Goal: Task Accomplishment & Management: Manage account settings

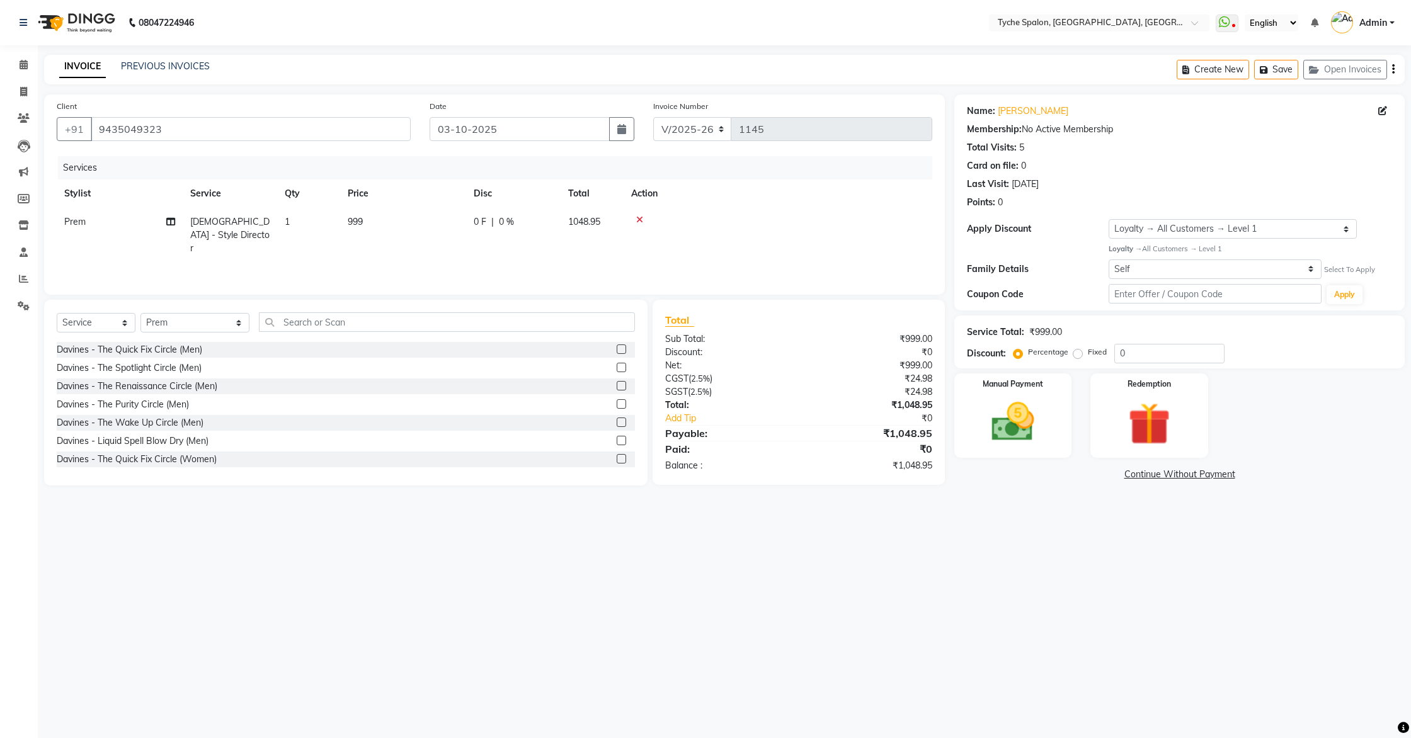
select select "6320"
select select "service"
select select "68413"
select select "1: Object"
click at [27, 307] on icon at bounding box center [24, 305] width 12 height 9
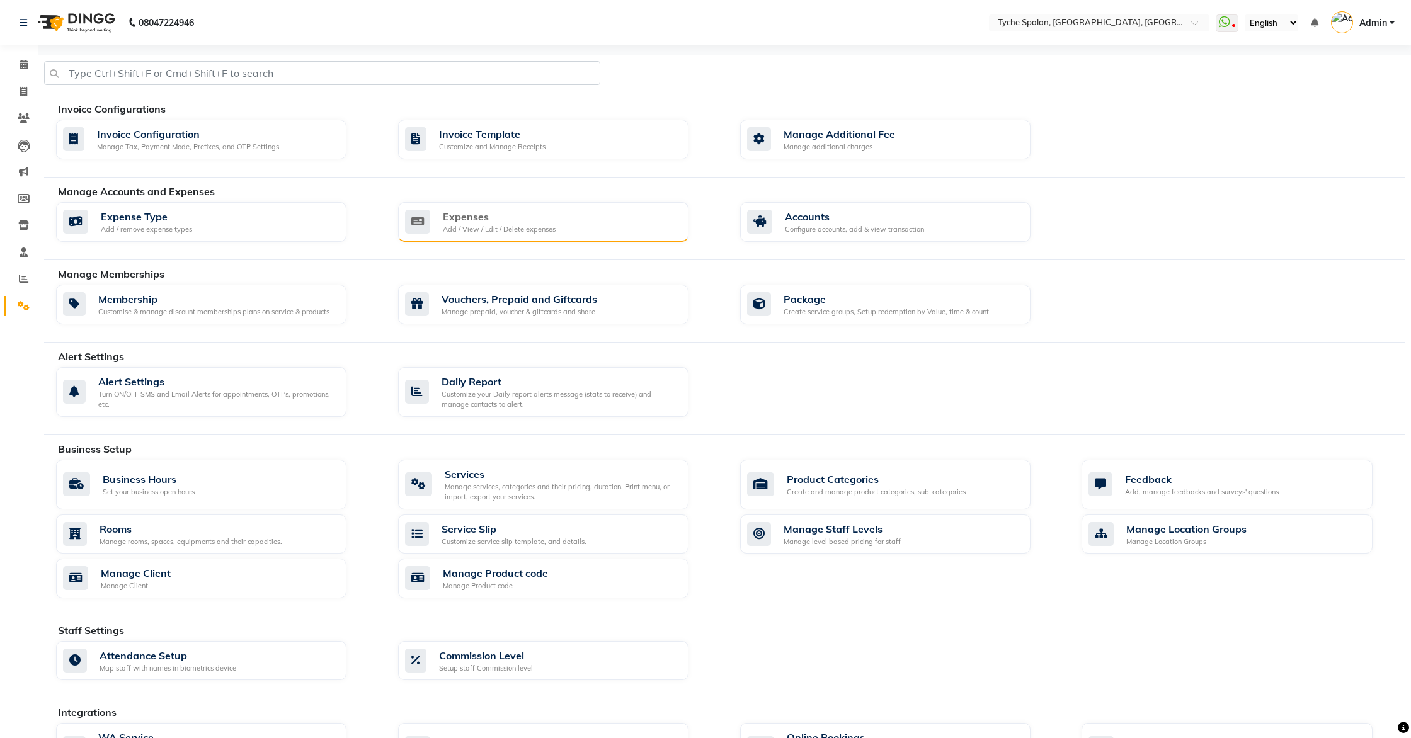
click at [476, 228] on div "Add / View / Edit / Delete expenses" at bounding box center [499, 229] width 113 height 11
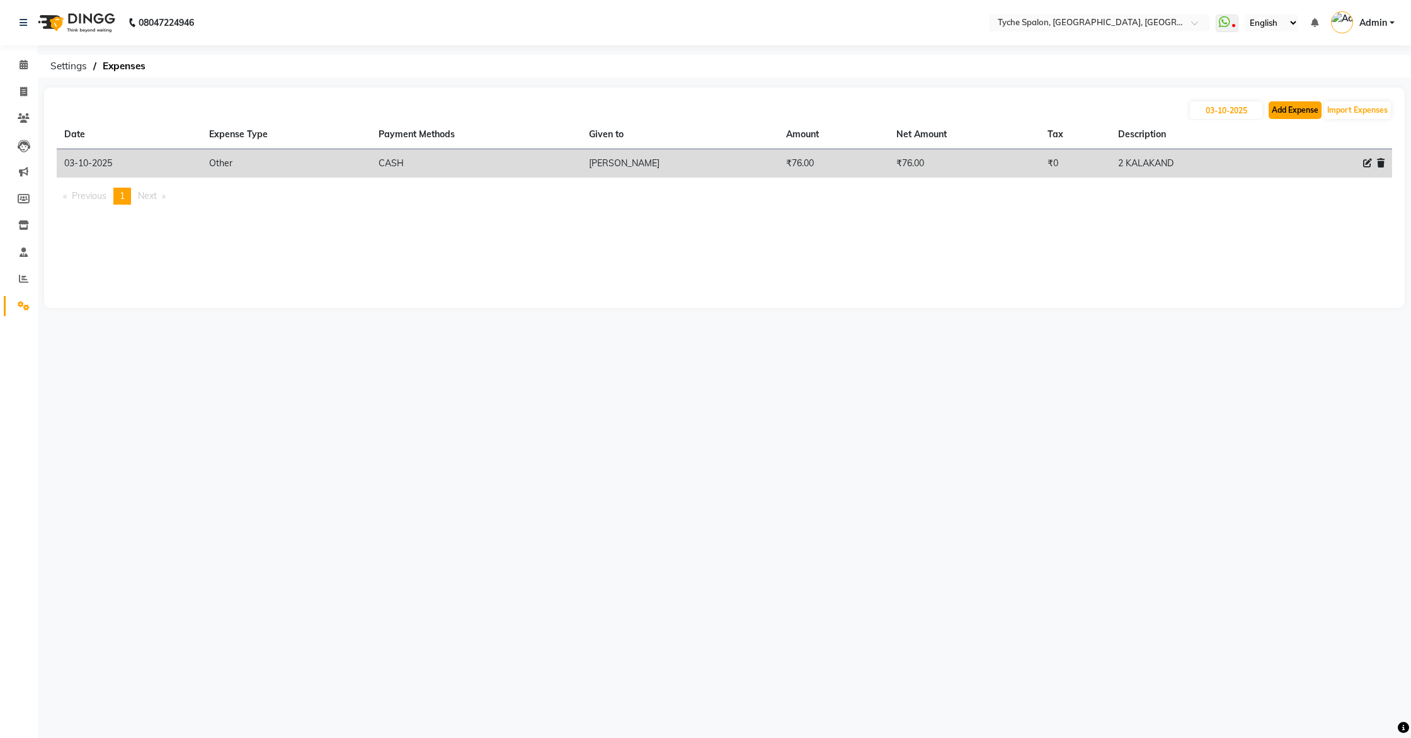
click at [1291, 109] on button "Add Expense" at bounding box center [1294, 110] width 53 height 18
select select "1"
select select "5315"
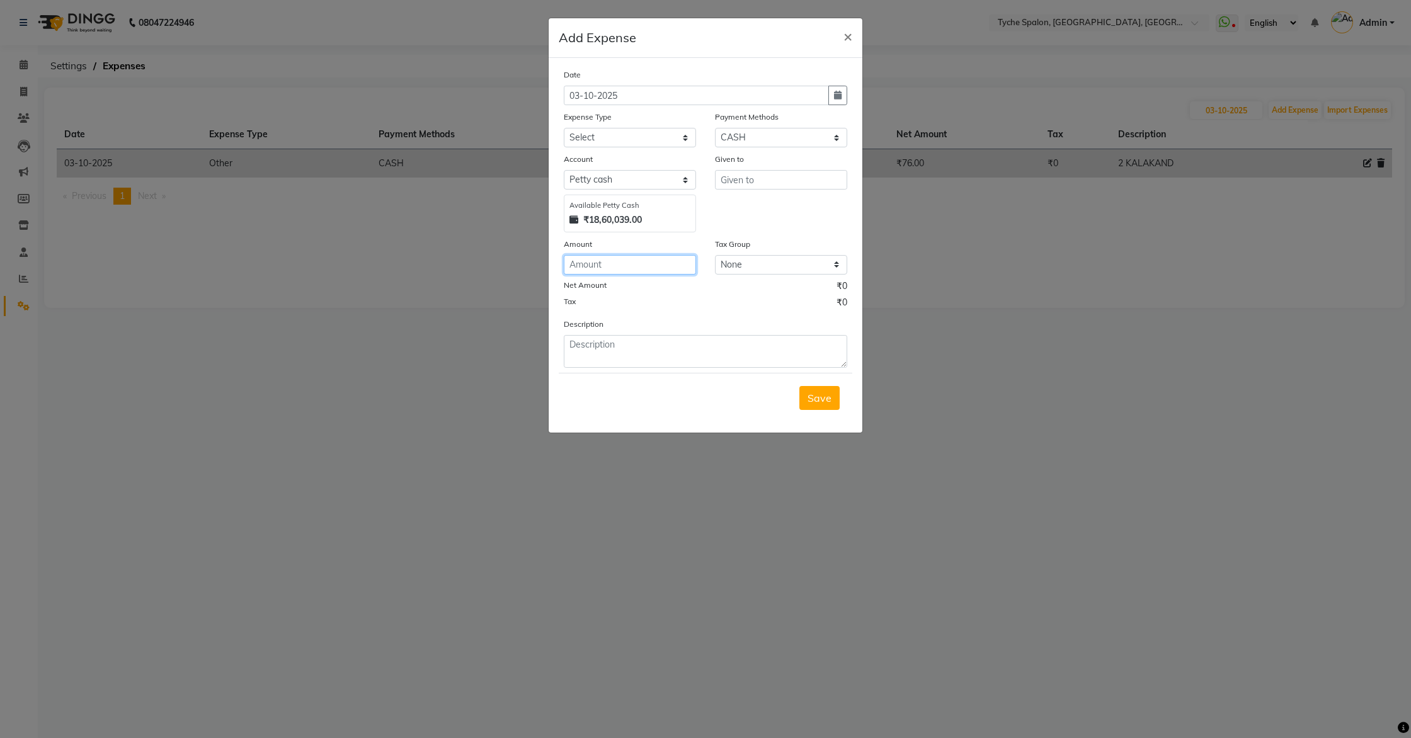
click at [594, 268] on input "number" at bounding box center [630, 265] width 132 height 20
type input "960"
click at [665, 134] on select "Select Advance Salary Bank charges Car maintenance Cash transfer to bank Cash t…" at bounding box center [630, 138] width 132 height 20
select select "8"
click at [564, 128] on select "Select Advance Salary Bank charges Car maintenance Cash transfer to bank Cash t…" at bounding box center [630, 138] width 132 height 20
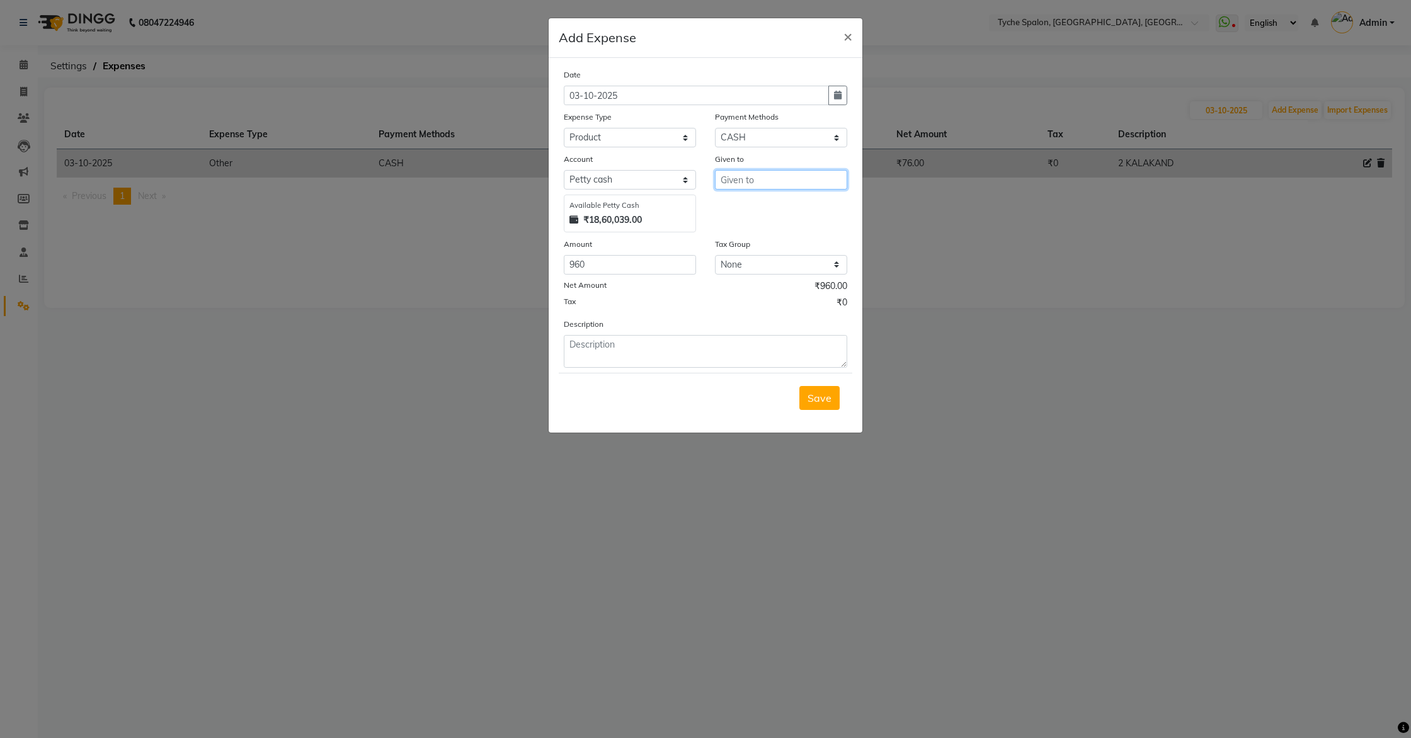
click at [747, 180] on input "text" at bounding box center [781, 180] width 132 height 20
type input "d"
type input "flipkart delivery guy"
drag, startPoint x: 632, startPoint y: 346, endPoint x: 638, endPoint y: 341, distance: 8.1
click at [632, 346] on textarea at bounding box center [705, 351] width 283 height 33
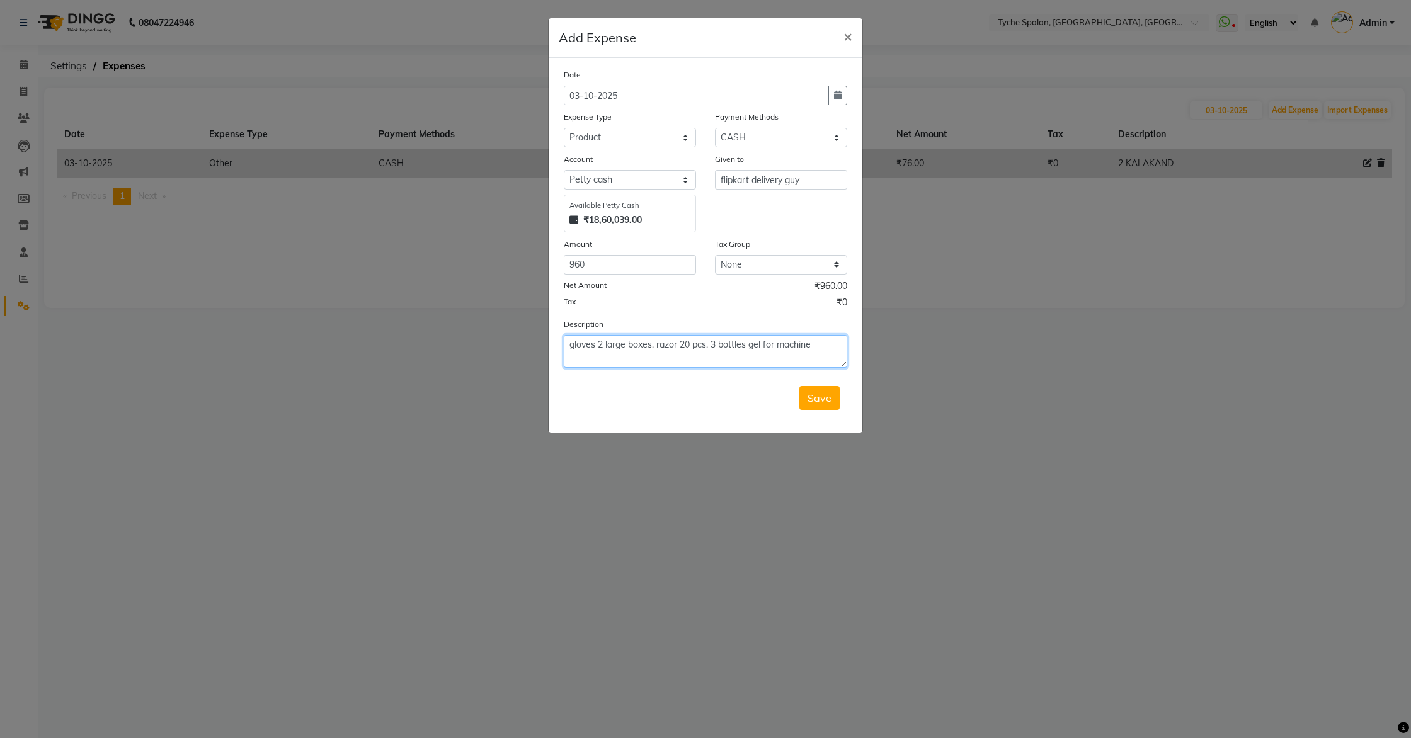
click at [778, 347] on textarea "gloves 2 large boxes, razor 20 pcs, 3 bottles gel for machine" at bounding box center [705, 351] width 283 height 33
type textarea "gloves 2 large boxes, razor 20 pcs, 3 bottles gel for Laser machine"
click at [807, 395] on button "Save" at bounding box center [819, 398] width 40 height 24
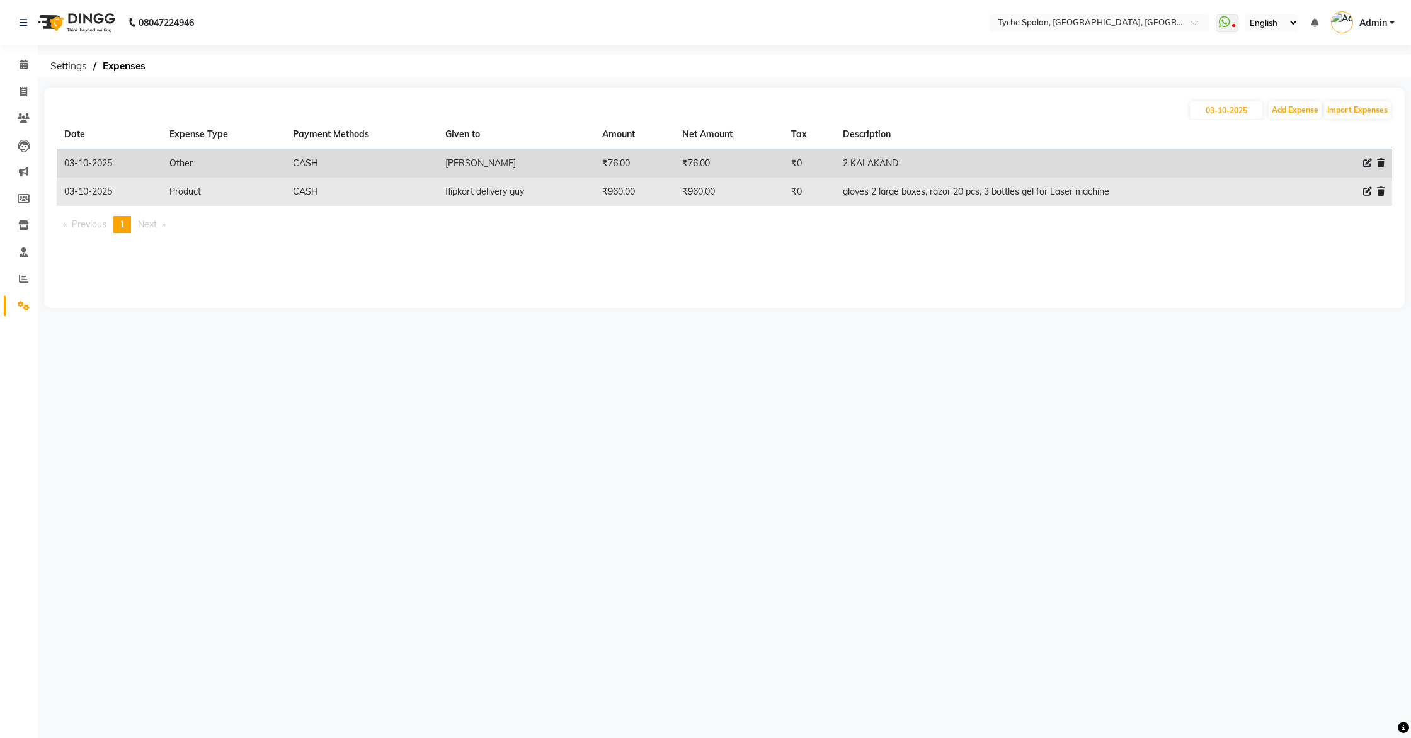
click at [1365, 191] on icon at bounding box center [1367, 191] width 9 height 9
select select "8"
select select "1"
select select "5315"
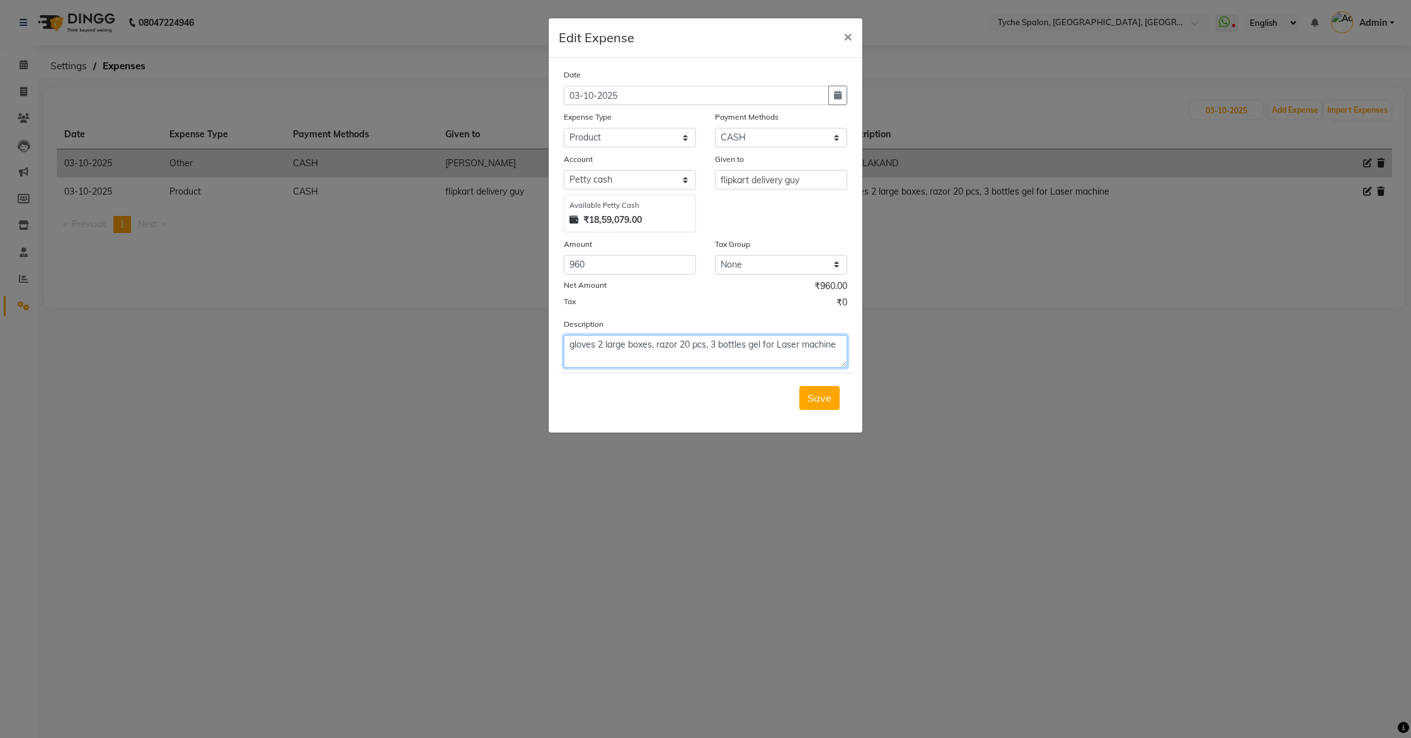
click at [685, 343] on textarea "gloves 2 large boxes, razor 20 pcs, 3 bottles gel for Laser machine" at bounding box center [705, 351] width 283 height 33
type textarea "gloves 2 large boxes, razor 30 pcs, 3 bottles gel for Laser machine"
click at [821, 405] on button "Save" at bounding box center [819, 398] width 40 height 24
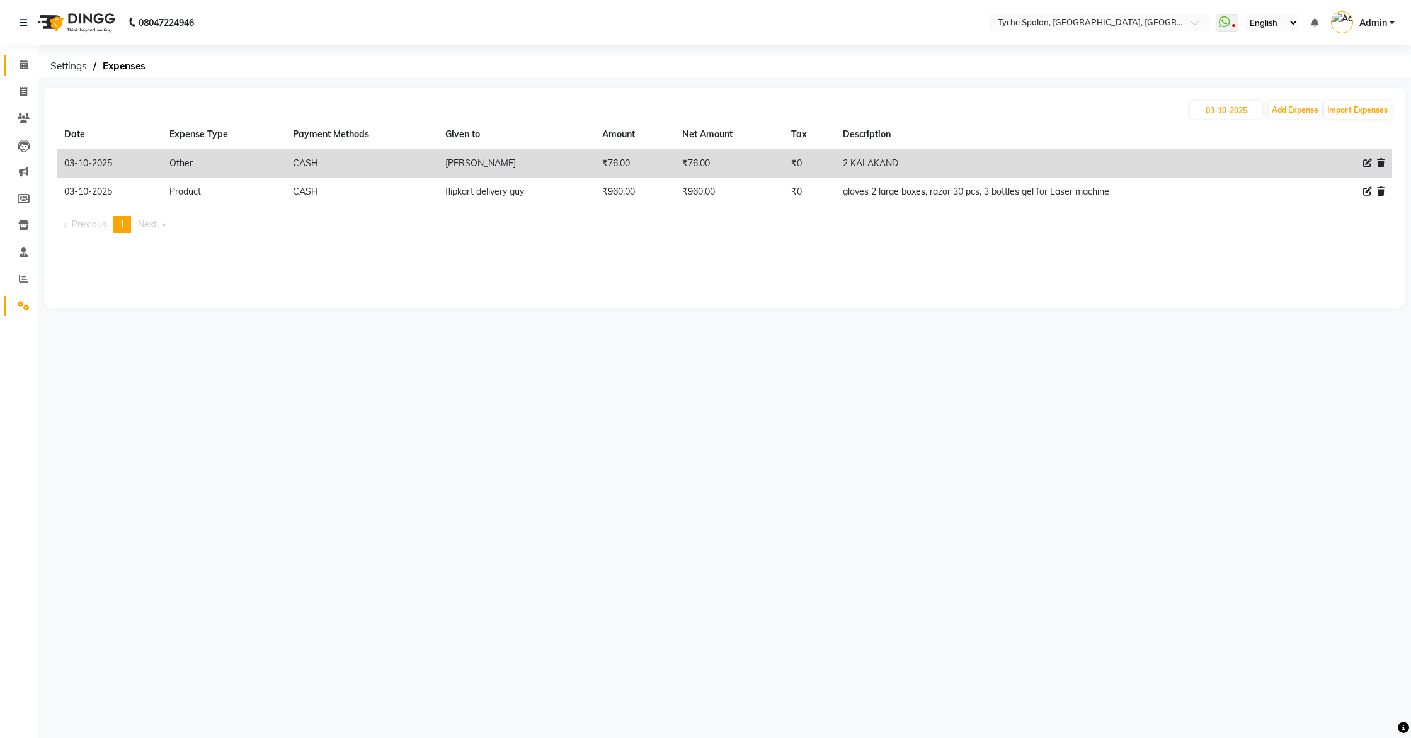
click at [25, 60] on icon at bounding box center [24, 64] width 8 height 9
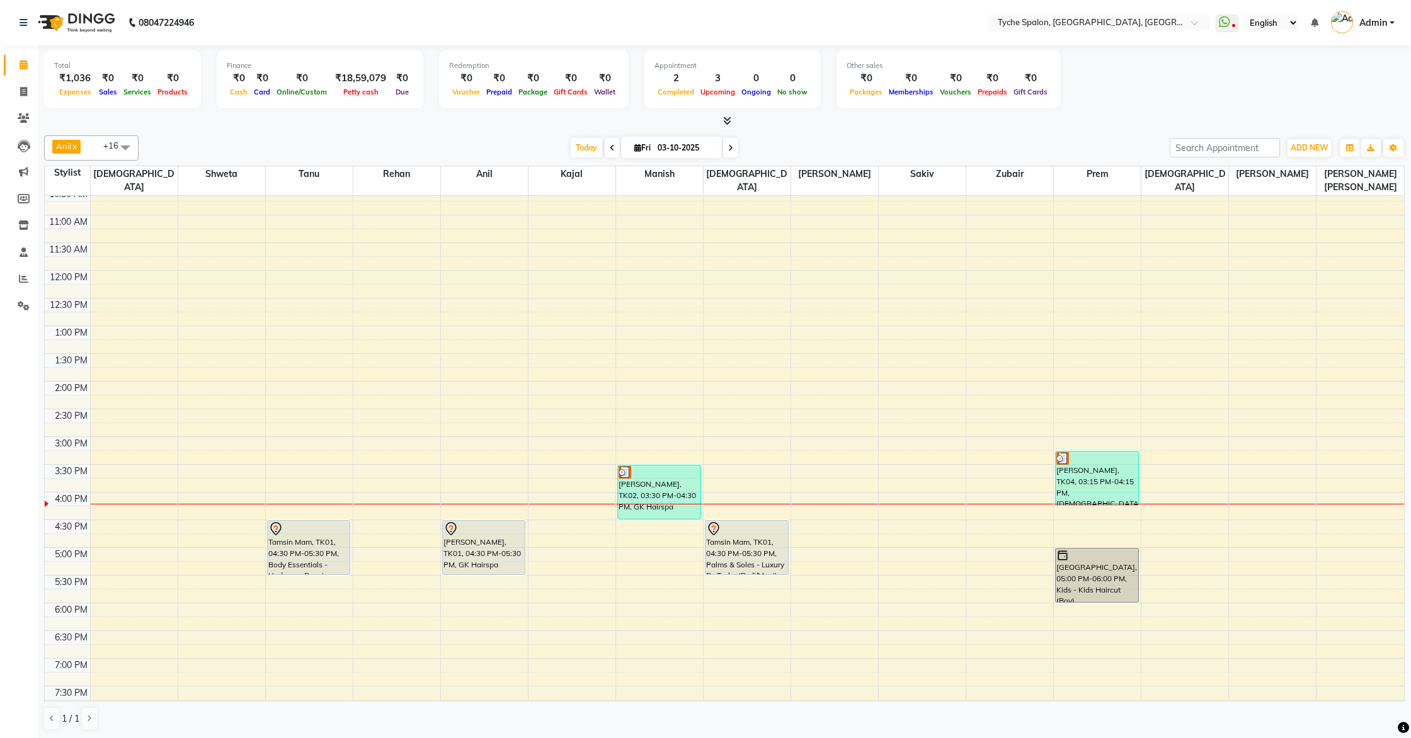
scroll to position [201, 0]
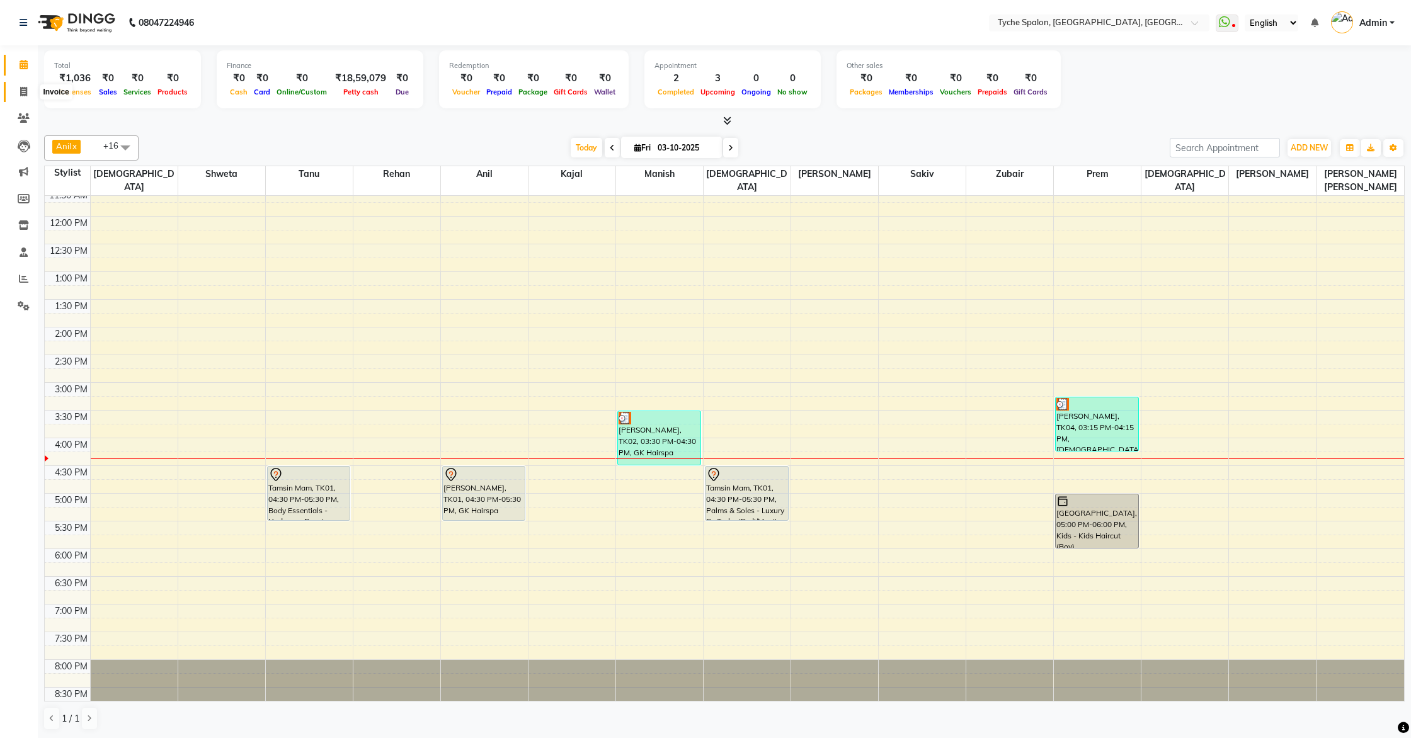
click at [20, 94] on icon at bounding box center [23, 91] width 7 height 9
select select "service"
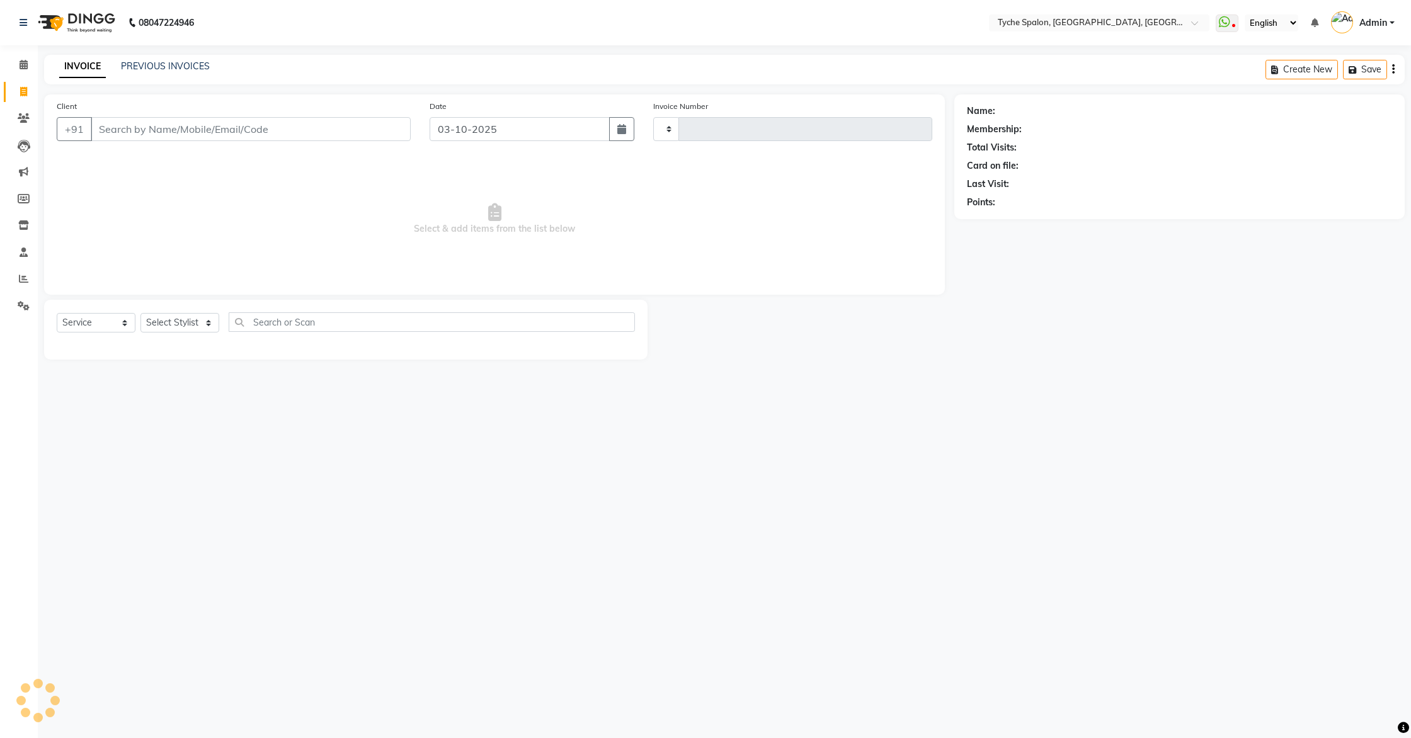
type input "1145"
select select "6320"
click at [140, 67] on link "PREVIOUS INVOICES" at bounding box center [165, 65] width 89 height 11
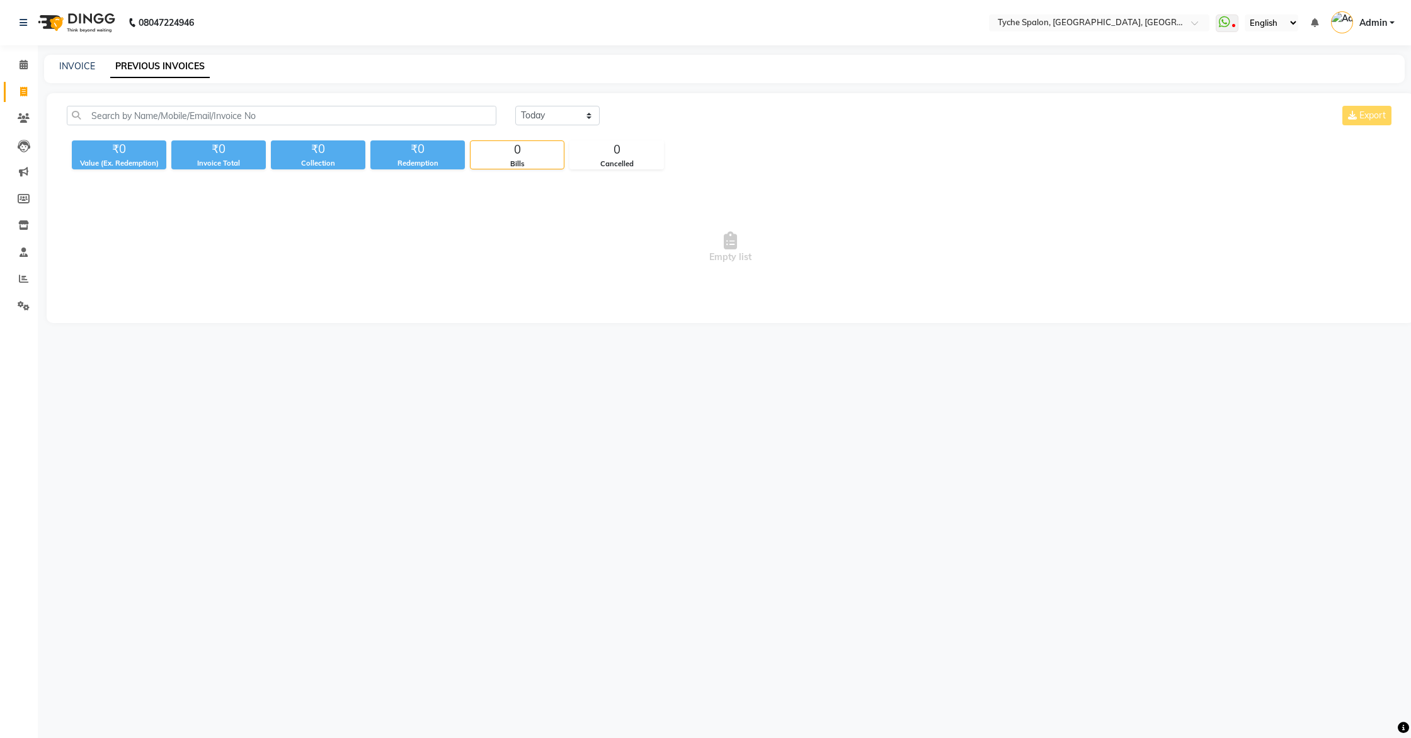
click at [1, 93] on li "Invoice" at bounding box center [19, 92] width 38 height 27
click at [23, 93] on icon at bounding box center [23, 91] width 7 height 9
select select "service"
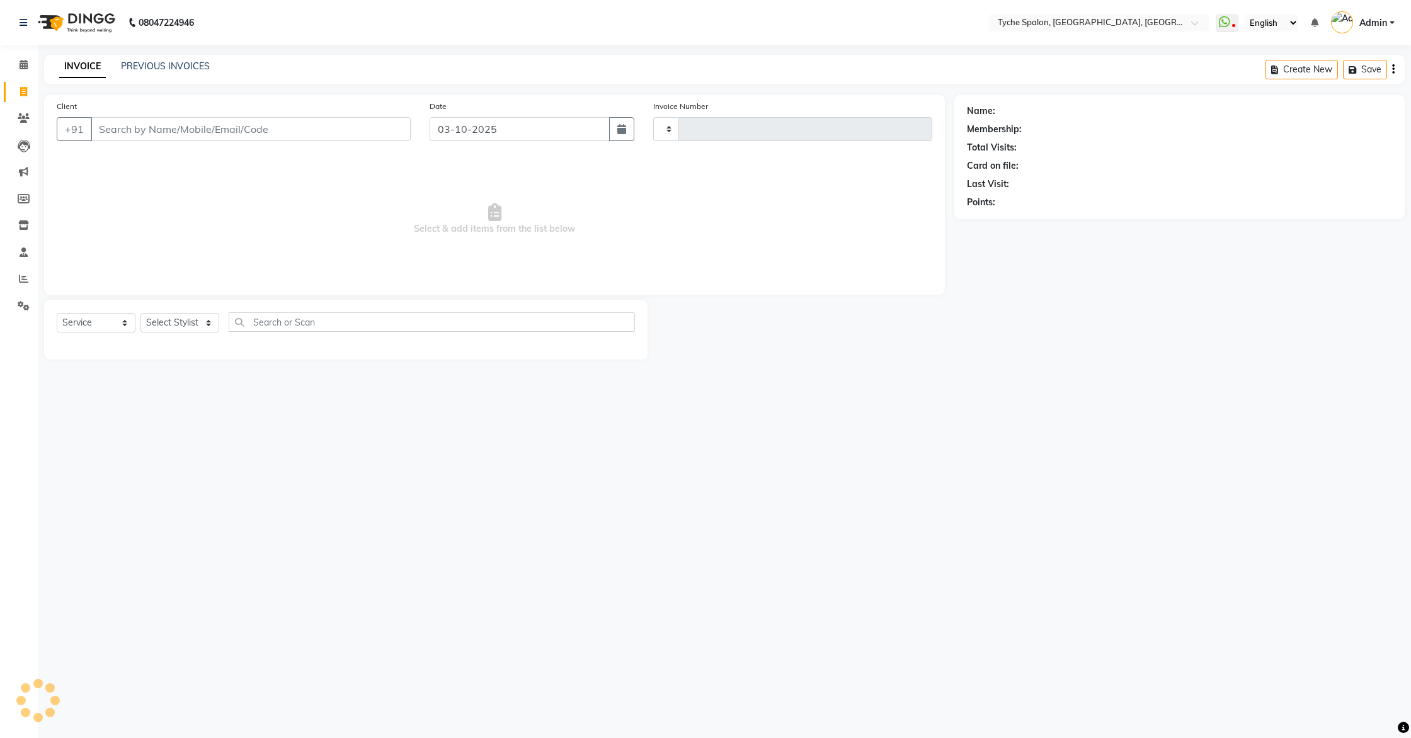
type input "1145"
select select "6320"
click at [1352, 73] on button "Open Invoices" at bounding box center [1345, 70] width 84 height 20
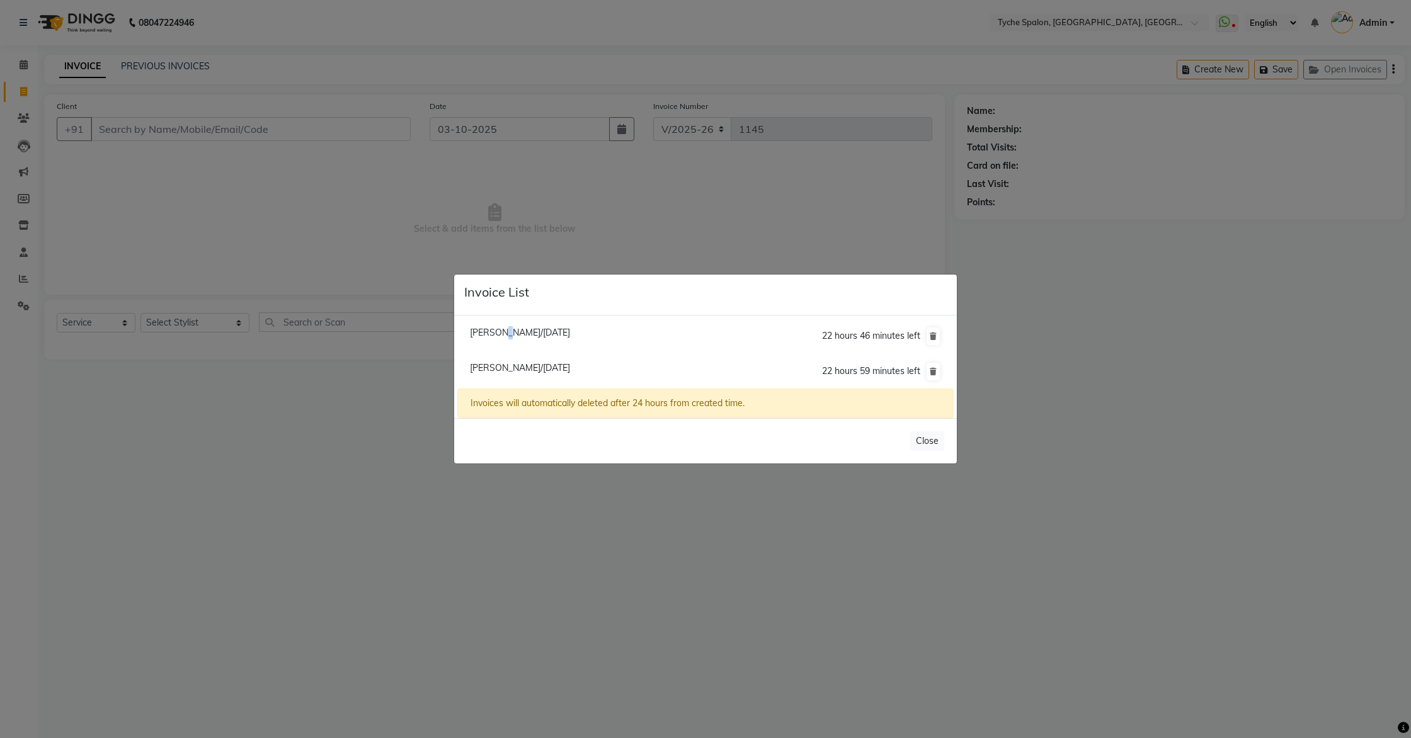
click at [497, 334] on span "[PERSON_NAME]/[DATE]" at bounding box center [520, 332] width 100 height 11
type input "9678589085"
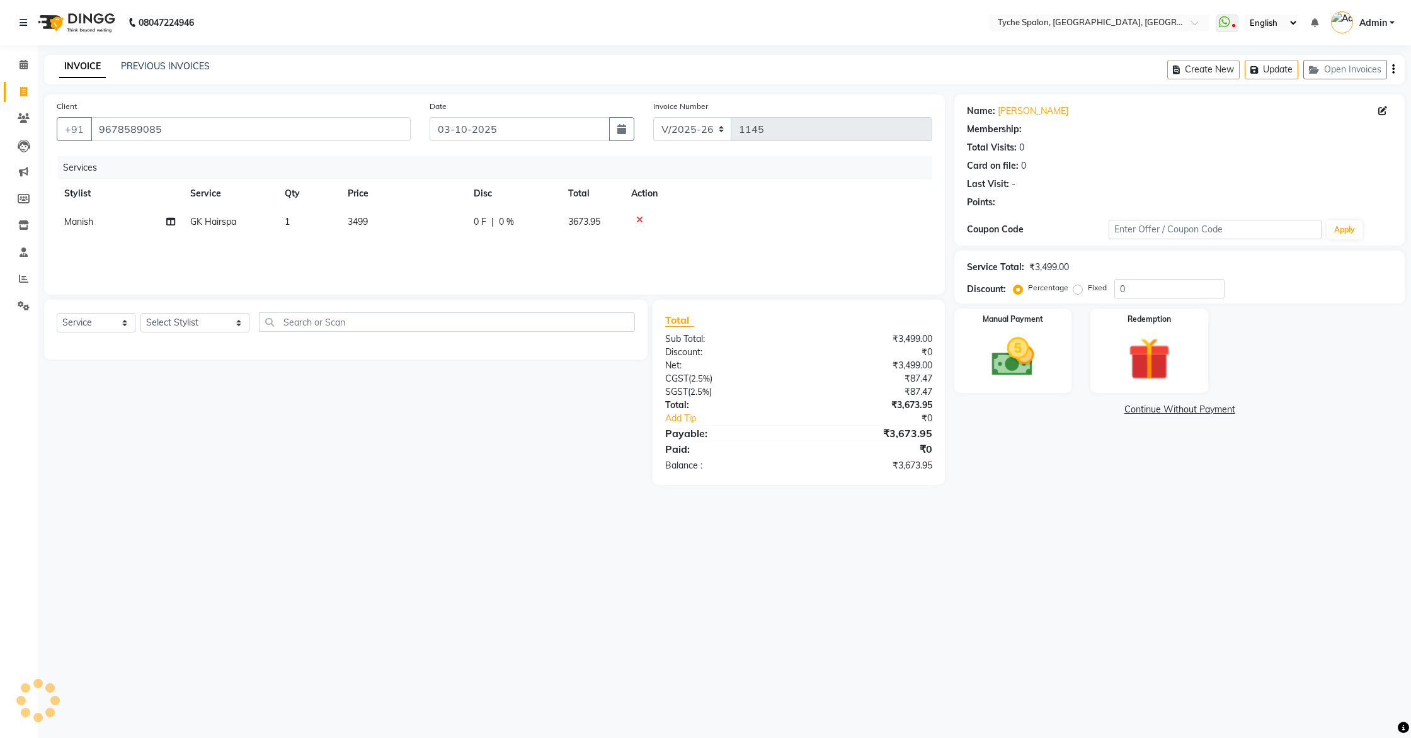
select select "1: Object"
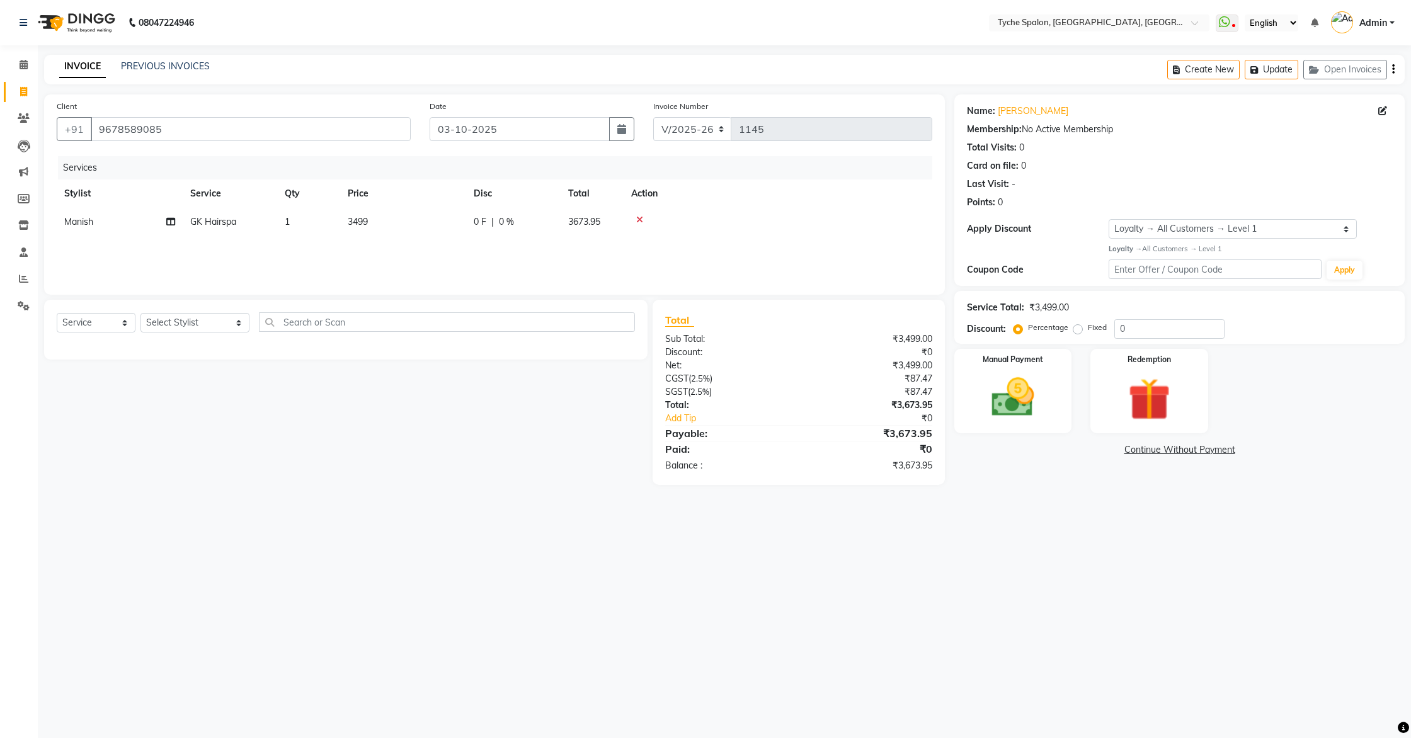
click at [224, 223] on span "GK Hairspa" at bounding box center [213, 221] width 46 height 11
select select "48851"
click at [247, 232] on span "GK Hairspa x" at bounding box center [227, 226] width 58 height 13
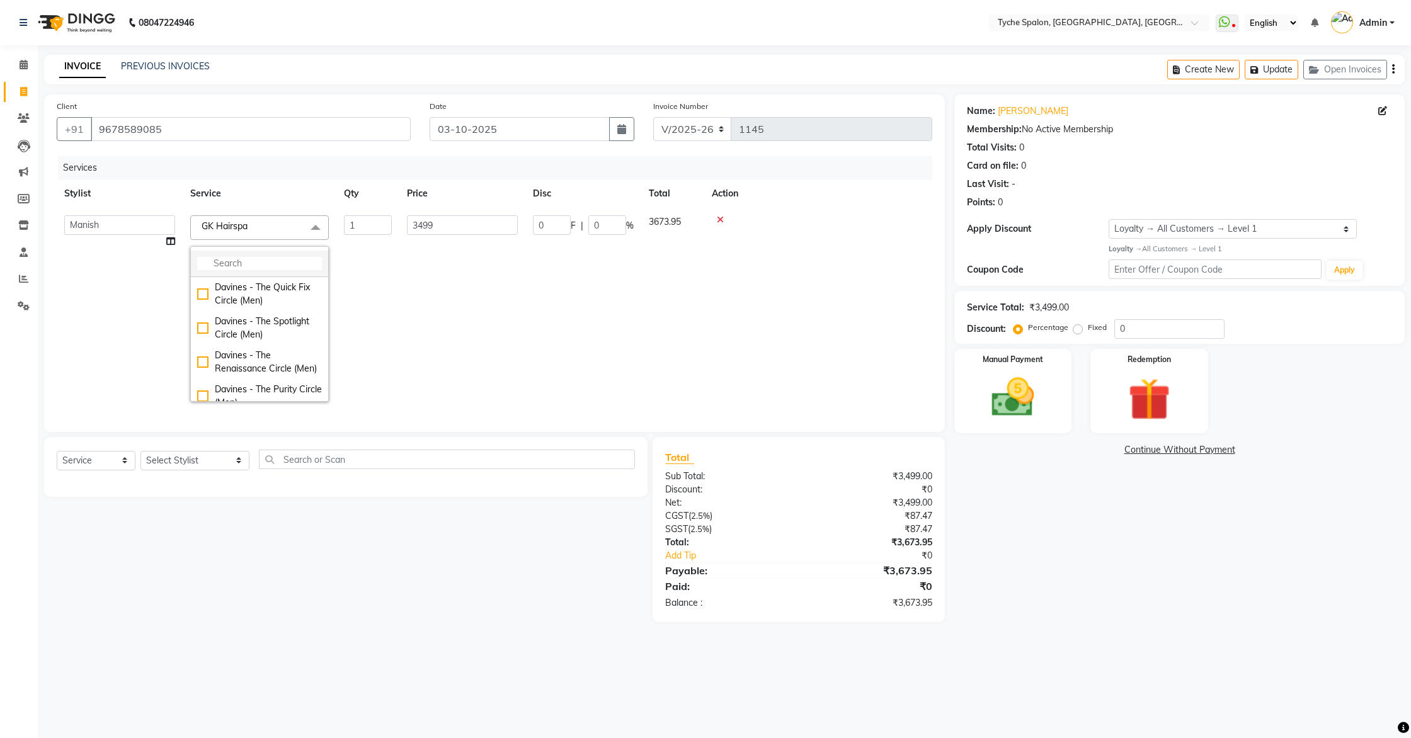
click at [253, 265] on input "multiselect-search" at bounding box center [259, 263] width 125 height 13
click at [273, 263] on input "multiselect-search" at bounding box center [259, 263] width 125 height 13
type input "r"
type input "h"
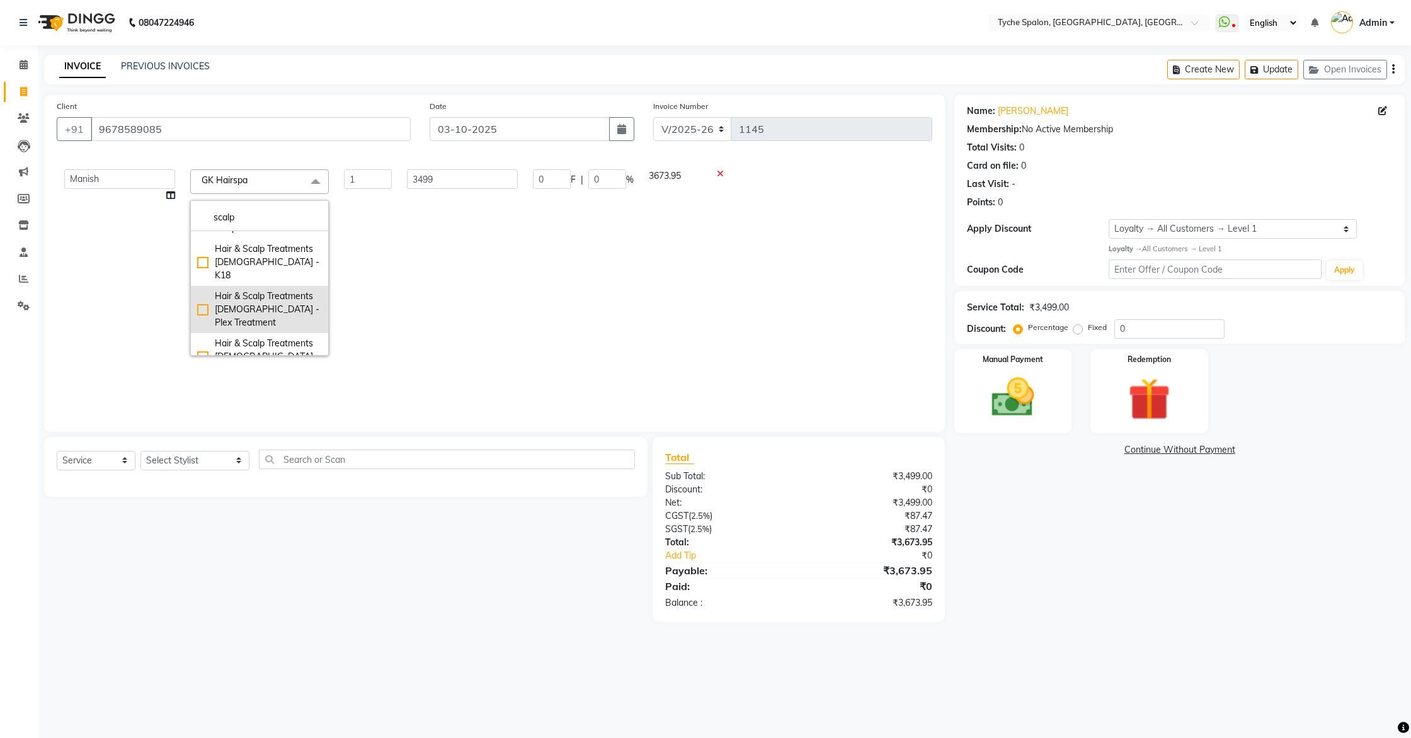
scroll to position [35, 0]
type input "scalp"
click at [266, 342] on div "Hair & Scalp Treatments [DEMOGRAPHIC_DATA] - Savour Milk Treatment" at bounding box center [259, 362] width 125 height 40
type input "2499"
checkbox input "true"
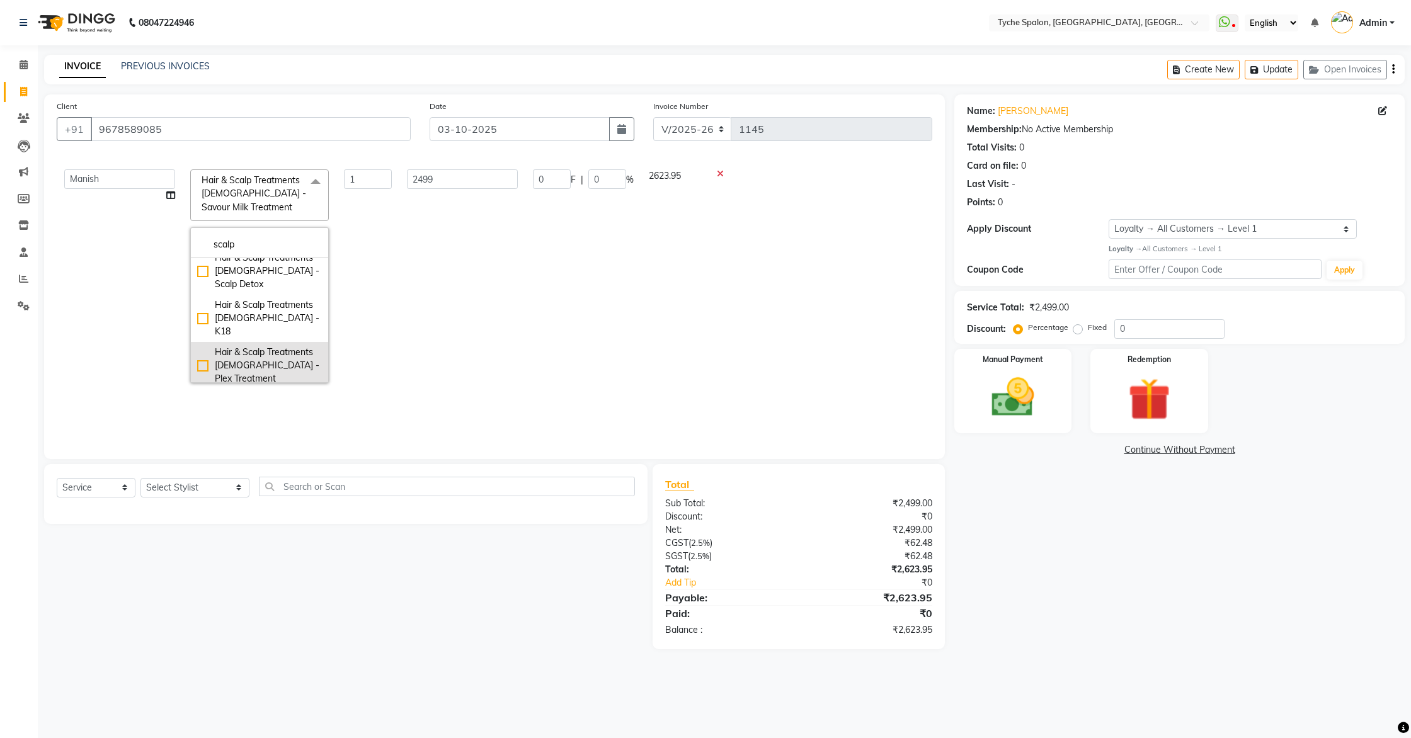
scroll to position [0, 0]
click at [373, 343] on td "1" at bounding box center [367, 276] width 63 height 229
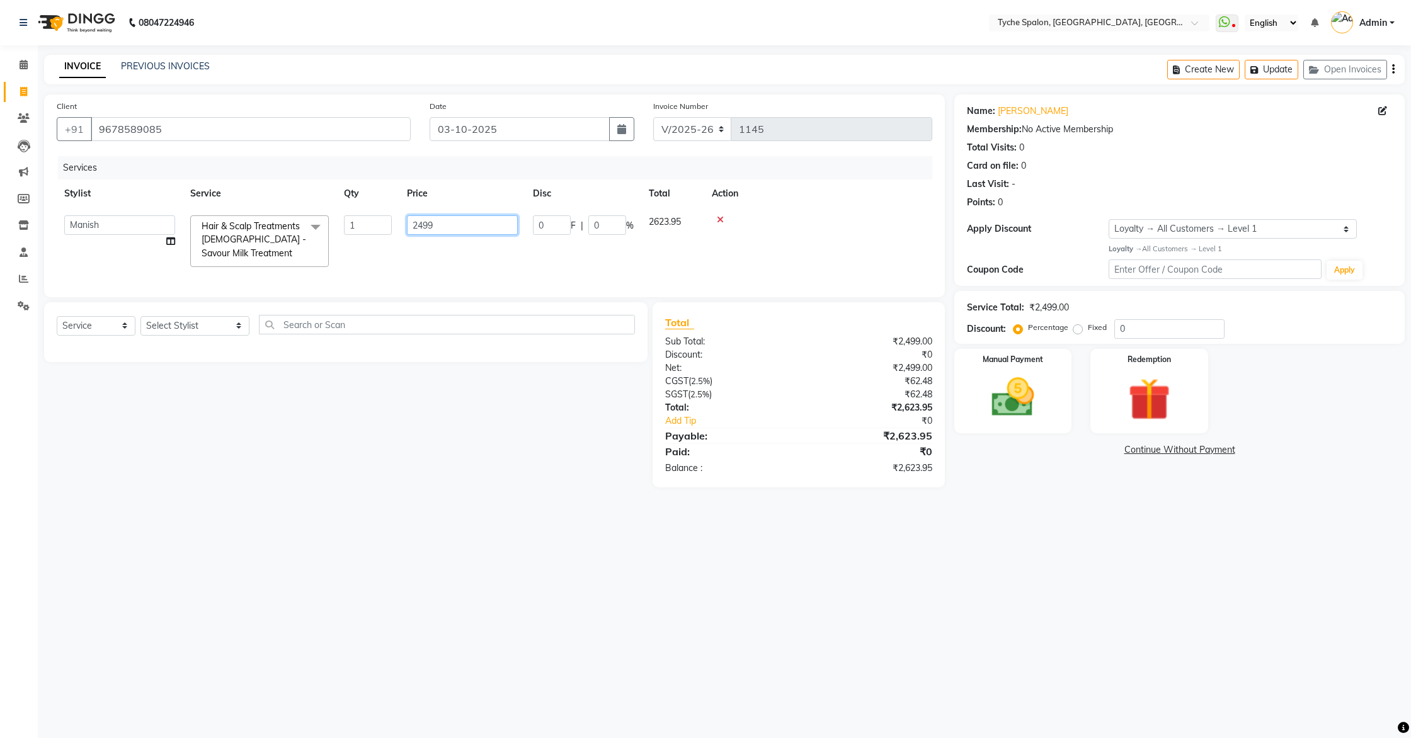
click at [422, 229] on input "2499" at bounding box center [462, 225] width 111 height 20
type input "99"
click at [287, 224] on span "1" at bounding box center [287, 221] width 5 height 11
select select "48851"
click at [314, 225] on span at bounding box center [315, 227] width 25 height 24
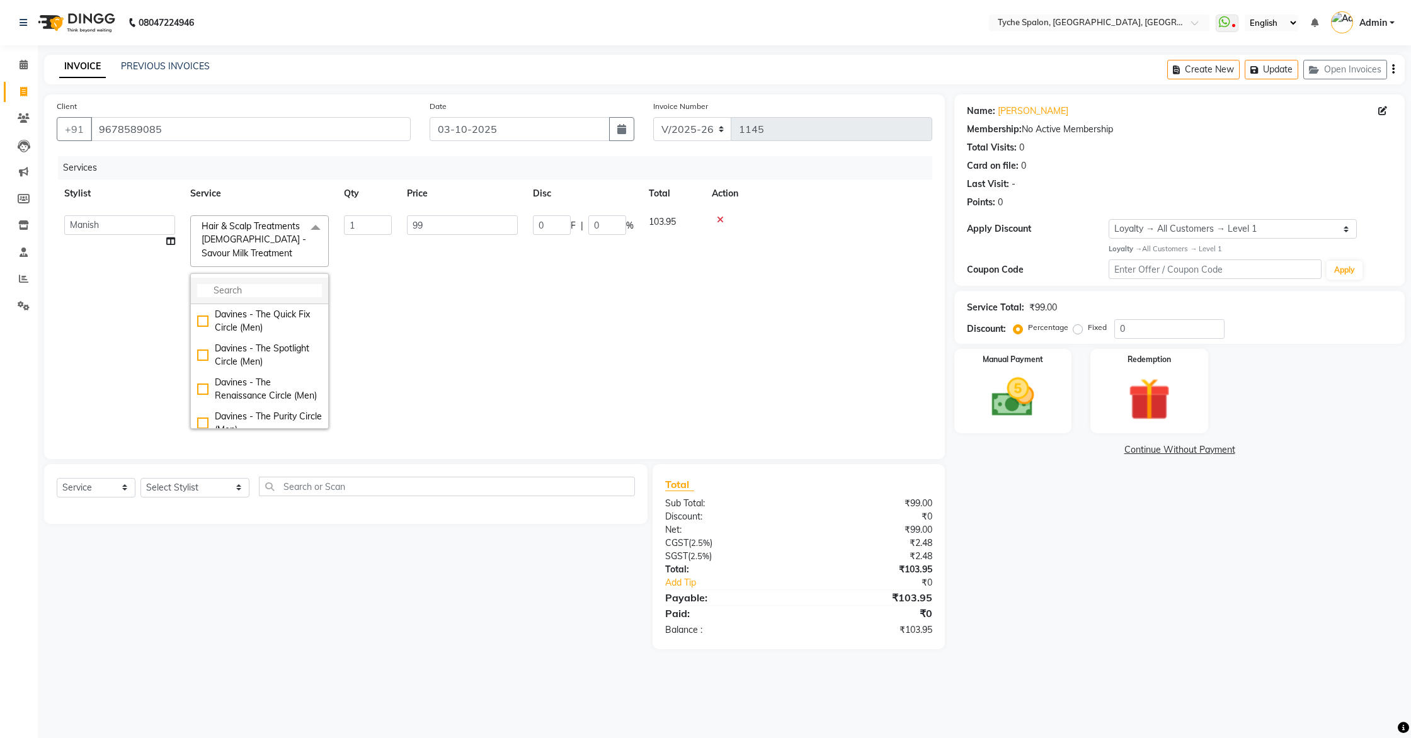
click at [269, 282] on li at bounding box center [259, 291] width 137 height 26
click at [266, 292] on input "multiselect-search" at bounding box center [259, 290] width 125 height 13
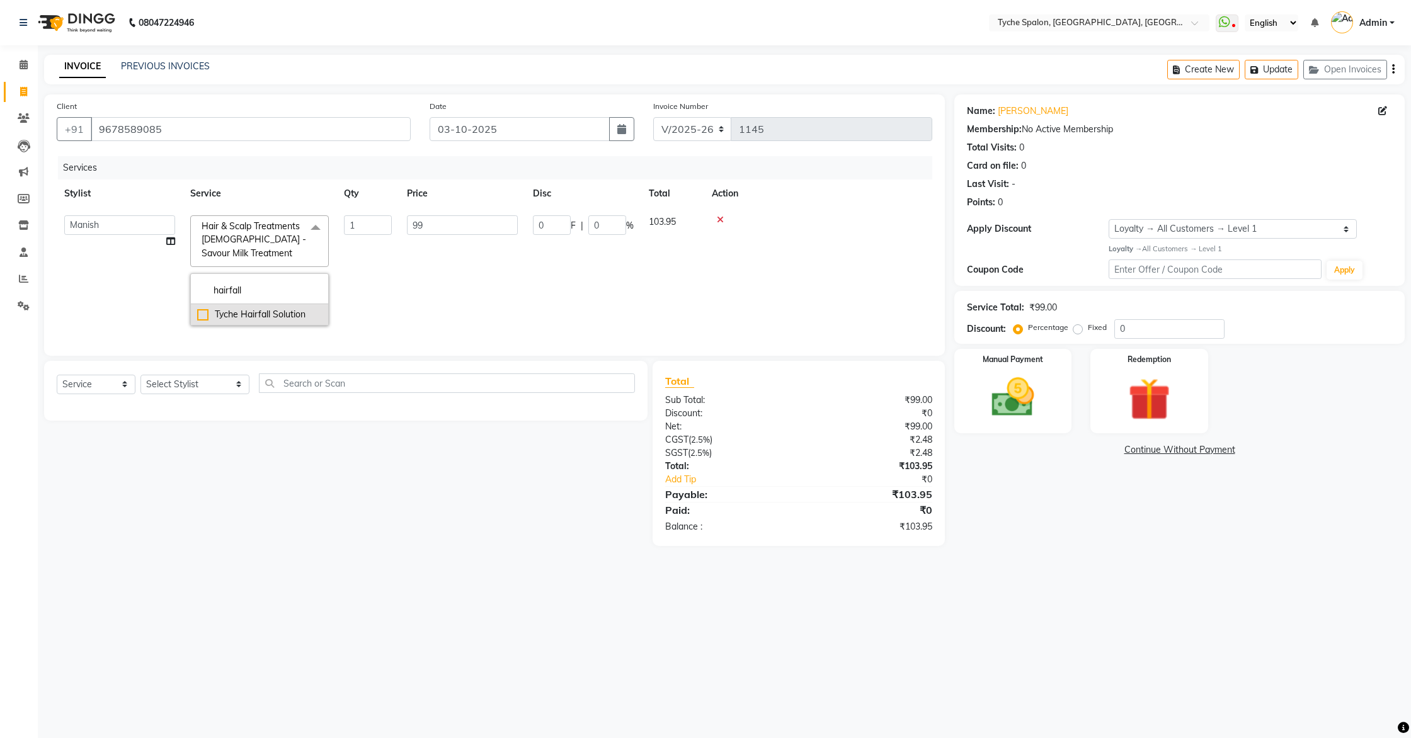
type input "hairfall"
click at [219, 317] on div "Tyche Hairfall Solution" at bounding box center [259, 314] width 125 height 13
checkbox input "true"
type input "4499"
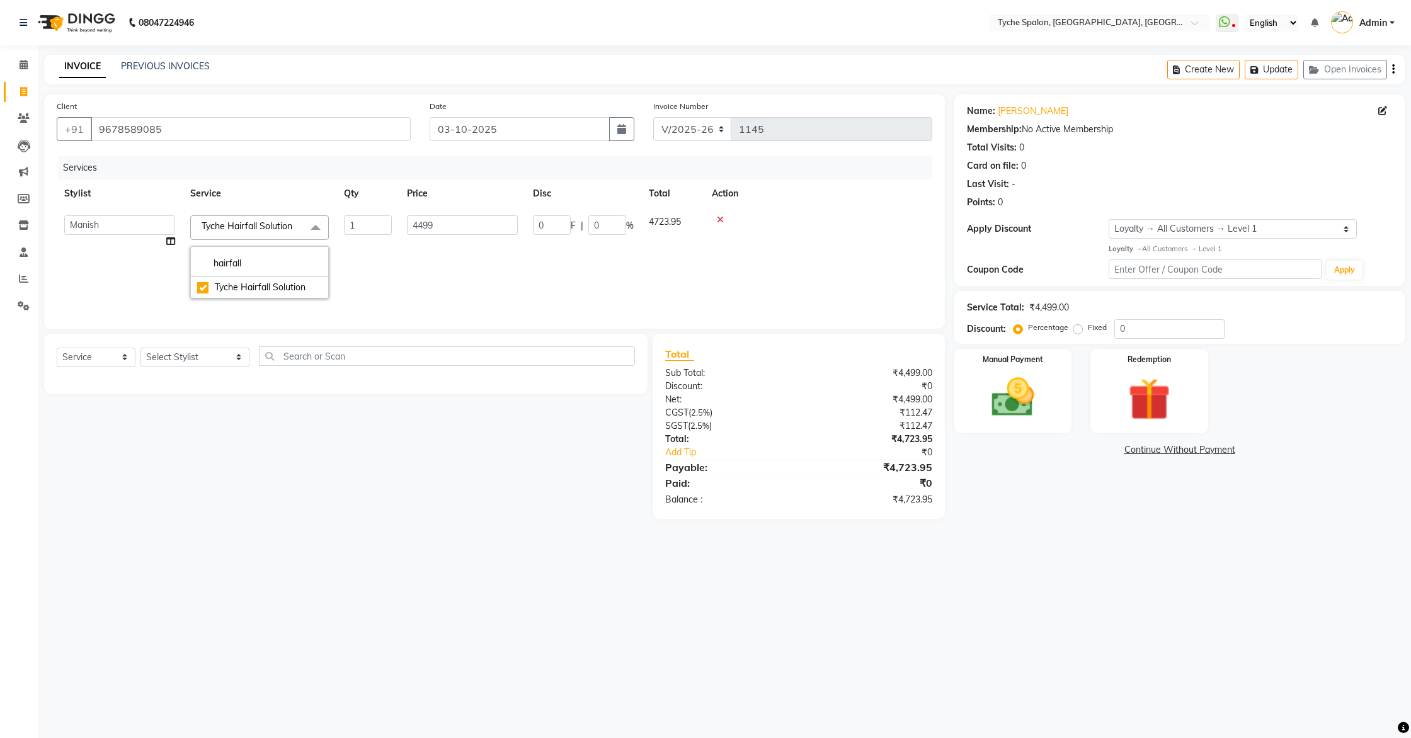
click at [428, 263] on td "4499" at bounding box center [462, 257] width 126 height 98
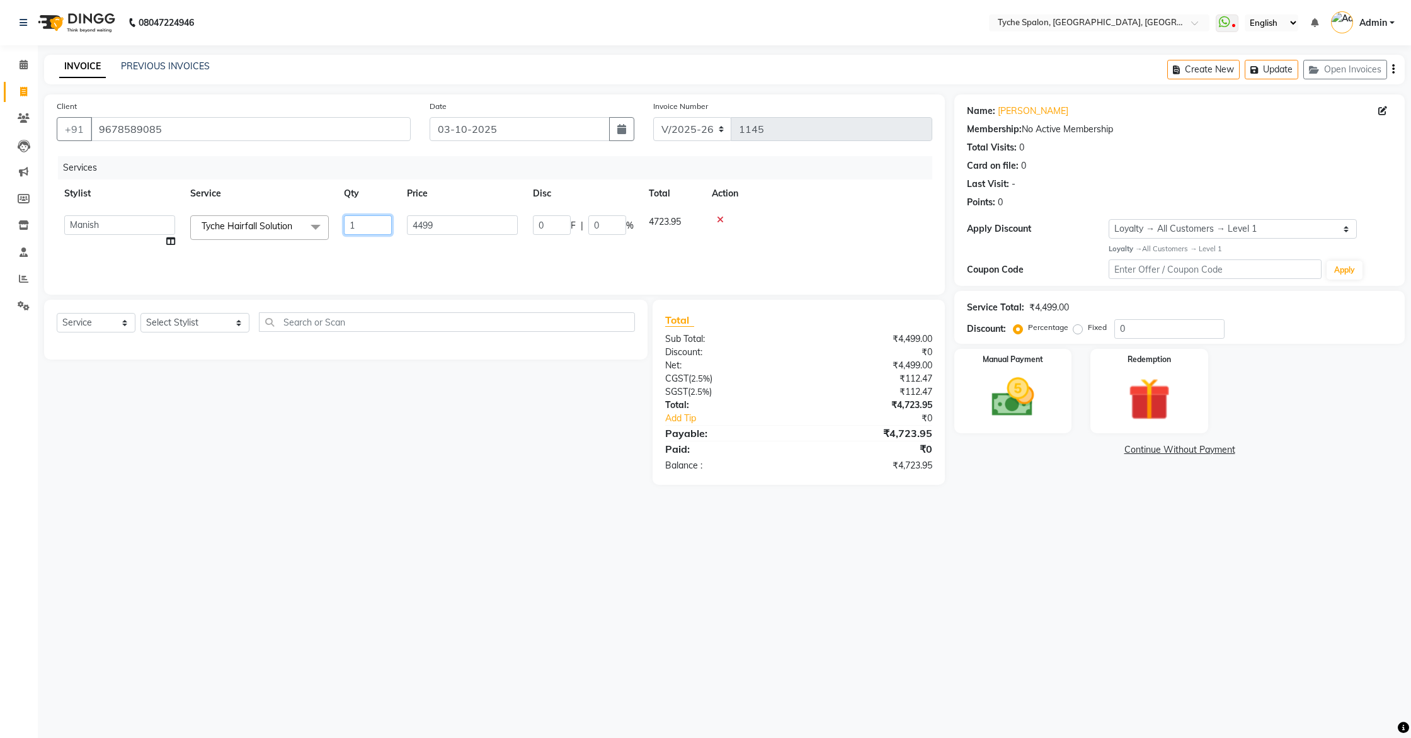
click at [358, 230] on input "1" at bounding box center [368, 225] width 48 height 20
type input "2"
click at [396, 255] on div "Services Stylist Service Qty Price Disc Total Action Manish Tyche Hairfall Solu…" at bounding box center [494, 219] width 875 height 126
click at [193, 321] on select "Select Stylist [PERSON_NAME] [PERSON_NAME] [PERSON_NAME] [PERSON_NAME] [PERSON_…" at bounding box center [194, 323] width 109 height 20
select select "48851"
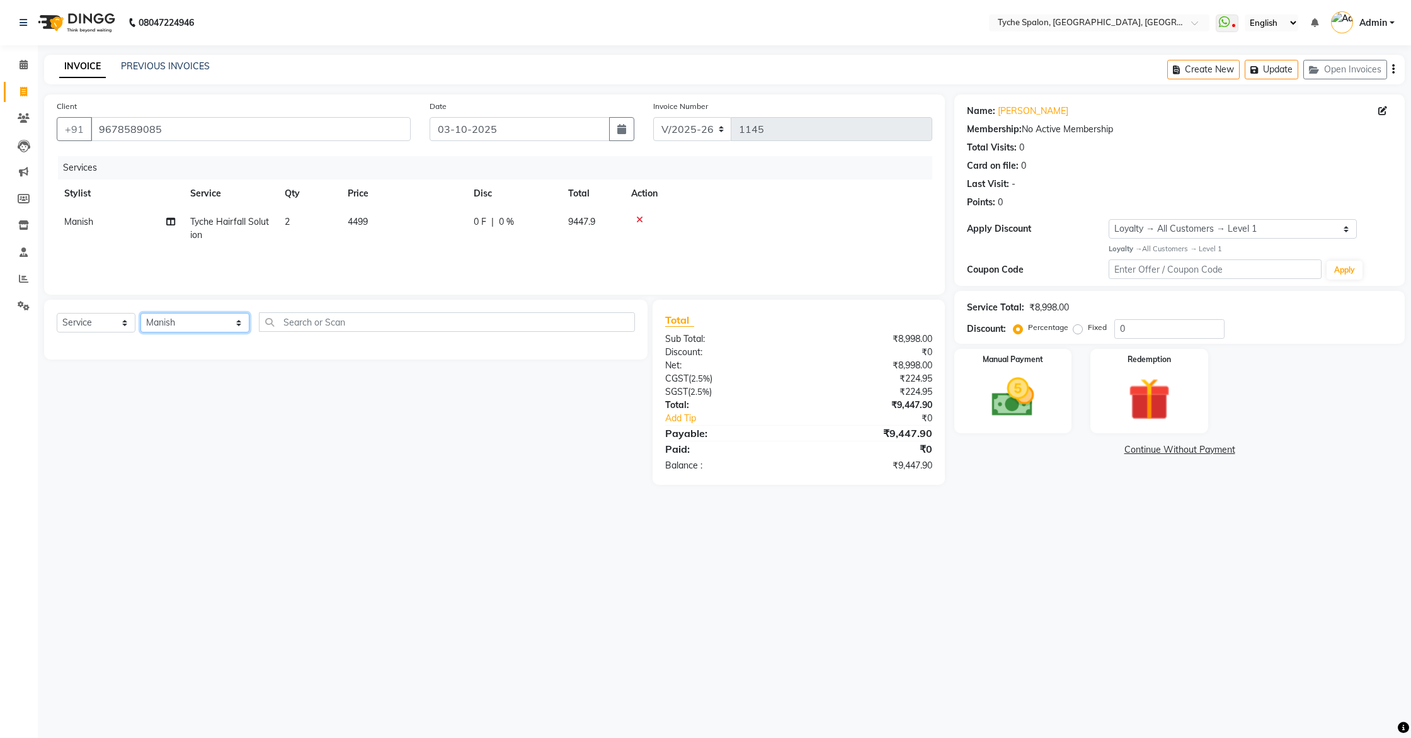
click at [140, 313] on select "Select Stylist [PERSON_NAME] [PERSON_NAME] [PERSON_NAME] [PERSON_NAME] [PERSON_…" at bounding box center [194, 323] width 109 height 20
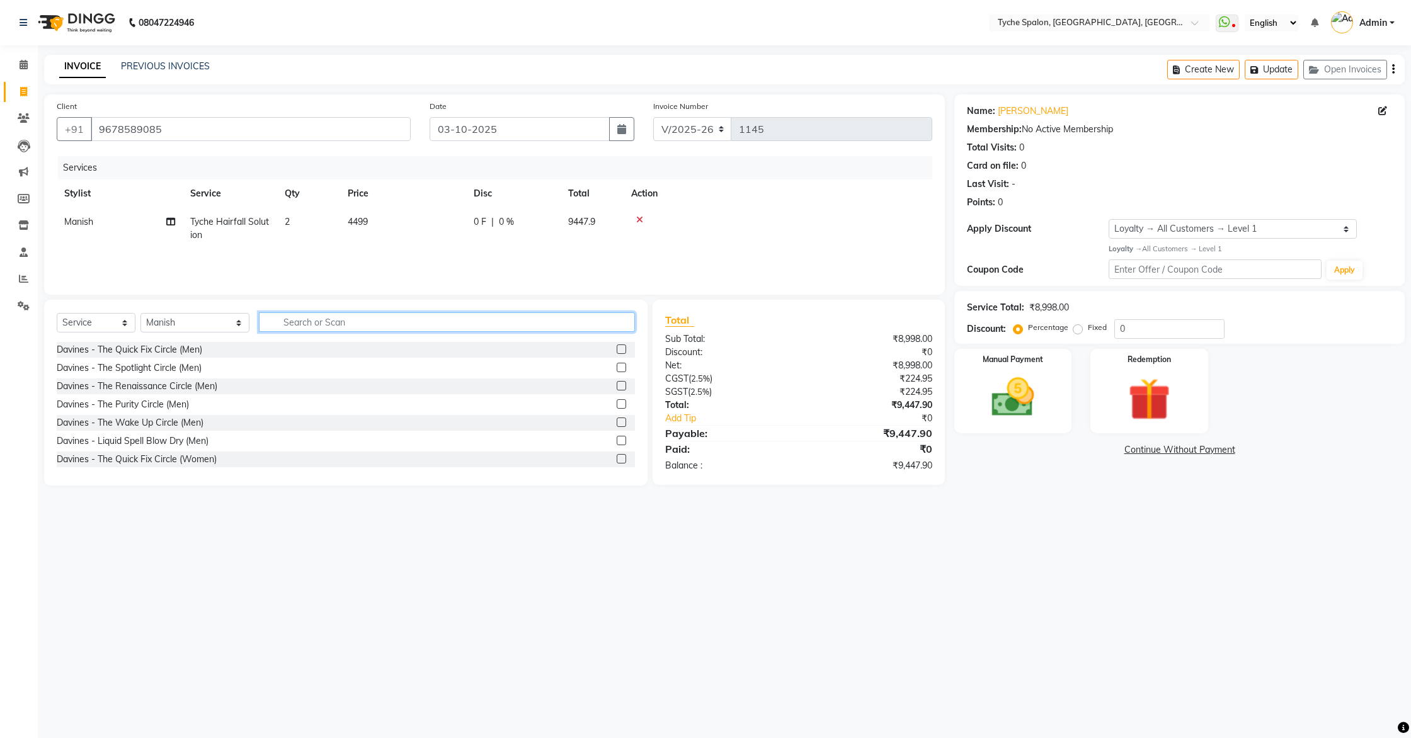
click at [293, 322] on input "text" at bounding box center [447, 322] width 377 height 20
type input "tyche"
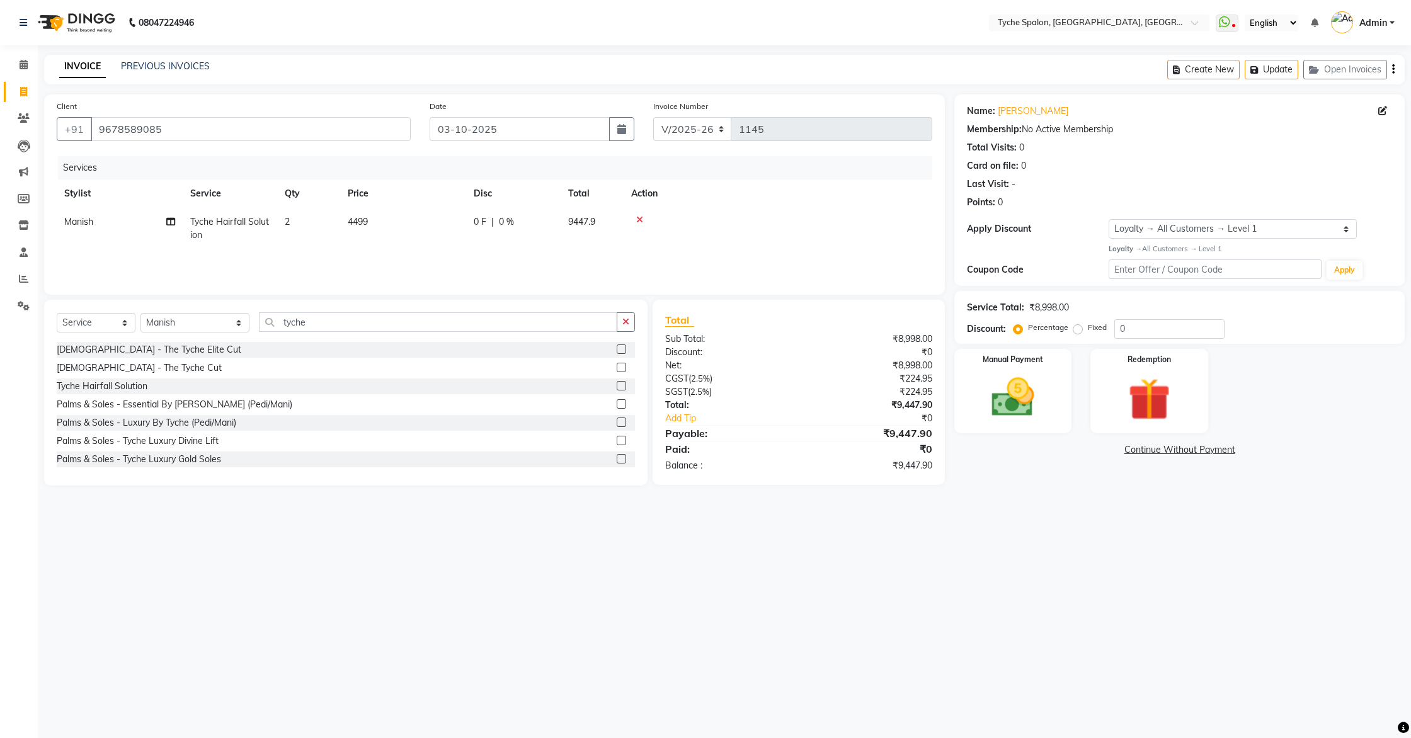
click at [622, 351] on label at bounding box center [621, 349] width 9 height 9
click at [622, 351] on input "checkbox" at bounding box center [621, 350] width 8 height 8
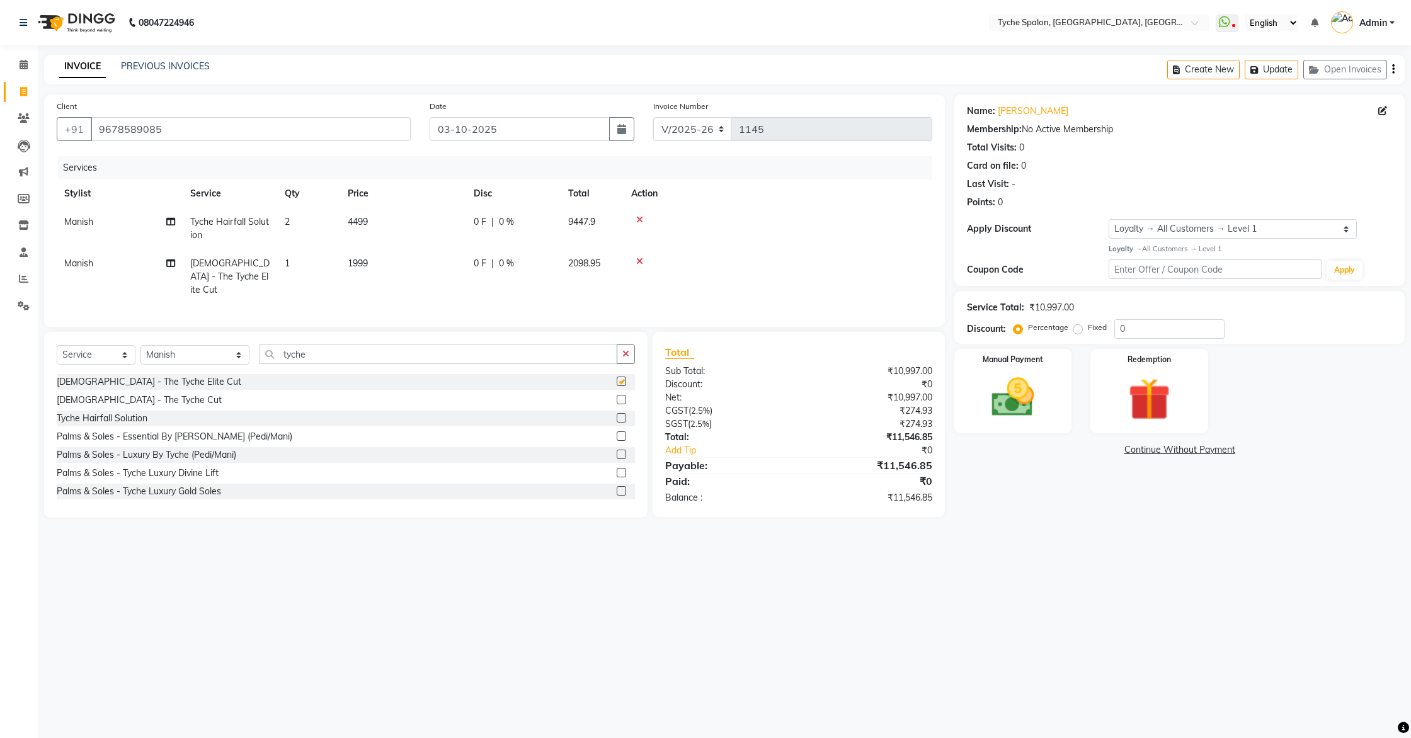
checkbox input "false"
click at [199, 345] on select "Select Stylist [PERSON_NAME] [PERSON_NAME] [PERSON_NAME] [PERSON_NAME] [PERSON_…" at bounding box center [194, 355] width 109 height 20
select select "49884"
click at [140, 345] on select "Select Stylist [PERSON_NAME] [PERSON_NAME] [PERSON_NAME] [PERSON_NAME] [PERSON_…" at bounding box center [194, 355] width 109 height 20
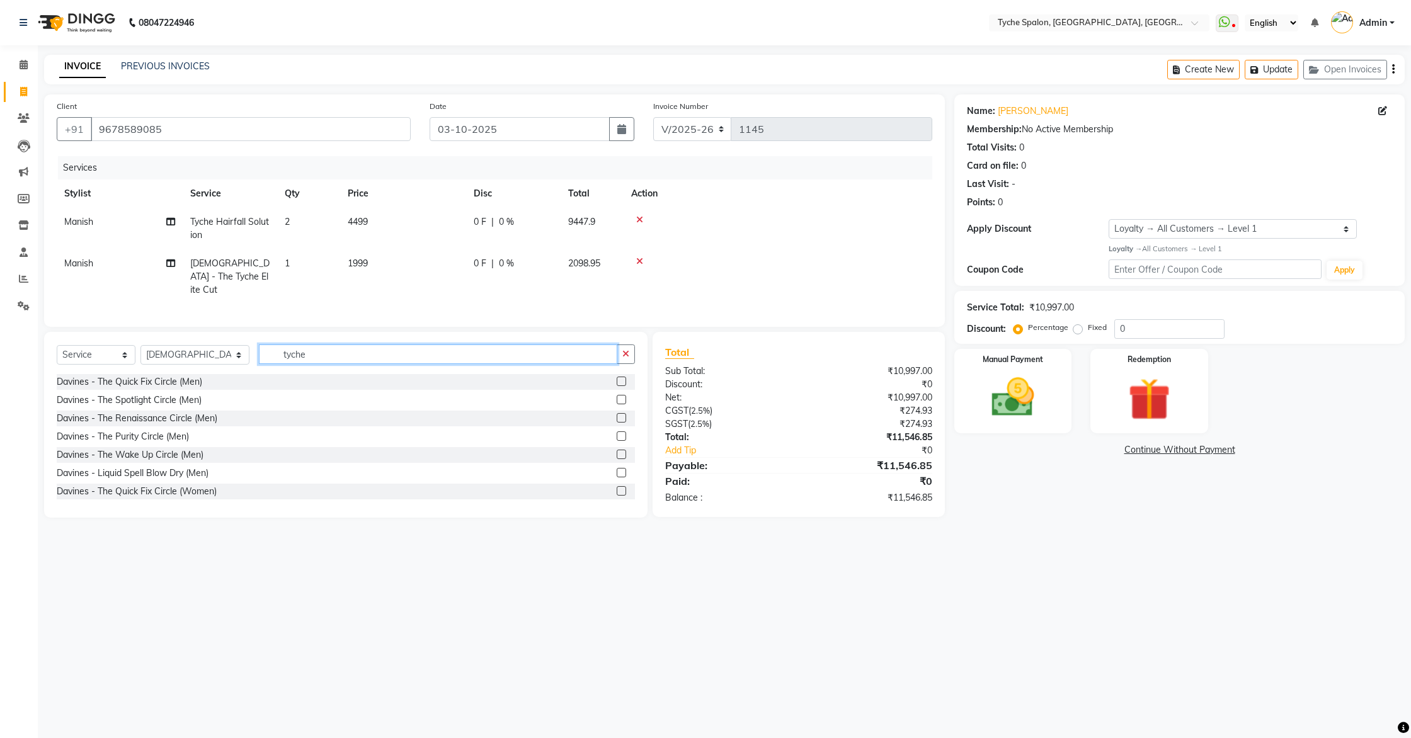
drag, startPoint x: 344, startPoint y: 334, endPoint x: 333, endPoint y: 342, distance: 13.1
click at [333, 345] on input "tyche" at bounding box center [438, 355] width 359 height 20
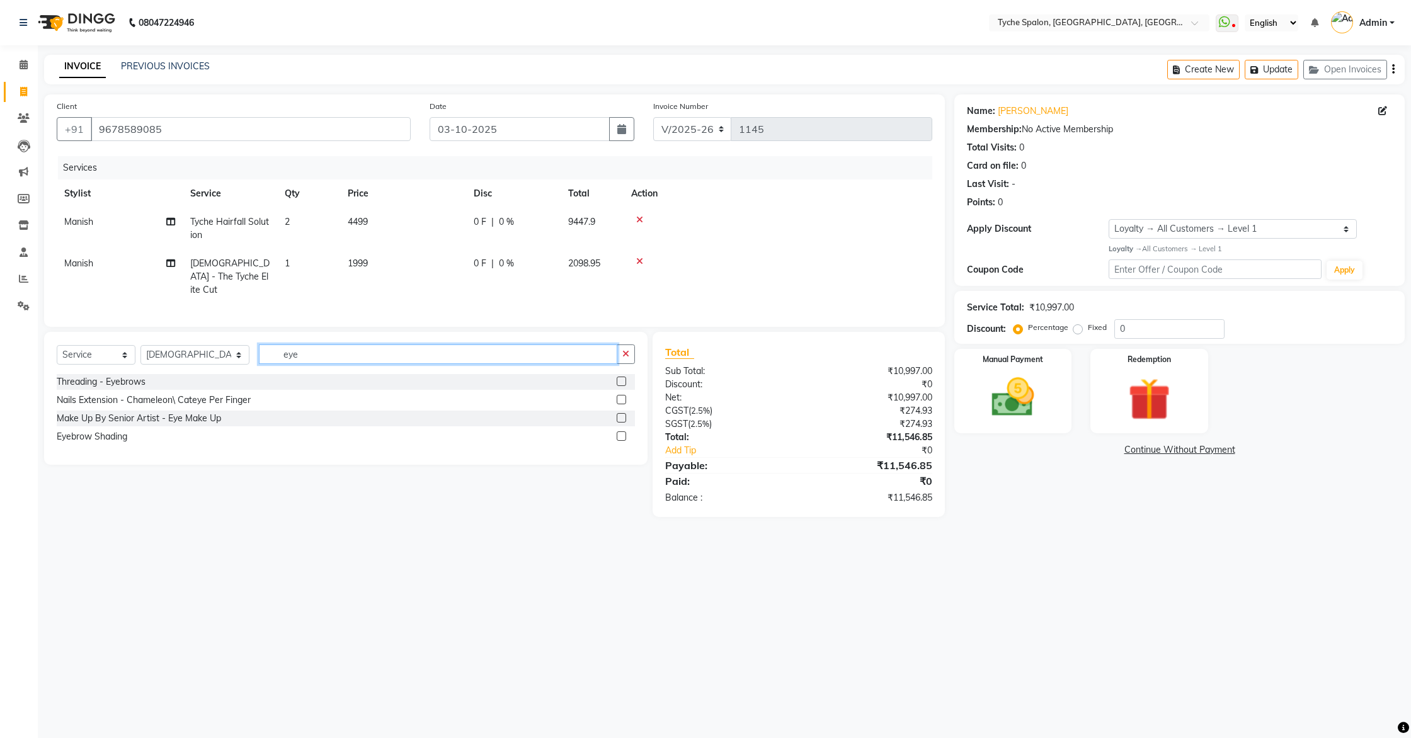
type input "eye"
click at [619, 377] on label at bounding box center [621, 381] width 9 height 9
click at [619, 378] on input "checkbox" at bounding box center [621, 382] width 8 height 8
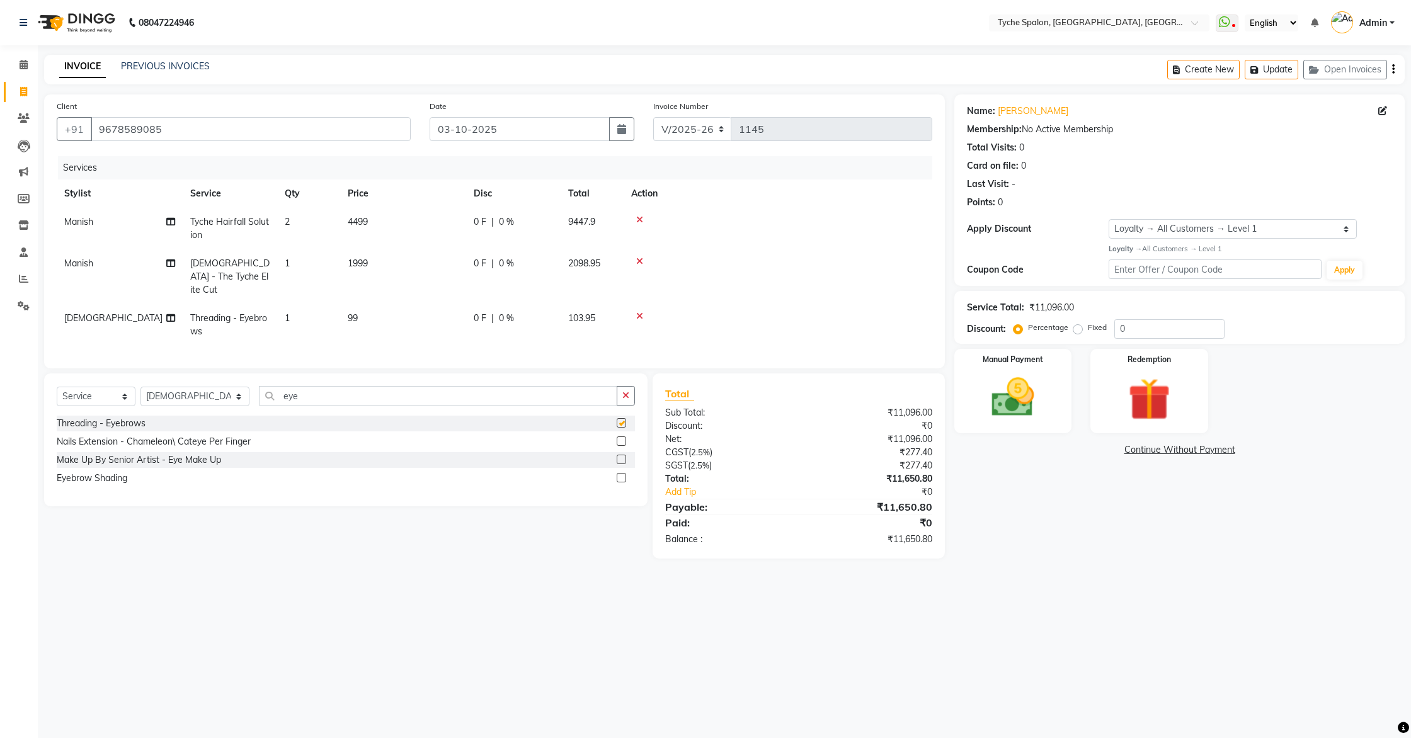
checkbox input "false"
drag, startPoint x: 356, startPoint y: 380, endPoint x: 364, endPoint y: 381, distance: 7.6
click at [356, 386] on input "eye" at bounding box center [438, 396] width 359 height 20
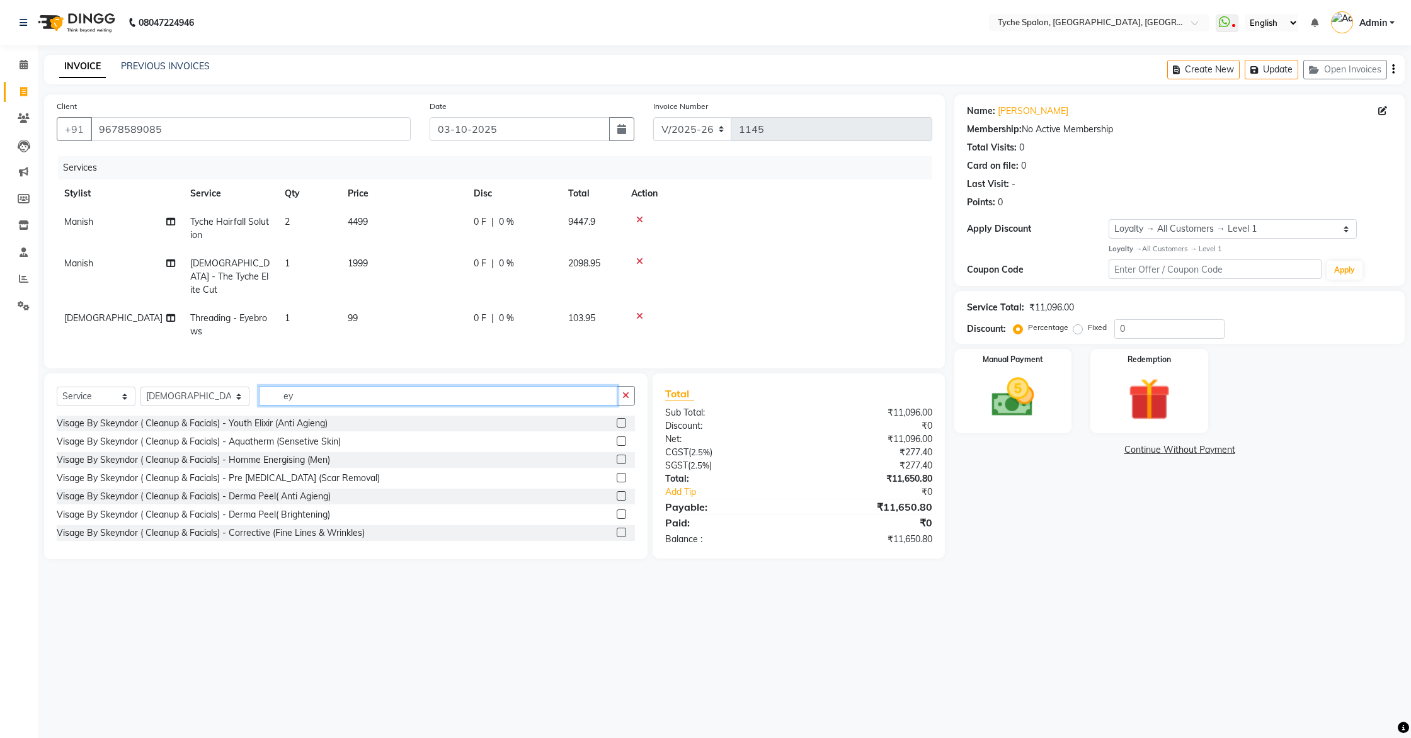
type input "e"
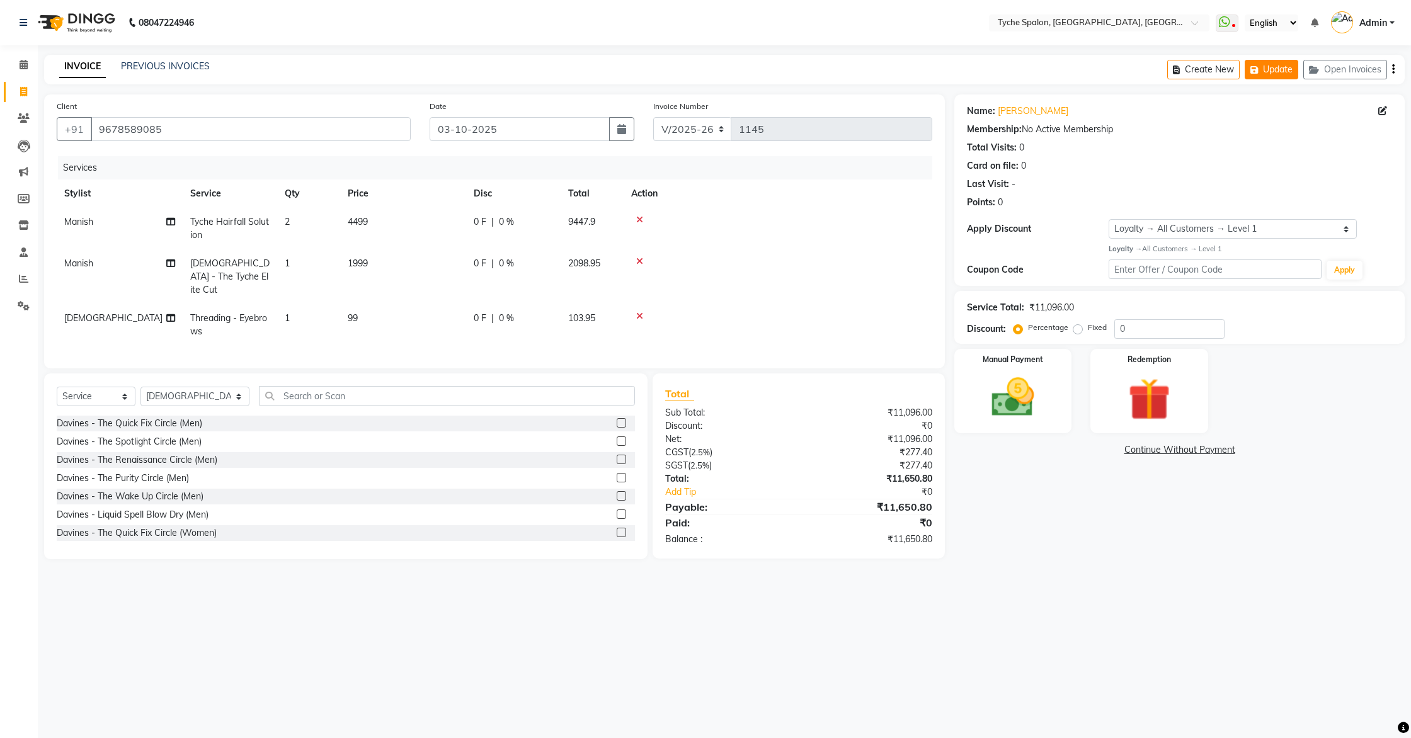
click at [1255, 69] on icon "button" at bounding box center [1256, 70] width 13 height 9
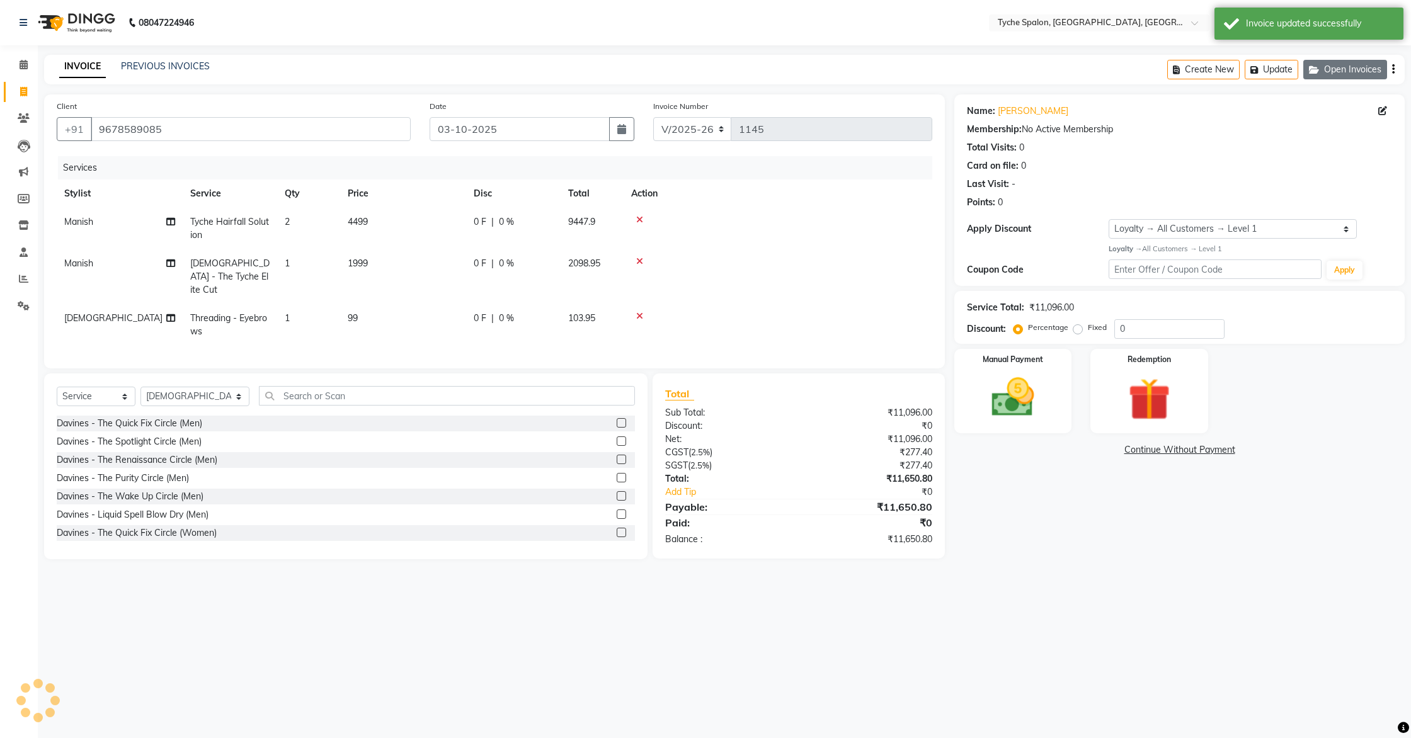
click at [1354, 71] on button "Open Invoices" at bounding box center [1345, 70] width 84 height 20
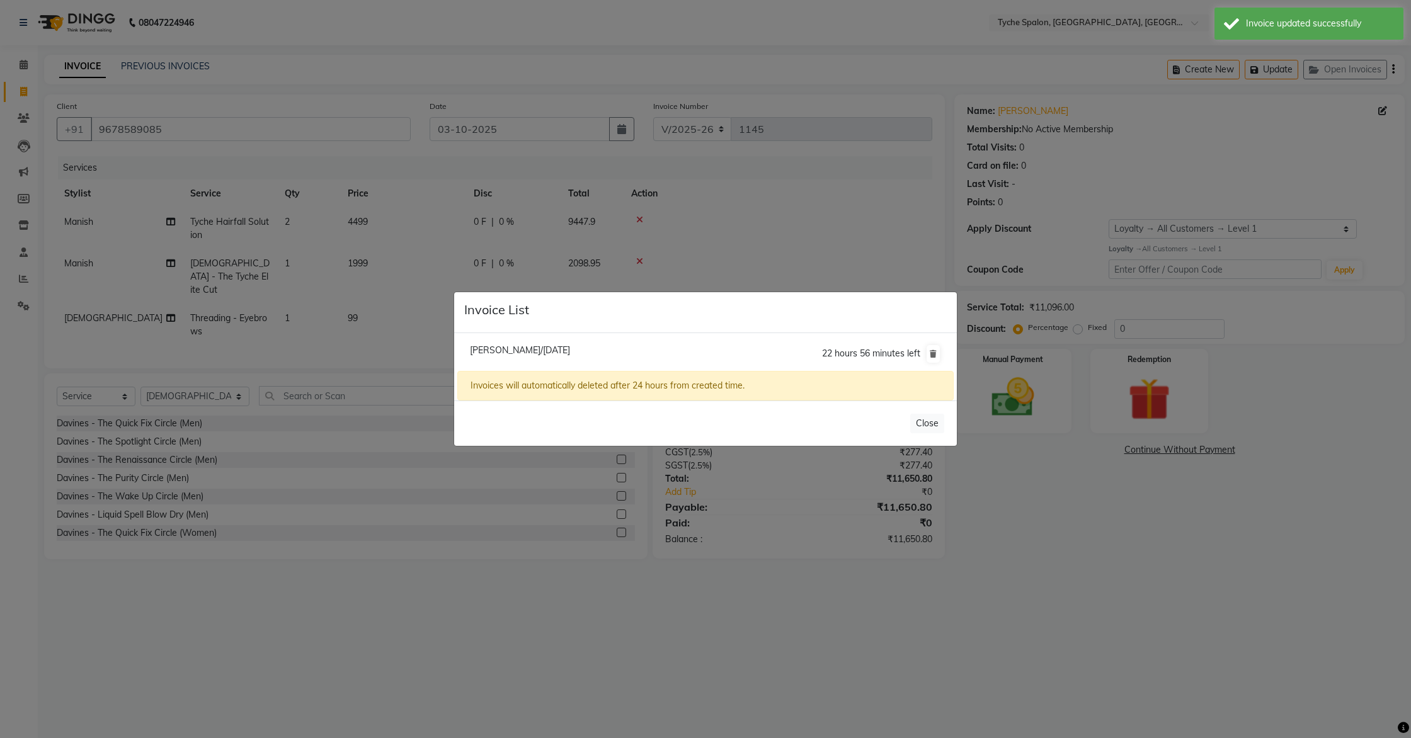
click at [530, 352] on span "[PERSON_NAME]/[DATE]" at bounding box center [520, 350] width 100 height 11
type input "9435049323"
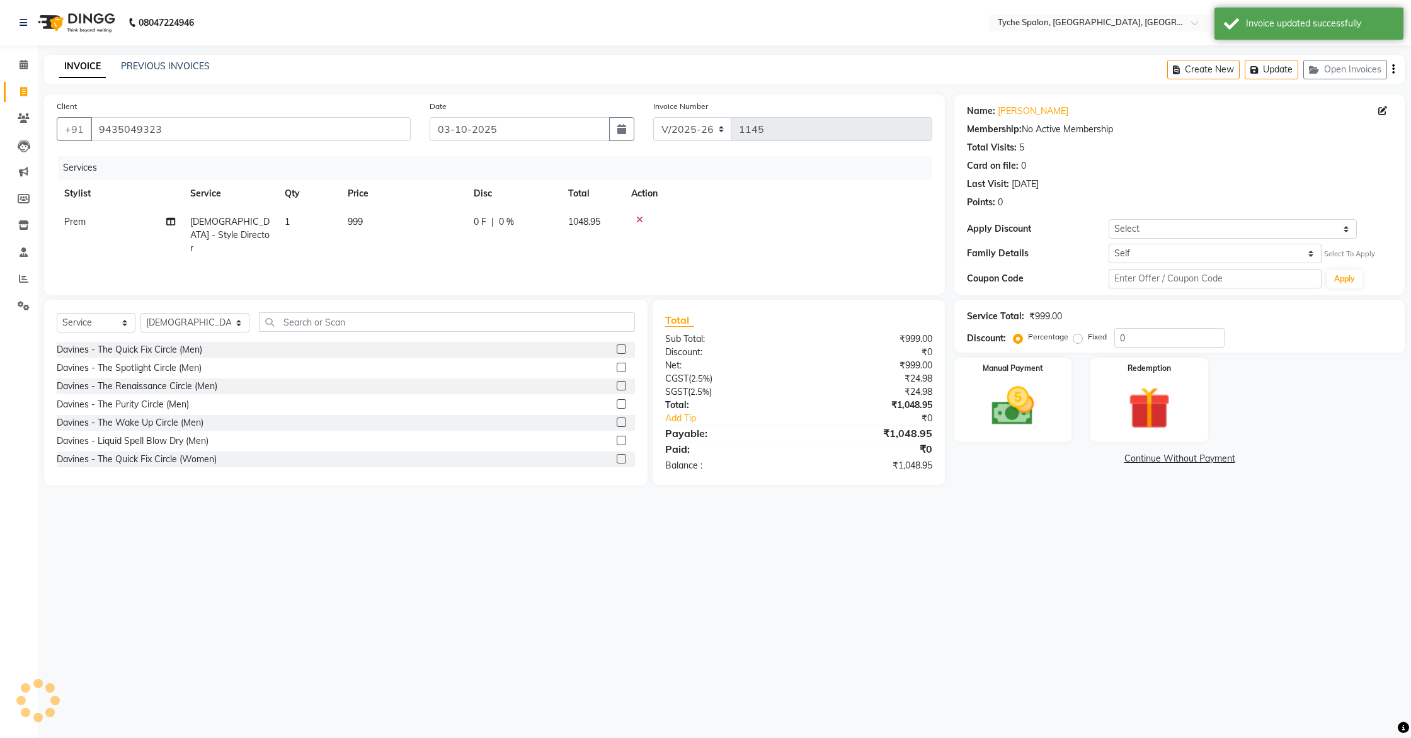
select select
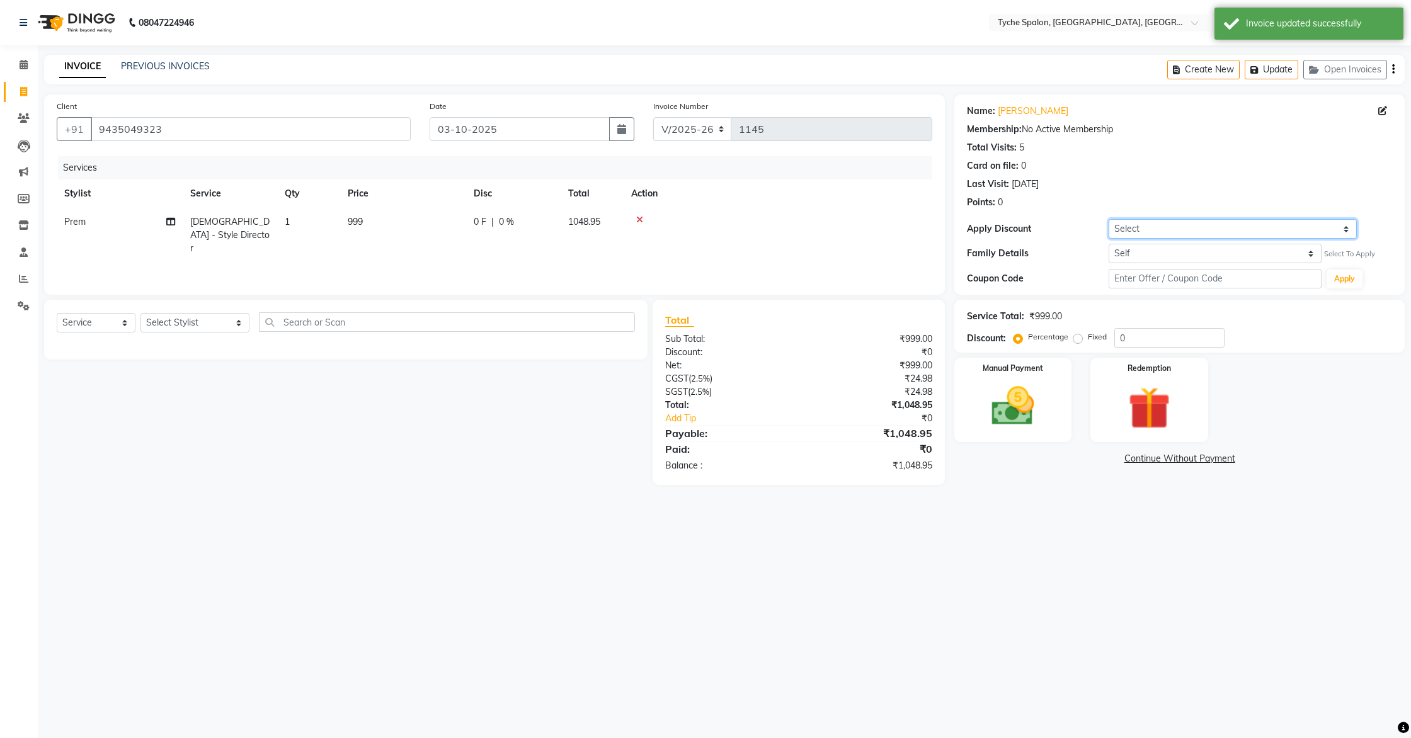
click at [1125, 231] on select "Select Loyalty → All Customers → Level 1" at bounding box center [1233, 229] width 248 height 20
click at [1137, 231] on select "Select Loyalty → All Customers → Level 1" at bounding box center [1233, 229] width 248 height 20
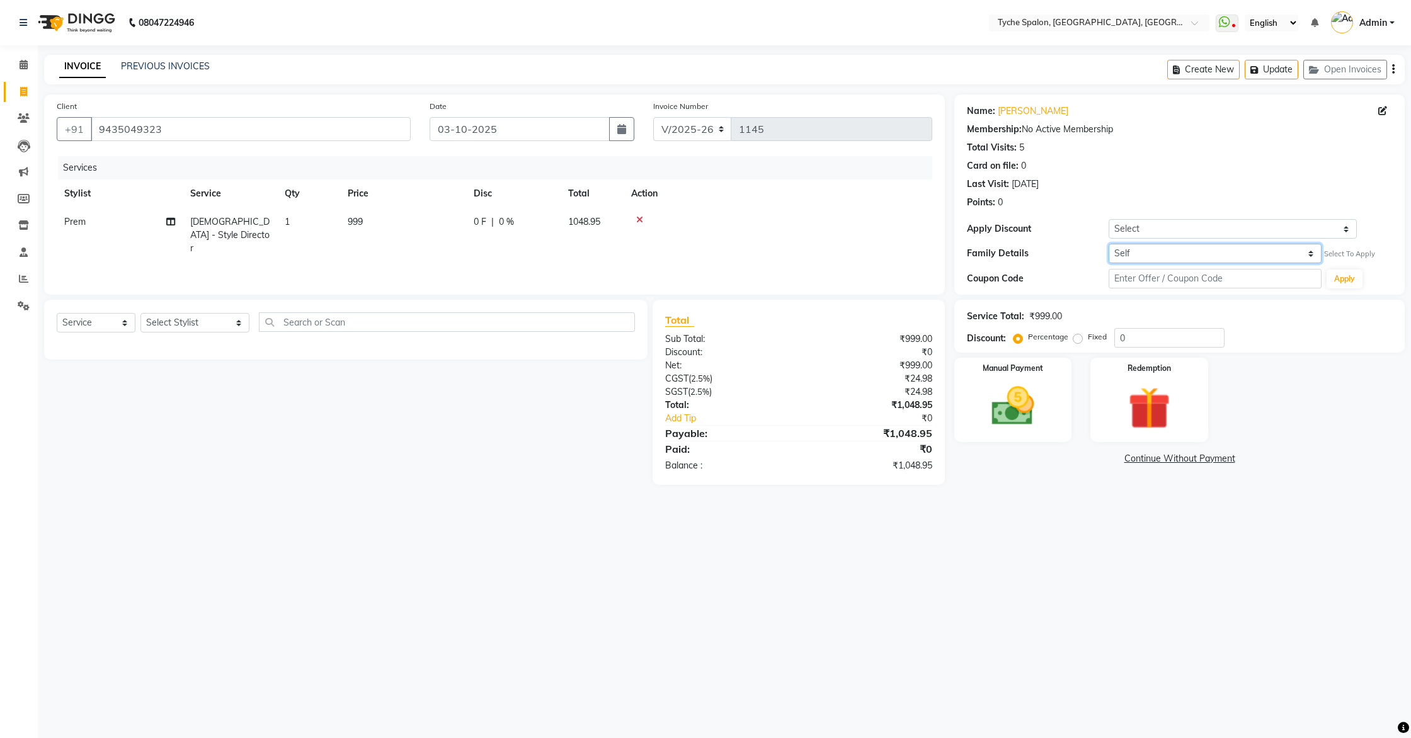
click at [1139, 258] on select "Self [PERSON_NAME]" at bounding box center [1215, 254] width 213 height 20
select select "5091508"
click at [1109, 244] on select "Self [PERSON_NAME]" at bounding box center [1215, 254] width 213 height 20
select select "2: Object"
type input "20"
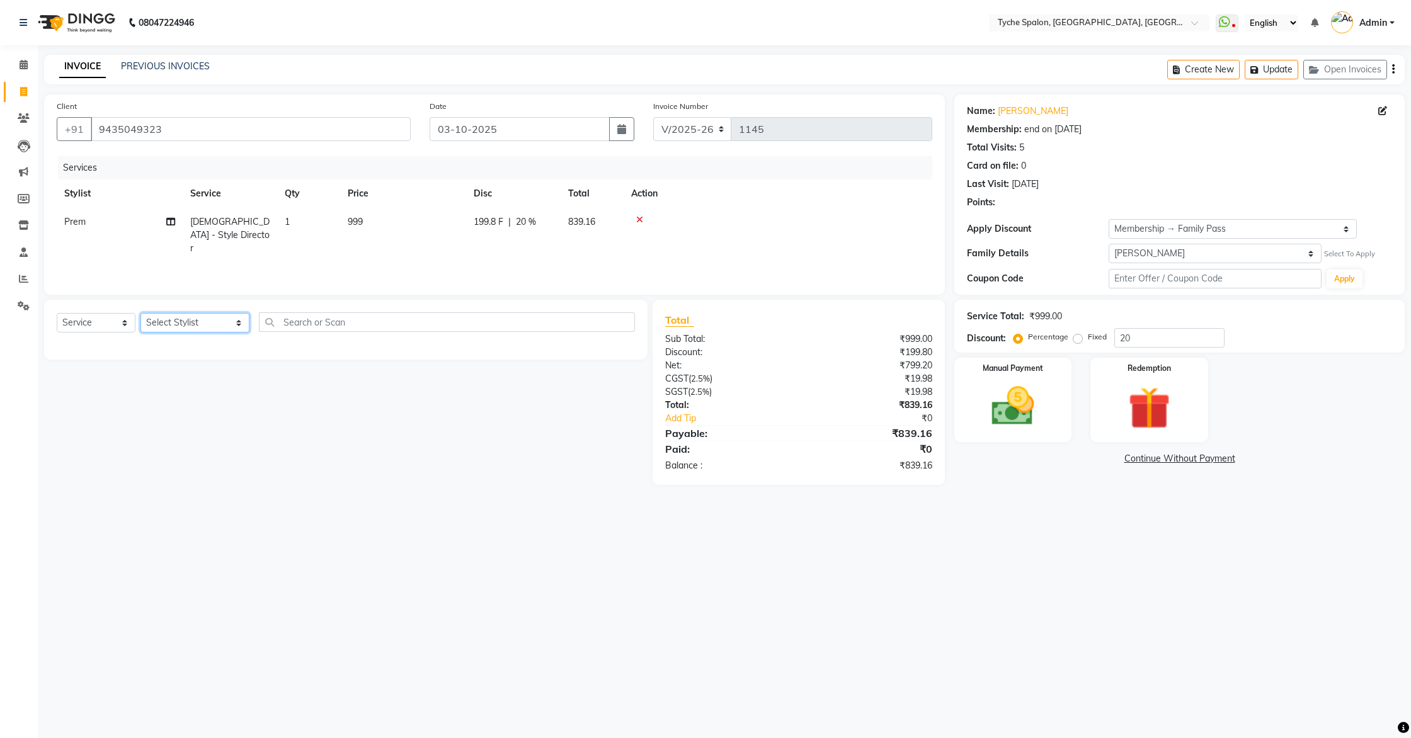
click at [193, 321] on select "Select Stylist [PERSON_NAME] [PERSON_NAME] [PERSON_NAME] [PERSON_NAME] [PERSON_…" at bounding box center [194, 323] width 109 height 20
select select "68413"
click at [140, 313] on select "Select Stylist [PERSON_NAME] [PERSON_NAME] [PERSON_NAME] [PERSON_NAME] [PERSON_…" at bounding box center [194, 323] width 109 height 20
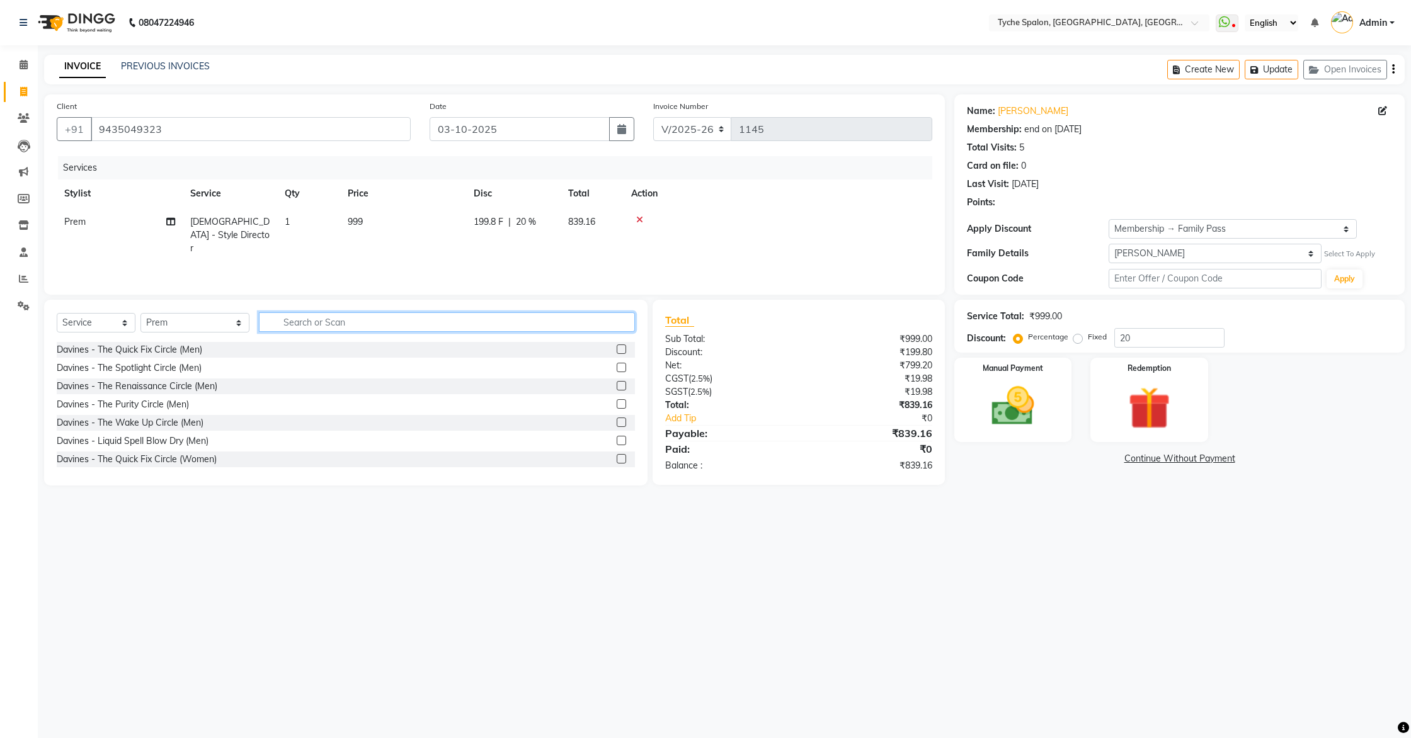
click at [265, 326] on input "text" at bounding box center [447, 322] width 377 height 20
type input "beard"
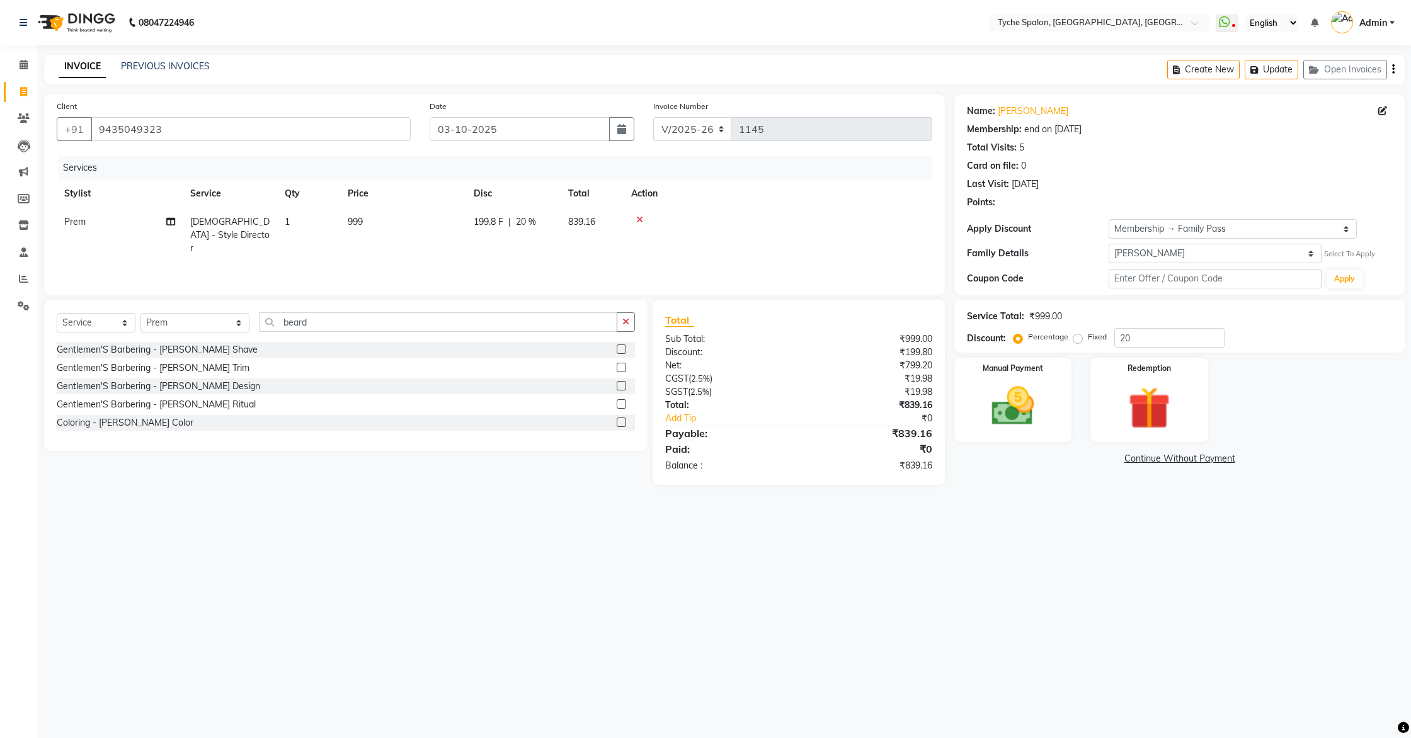
click at [620, 365] on label at bounding box center [621, 367] width 9 height 9
click at [620, 365] on input "checkbox" at bounding box center [621, 368] width 8 height 8
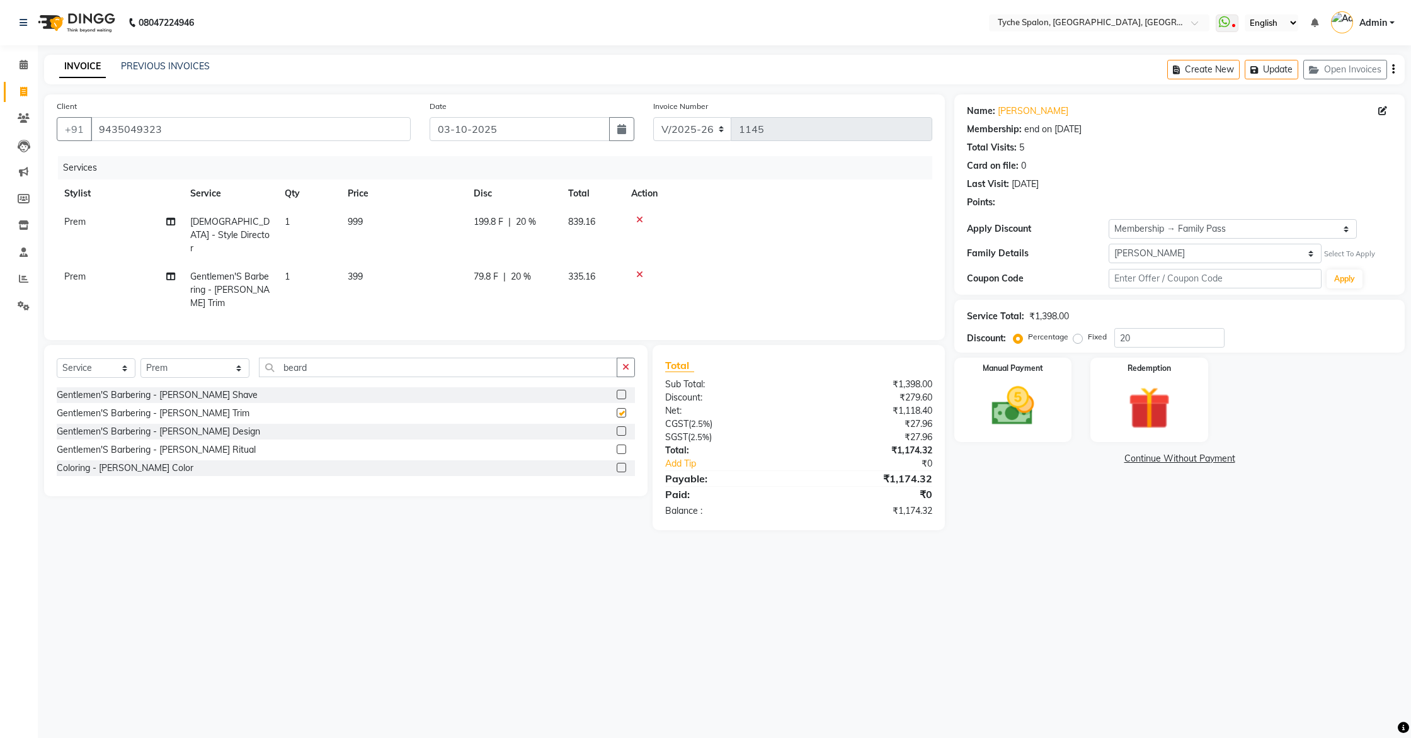
checkbox input "false"
click at [1025, 429] on img at bounding box center [1013, 406] width 72 height 51
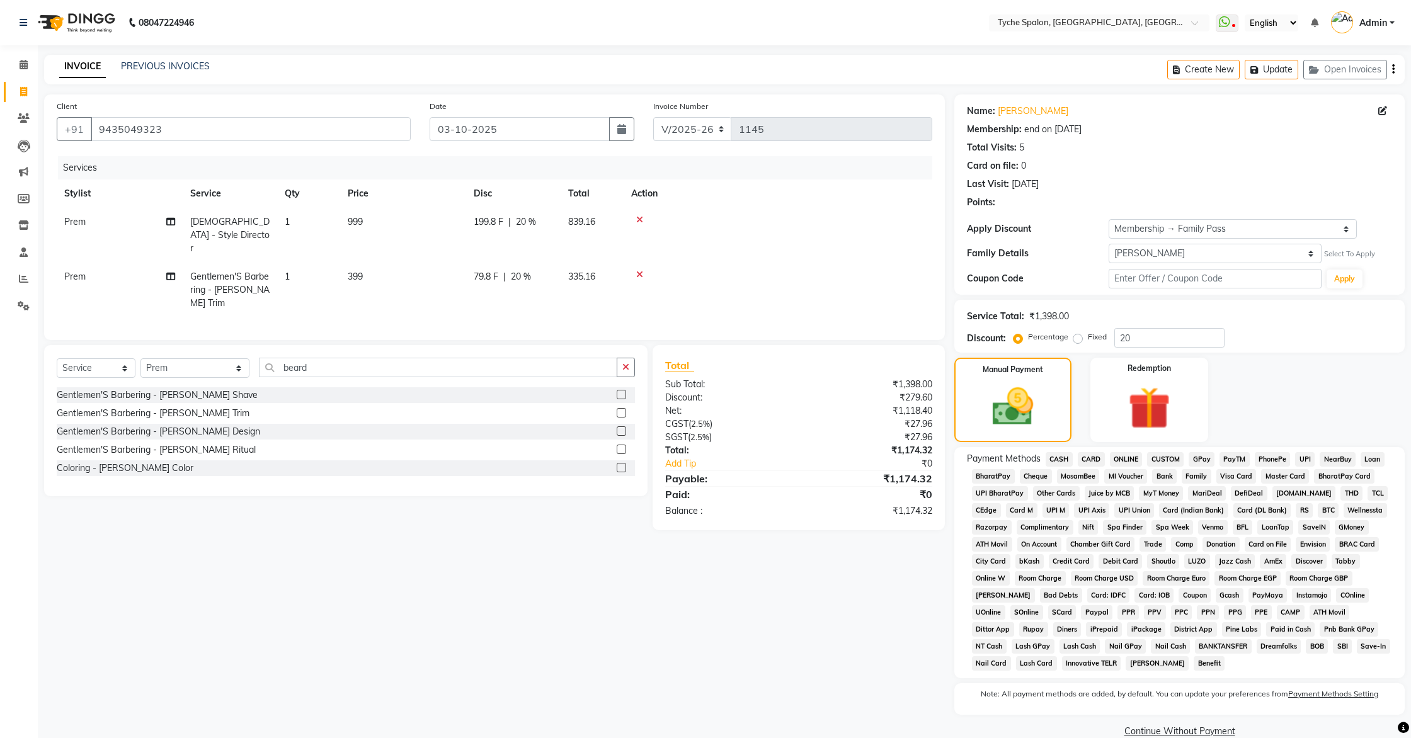
click at [1052, 460] on span "CASH" at bounding box center [1059, 459] width 27 height 14
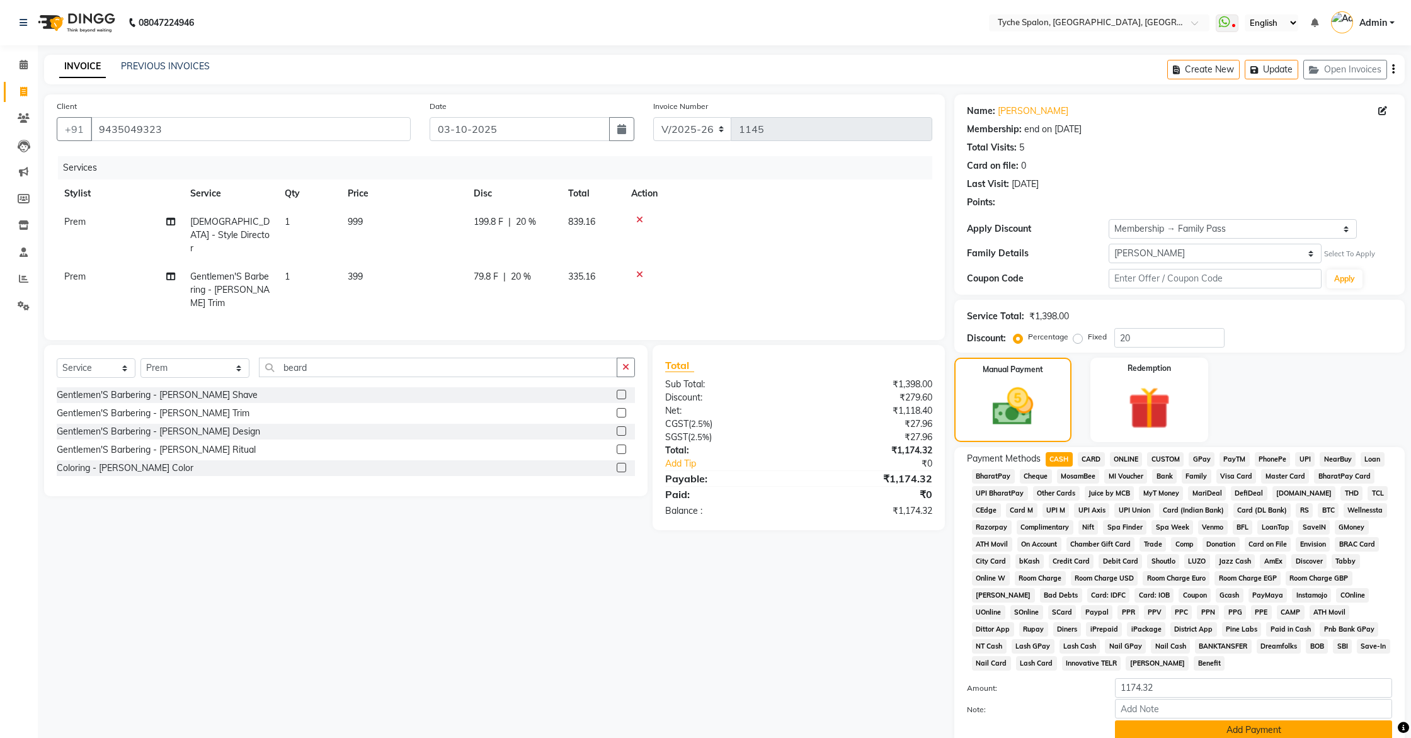
click at [1128, 734] on button "Add Payment" at bounding box center [1253, 731] width 277 height 20
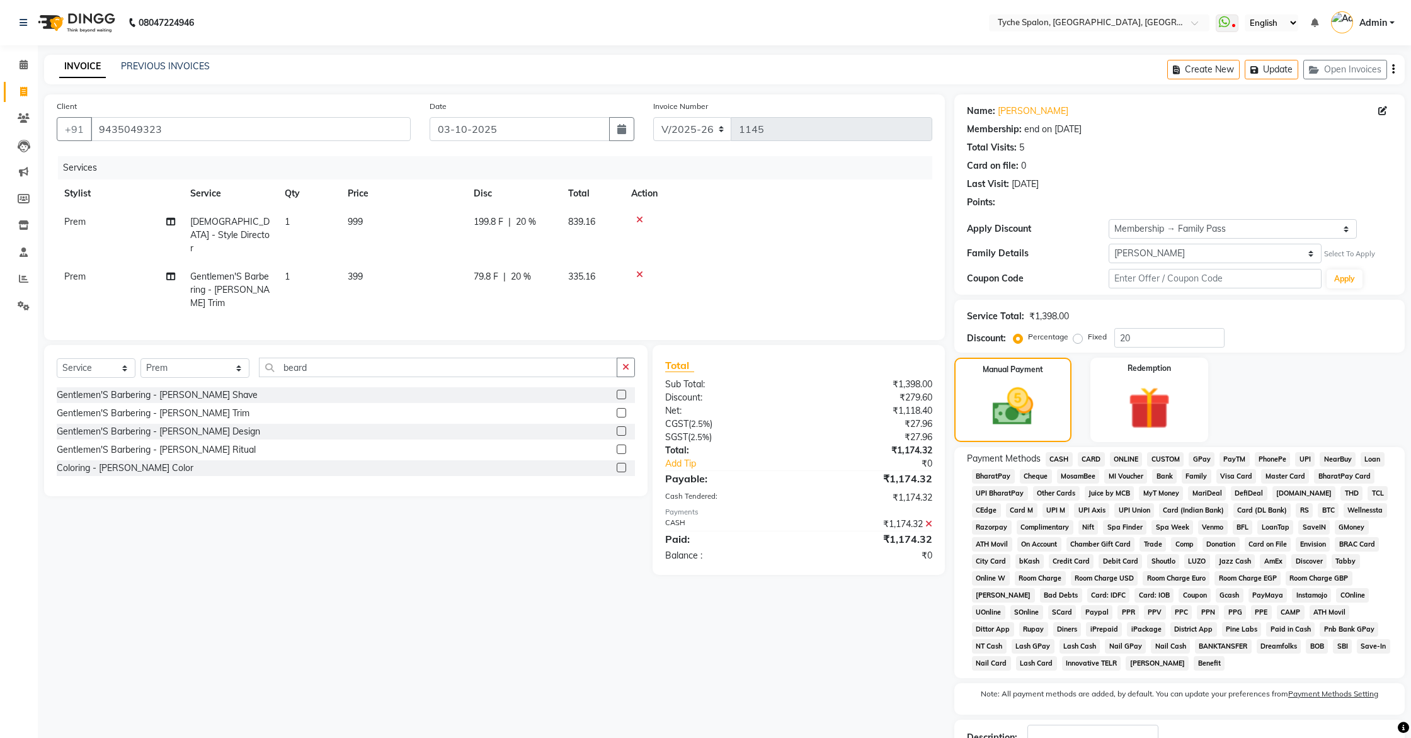
scroll to position [93, 0]
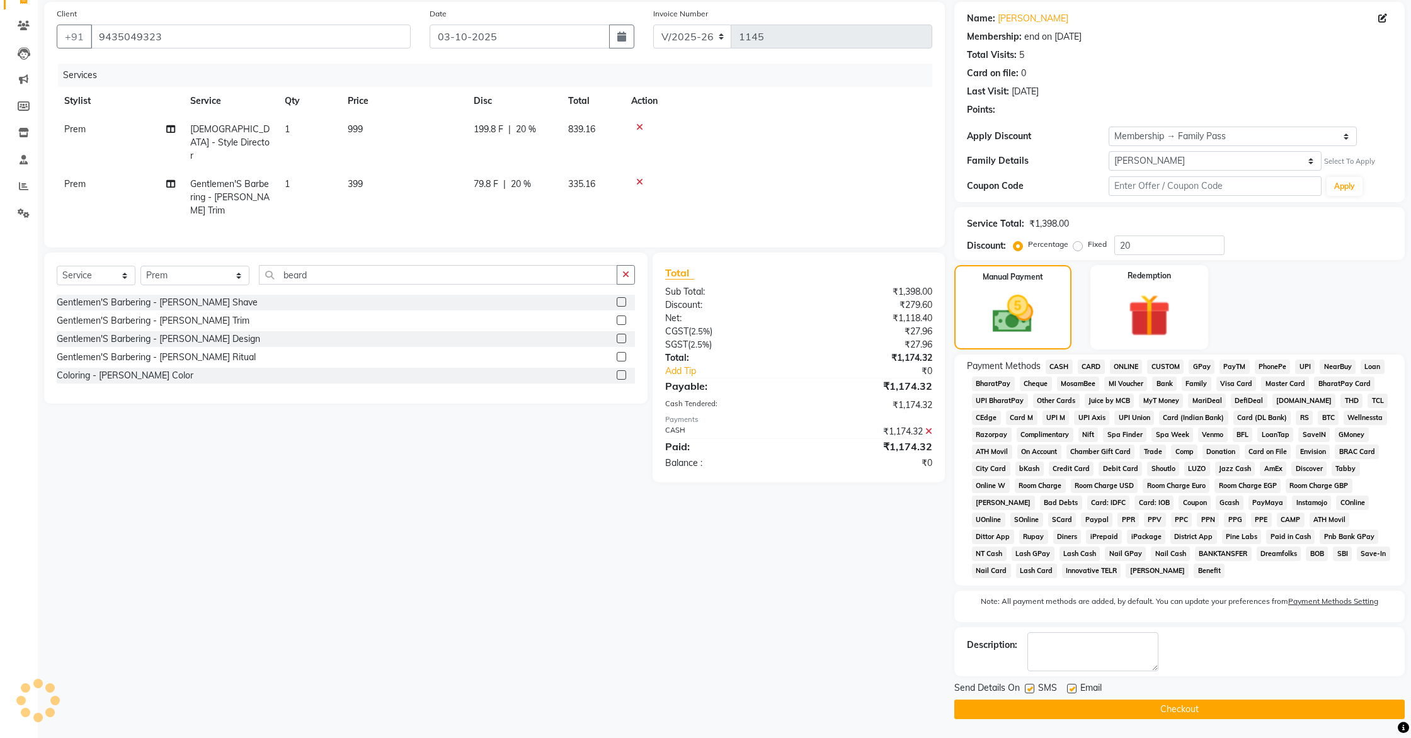
click at [1111, 714] on button "Checkout" at bounding box center [1179, 710] width 450 height 20
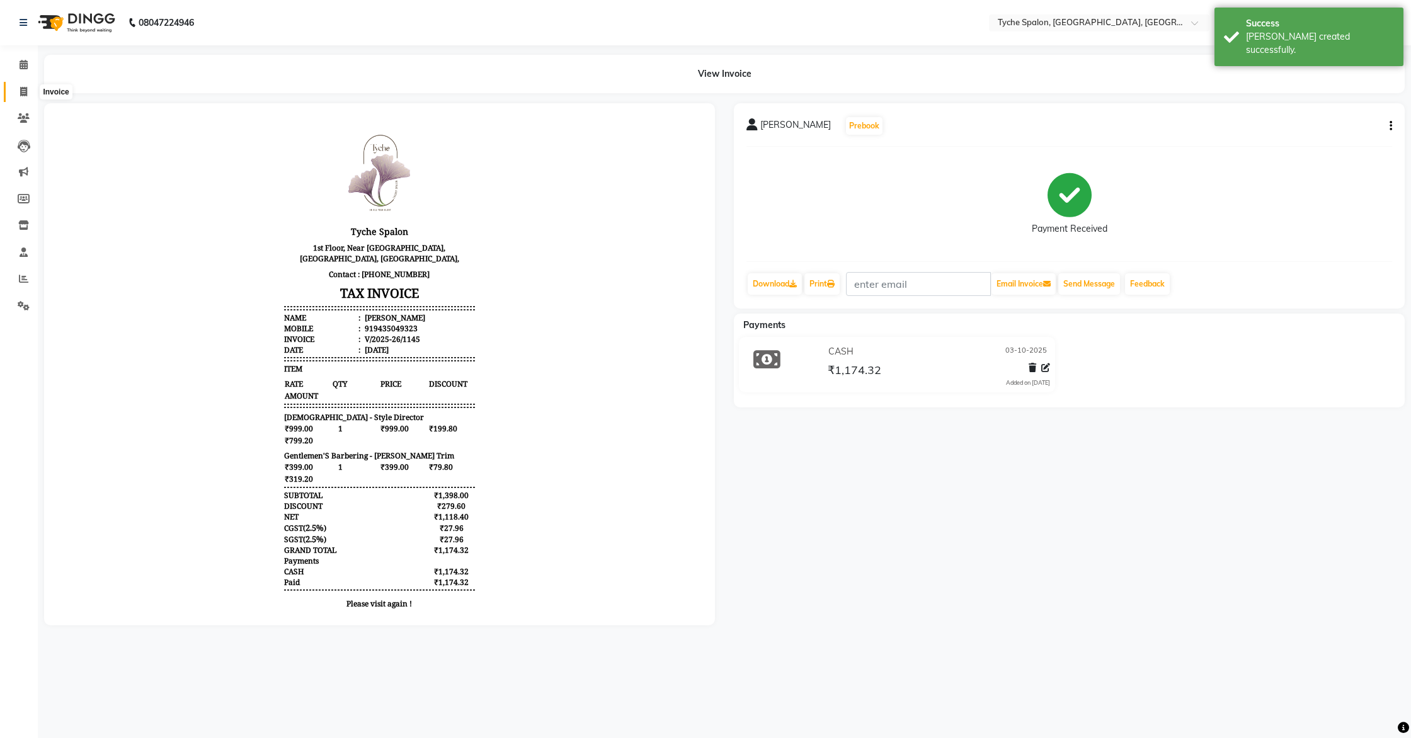
click at [16, 93] on span at bounding box center [24, 92] width 22 height 14
select select "6320"
select select "service"
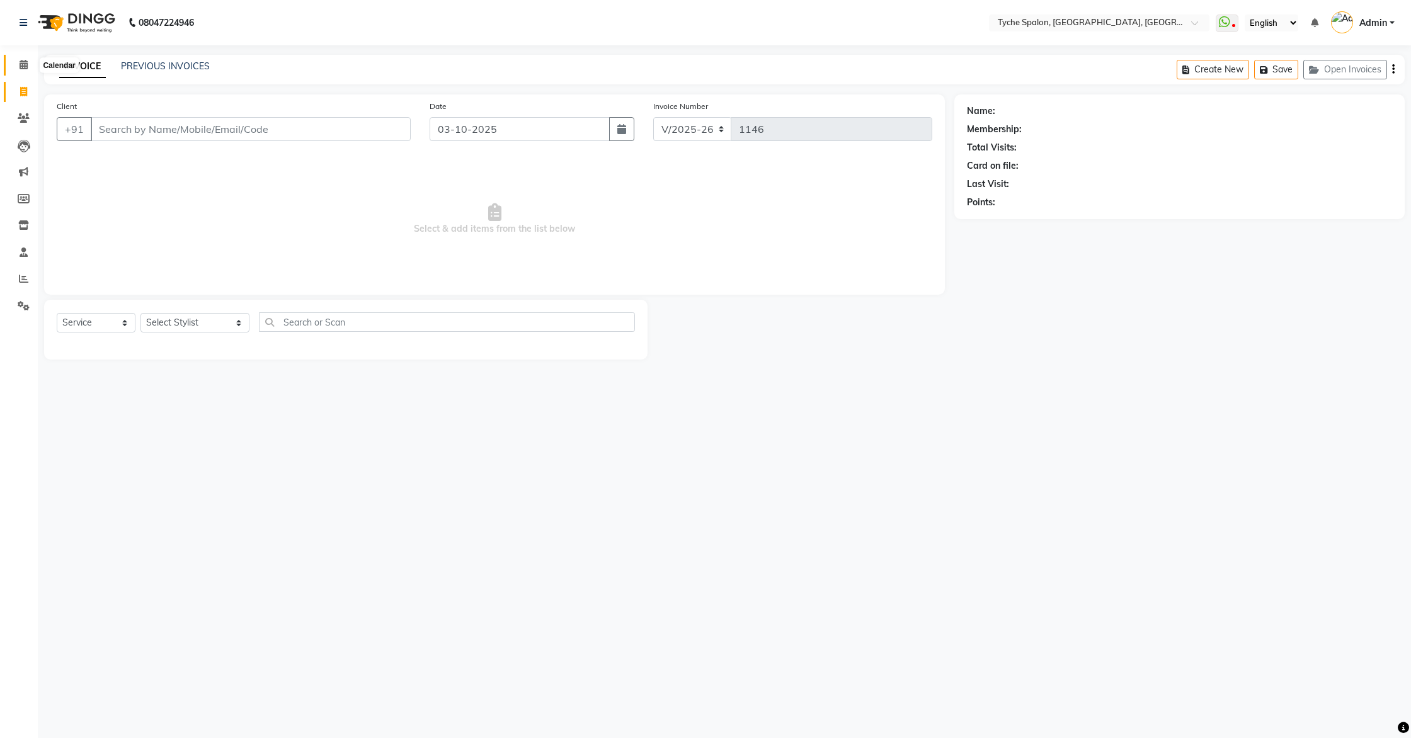
click at [23, 71] on span at bounding box center [24, 65] width 22 height 14
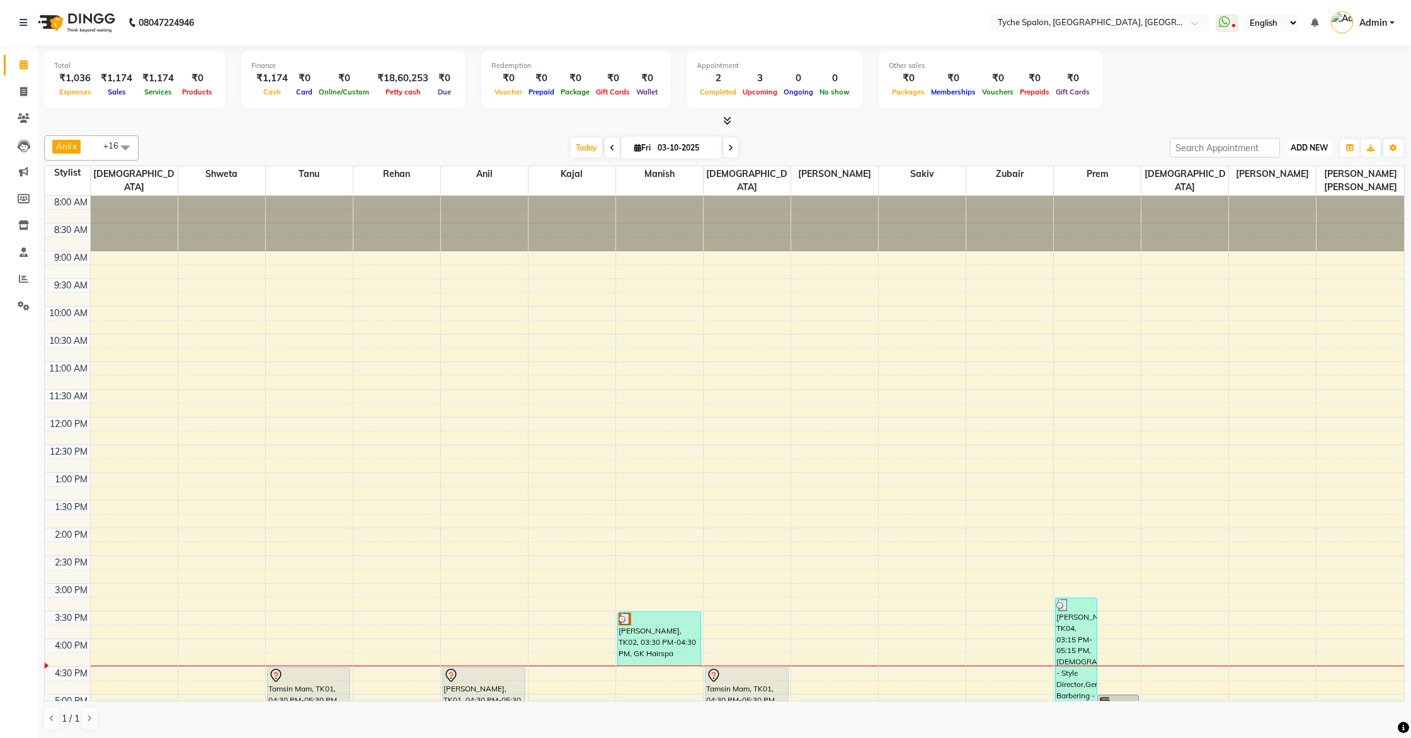
click at [1309, 149] on span "ADD NEW" at bounding box center [1309, 147] width 37 height 9
click at [1251, 176] on button "Add Appointment" at bounding box center [1281, 171] width 100 height 16
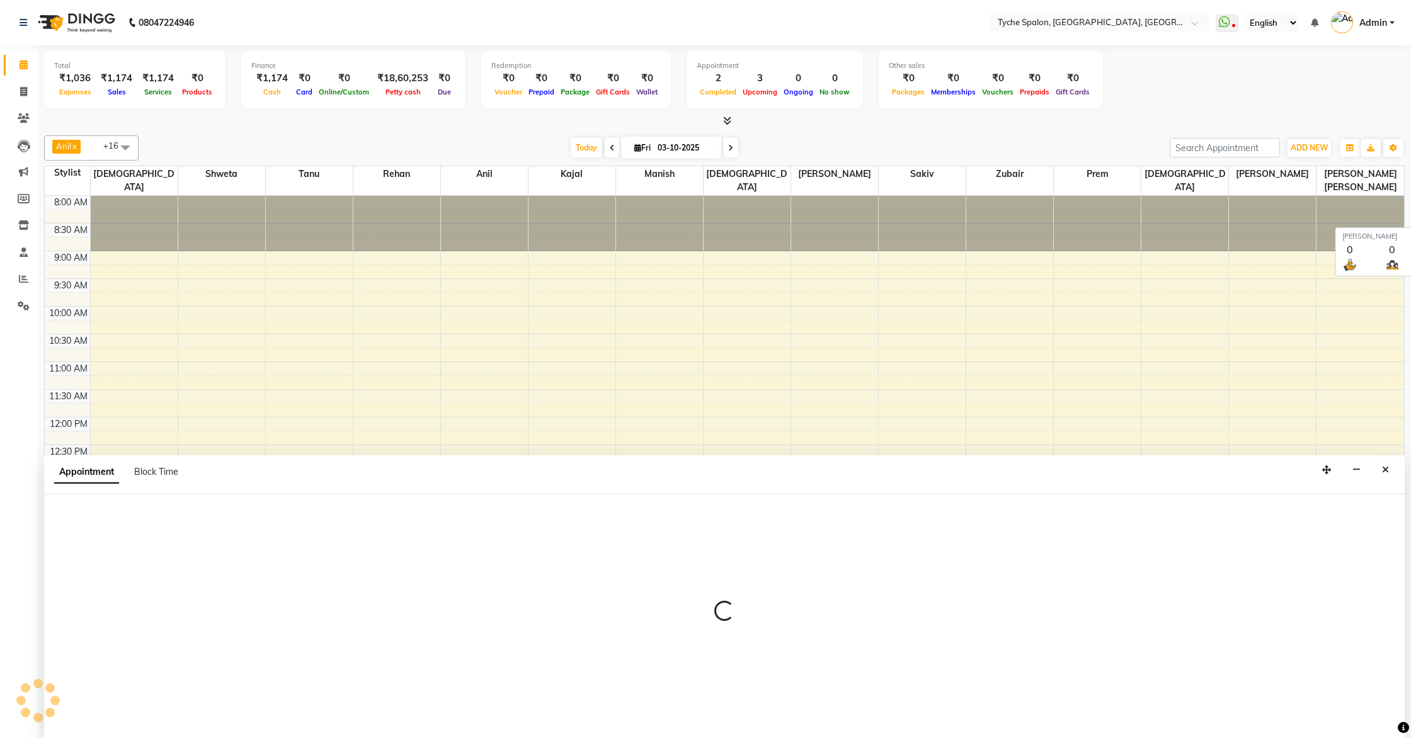
scroll to position [1, 0]
select select "540"
select select "tentative"
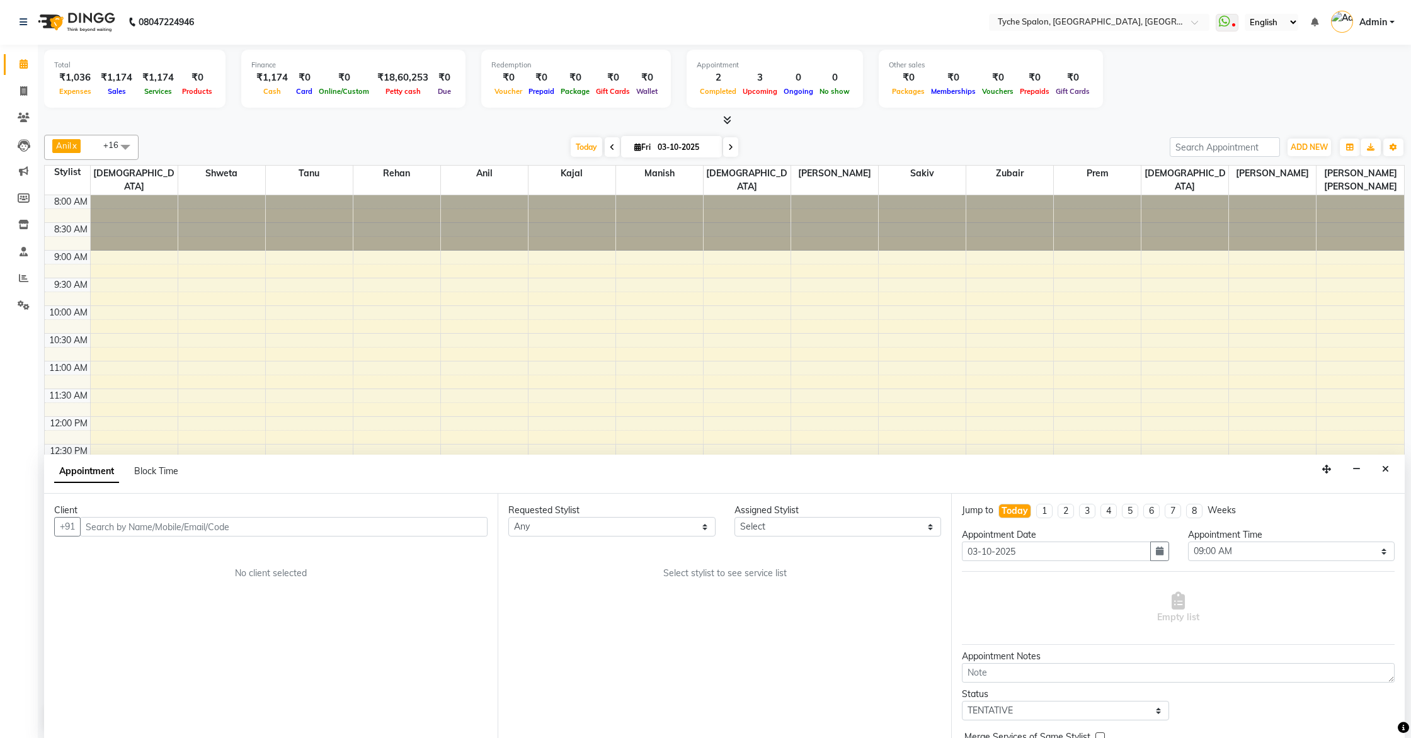
click at [108, 530] on input "text" at bounding box center [284, 527] width 408 height 20
type input "gaura"
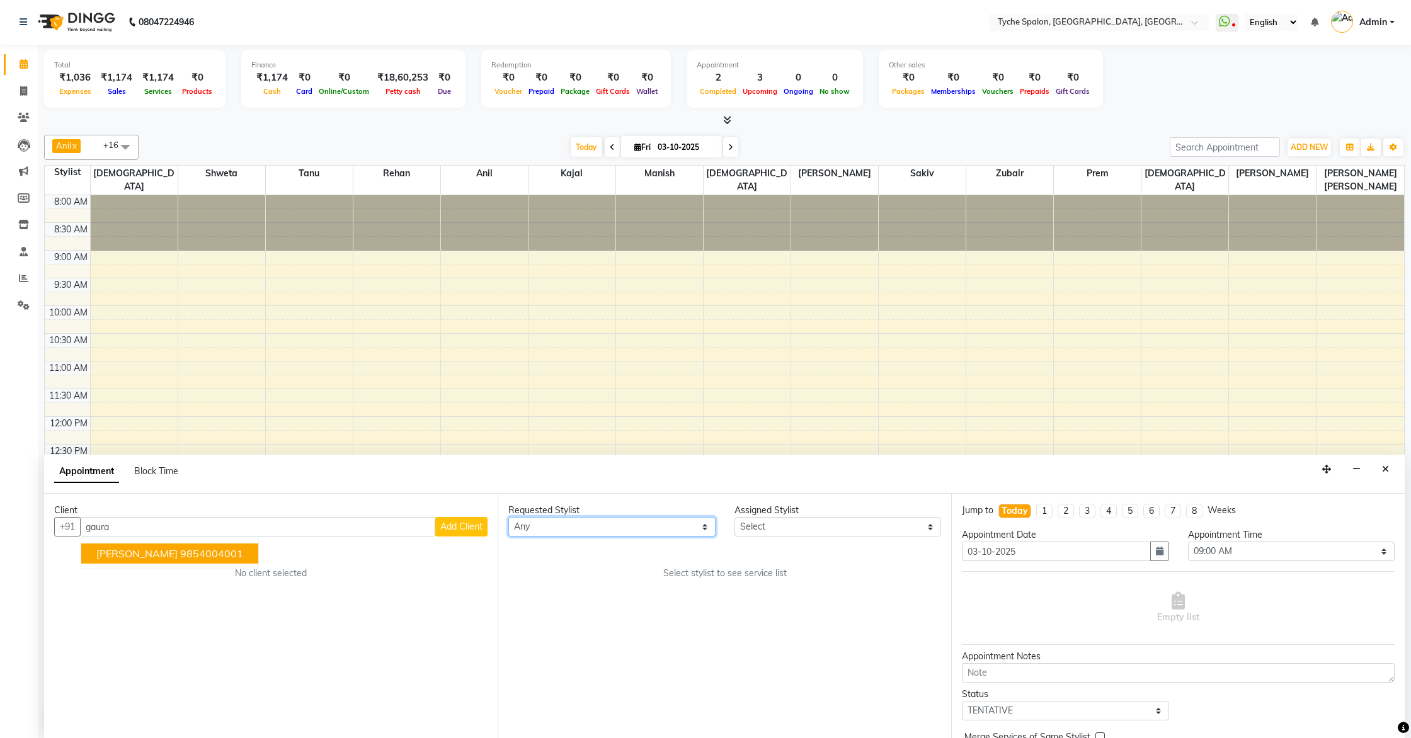
click at [528, 533] on select "Any [PERSON_NAME] [PERSON_NAME] [PERSON_NAME] [PERSON_NAME] [PERSON_NAME] [PERS…" at bounding box center [611, 527] width 207 height 20
select select "48422"
click at [508, 517] on select "Any [PERSON_NAME] [PERSON_NAME] [PERSON_NAME] [PERSON_NAME] [PERSON_NAME] [PERS…" at bounding box center [611, 527] width 207 height 20
select select "48422"
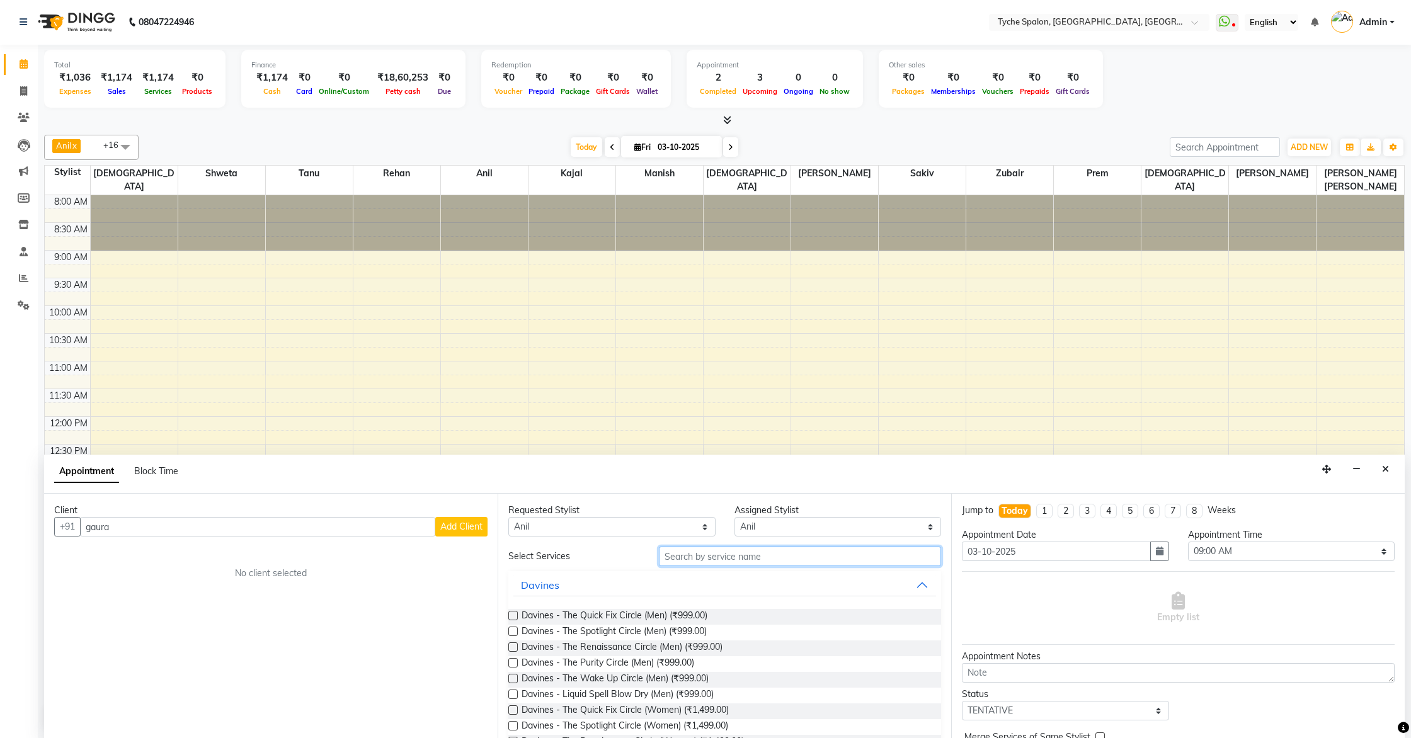
click at [681, 557] on input "text" at bounding box center [800, 557] width 282 height 20
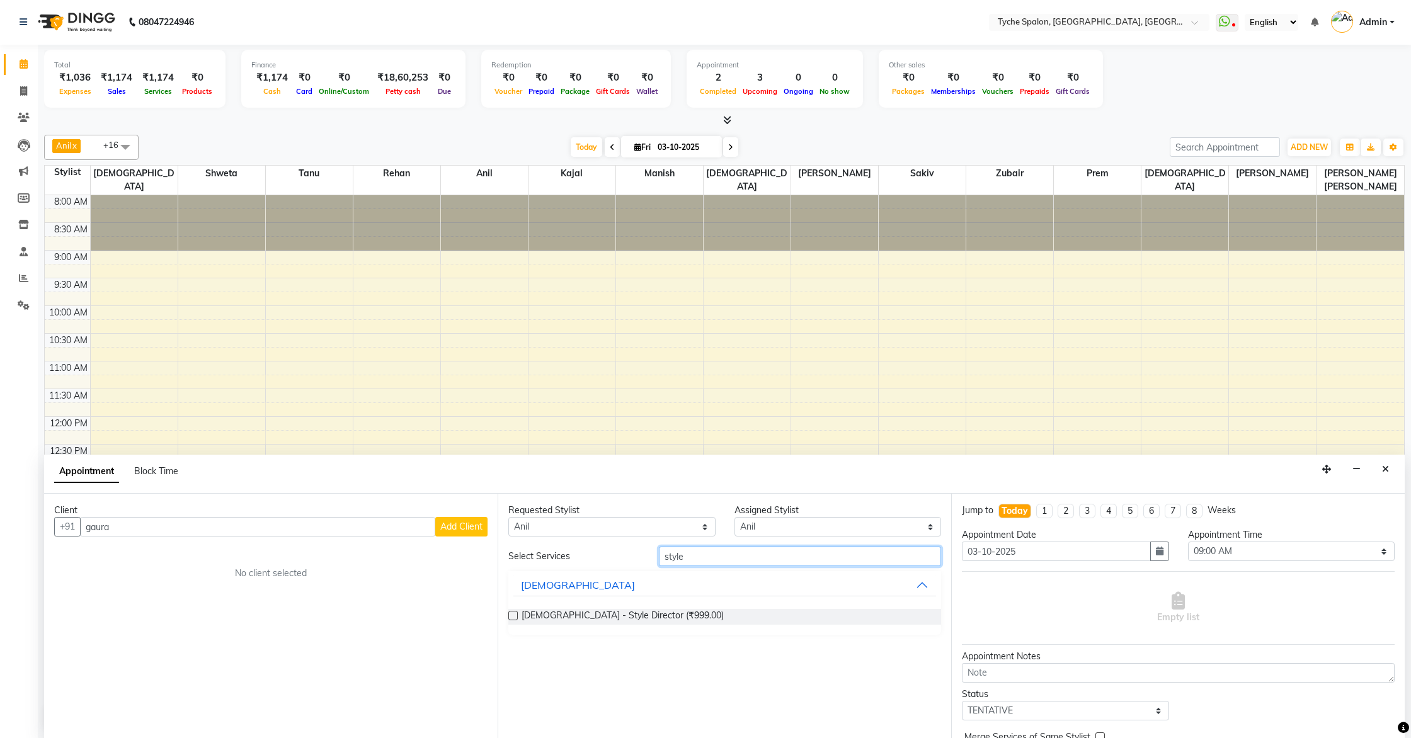
type input "style"
click at [518, 616] on div "[DEMOGRAPHIC_DATA] - Style Director (₹999.00)" at bounding box center [724, 617] width 433 height 16
click at [513, 615] on label at bounding box center [512, 615] width 9 height 9
click at [513, 615] on input "checkbox" at bounding box center [512, 617] width 8 height 8
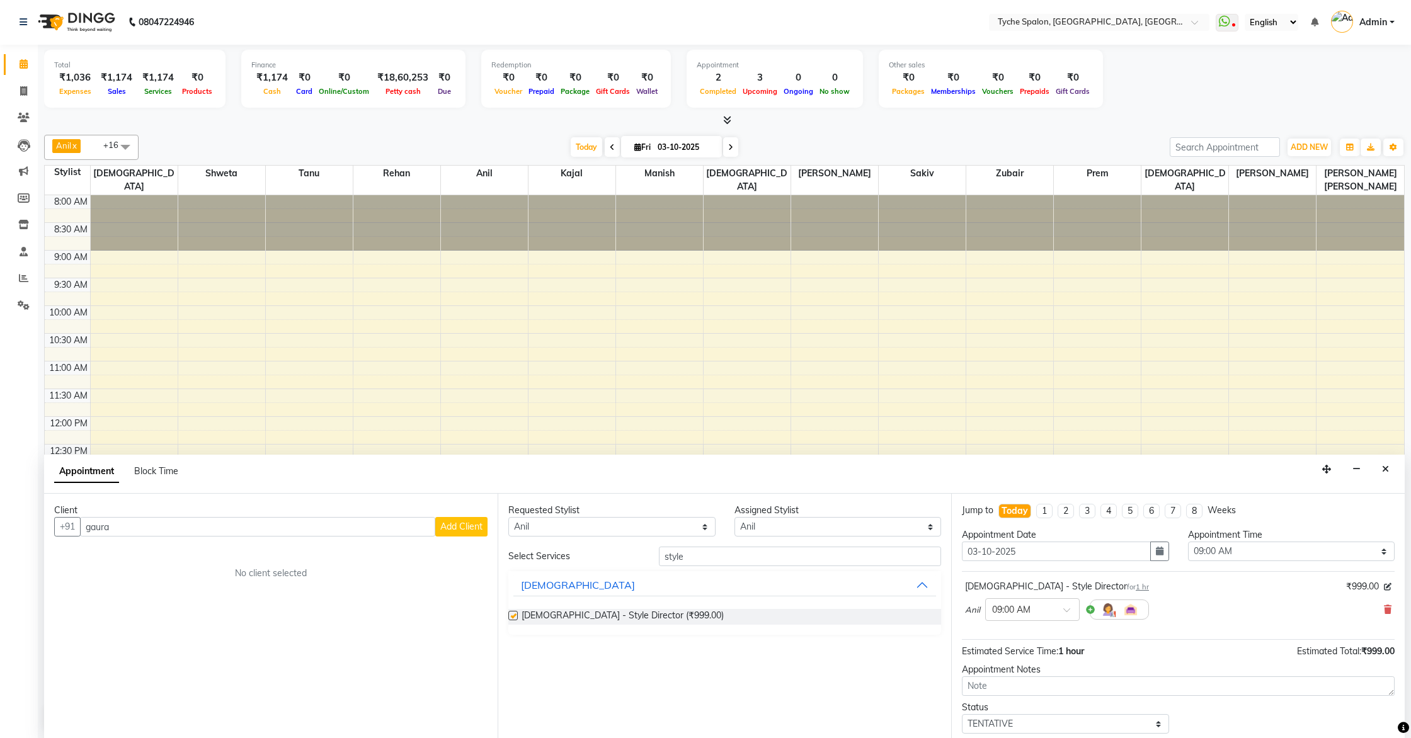
checkbox input "false"
click at [1219, 551] on select "Select 09:00 AM 09:15 AM 09:30 AM 09:45 AM 10:00 AM 10:15 AM 10:30 AM 10:45 AM …" at bounding box center [1291, 552] width 207 height 20
select select "1020"
click at [1188, 542] on select "Select 09:00 AM 09:15 AM 09:30 AM 09:45 AM 10:00 AM 10:15 AM 10:30 AM 10:45 AM …" at bounding box center [1291, 552] width 207 height 20
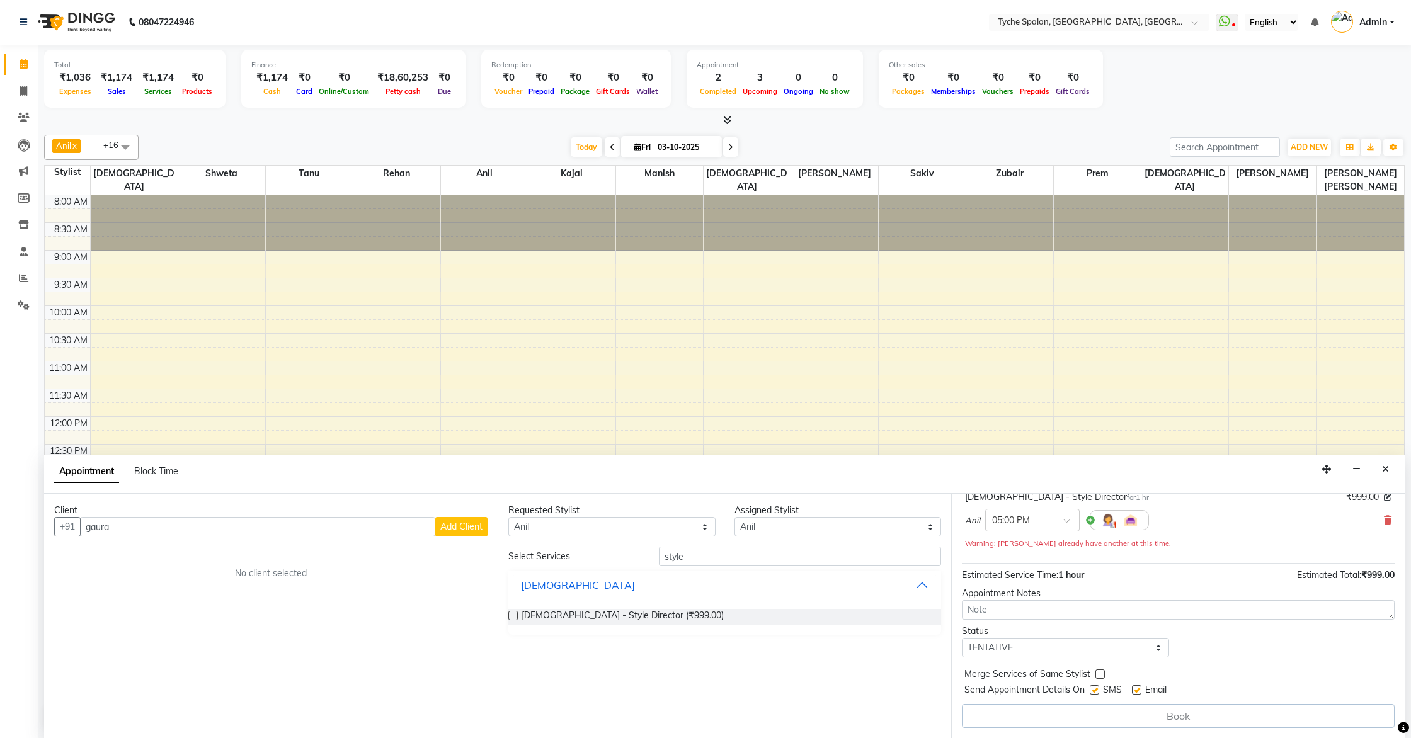
click at [1198, 721] on div "Book" at bounding box center [1178, 716] width 433 height 24
click at [311, 528] on input "gaura" at bounding box center [257, 527] width 355 height 20
click at [233, 550] on ngb-highlight "9854004001" at bounding box center [211, 553] width 63 height 13
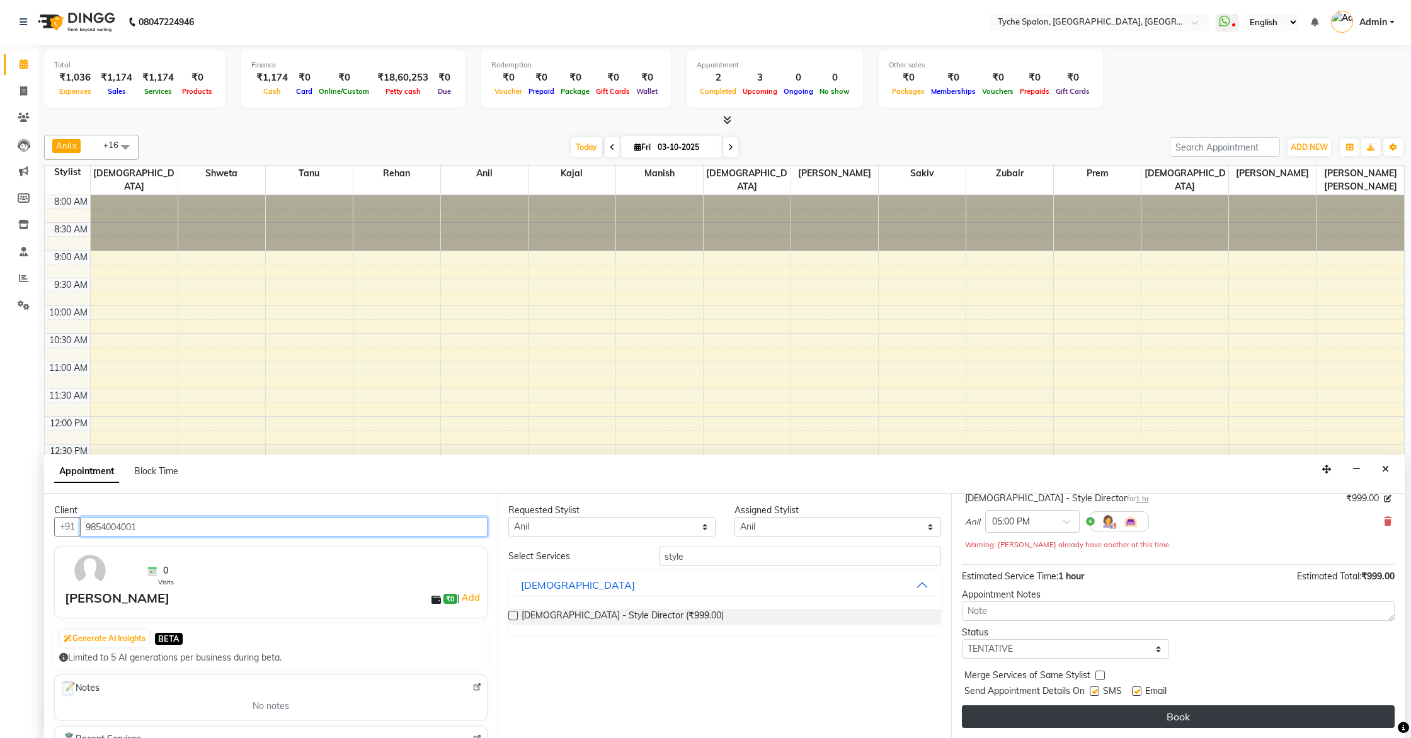
type input "9854004001"
click at [1077, 721] on button "Book" at bounding box center [1178, 716] width 433 height 23
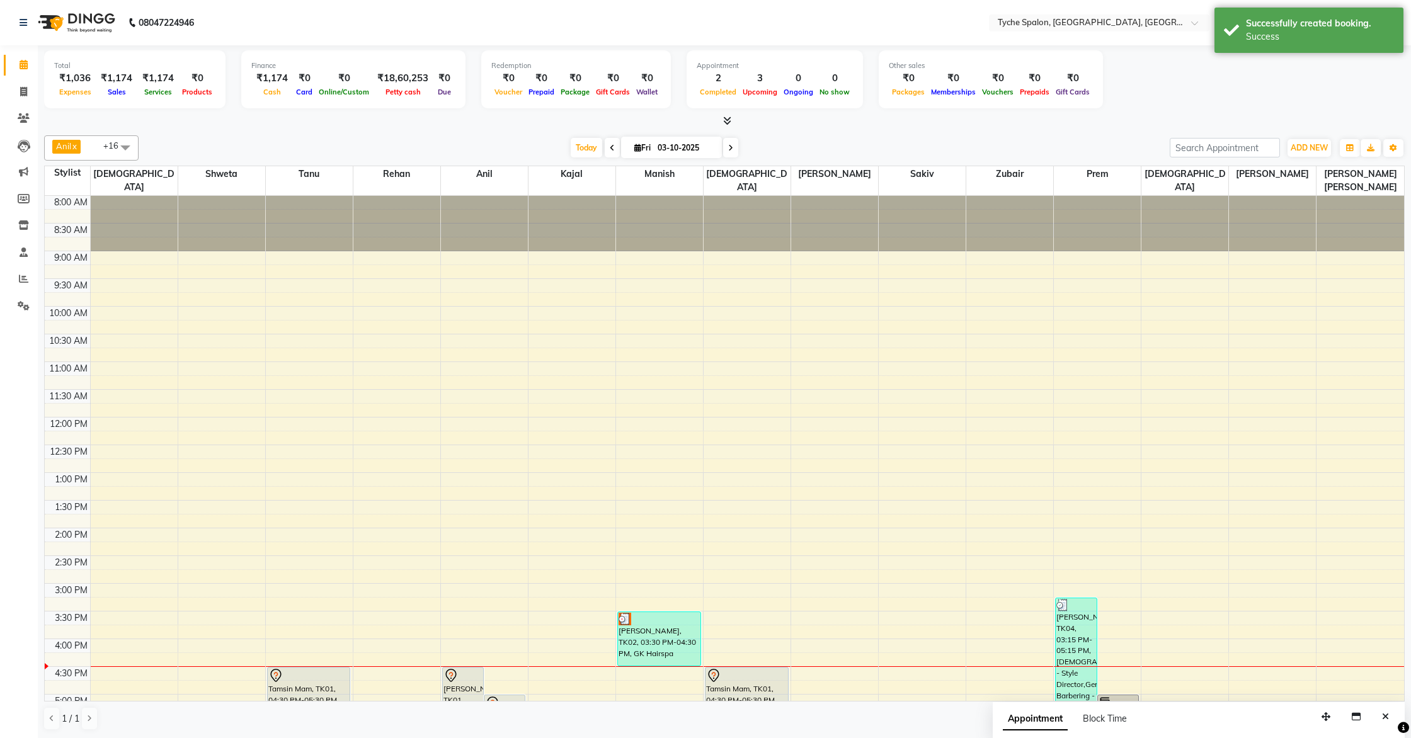
scroll to position [201, 0]
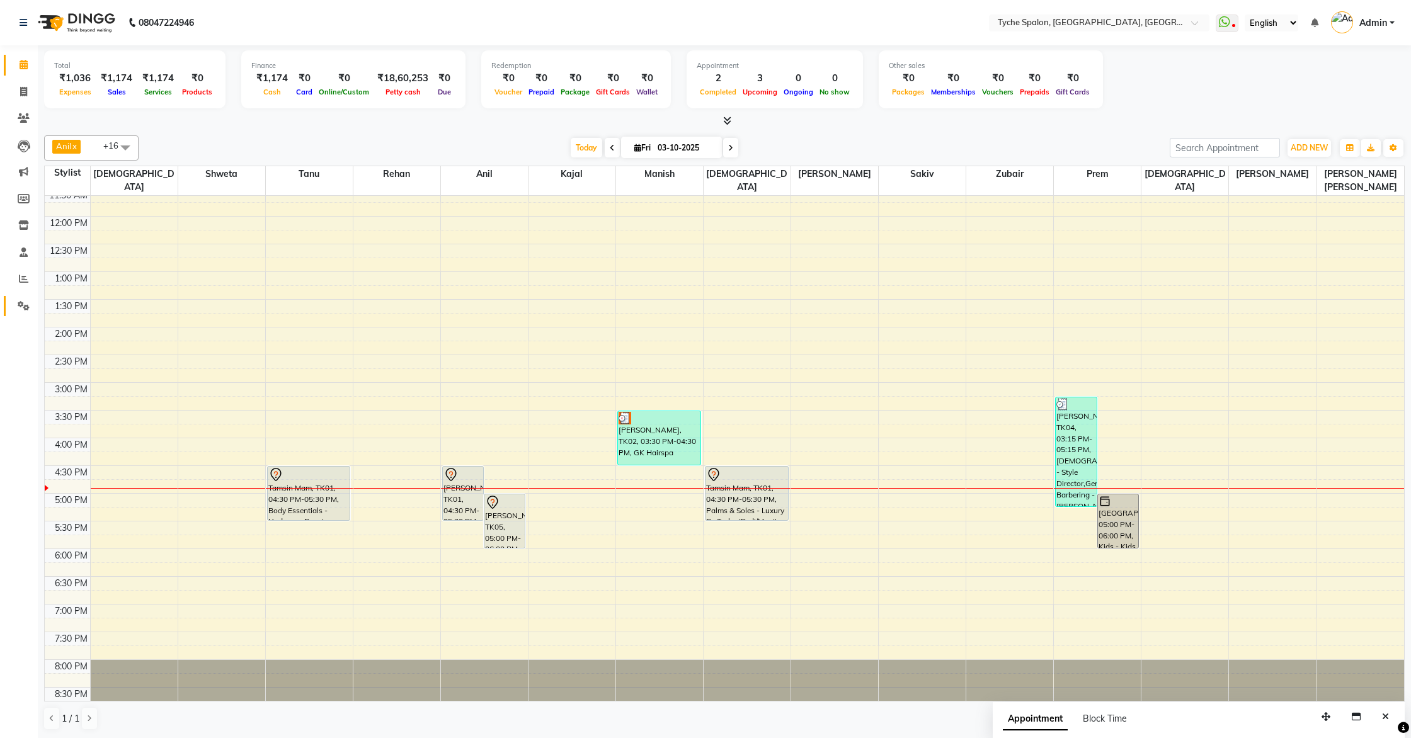
click at [25, 307] on icon at bounding box center [24, 305] width 12 height 9
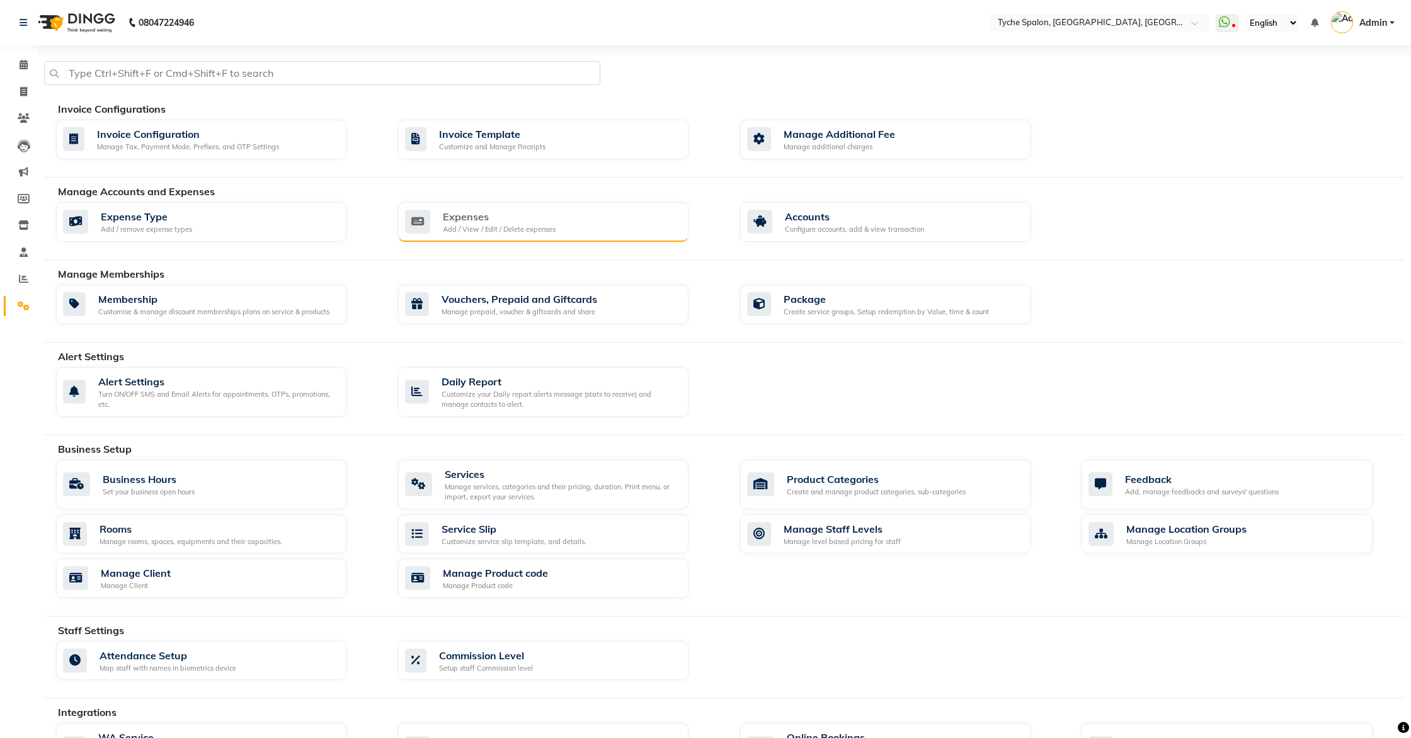
click at [511, 220] on div "Expenses" at bounding box center [499, 216] width 113 height 15
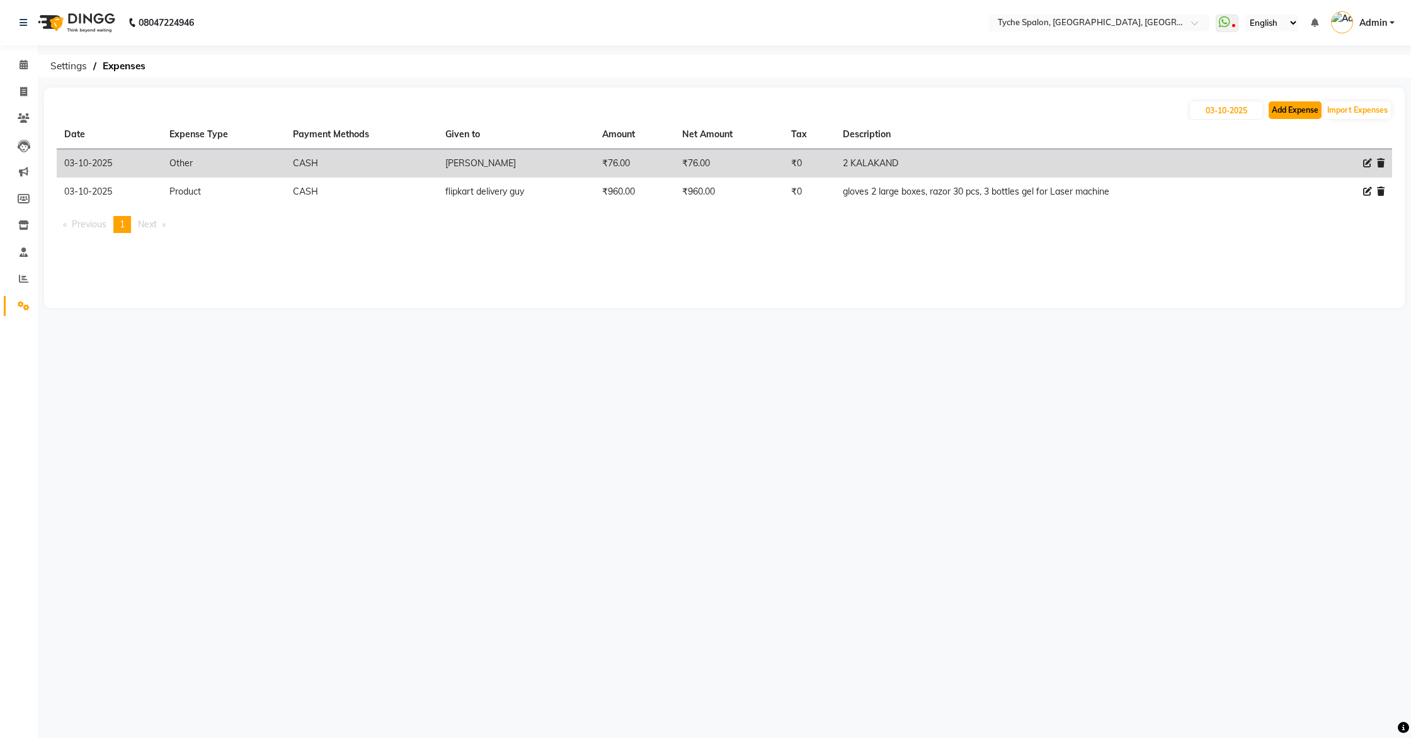
click at [1301, 110] on button "Add Expense" at bounding box center [1294, 110] width 53 height 18
select select "1"
select select "5315"
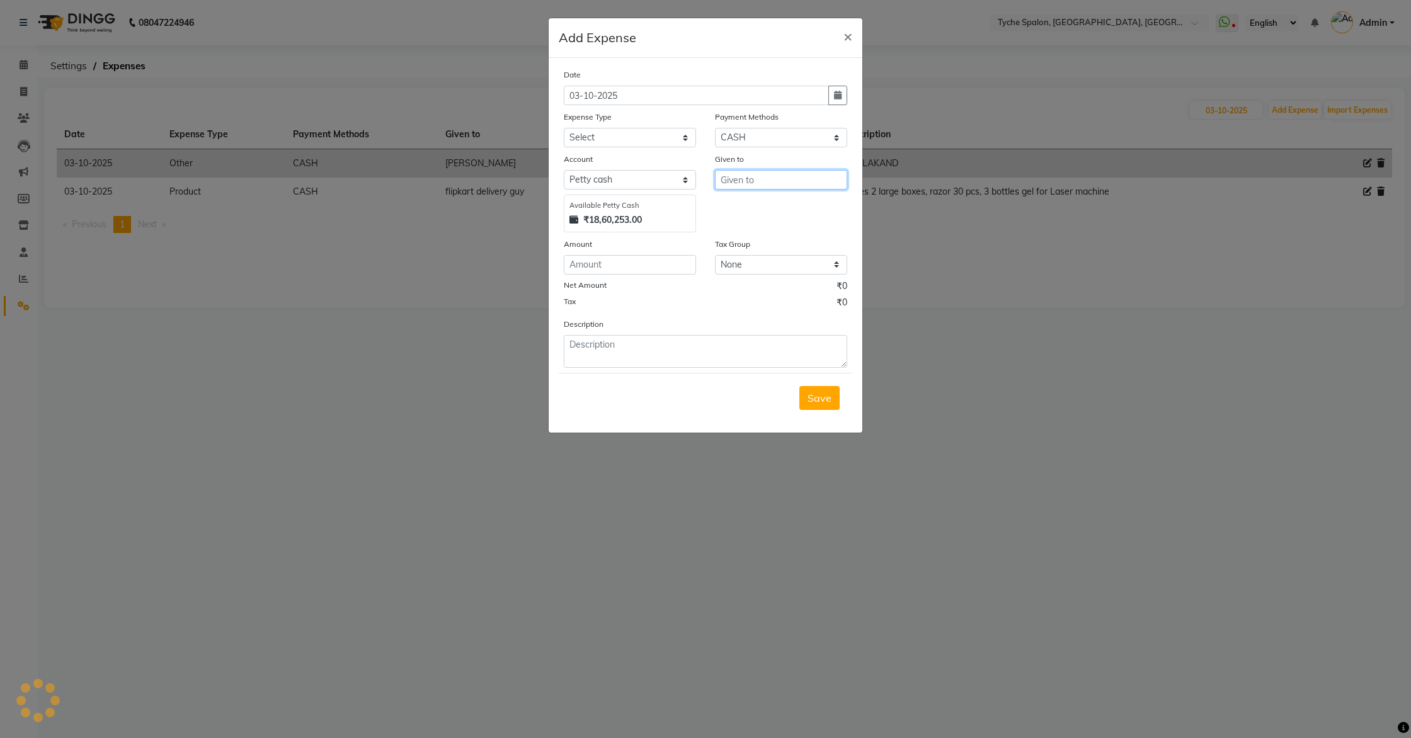
click at [781, 185] on input "text" at bounding box center [781, 180] width 132 height 20
type input "manohar"
click at [584, 132] on select "Select Advance Salary Bank charges Car maintenance Cash transfer to bank Cash t…" at bounding box center [630, 138] width 132 height 20
select select "4"
click at [564, 128] on select "Select Advance Salary Bank charges Car maintenance Cash transfer to bank Cash t…" at bounding box center [630, 138] width 132 height 20
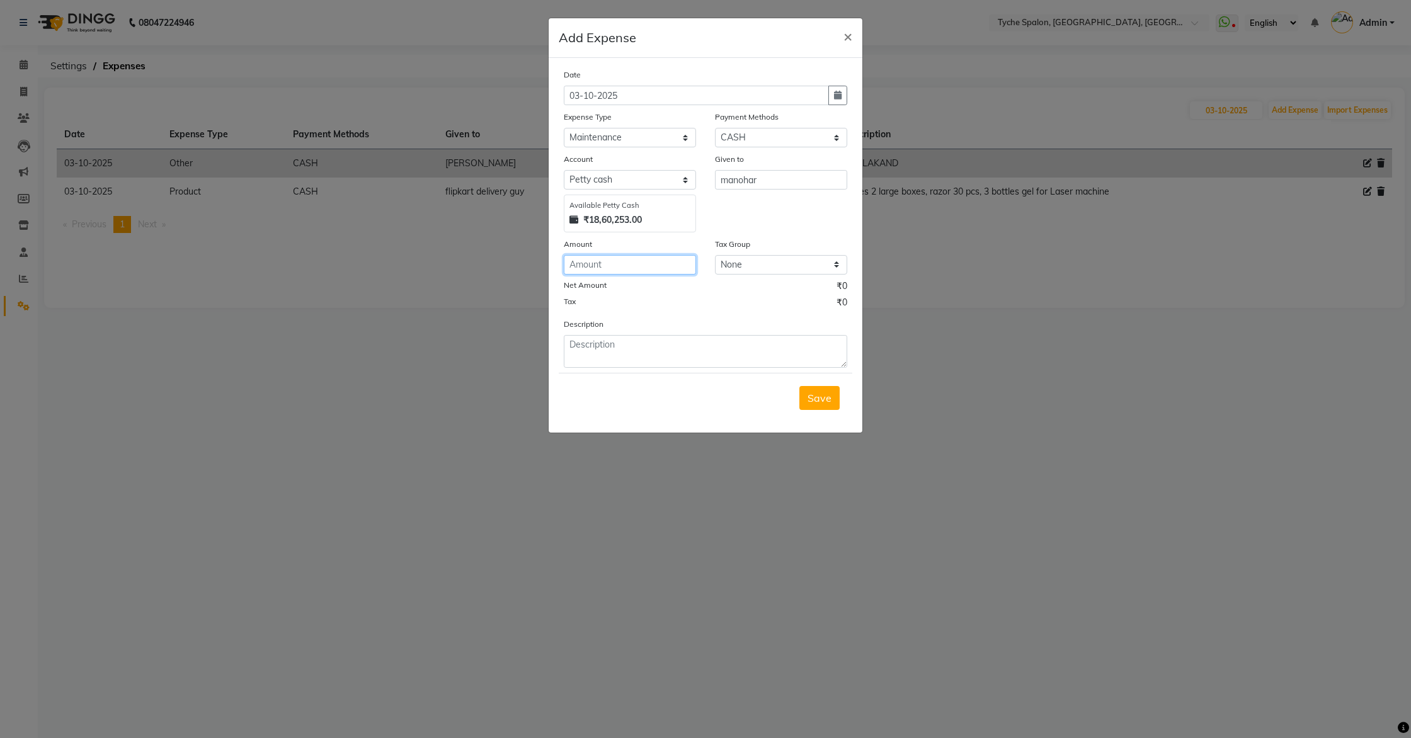
click at [603, 259] on input "number" at bounding box center [630, 265] width 132 height 20
type input "1"
type input "700"
click at [619, 353] on textarea at bounding box center [705, 351] width 283 height 33
type textarea "light repair"
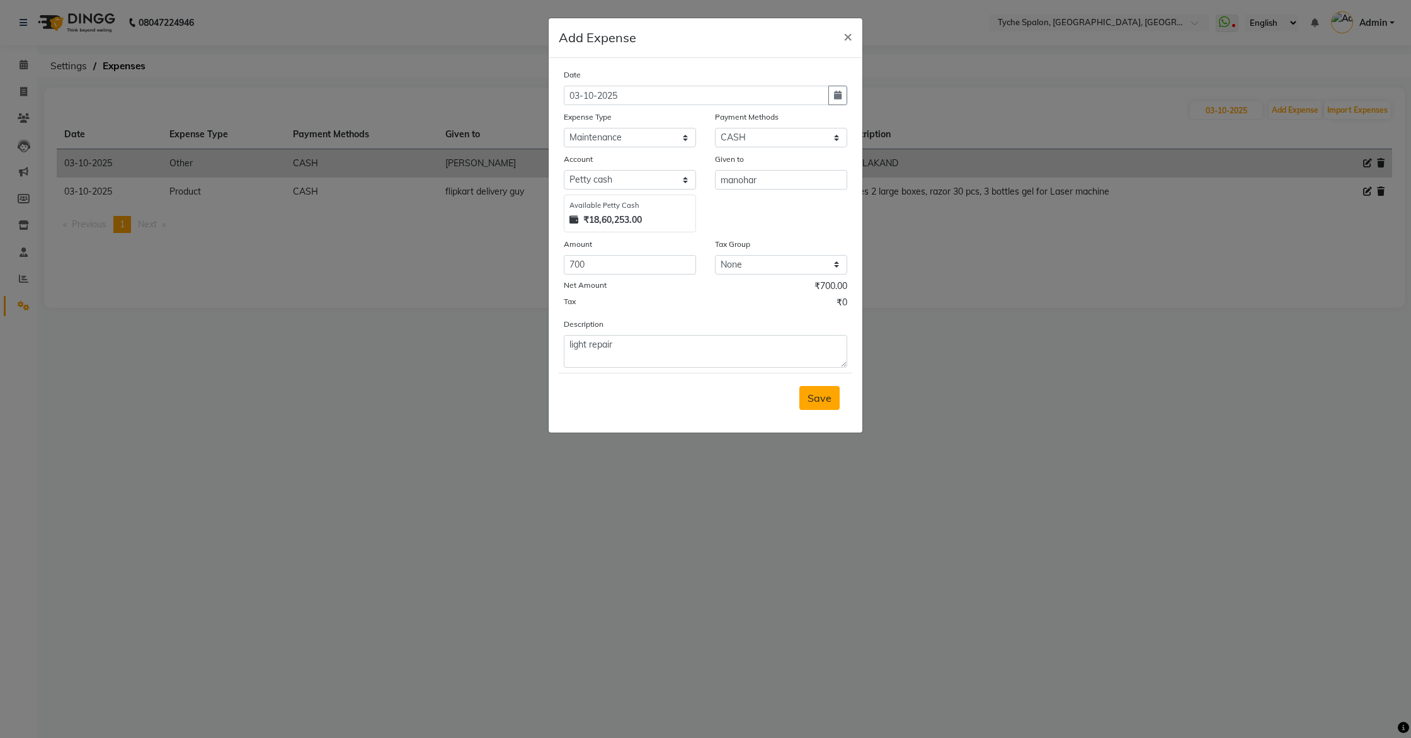
click at [816, 398] on span "Save" at bounding box center [819, 398] width 24 height 13
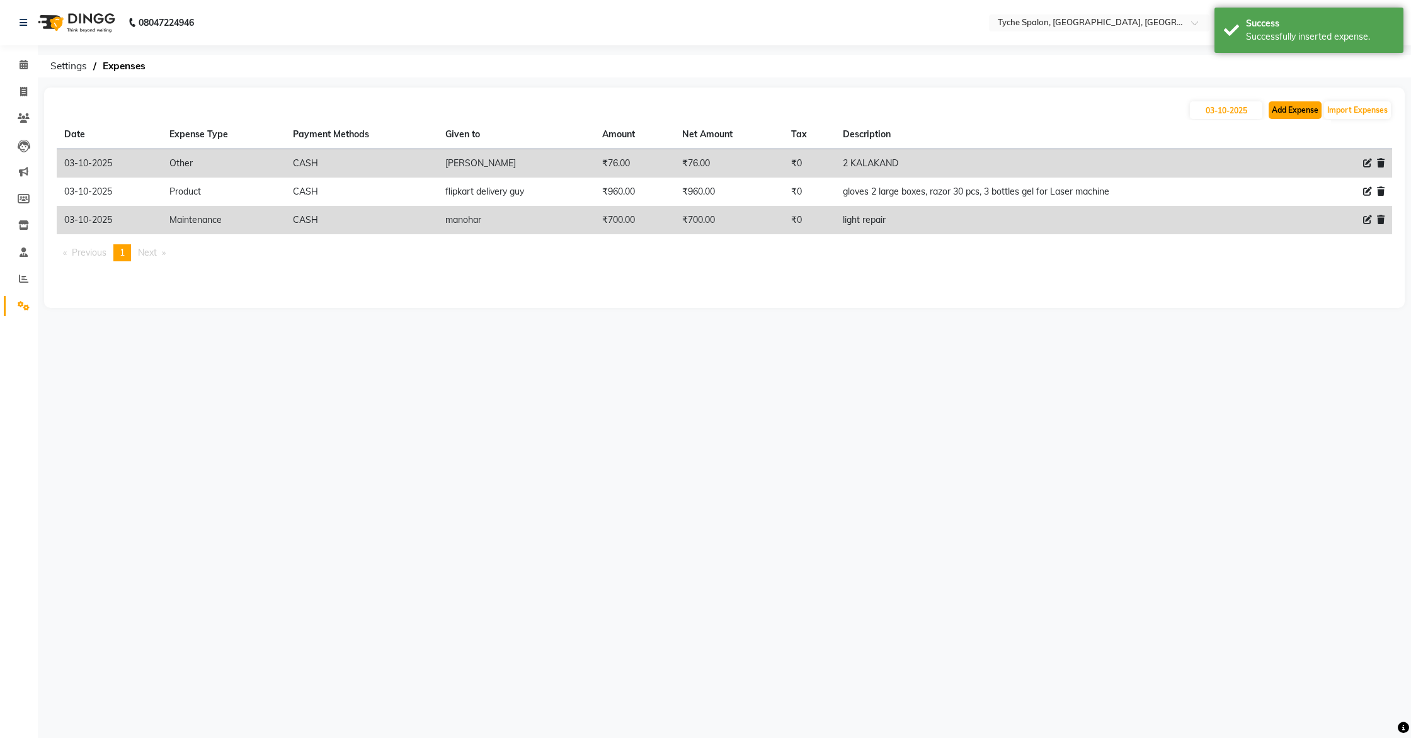
click at [1301, 115] on button "Add Expense" at bounding box center [1294, 110] width 53 height 18
select select "1"
select select "5315"
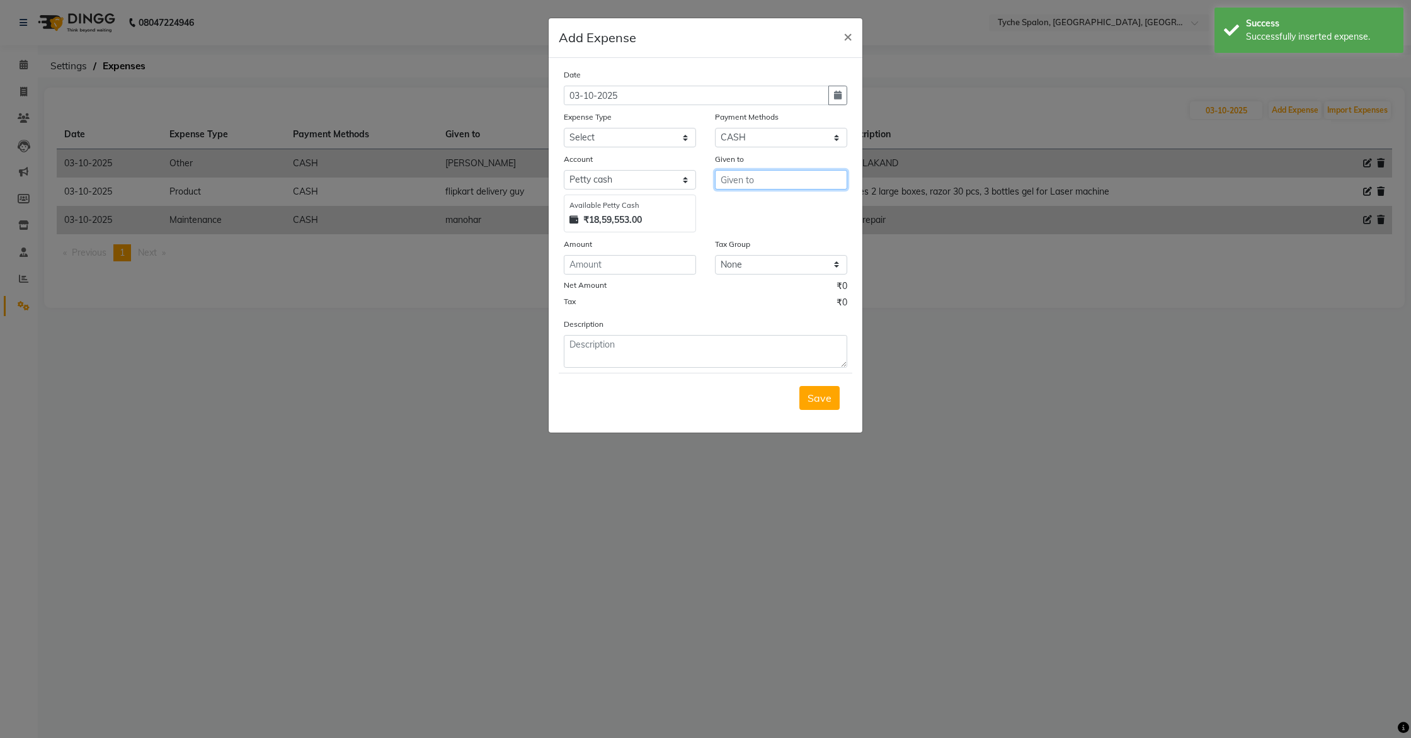
click at [781, 180] on input "text" at bounding box center [781, 180] width 132 height 20
click at [775, 207] on button "[PERSON_NAME]" at bounding box center [777, 207] width 124 height 20
type input "[GEOGRAPHIC_DATA]"
click at [621, 140] on select "Select Advance Salary Bank charges Car maintenance Cash transfer to bank Cash t…" at bounding box center [630, 138] width 132 height 20
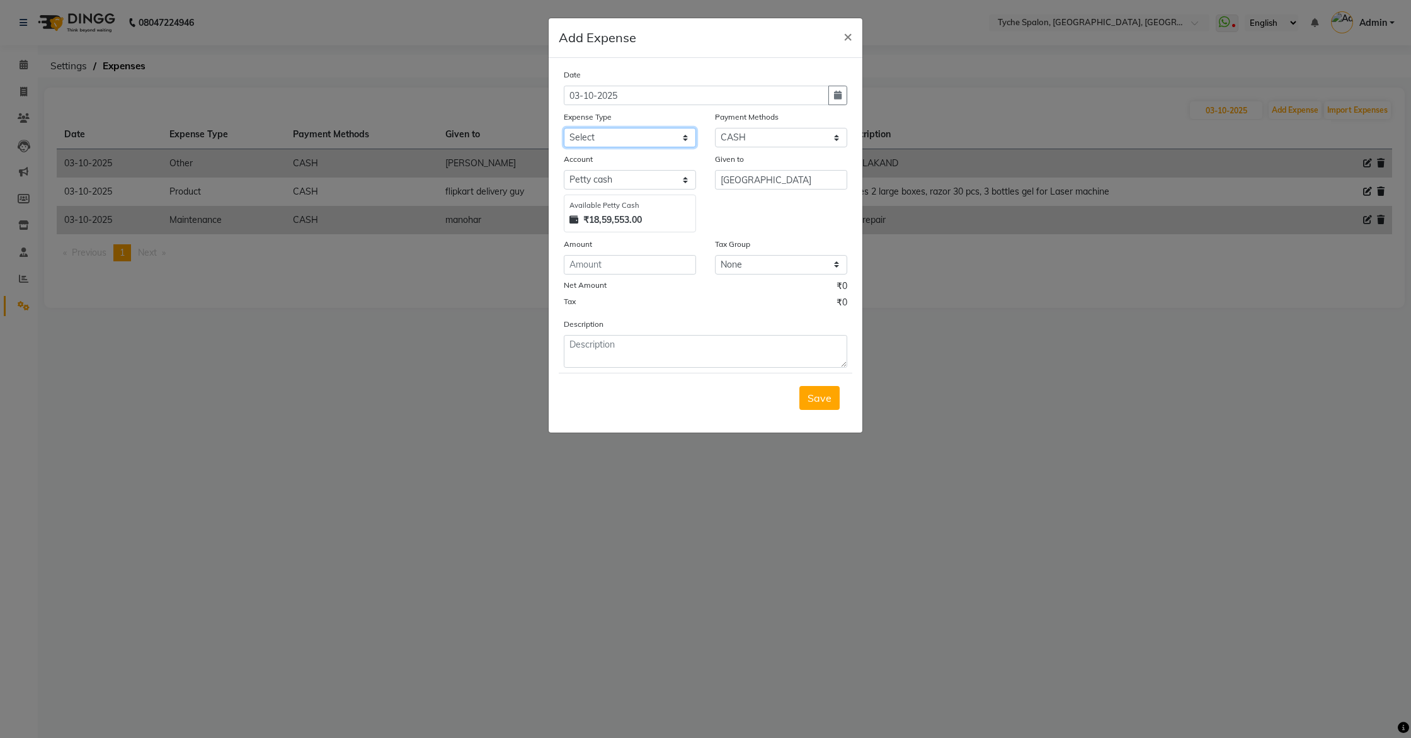
select select "10"
click at [564, 128] on select "Select Advance Salary Bank charges Car maintenance Cash transfer to bank Cash t…" at bounding box center [630, 138] width 132 height 20
click at [583, 265] on input "number" at bounding box center [630, 265] width 132 height 20
type input "500"
click at [587, 345] on textarea at bounding box center [705, 351] width 283 height 33
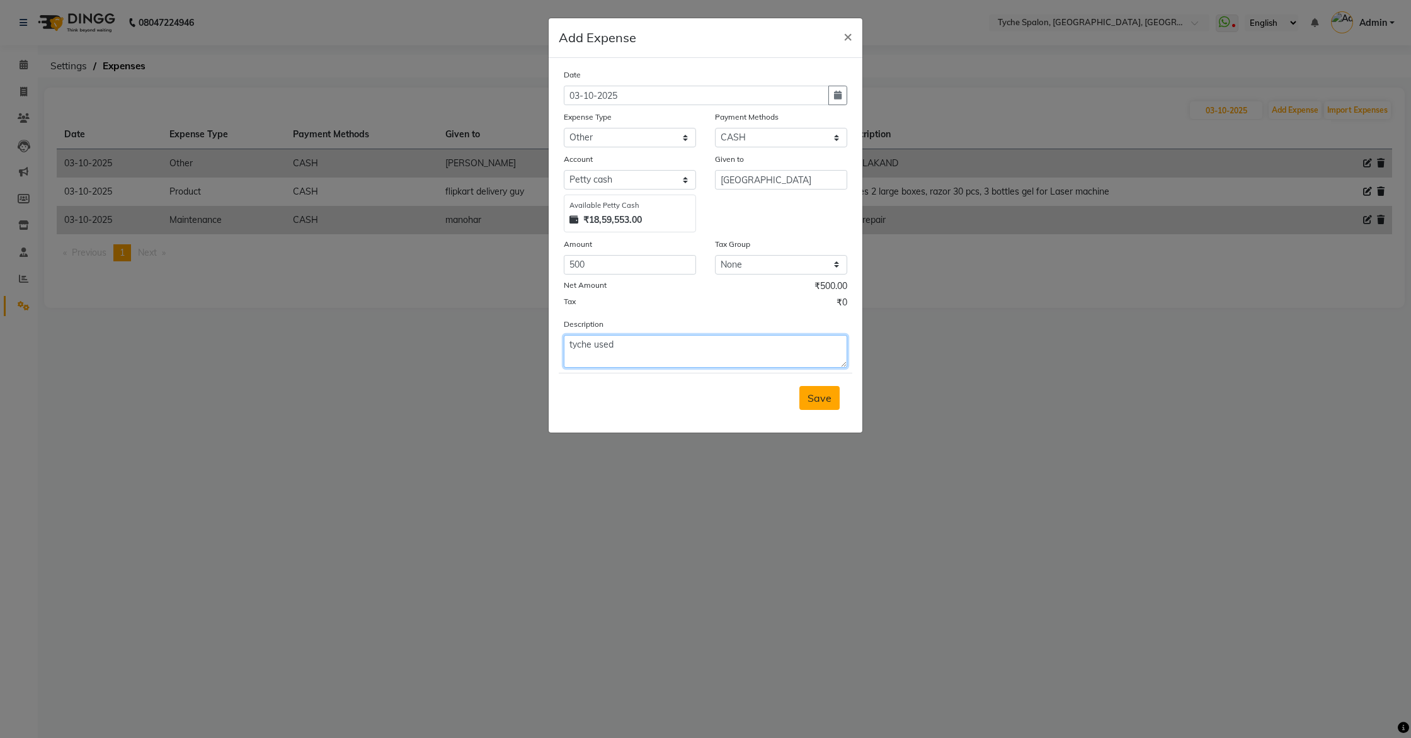
type textarea "tyche used"
click at [820, 402] on span "Save" at bounding box center [819, 398] width 24 height 13
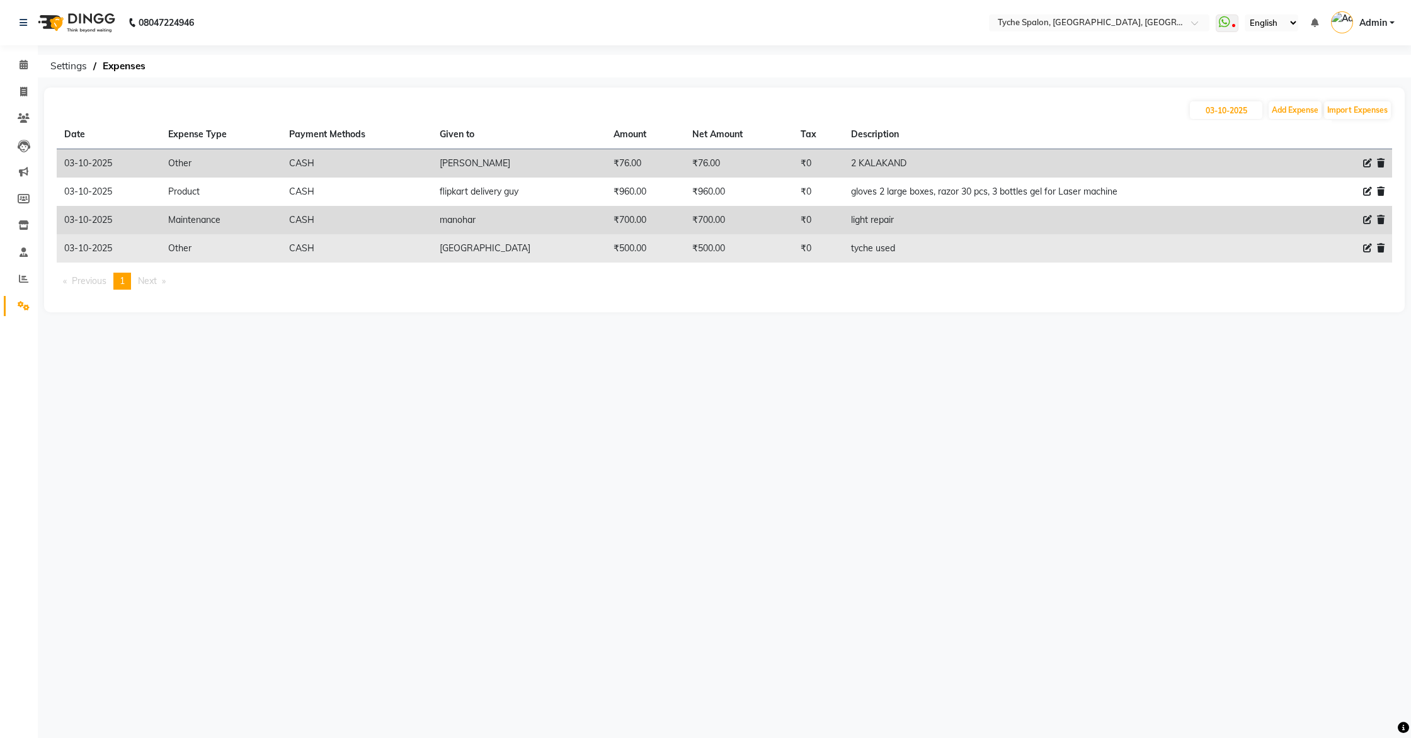
click at [1367, 246] on icon at bounding box center [1367, 248] width 9 height 9
select select "10"
select select "1"
select select "5315"
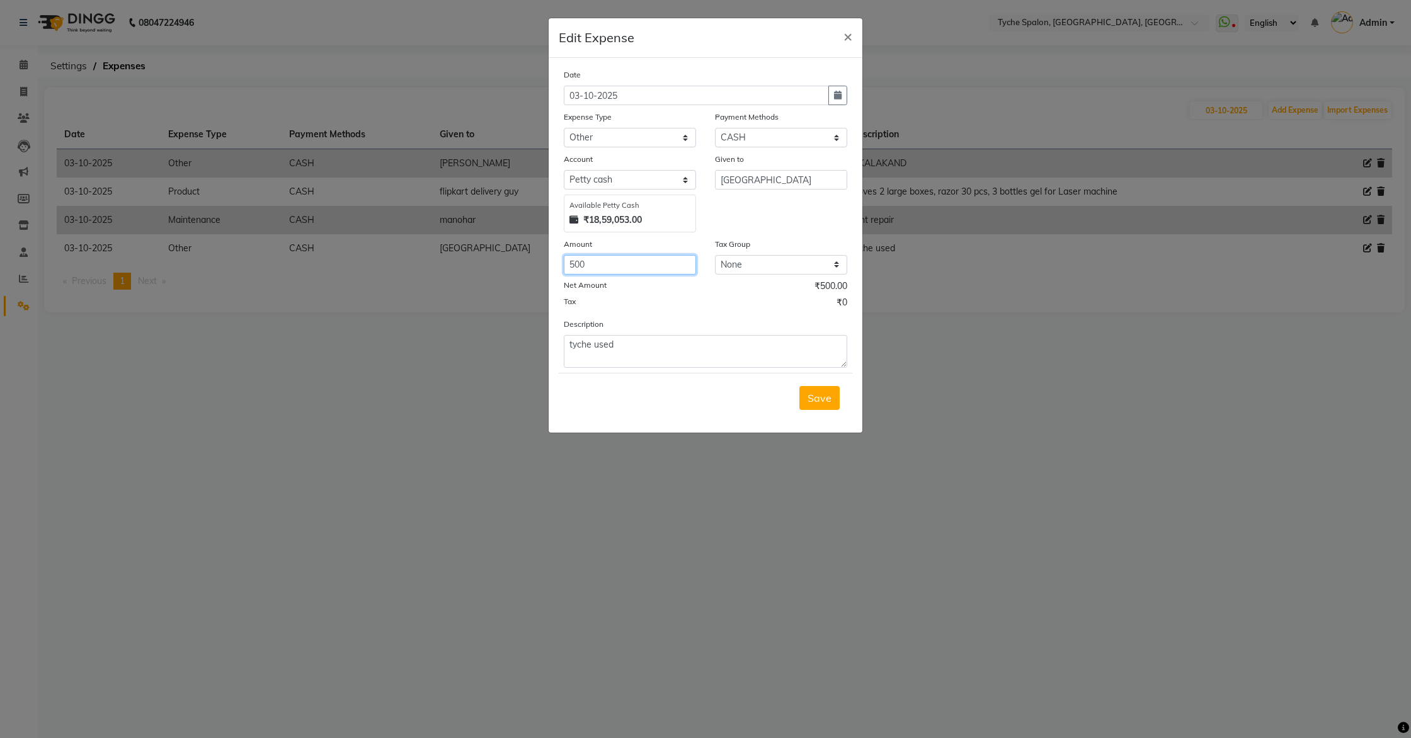
click at [601, 262] on input "500" at bounding box center [630, 265] width 132 height 20
type input "5"
type input "400"
click at [811, 395] on span "Save" at bounding box center [819, 398] width 24 height 13
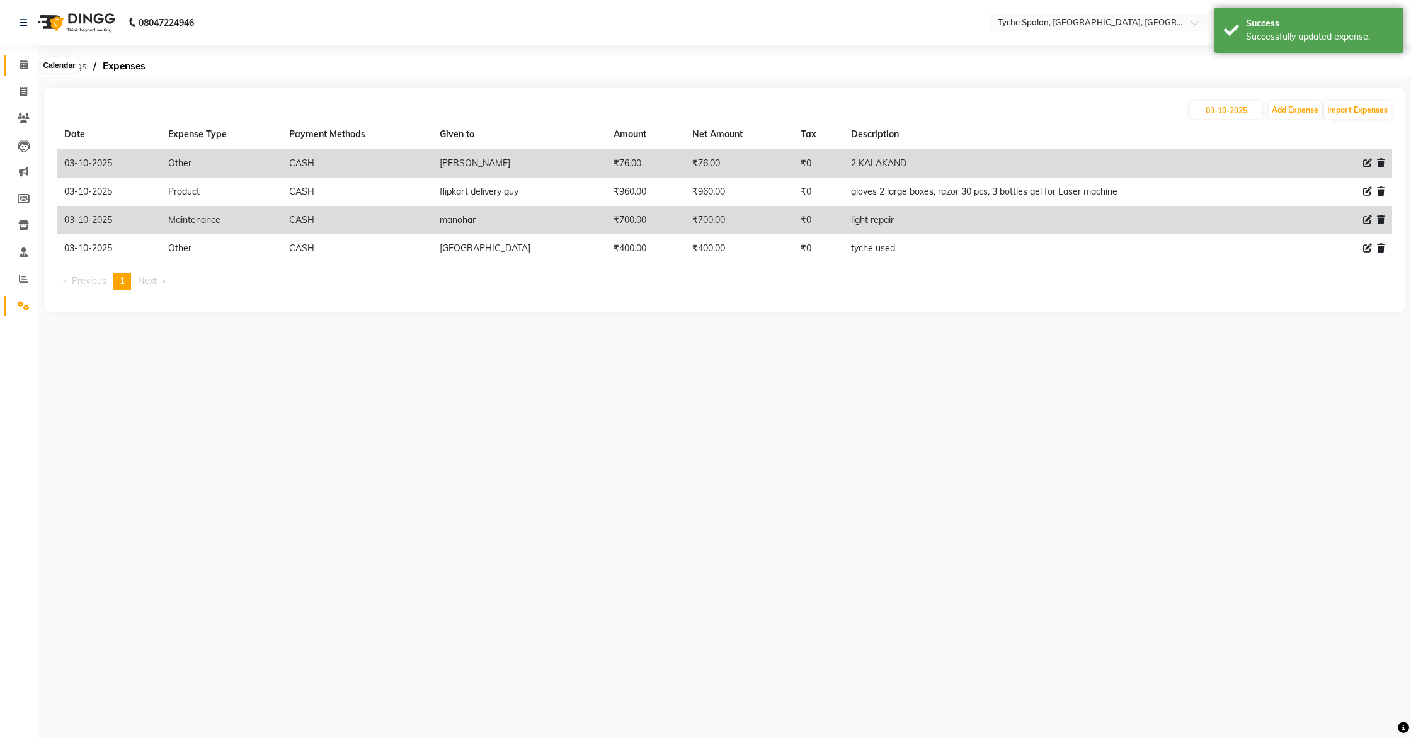
click at [15, 65] on span at bounding box center [24, 65] width 22 height 14
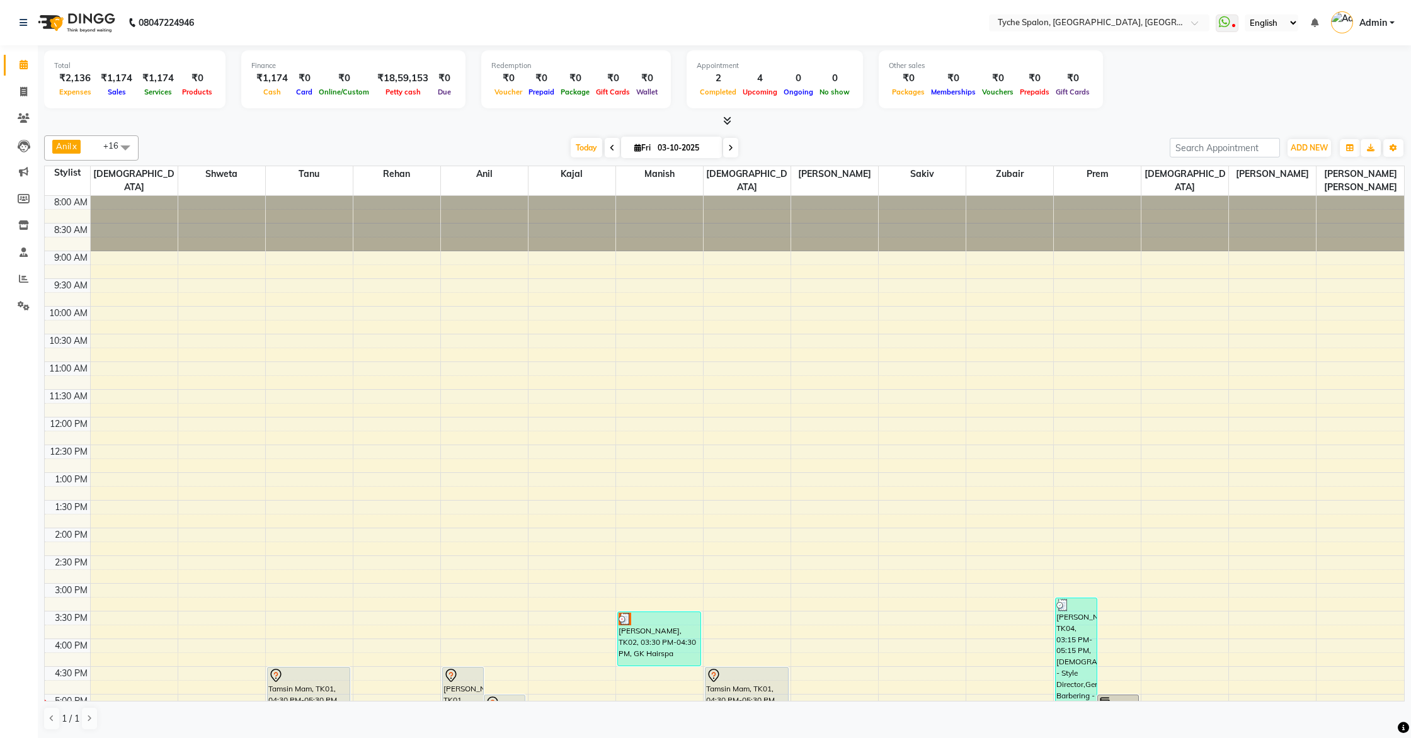
scroll to position [201, 0]
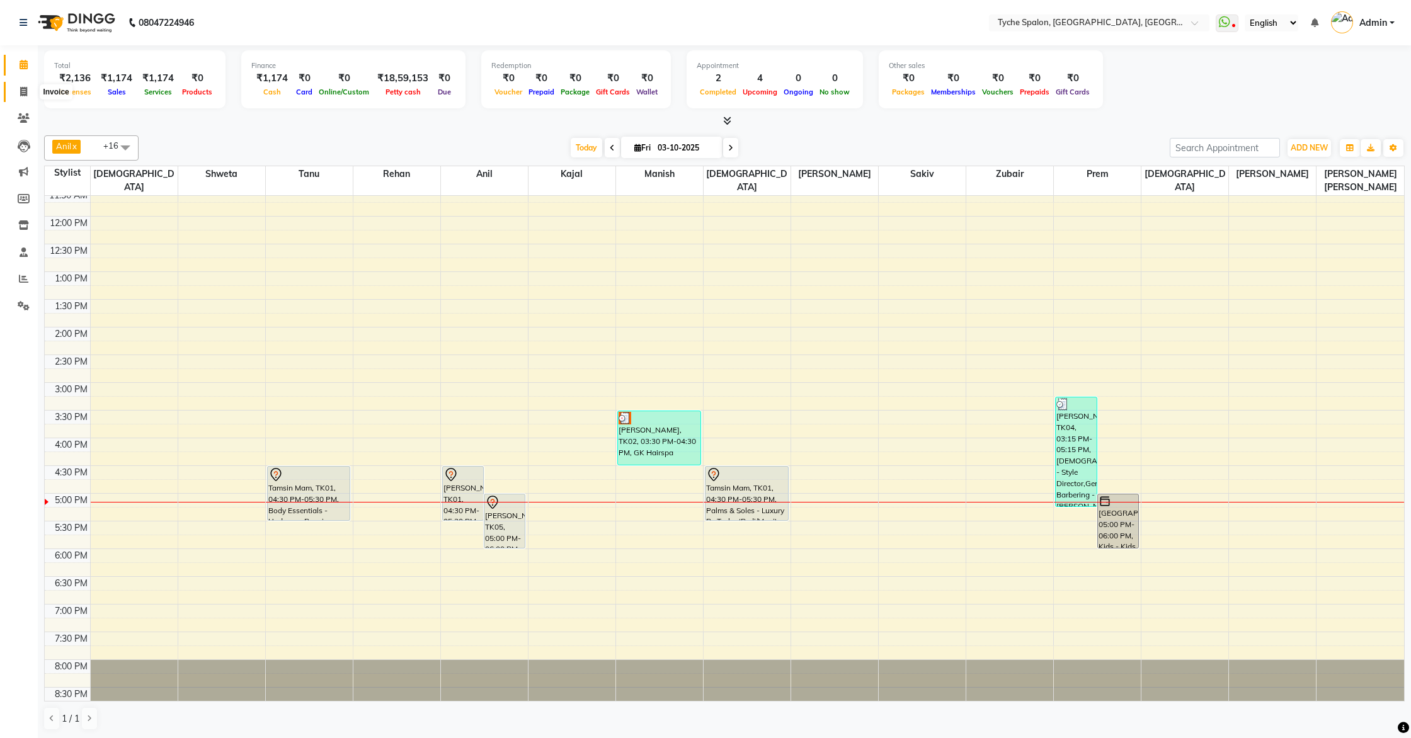
click at [30, 93] on span at bounding box center [24, 92] width 22 height 14
select select "service"
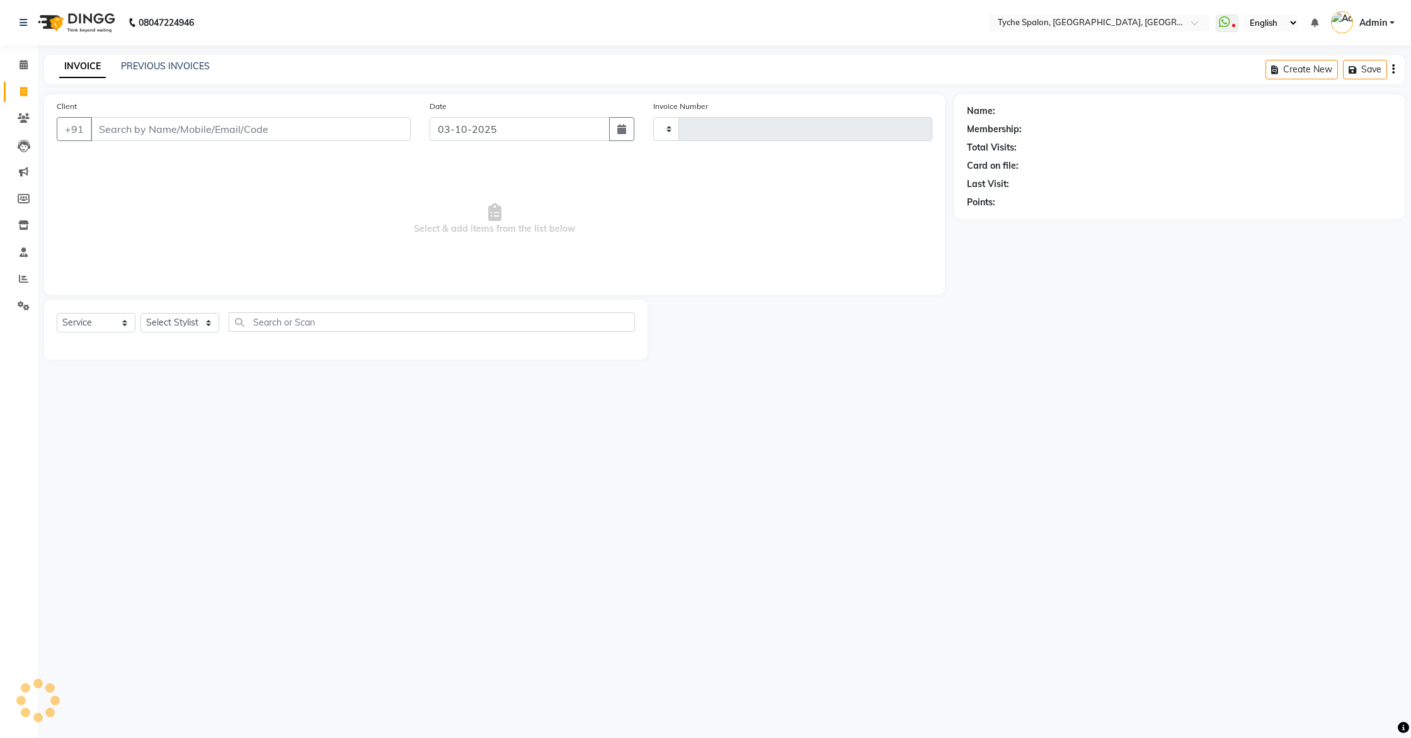
type input "1146"
select select "6320"
click at [152, 128] on input "Client" at bounding box center [251, 129] width 320 height 24
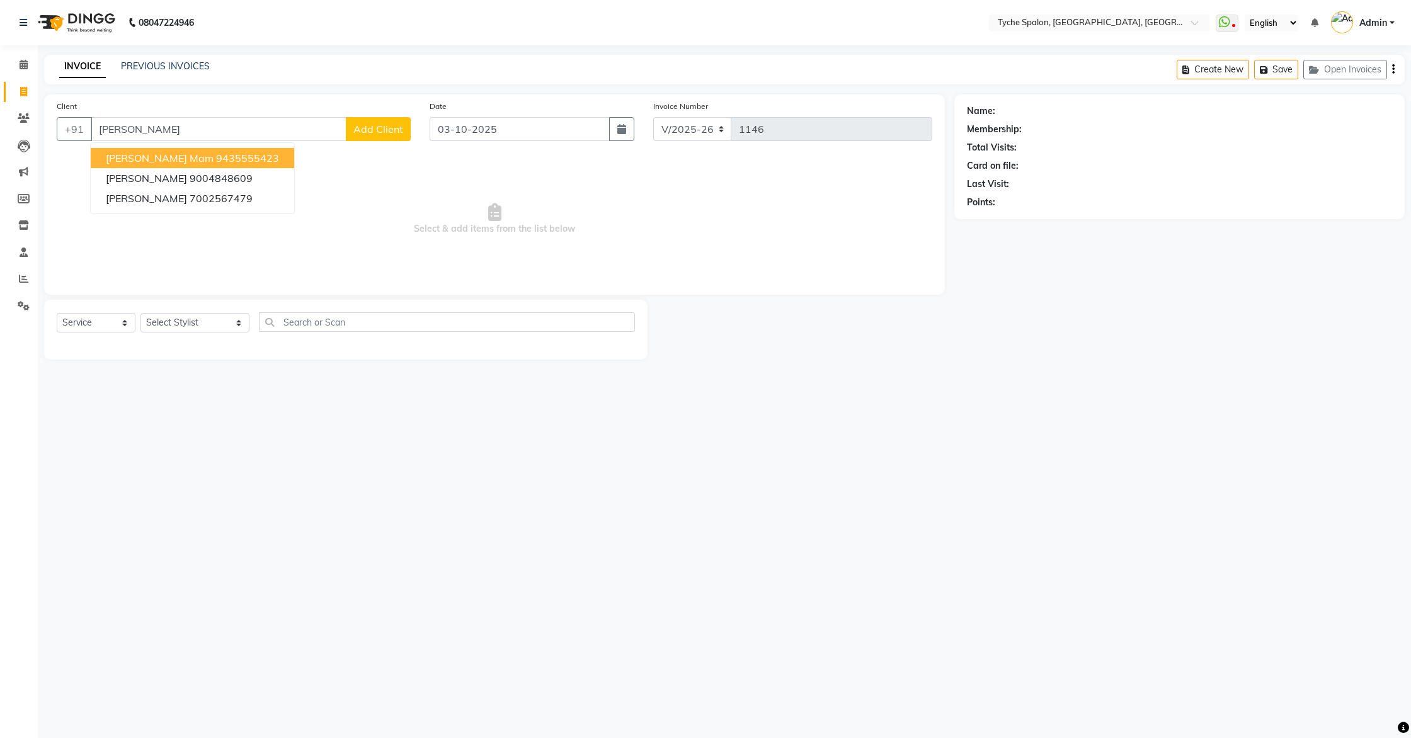
type input "[PERSON_NAME]"
click at [27, 90] on icon at bounding box center [23, 91] width 7 height 9
select select "service"
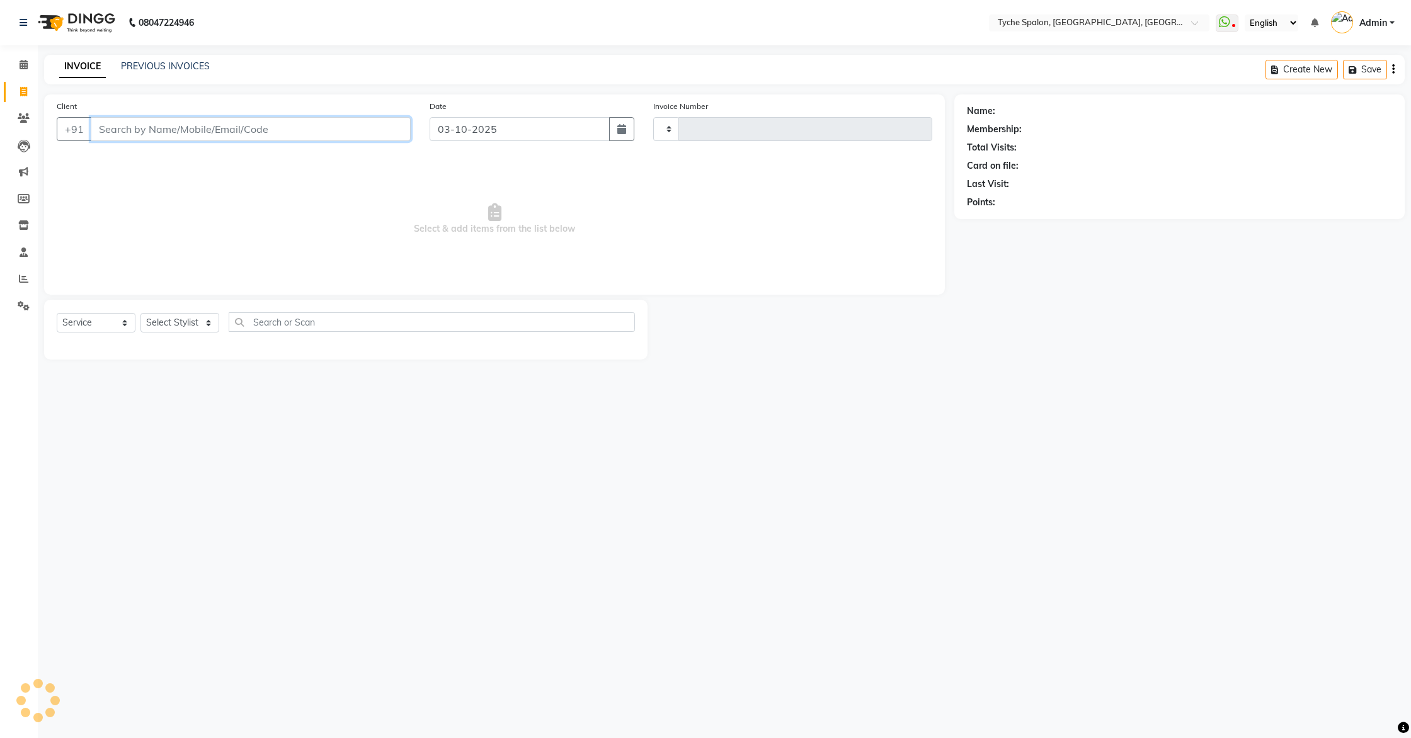
type input "1146"
select select "6320"
click at [1347, 72] on button "Open Invoices" at bounding box center [1345, 70] width 84 height 20
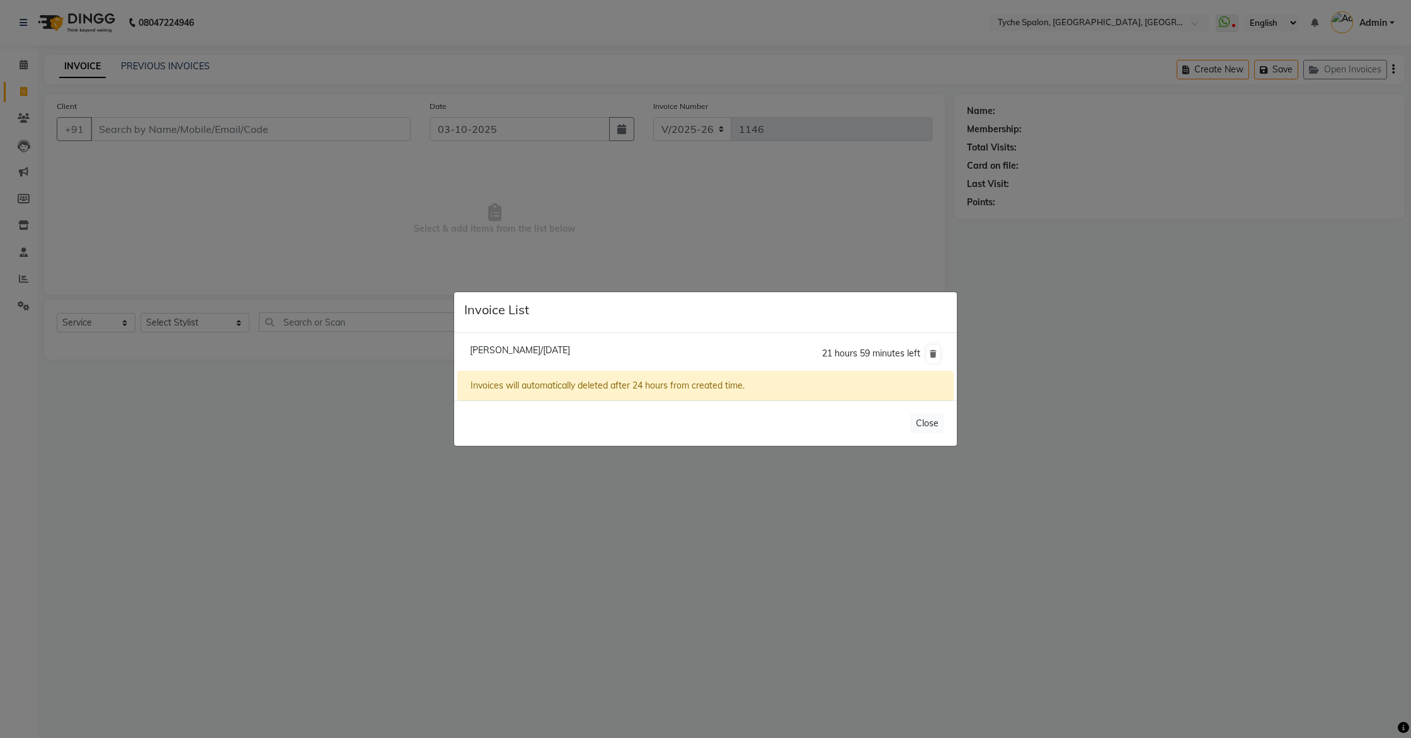
click at [522, 353] on span "[PERSON_NAME]/[DATE]" at bounding box center [520, 350] width 100 height 11
type input "9678589085"
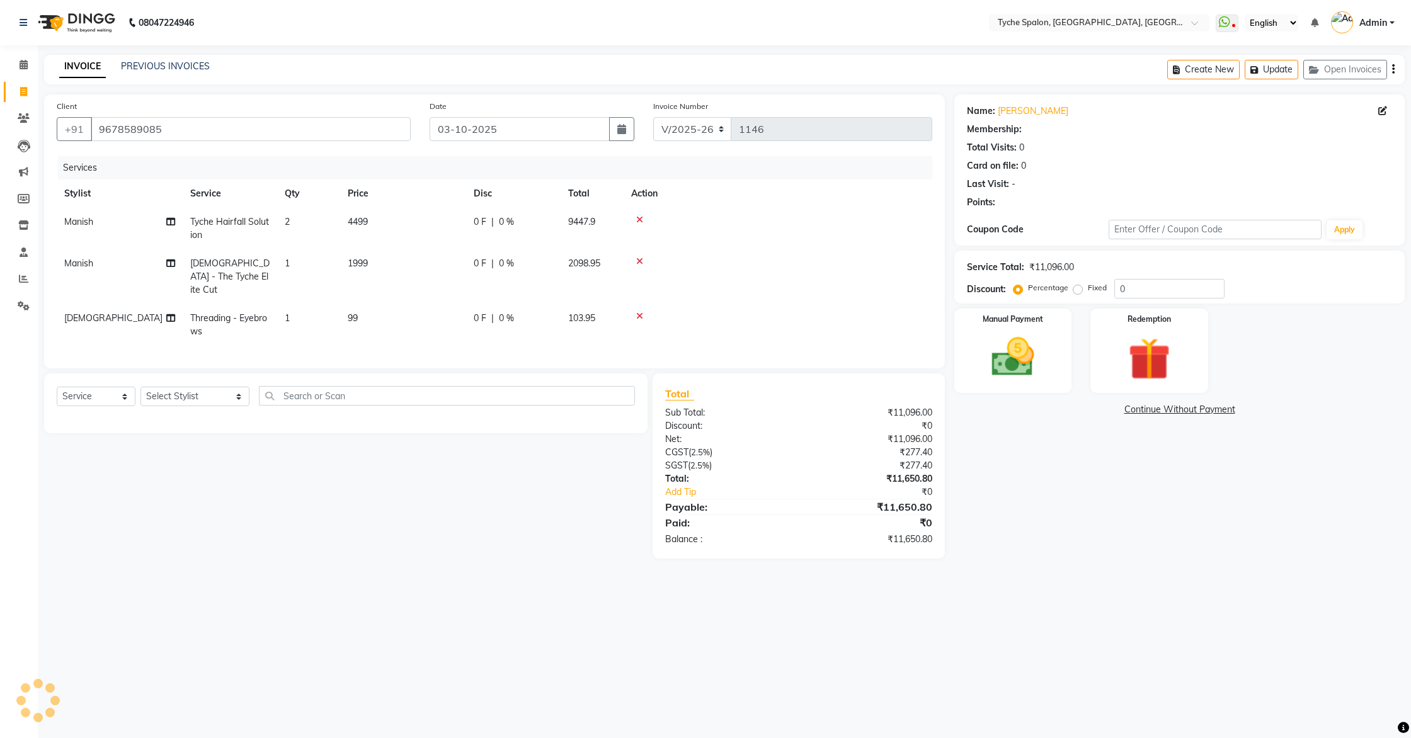
select select "1: Object"
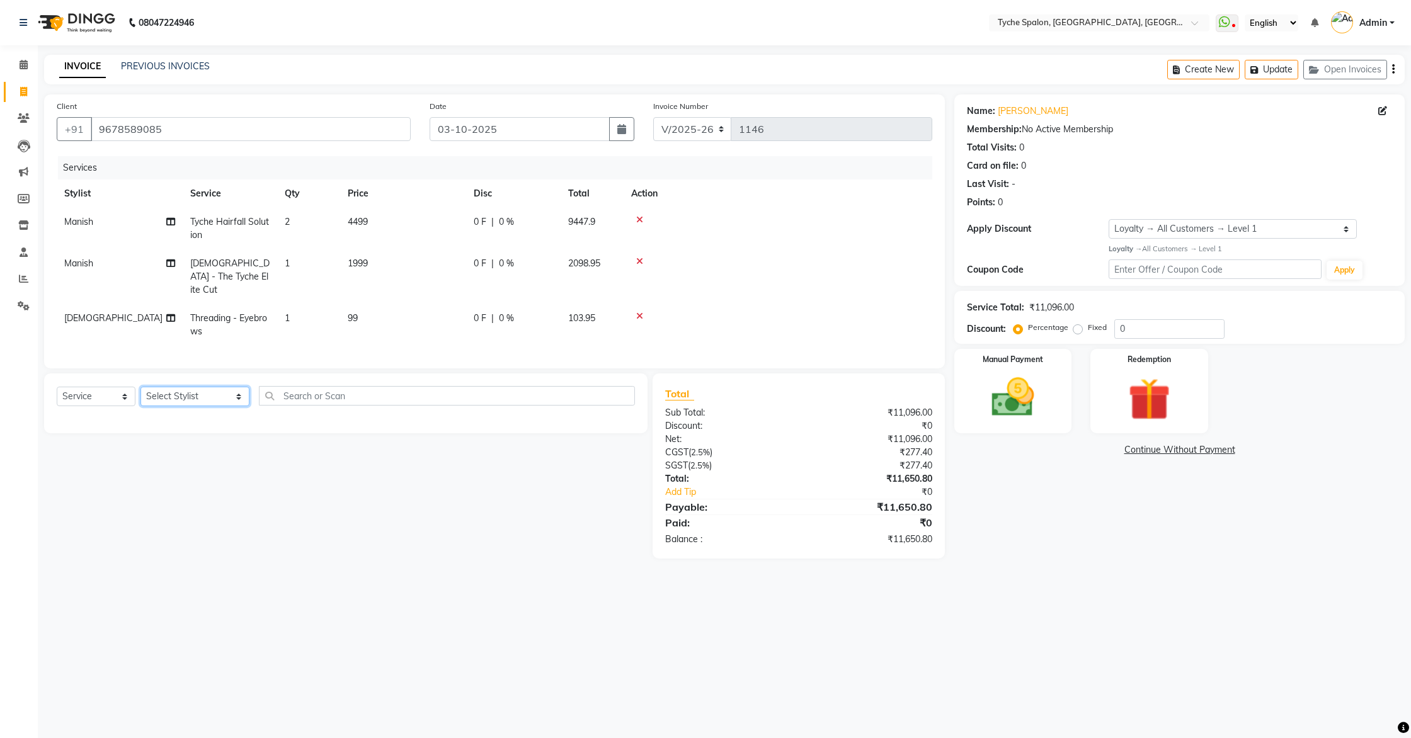
click at [203, 387] on select "Select Stylist [PERSON_NAME] [PERSON_NAME] [PERSON_NAME] [PERSON_NAME] [PERSON_…" at bounding box center [194, 397] width 109 height 20
click at [84, 312] on span "[DEMOGRAPHIC_DATA]" at bounding box center [113, 317] width 98 height 11
select select "49884"
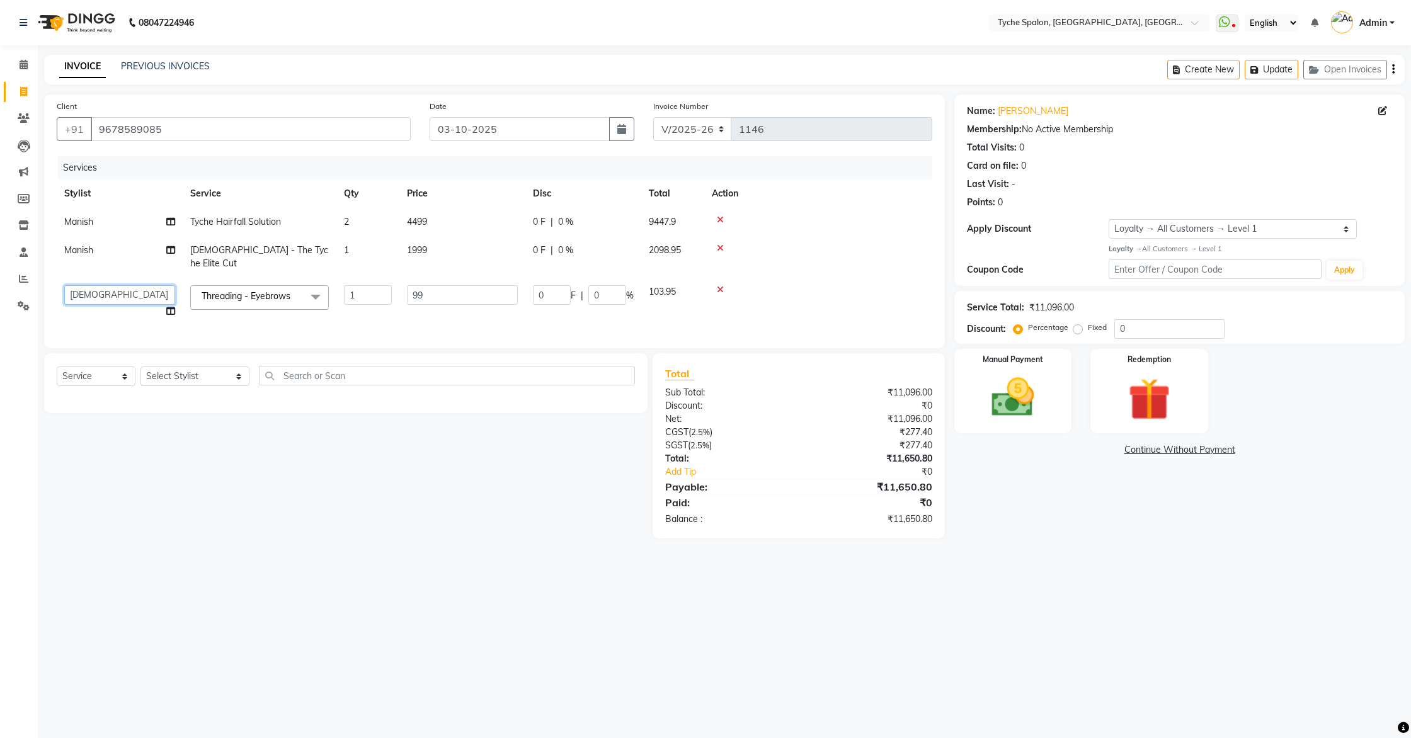
click at [136, 285] on select "[PERSON_NAME] [PERSON_NAME] [PERSON_NAME] [PERSON_NAME] [PERSON_NAME] [PERSON_N…" at bounding box center [119, 295] width 111 height 20
select select "48344"
click at [205, 367] on select "Select Stylist [PERSON_NAME] [PERSON_NAME] [PERSON_NAME] [PERSON_NAME] [PERSON_…" at bounding box center [194, 377] width 109 height 20
select select "48344"
click at [140, 367] on select "Select Stylist [PERSON_NAME] [PERSON_NAME] [PERSON_NAME] [PERSON_NAME] [PERSON_…" at bounding box center [194, 377] width 109 height 20
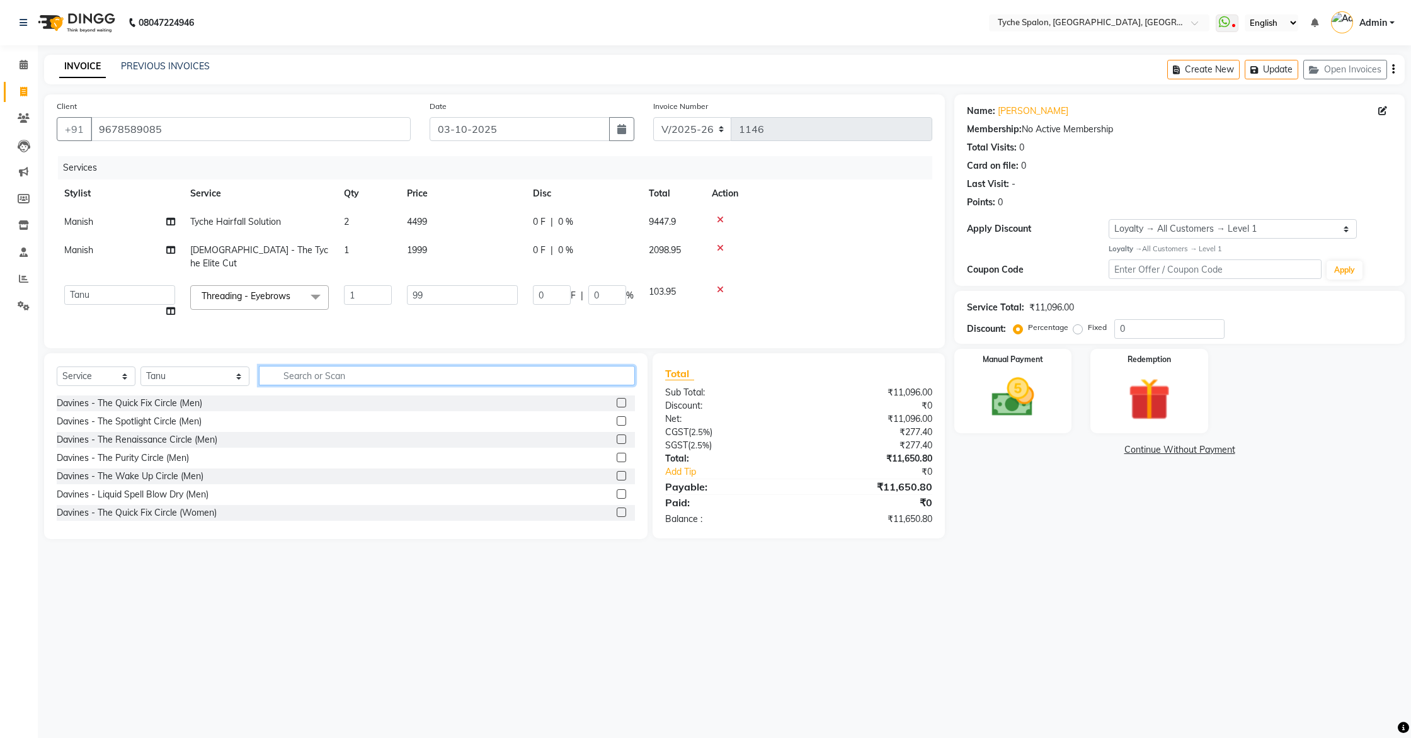
click at [305, 368] on input "text" at bounding box center [447, 376] width 377 height 20
type input "upper"
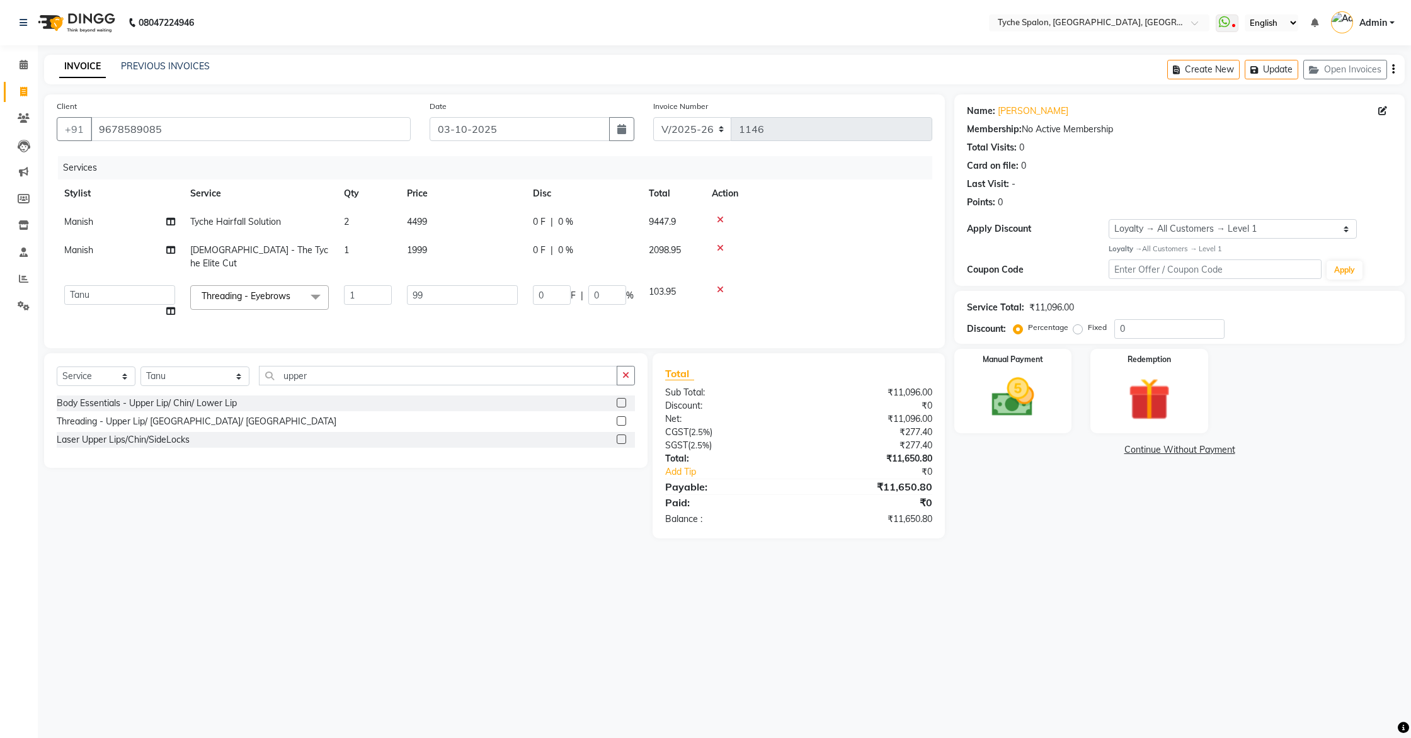
click at [622, 398] on label at bounding box center [621, 402] width 9 height 9
click at [622, 399] on input "checkbox" at bounding box center [621, 403] width 8 height 8
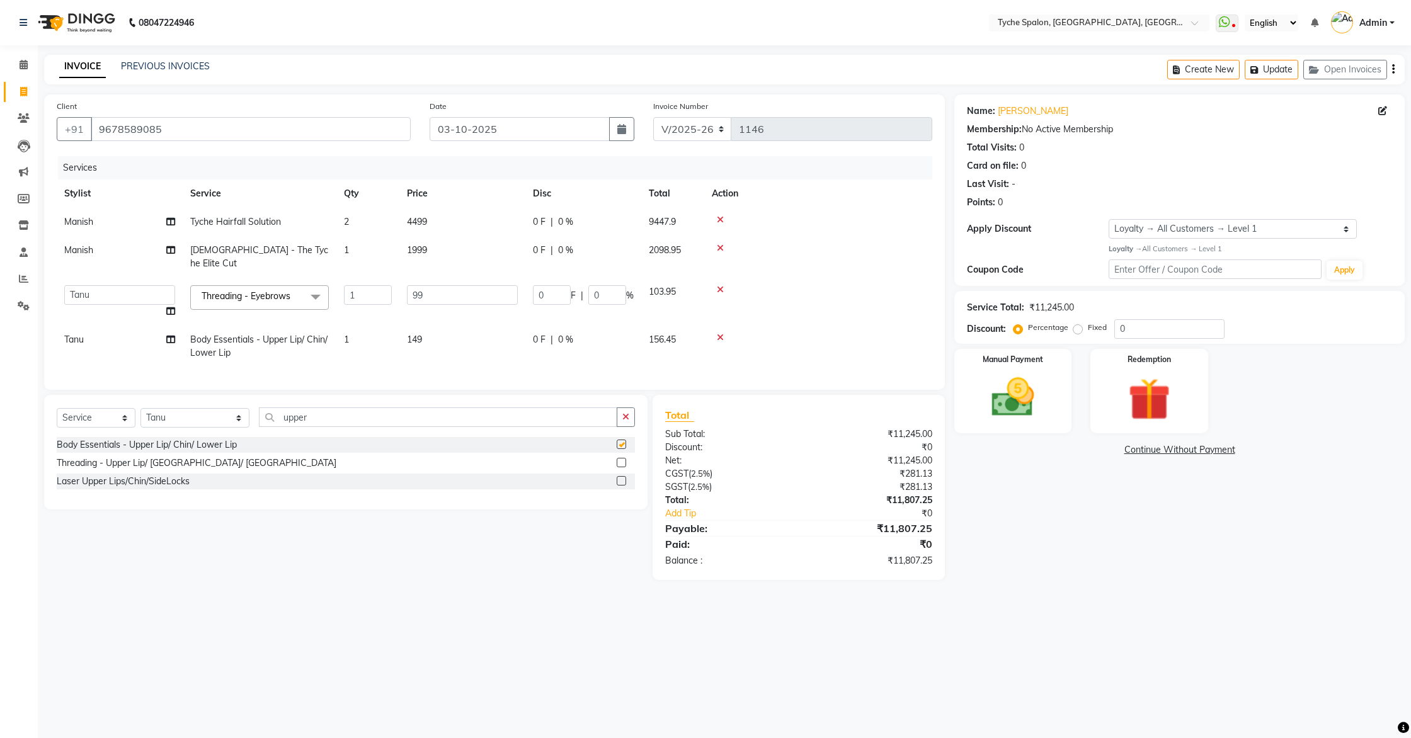
checkbox input "false"
click at [722, 285] on icon at bounding box center [720, 289] width 7 height 9
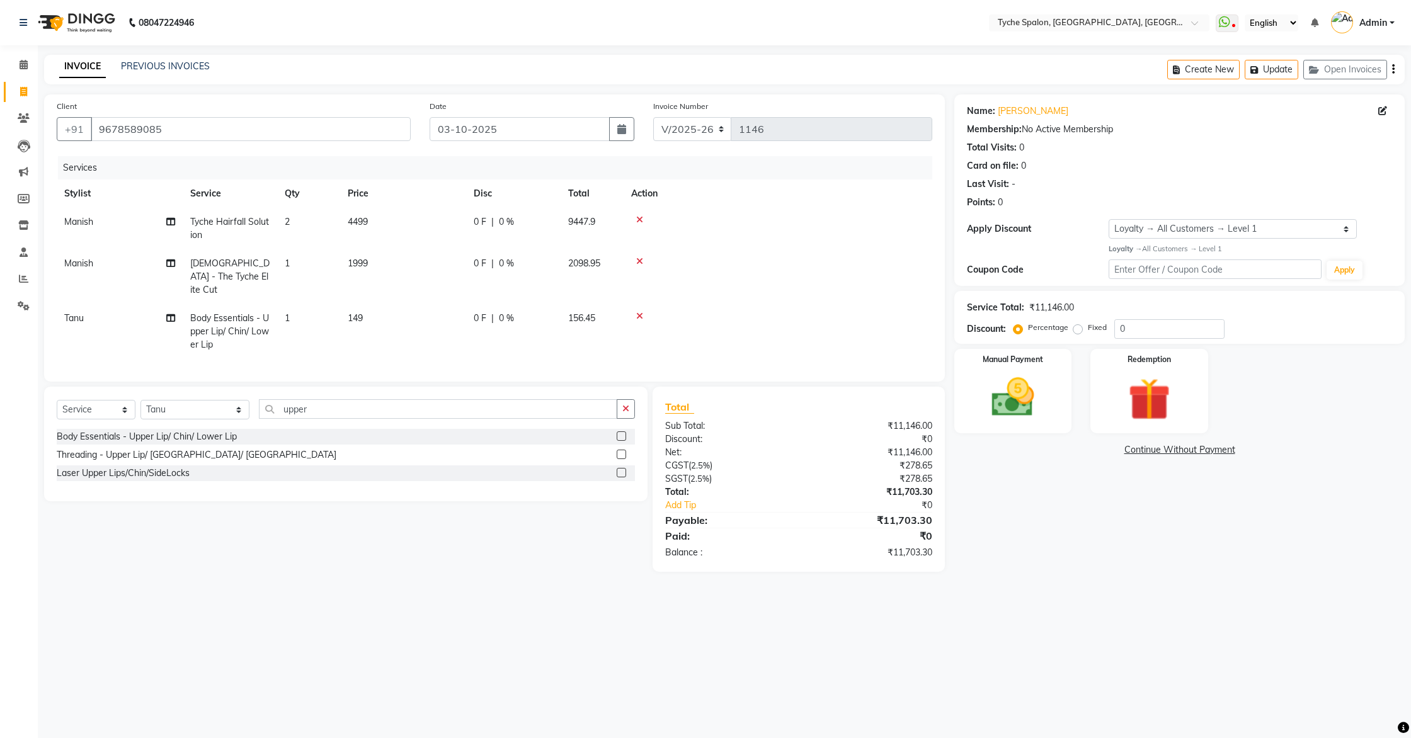
click at [256, 312] on span "Body Essentials - Upper Lip/ Chin/ Lower Lip" at bounding box center [229, 331] width 79 height 38
select select "48344"
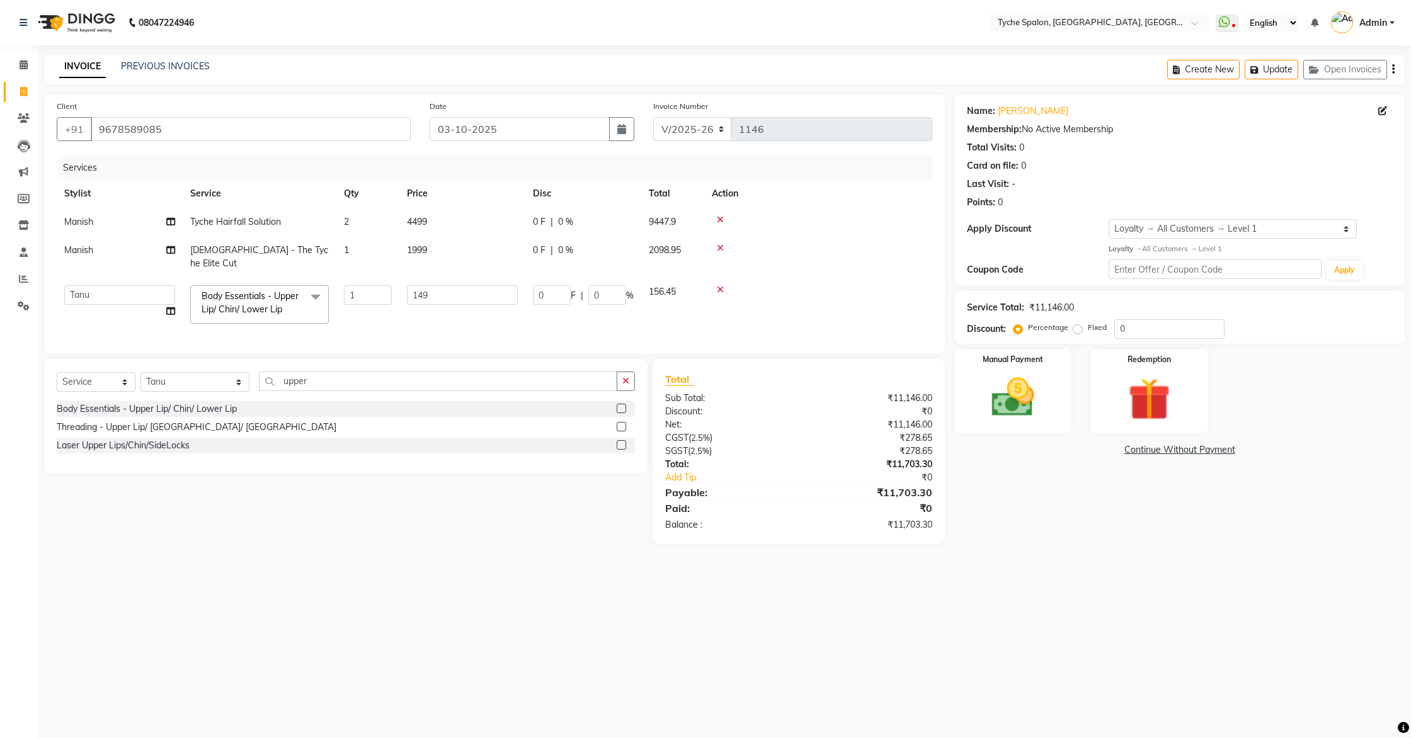
click at [620, 422] on label at bounding box center [621, 426] width 9 height 9
click at [620, 423] on input "checkbox" at bounding box center [621, 427] width 8 height 8
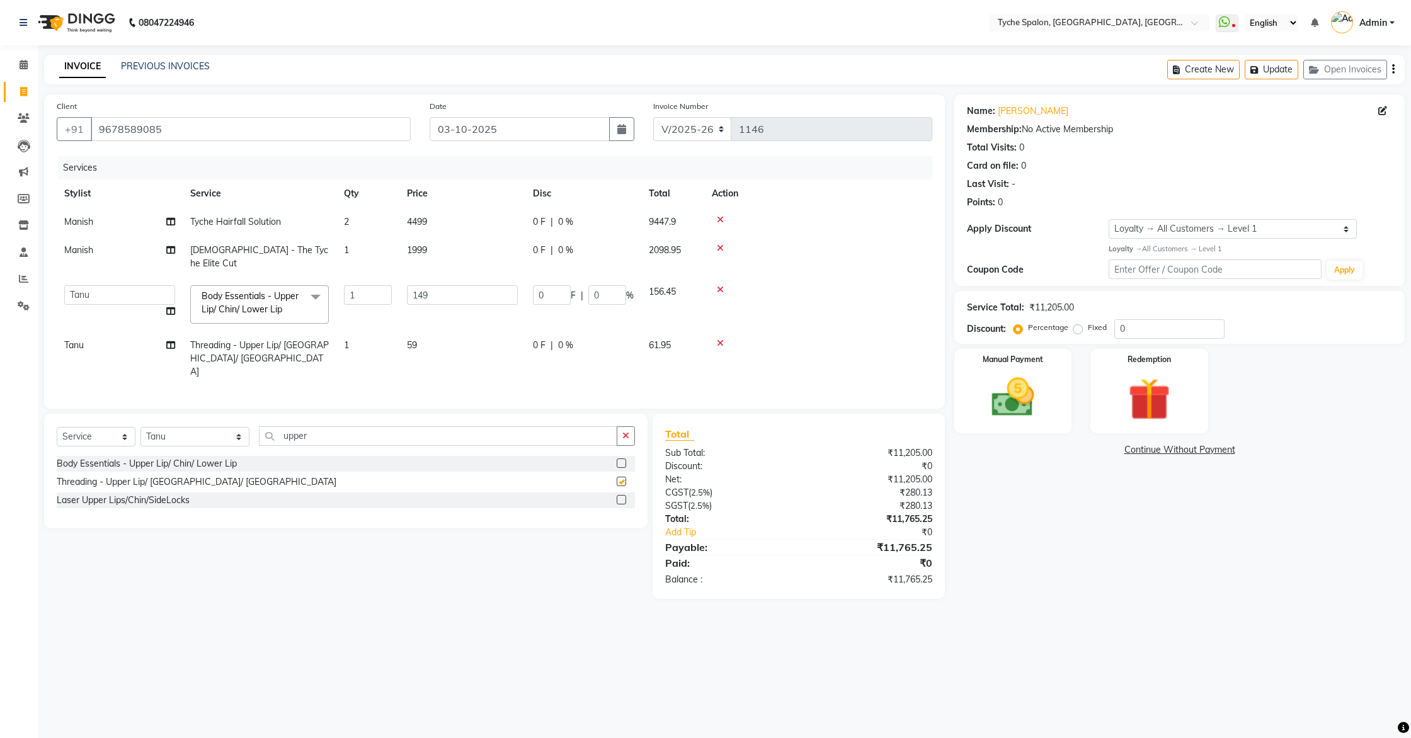
checkbox input "false"
click at [722, 285] on icon at bounding box center [720, 289] width 7 height 9
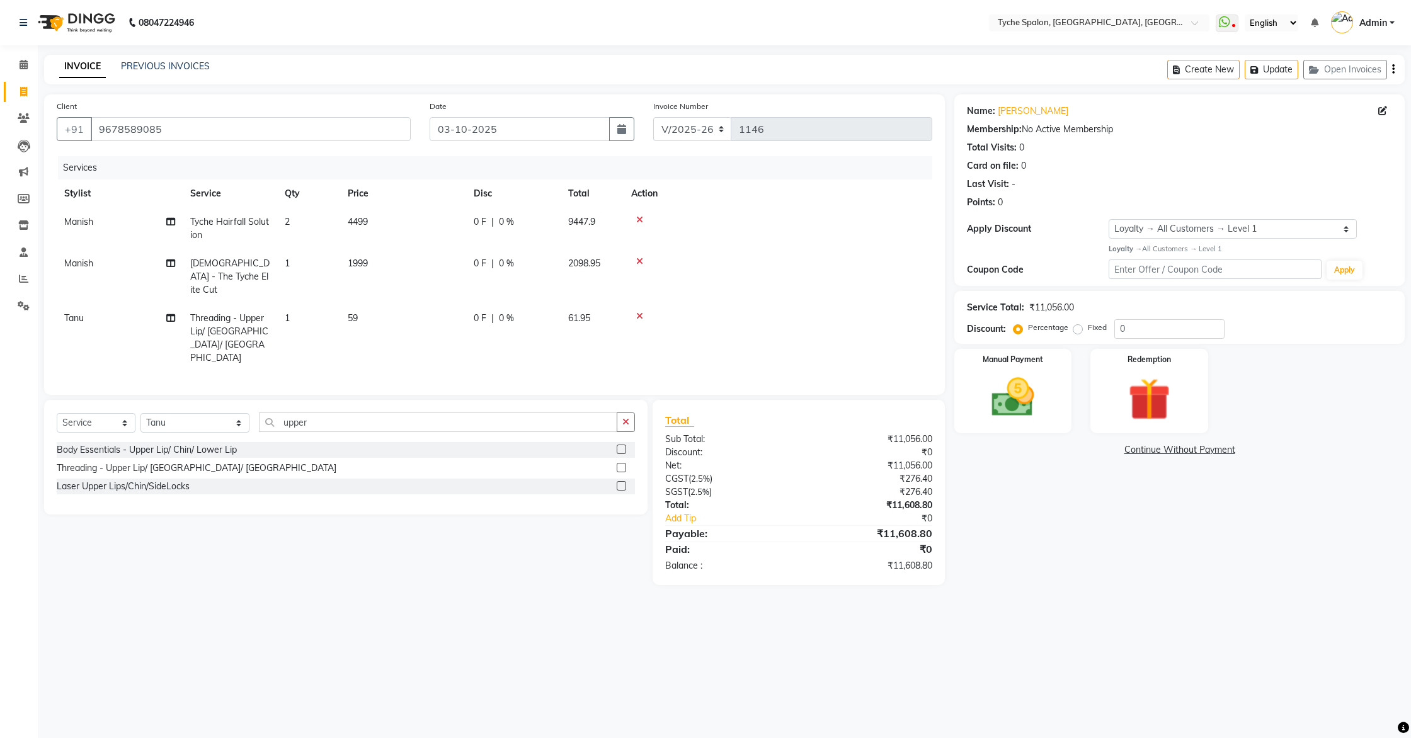
click at [282, 310] on td "1" at bounding box center [308, 338] width 63 height 68
select select "48344"
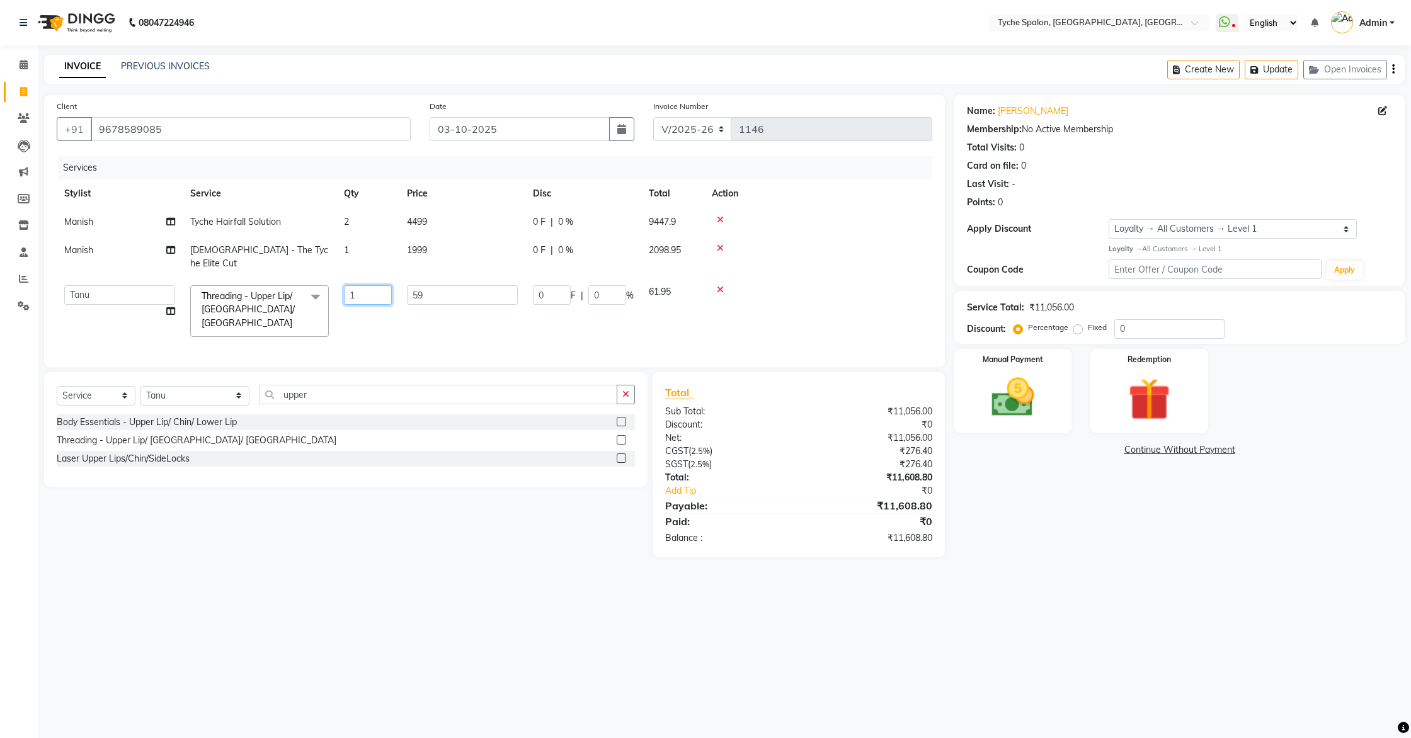
click at [369, 285] on input "1" at bounding box center [368, 295] width 48 height 20
type input "2"
click at [802, 232] on td at bounding box center [818, 222] width 228 height 28
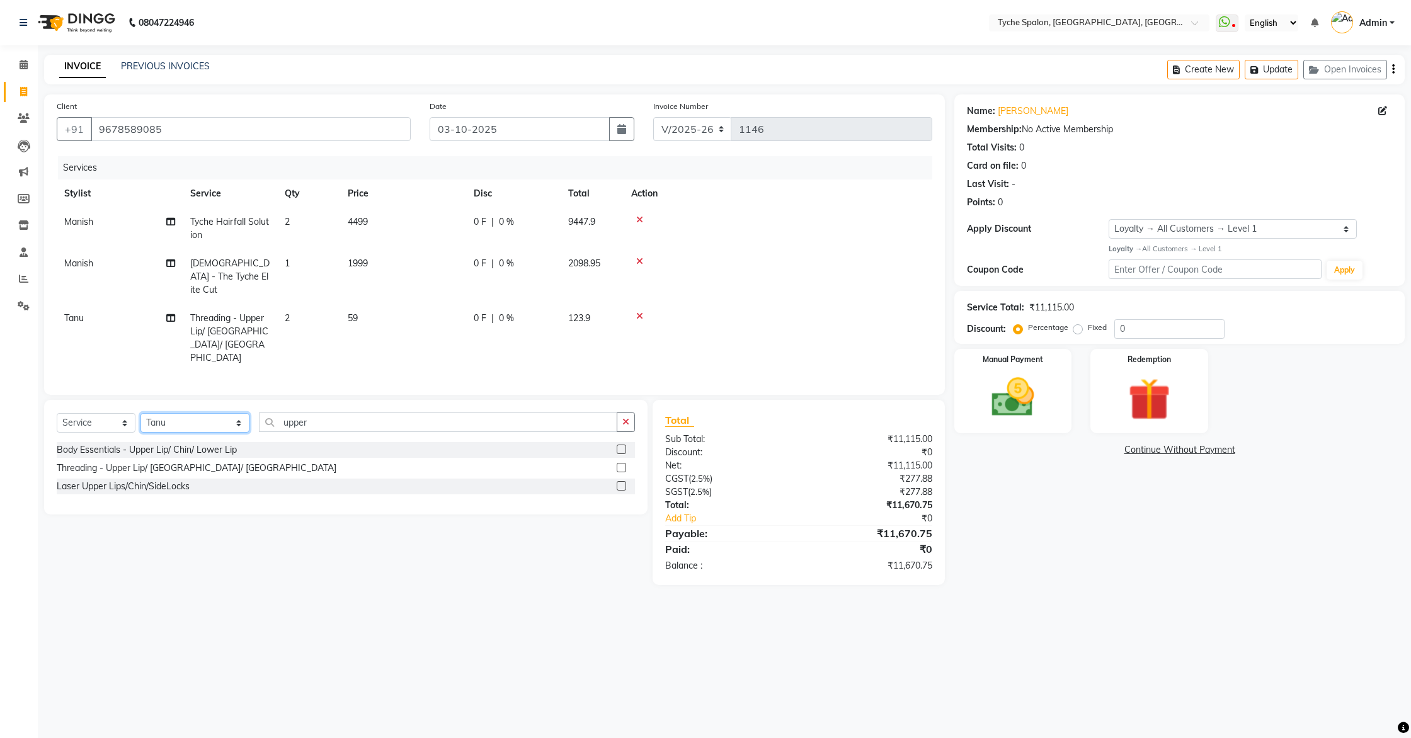
click at [203, 413] on select "Select Stylist [PERSON_NAME] [PERSON_NAME] [PERSON_NAME] [PERSON_NAME] [PERSON_…" at bounding box center [194, 423] width 109 height 20
select select "49884"
click at [140, 413] on select "Select Stylist [PERSON_NAME] [PERSON_NAME] [PERSON_NAME] [PERSON_NAME] [PERSON_…" at bounding box center [194, 423] width 109 height 20
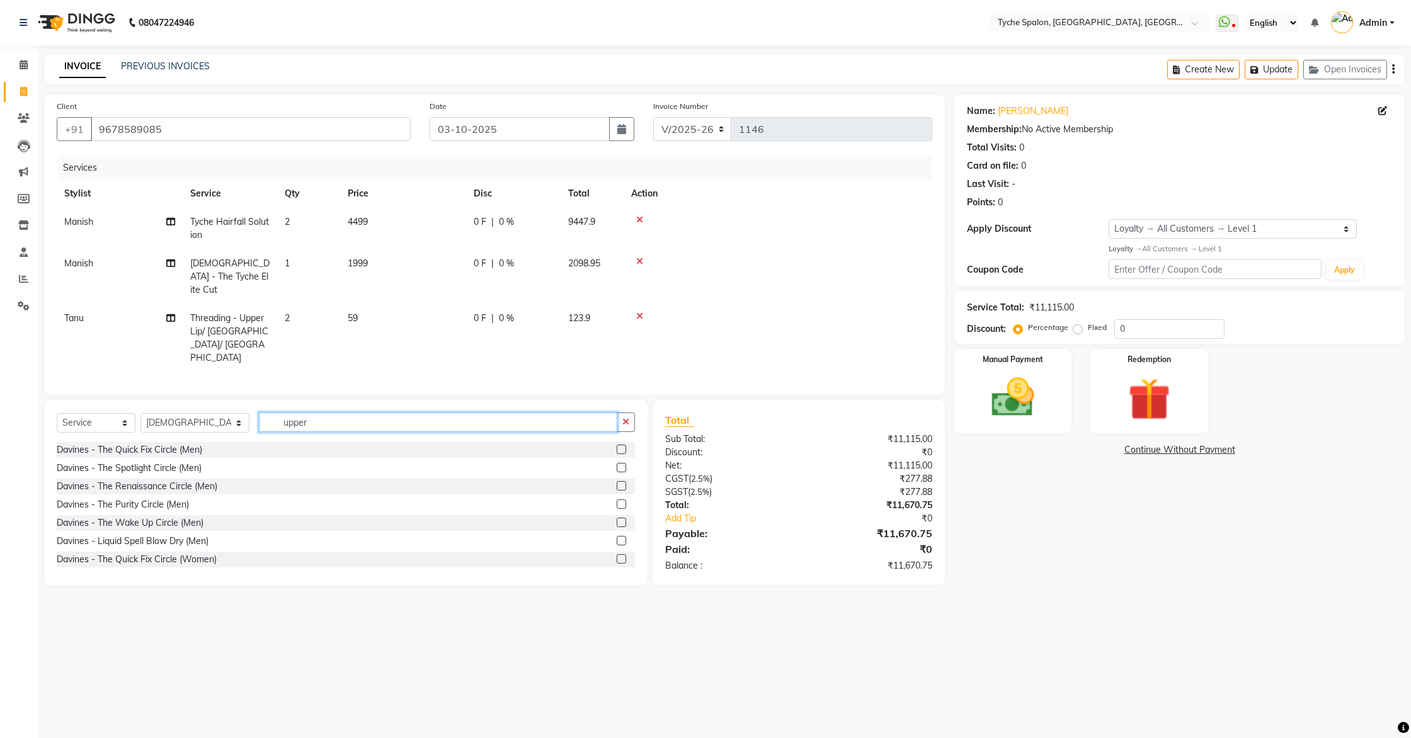
click at [314, 413] on input "upper" at bounding box center [438, 423] width 359 height 20
type input "u"
type input "cut"
click at [620, 554] on label at bounding box center [621, 558] width 9 height 9
click at [620, 556] on input "checkbox" at bounding box center [621, 560] width 8 height 8
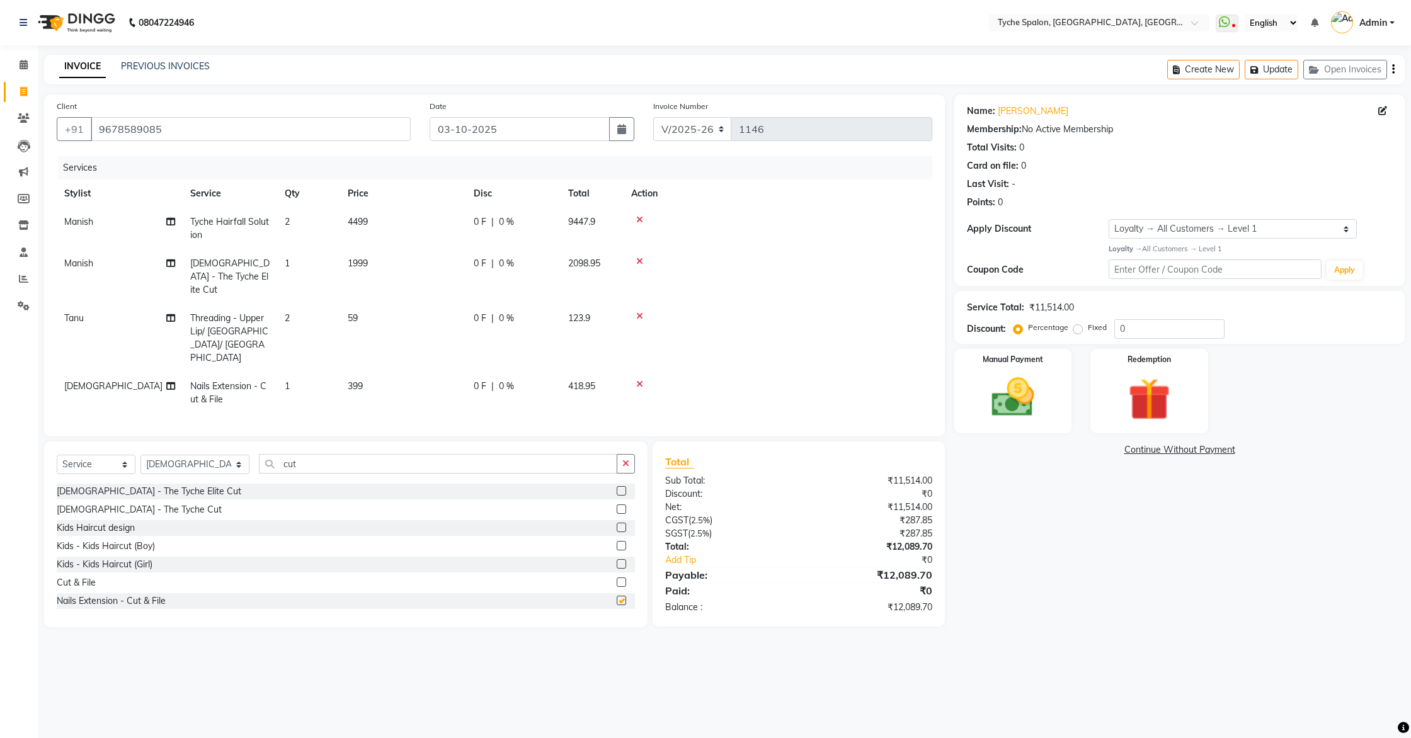
checkbox input "false"
click at [624, 578] on label at bounding box center [621, 582] width 9 height 9
click at [624, 579] on input "checkbox" at bounding box center [621, 583] width 8 height 8
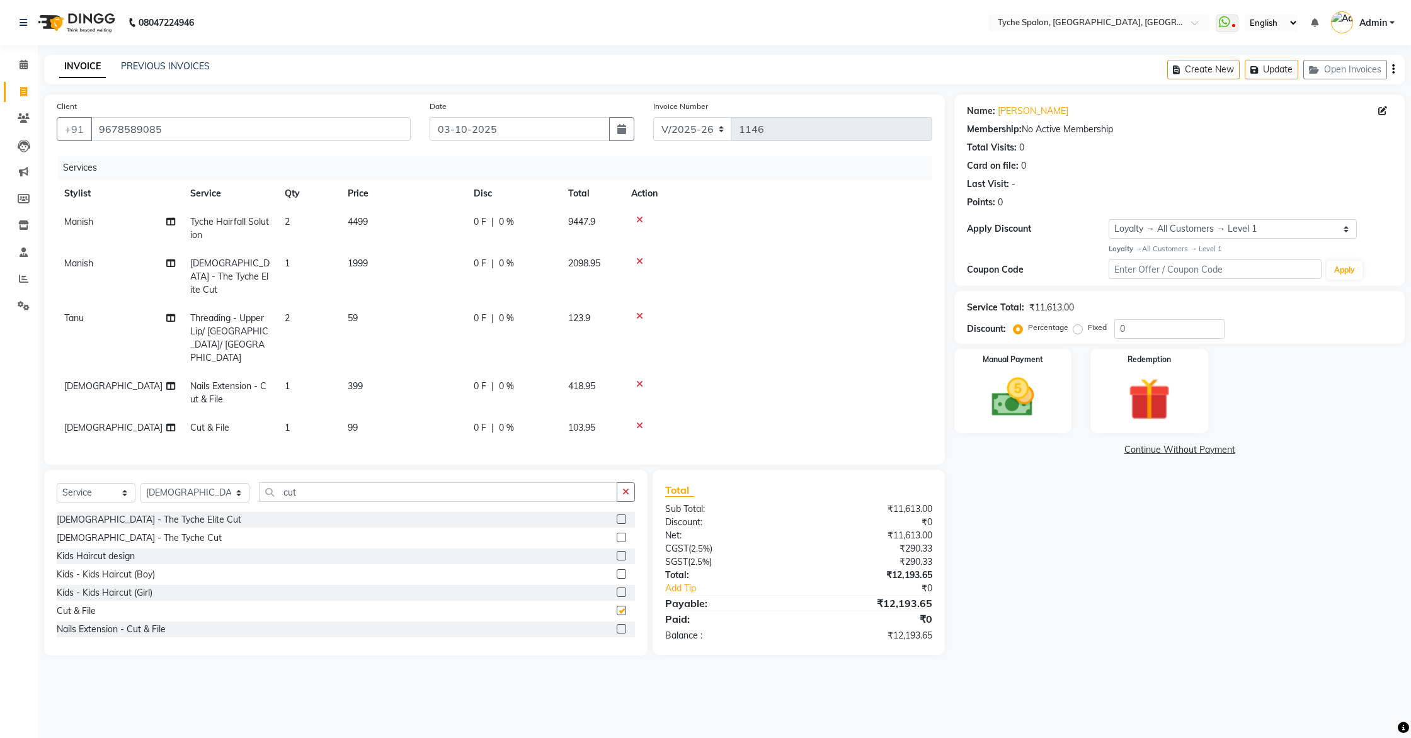
checkbox input "false"
click at [641, 380] on icon at bounding box center [639, 384] width 7 height 9
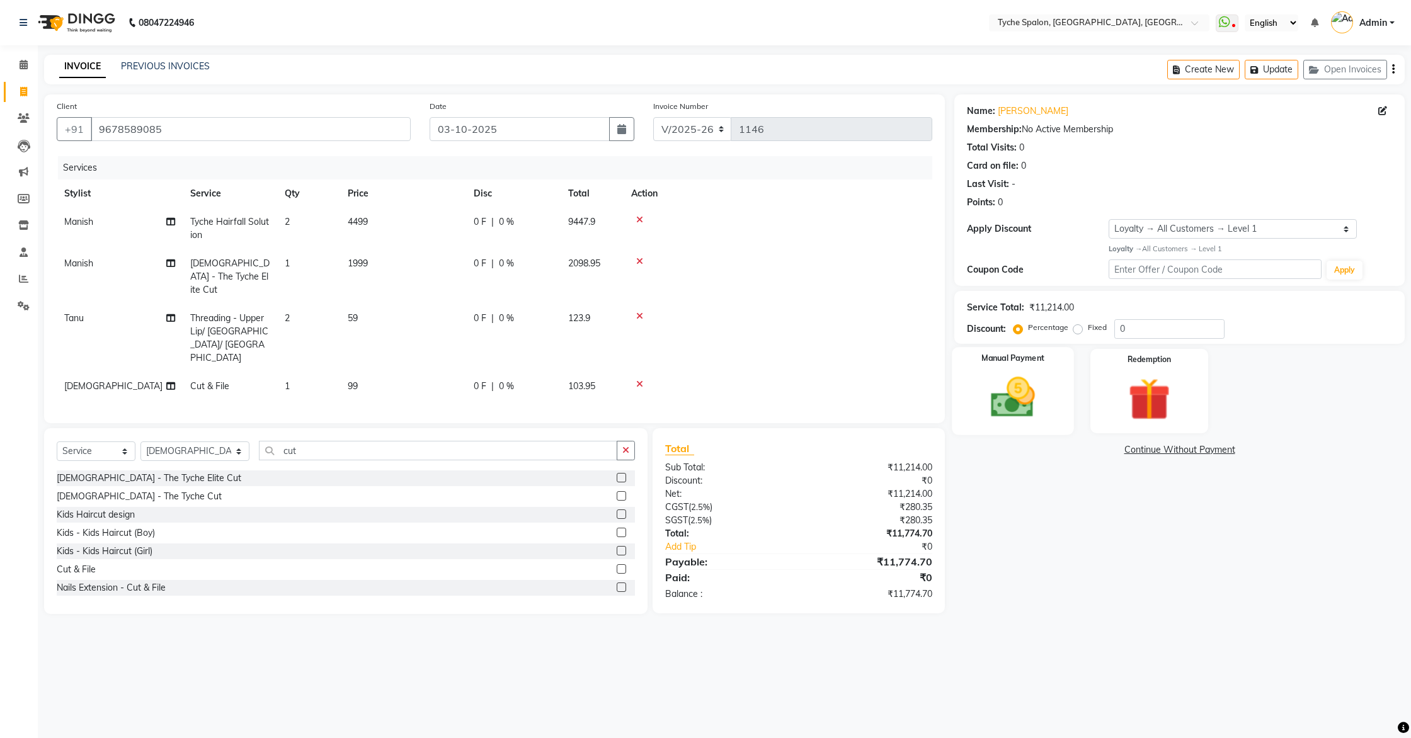
click at [1006, 392] on img at bounding box center [1013, 397] width 72 height 51
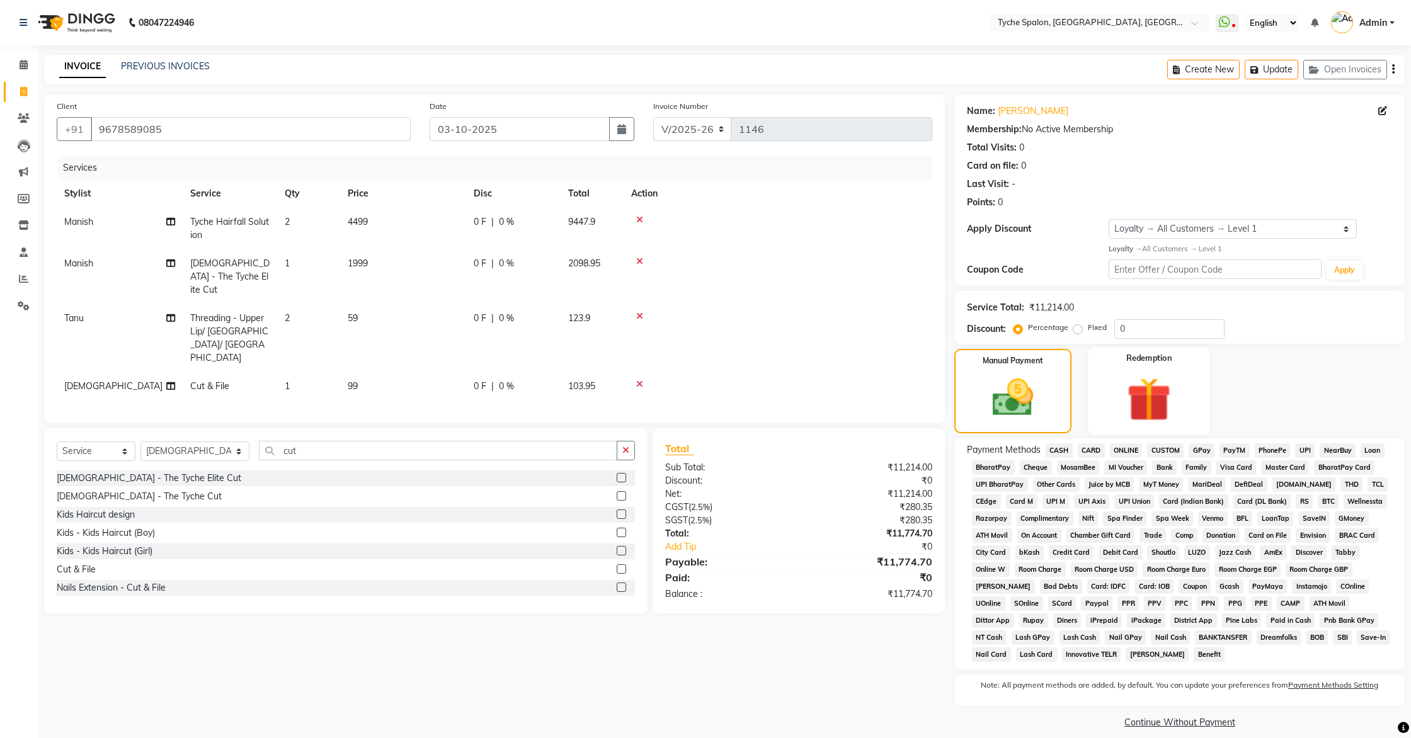
scroll to position [13, 0]
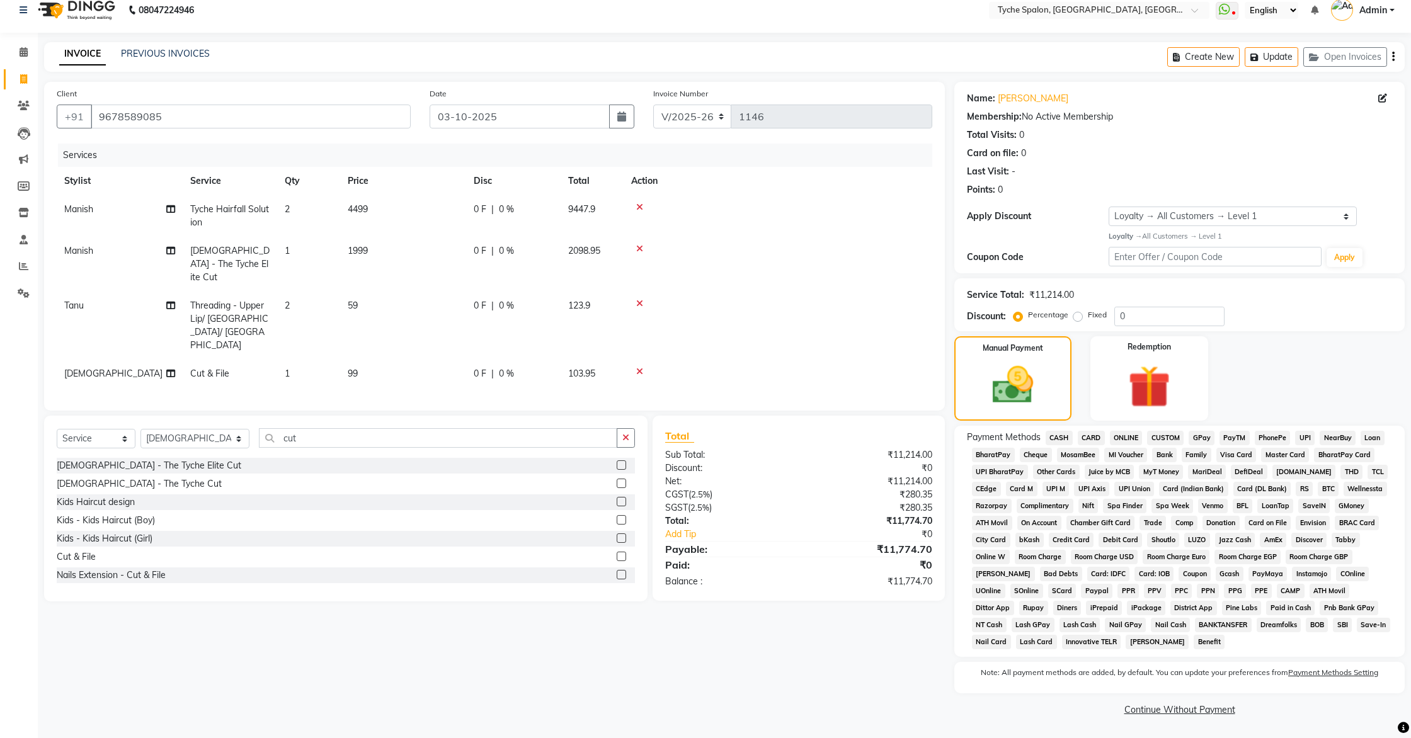
click at [1054, 440] on span "CASH" at bounding box center [1059, 438] width 27 height 14
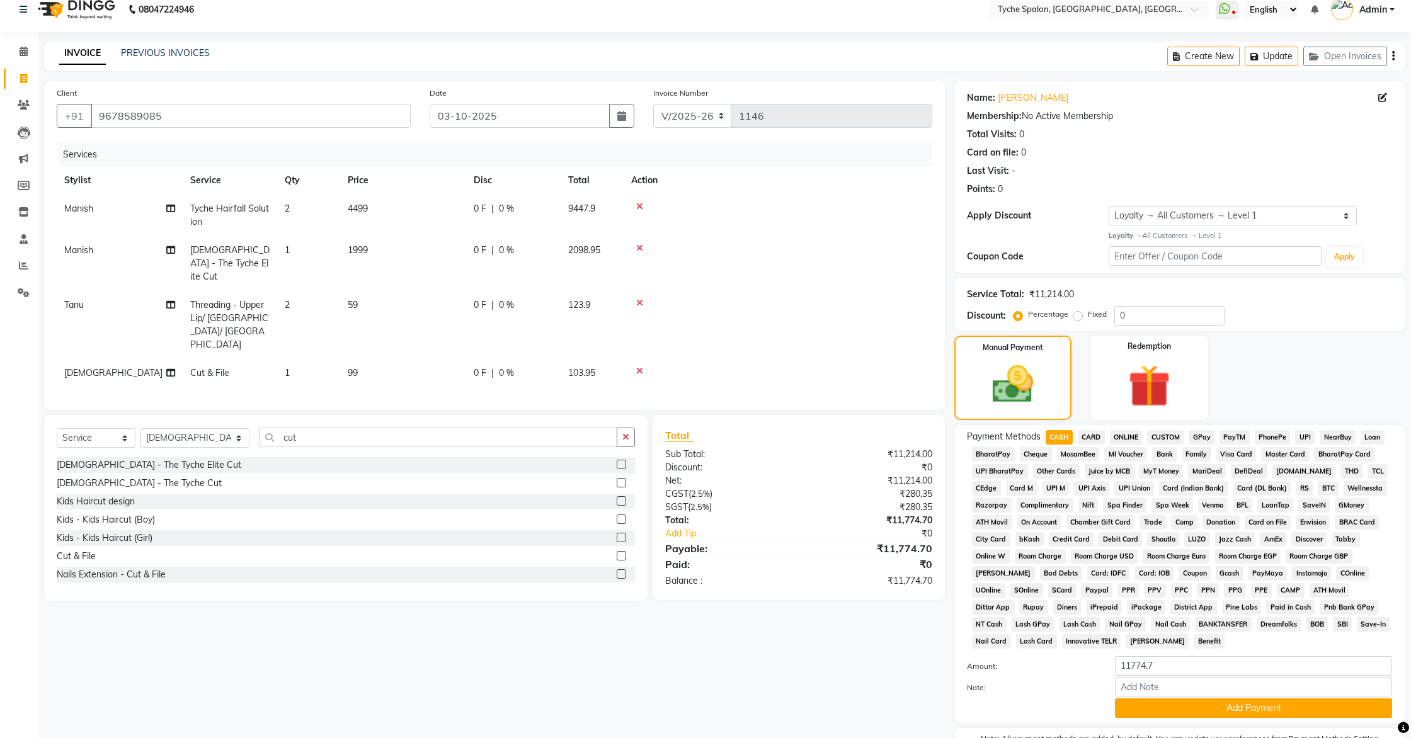
click at [1098, 440] on span "CARD" at bounding box center [1091, 437] width 27 height 14
click at [1131, 438] on span "ONLINE" at bounding box center [1126, 437] width 33 height 14
click at [290, 210] on td "2" at bounding box center [308, 216] width 63 height 42
select select "48851"
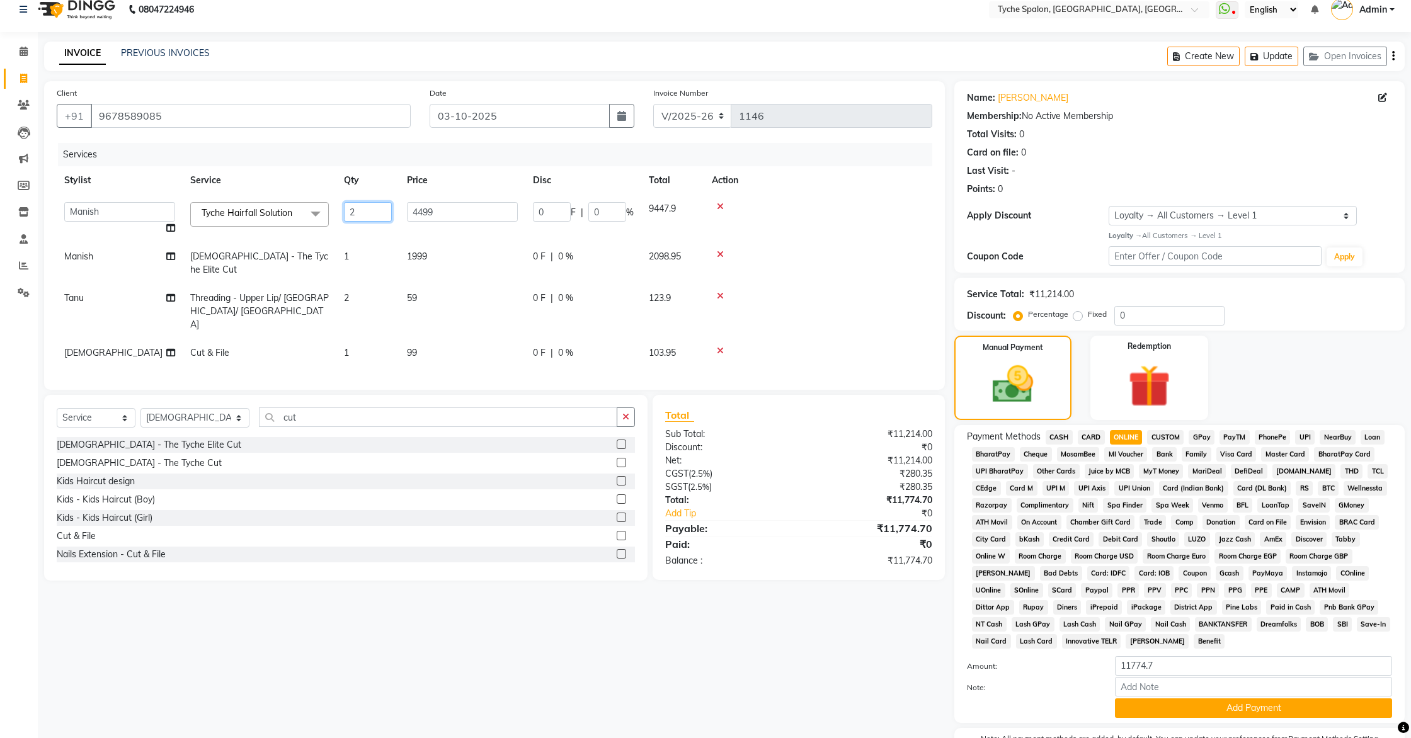
click at [377, 211] on input "2" at bounding box center [368, 212] width 48 height 20
type input "1"
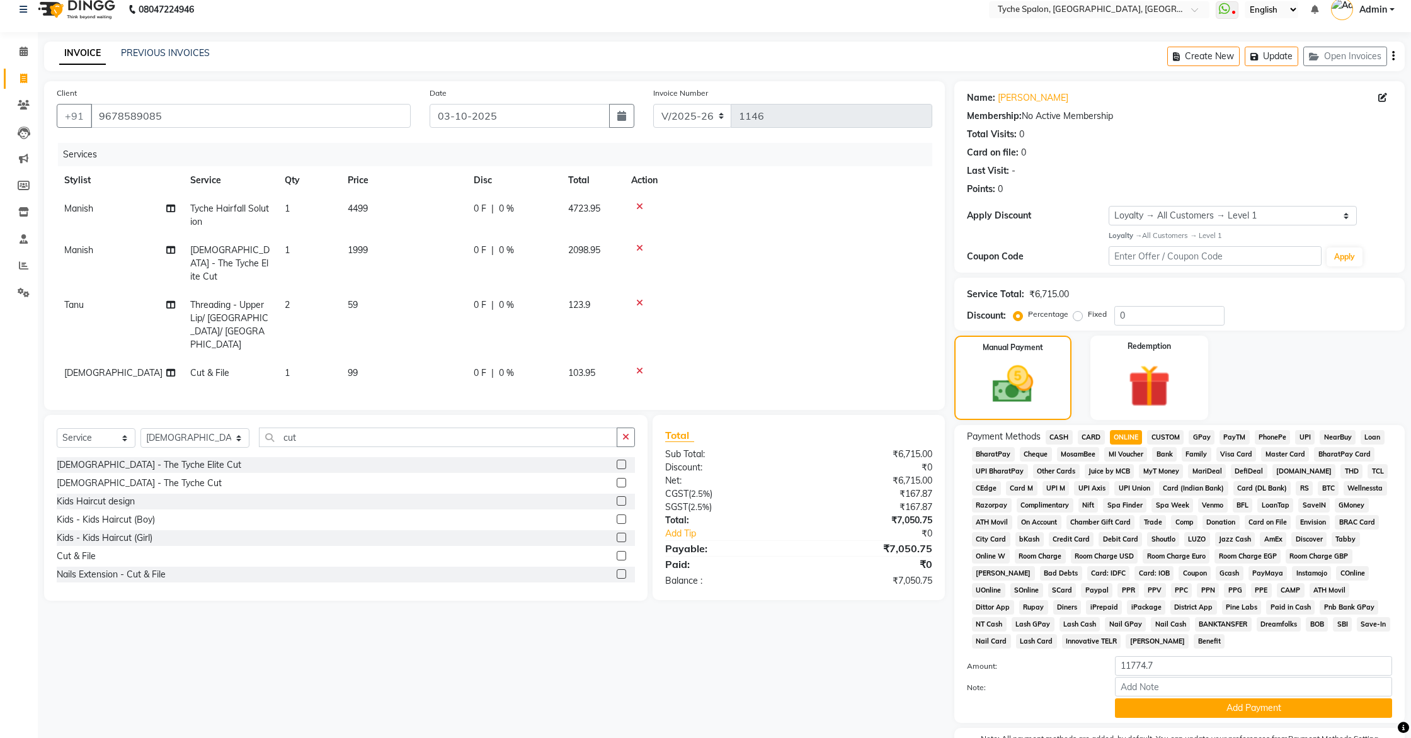
click at [686, 291] on tr "Tanu Threading - Upper Lip/ [GEOGRAPHIC_DATA]/ Lower Lip 2 59 0 F | 0 % 123.9" at bounding box center [494, 325] width 875 height 68
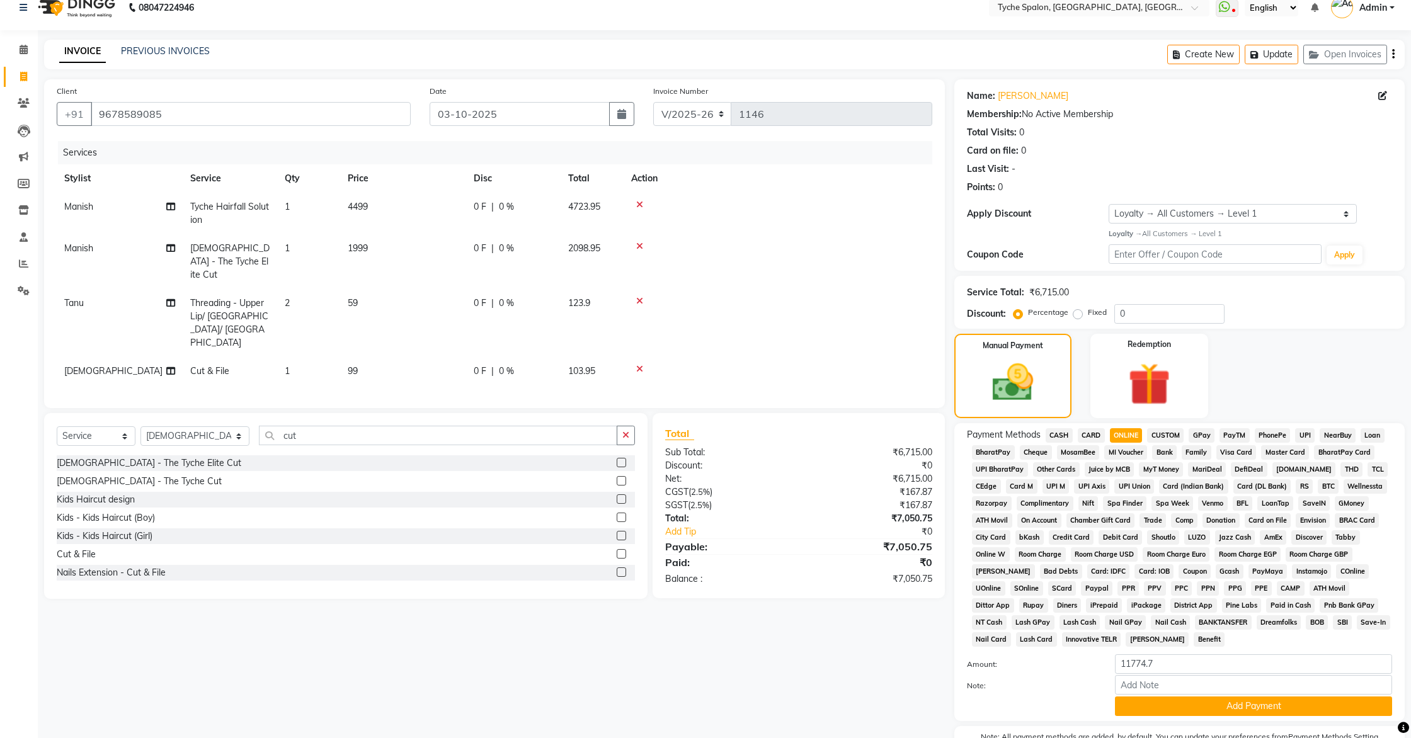
scroll to position [17, 0]
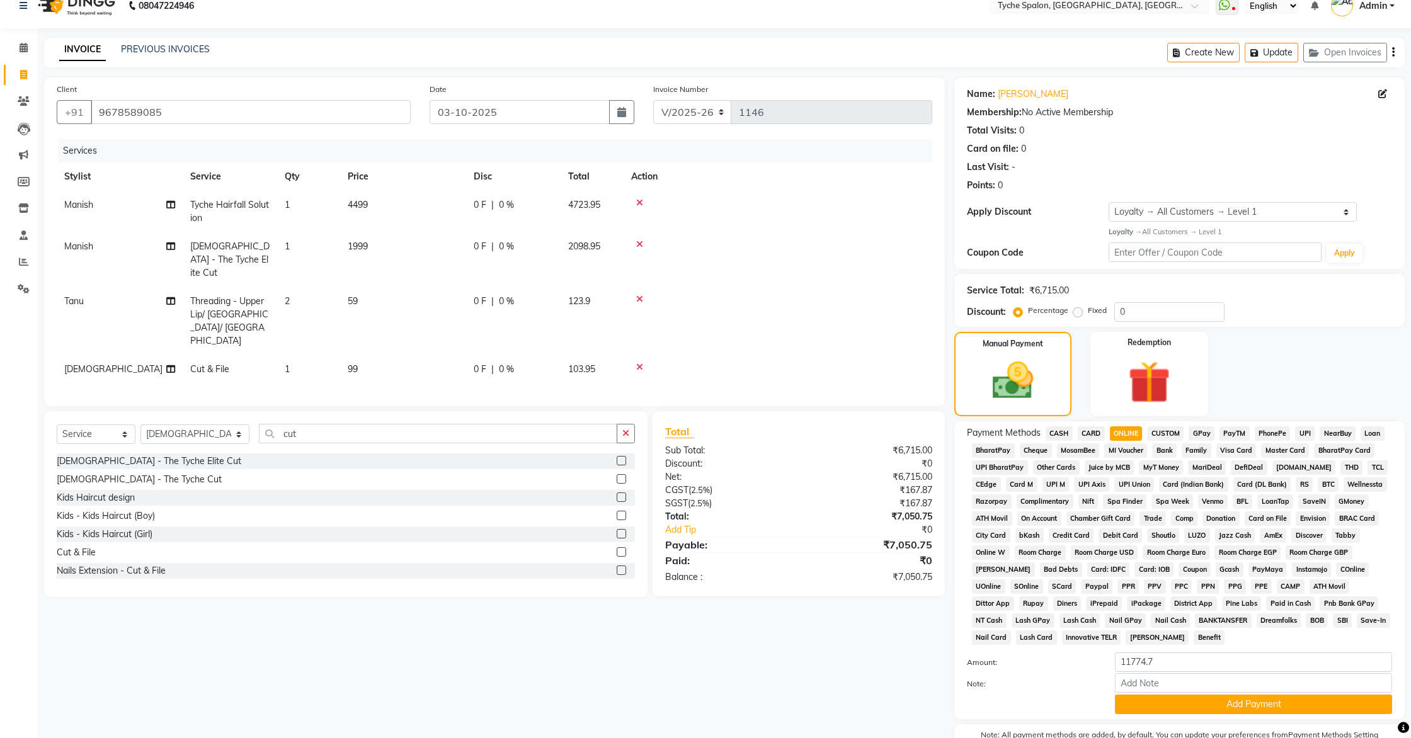
click at [1061, 436] on span "CASH" at bounding box center [1059, 433] width 27 height 14
type input "7050.75"
click at [1098, 433] on span "CARD" at bounding box center [1091, 433] width 27 height 14
click at [1134, 435] on span "ONLINE" at bounding box center [1126, 433] width 33 height 14
click at [1092, 436] on span "CARD" at bounding box center [1091, 433] width 27 height 14
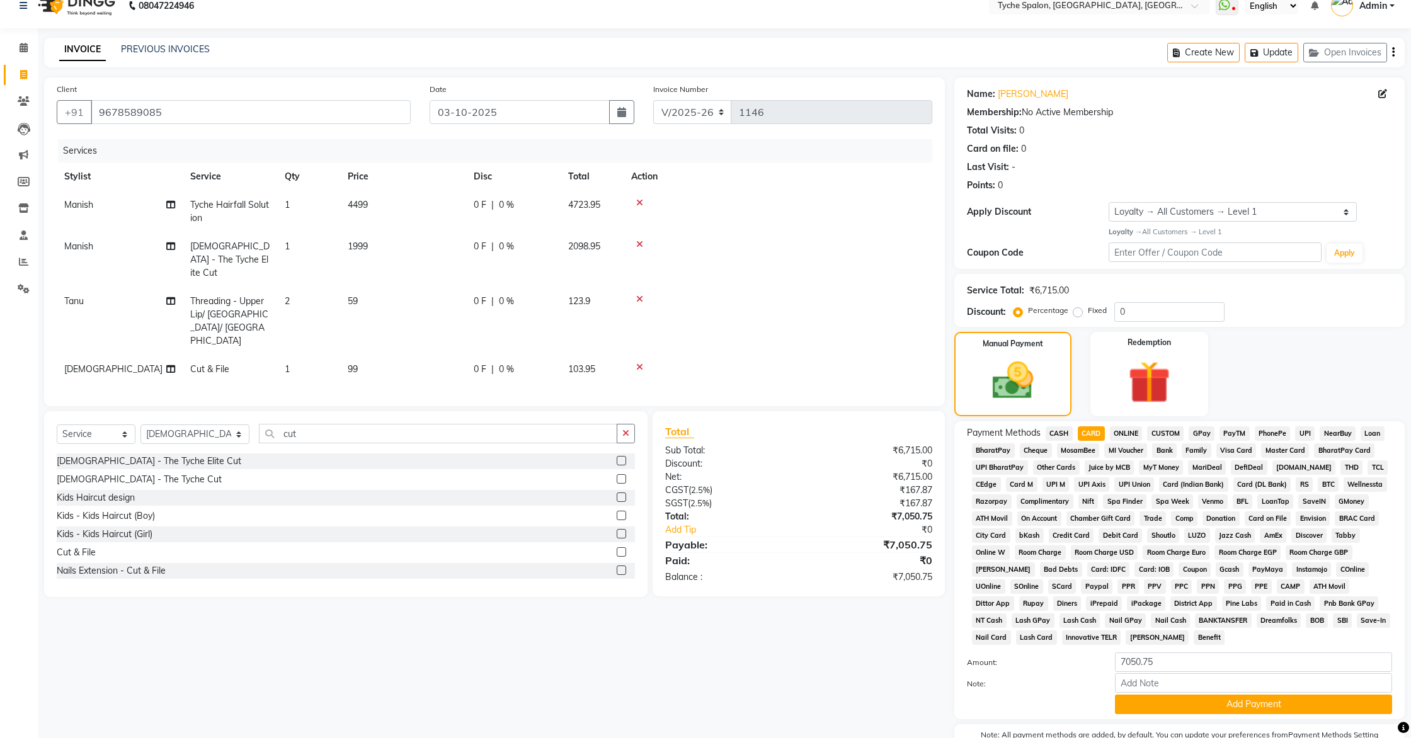
click at [1061, 435] on span "CASH" at bounding box center [1059, 433] width 27 height 14
click at [1085, 434] on span "CARD" at bounding box center [1091, 433] width 27 height 14
click at [1258, 56] on icon "button" at bounding box center [1256, 52] width 13 height 9
click at [1120, 433] on span "ONLINE" at bounding box center [1126, 433] width 33 height 14
click at [1111, 210] on select "Select Loyalty → All Customers → Level 1" at bounding box center [1233, 212] width 248 height 20
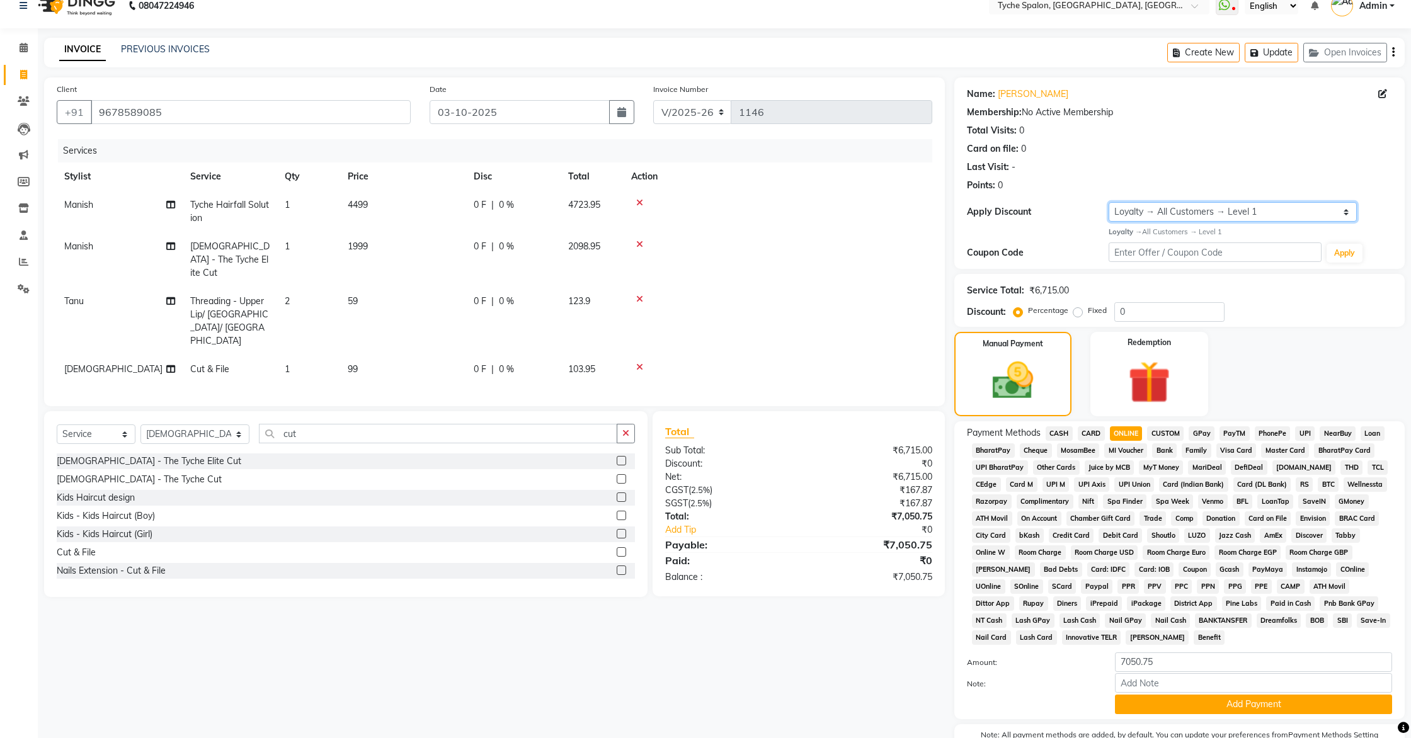
click at [1109, 202] on select "Select Loyalty → All Customers → Level 1" at bounding box center [1233, 212] width 248 height 20
click at [1022, 269] on div "Name: [PERSON_NAME] Membership: No Active Membership Total Visits: 0 Card on fi…" at bounding box center [1184, 429] width 460 height 704
click at [1180, 666] on input "7050.75" at bounding box center [1253, 662] width 277 height 20
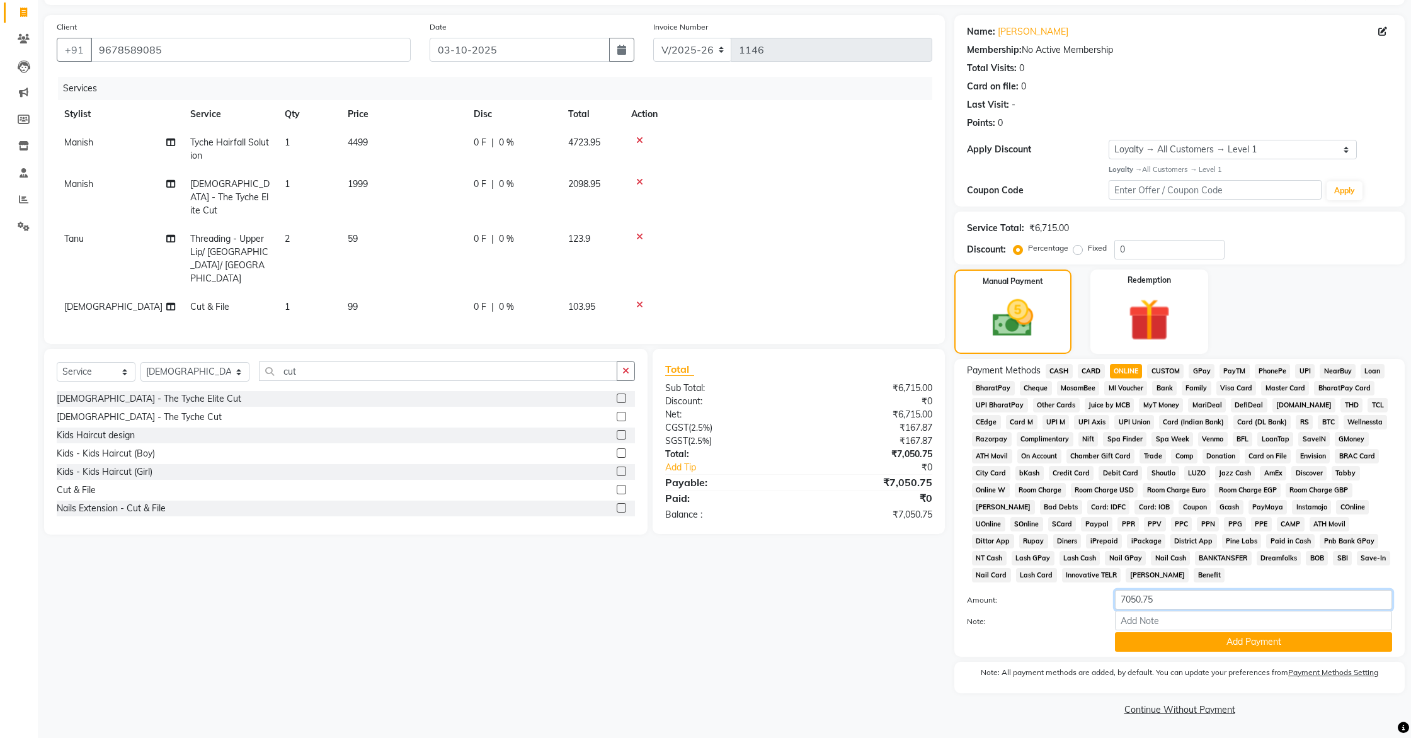
click at [1167, 601] on input "7050.75" at bounding box center [1253, 600] width 277 height 20
drag, startPoint x: 1167, startPoint y: 601, endPoint x: 1061, endPoint y: 593, distance: 106.7
click at [1071, 601] on div "Amount: 7050.75" at bounding box center [1179, 600] width 444 height 21
click at [1197, 72] on div "Total Visits: 0" at bounding box center [1179, 68] width 425 height 13
drag, startPoint x: 1162, startPoint y: 603, endPoint x: 1115, endPoint y: 606, distance: 46.7
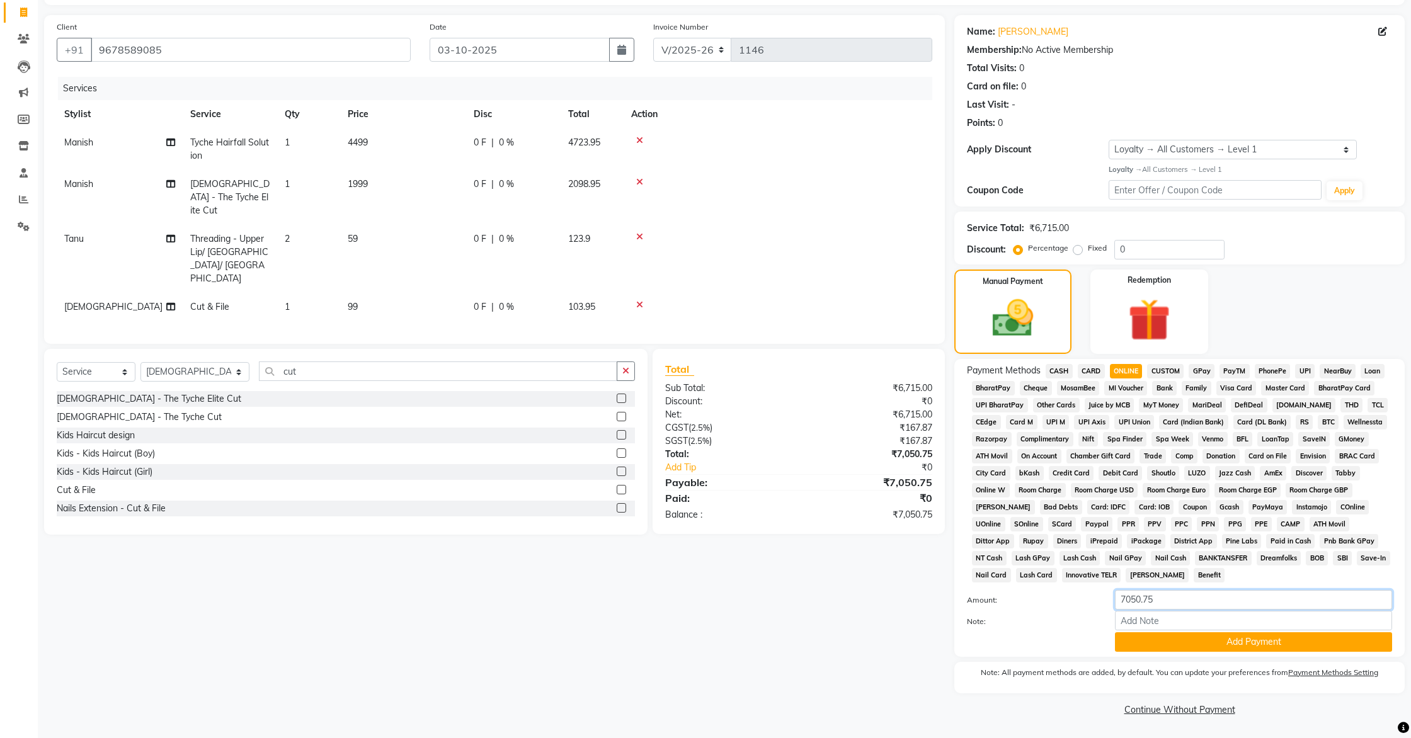
click at [1115, 606] on input "7050.75" at bounding box center [1253, 600] width 277 height 20
drag, startPoint x: 1122, startPoint y: 603, endPoint x: 1163, endPoint y: 599, distance: 41.1
click at [1161, 599] on input "7050.75" at bounding box center [1253, 600] width 277 height 20
click at [1061, 375] on span "CASH" at bounding box center [1059, 371] width 27 height 14
click at [1158, 598] on input "7050.75" at bounding box center [1253, 600] width 277 height 20
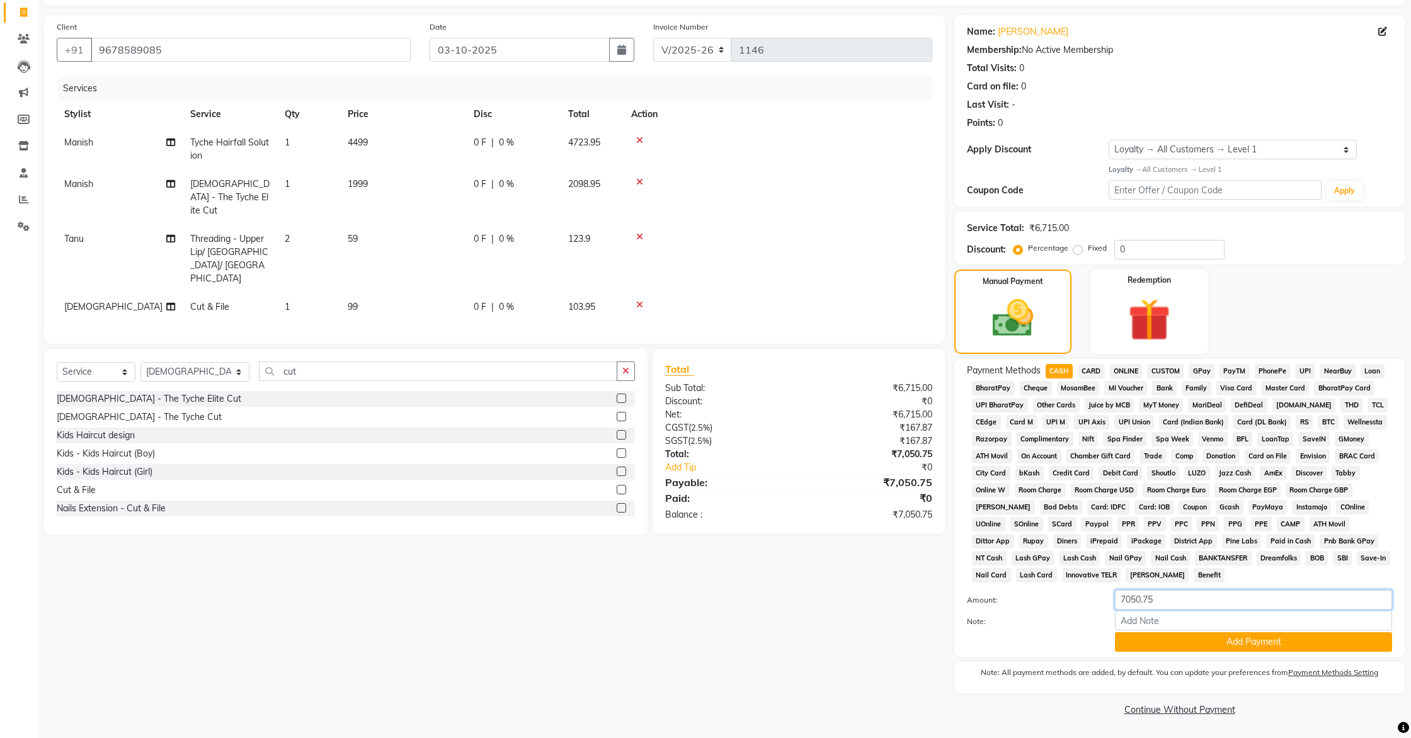
click at [1119, 602] on input "7050.75" at bounding box center [1253, 600] width 277 height 20
drag, startPoint x: 1115, startPoint y: 602, endPoint x: 1180, endPoint y: 594, distance: 65.4
click at [1180, 599] on input "7050.75" at bounding box center [1253, 600] width 277 height 20
type input "500"
click at [1270, 639] on button "Add Payment" at bounding box center [1253, 642] width 277 height 20
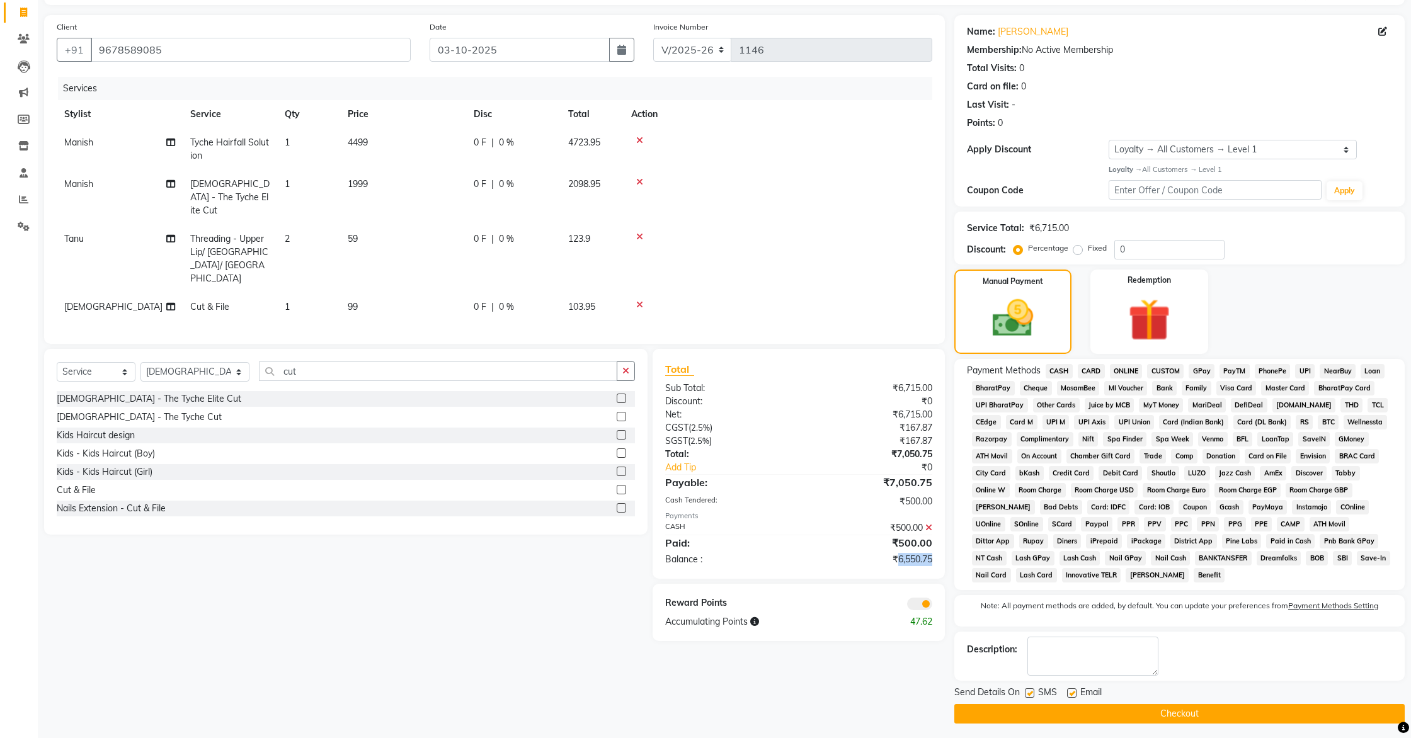
drag, startPoint x: 896, startPoint y: 535, endPoint x: 930, endPoint y: 535, distance: 34.6
click at [932, 553] on div "₹6,550.75" at bounding box center [870, 559] width 143 height 13
drag, startPoint x: 923, startPoint y: 537, endPoint x: 916, endPoint y: 538, distance: 6.4
click at [917, 553] on div "₹6,550.75" at bounding box center [870, 559] width 143 height 13
click at [900, 553] on div "₹6,550.75" at bounding box center [870, 559] width 143 height 13
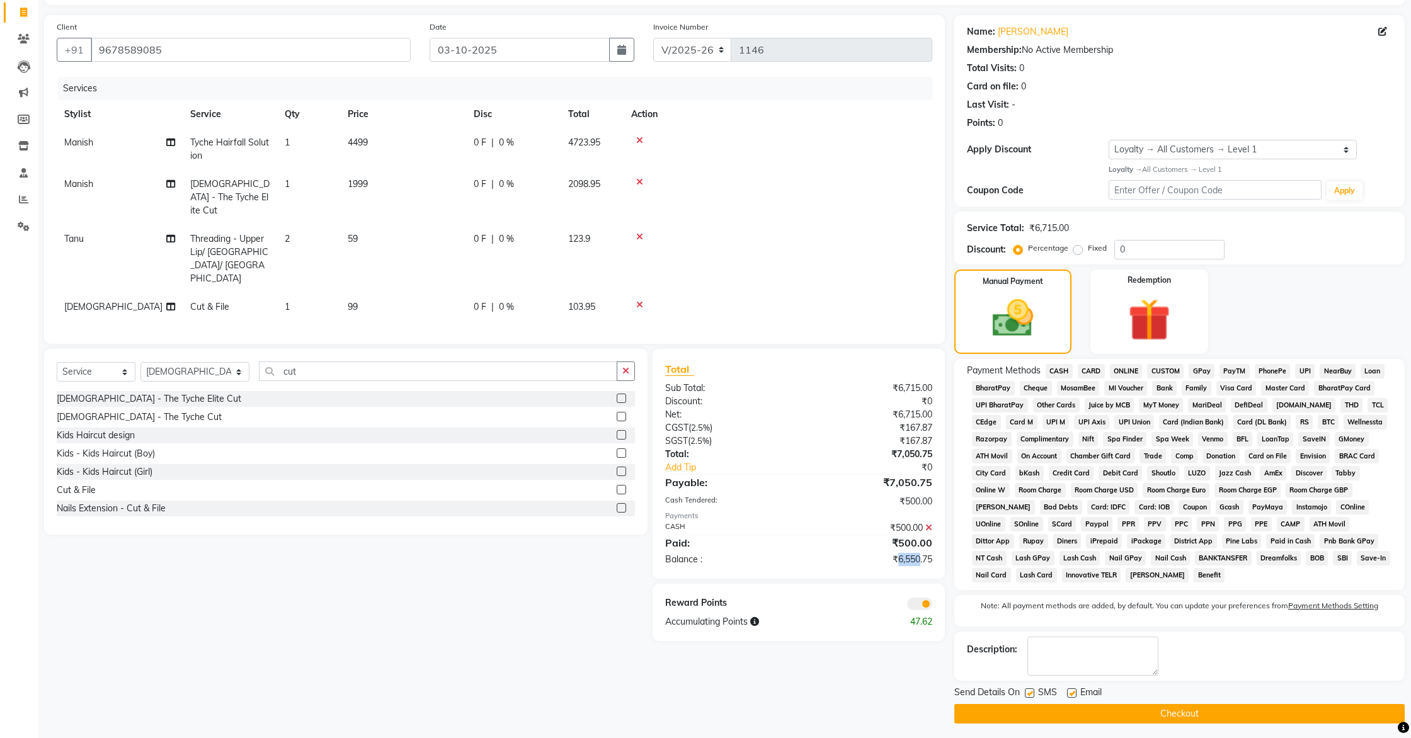
drag, startPoint x: 897, startPoint y: 531, endPoint x: 921, endPoint y: 532, distance: 23.9
click at [920, 553] on div "₹6,550.75" at bounding box center [870, 559] width 143 height 13
click at [909, 554] on div "Total Sub Total: ₹6,715.00 Discount: ₹0 Net: ₹6,715.00 CGST ( 2.5% ) ₹167.87 SG…" at bounding box center [800, 495] width 307 height 292
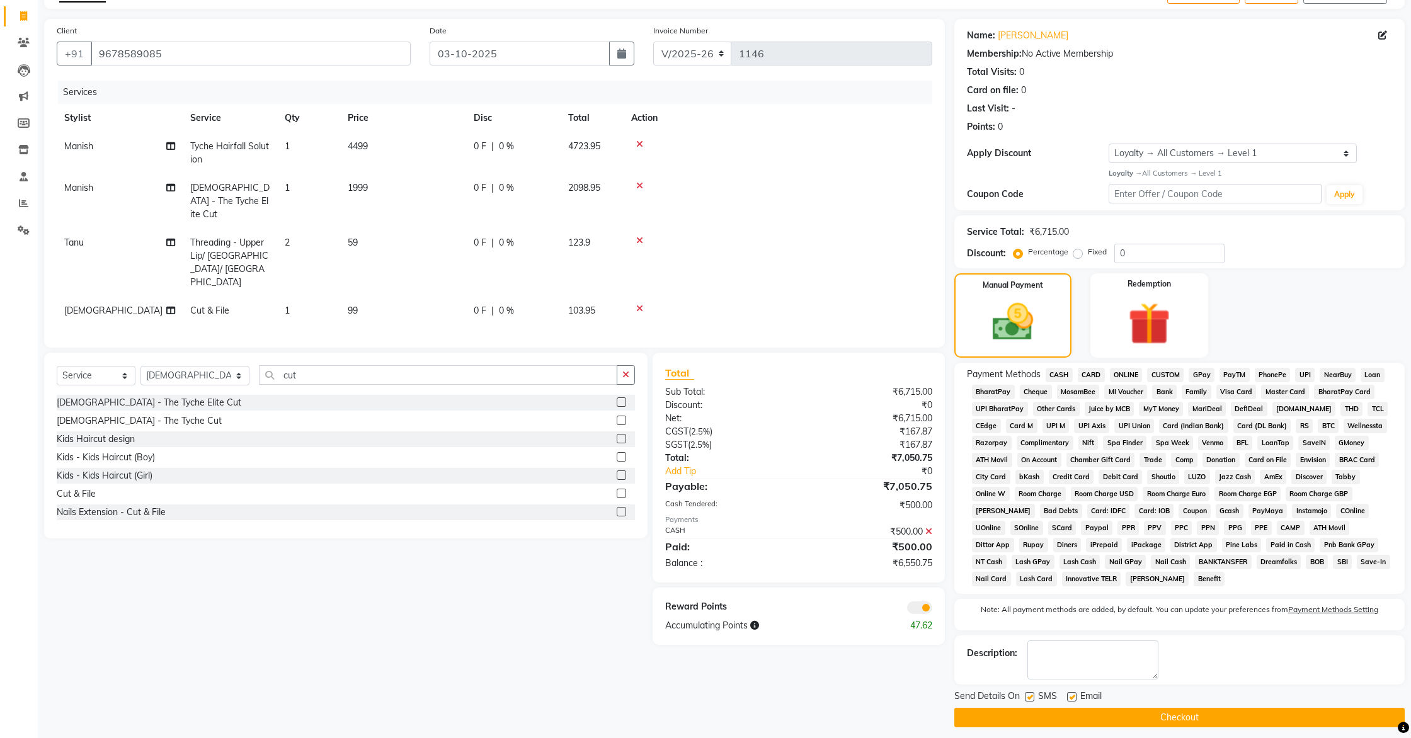
click at [929, 527] on icon at bounding box center [928, 531] width 7 height 9
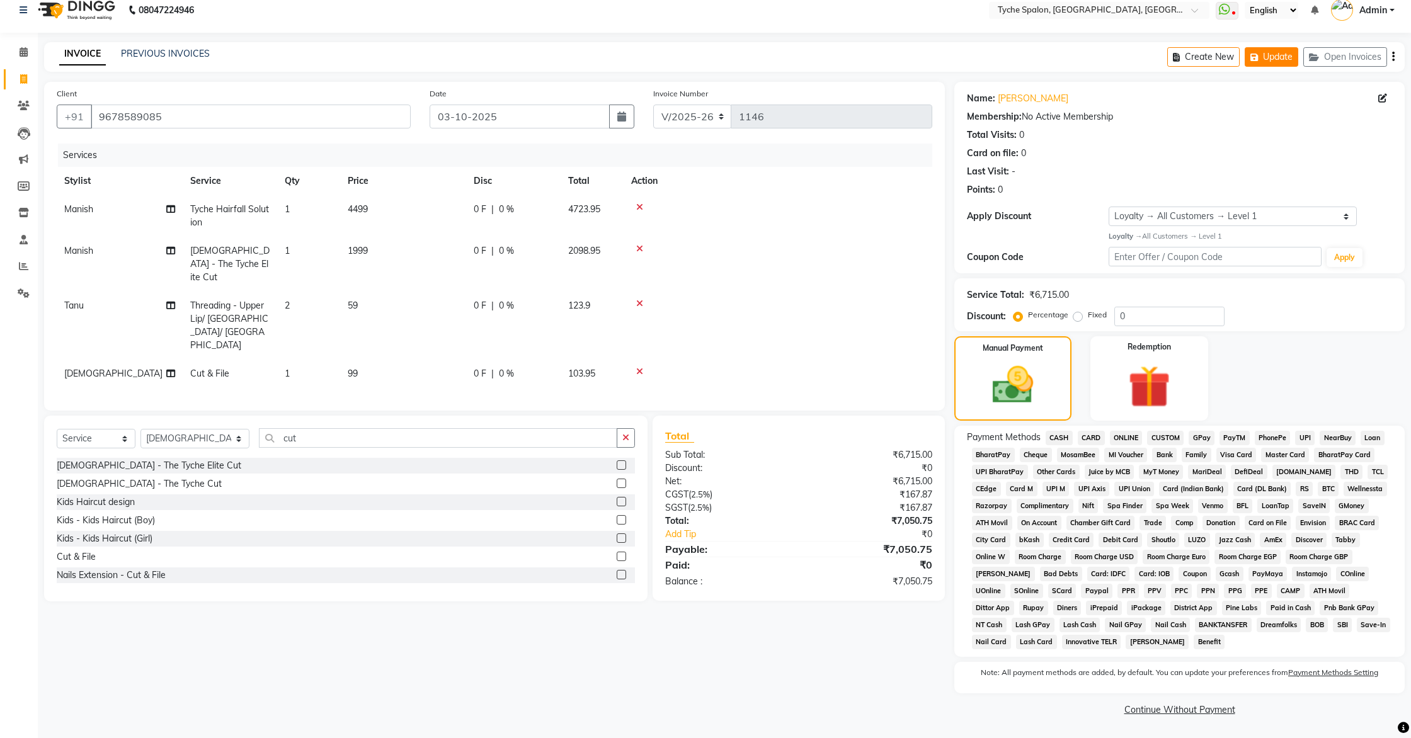
click at [1272, 52] on button "Update" at bounding box center [1272, 57] width 54 height 20
click at [1261, 60] on icon "button" at bounding box center [1256, 57] width 13 height 9
click at [1264, 62] on button "Update" at bounding box center [1272, 57] width 54 height 20
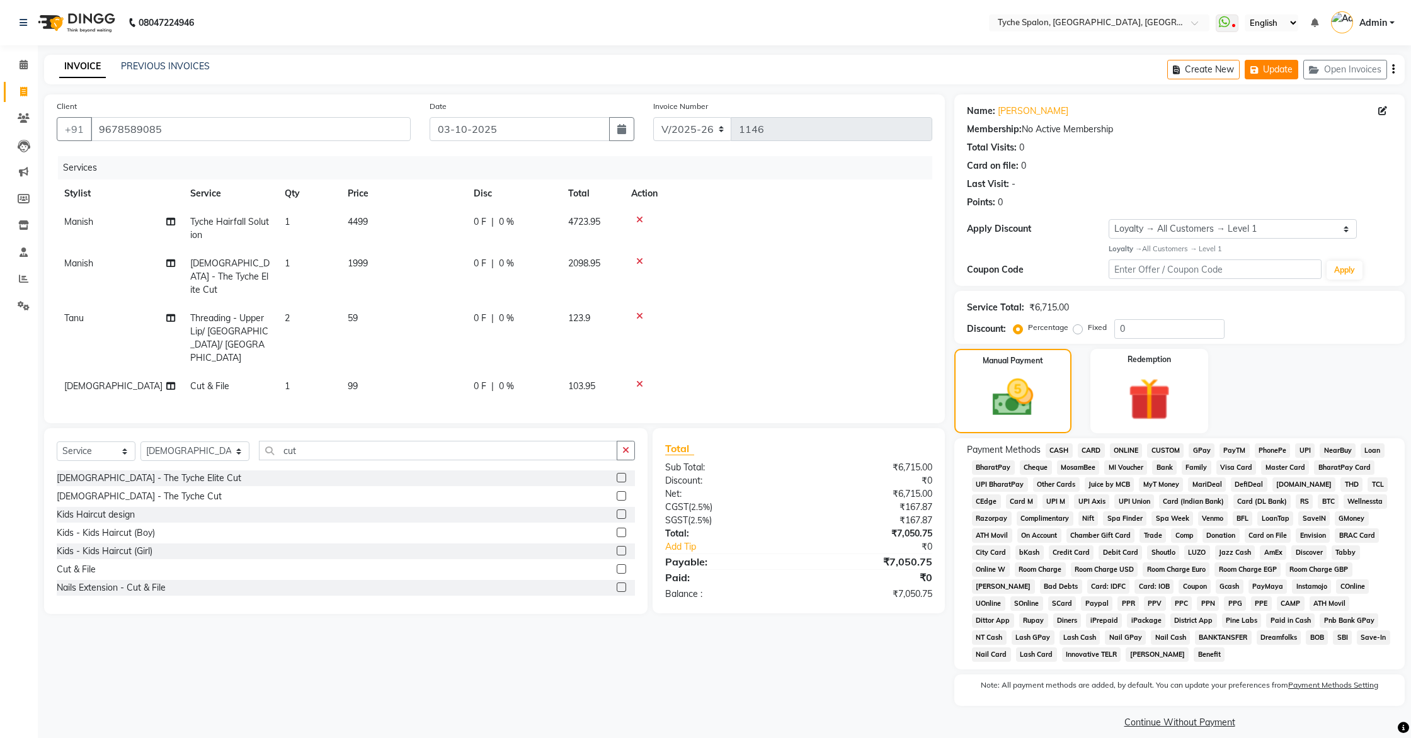
click at [1269, 74] on button "Update" at bounding box center [1272, 70] width 54 height 20
click at [287, 224] on span "1" at bounding box center [287, 221] width 5 height 11
select select "48851"
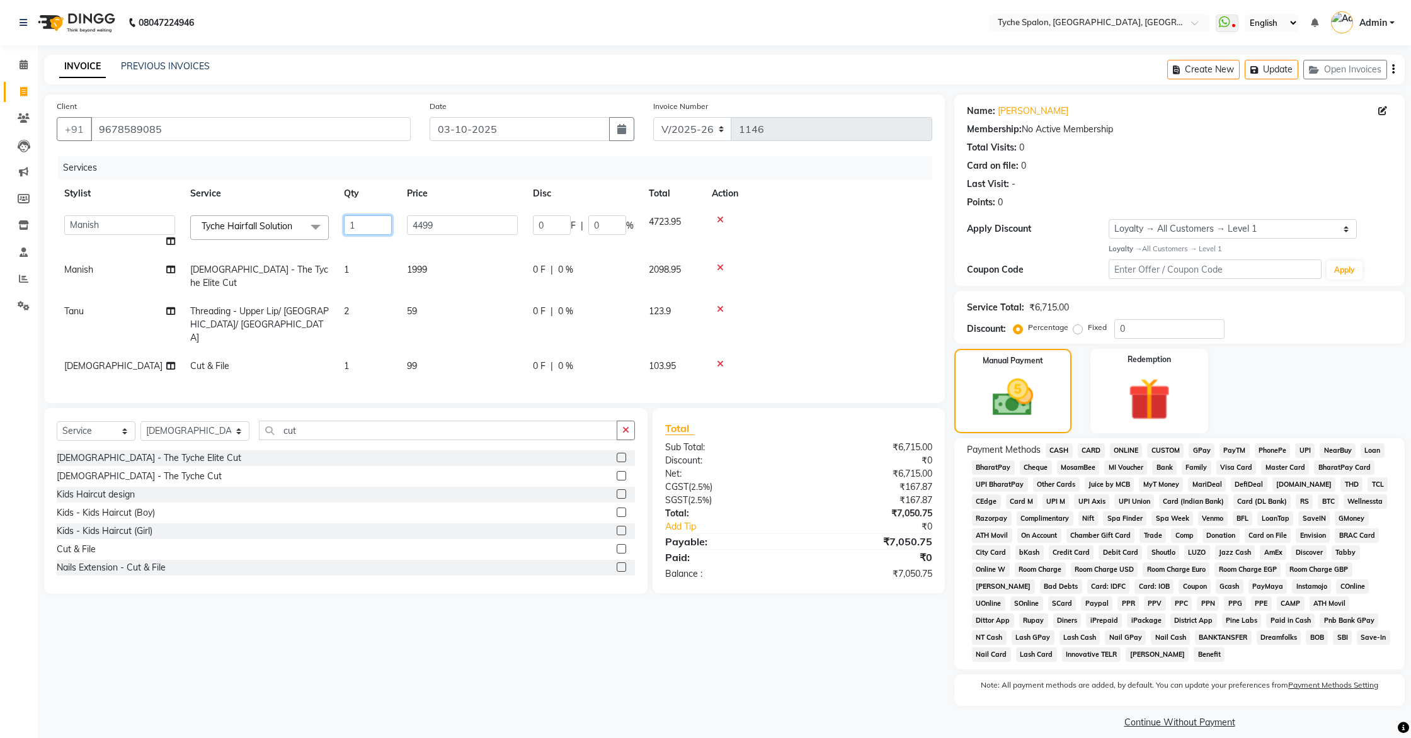
click at [360, 224] on input "1" at bounding box center [368, 225] width 48 height 20
type input "2"
click at [886, 345] on tbody "[PERSON_NAME] [PERSON_NAME] [PERSON_NAME] [PERSON_NAME] [PERSON_NAME] [PERSON_N…" at bounding box center [494, 294] width 875 height 173
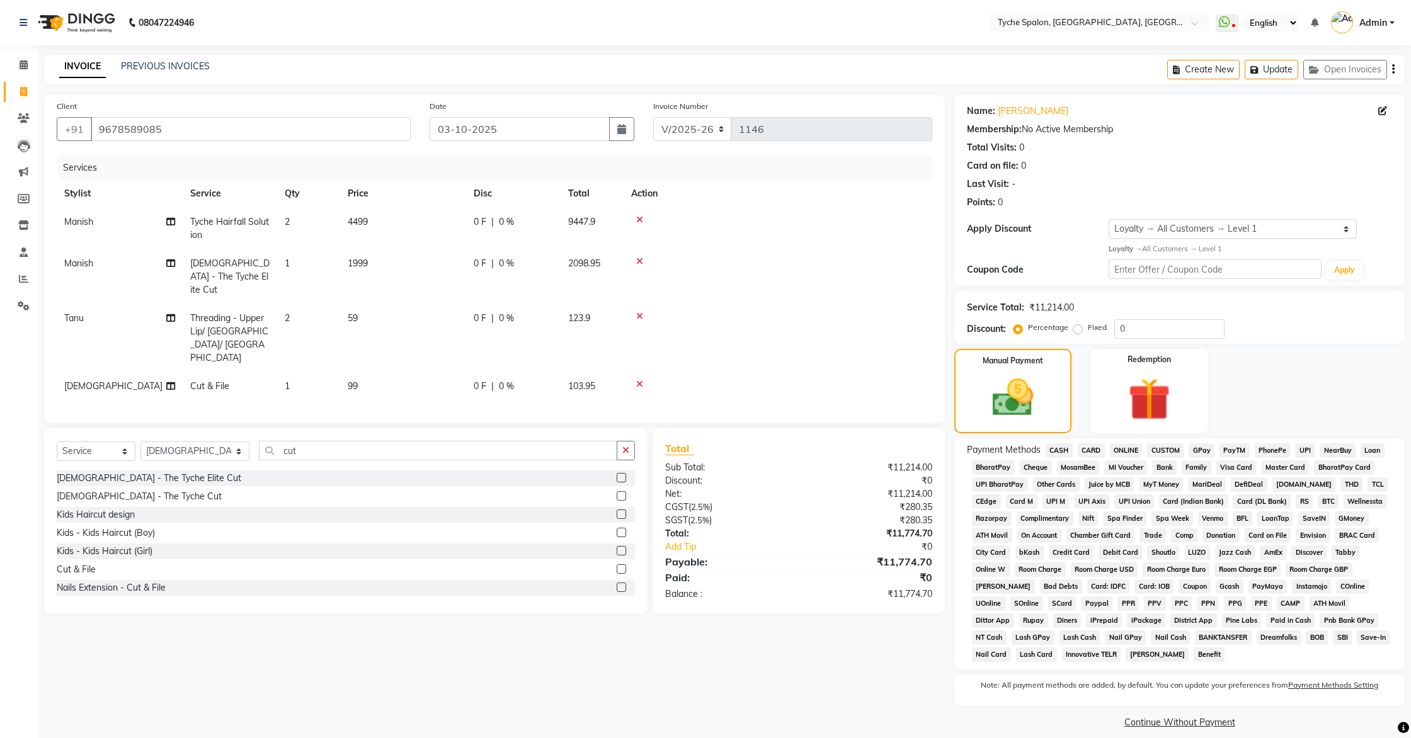
scroll to position [13, 0]
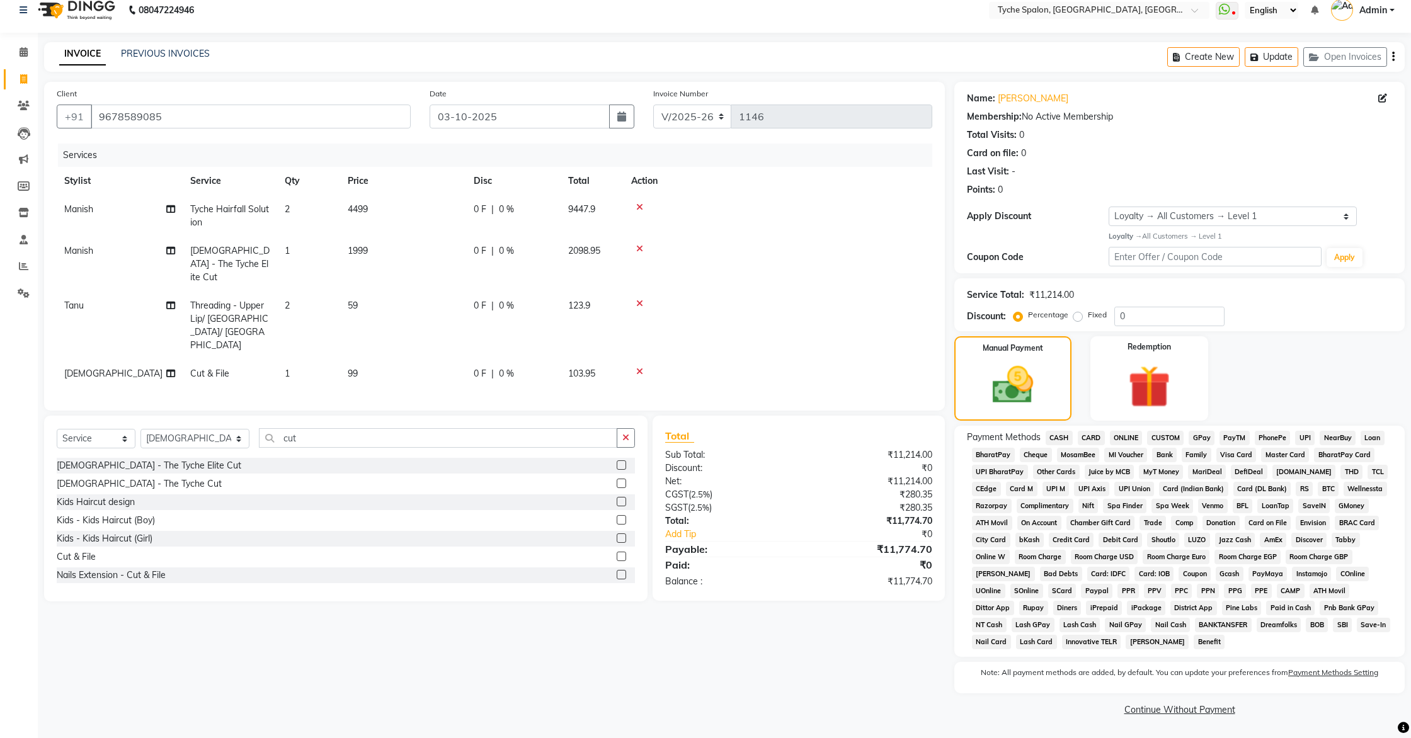
click at [1056, 438] on span "CASH" at bounding box center [1059, 438] width 27 height 14
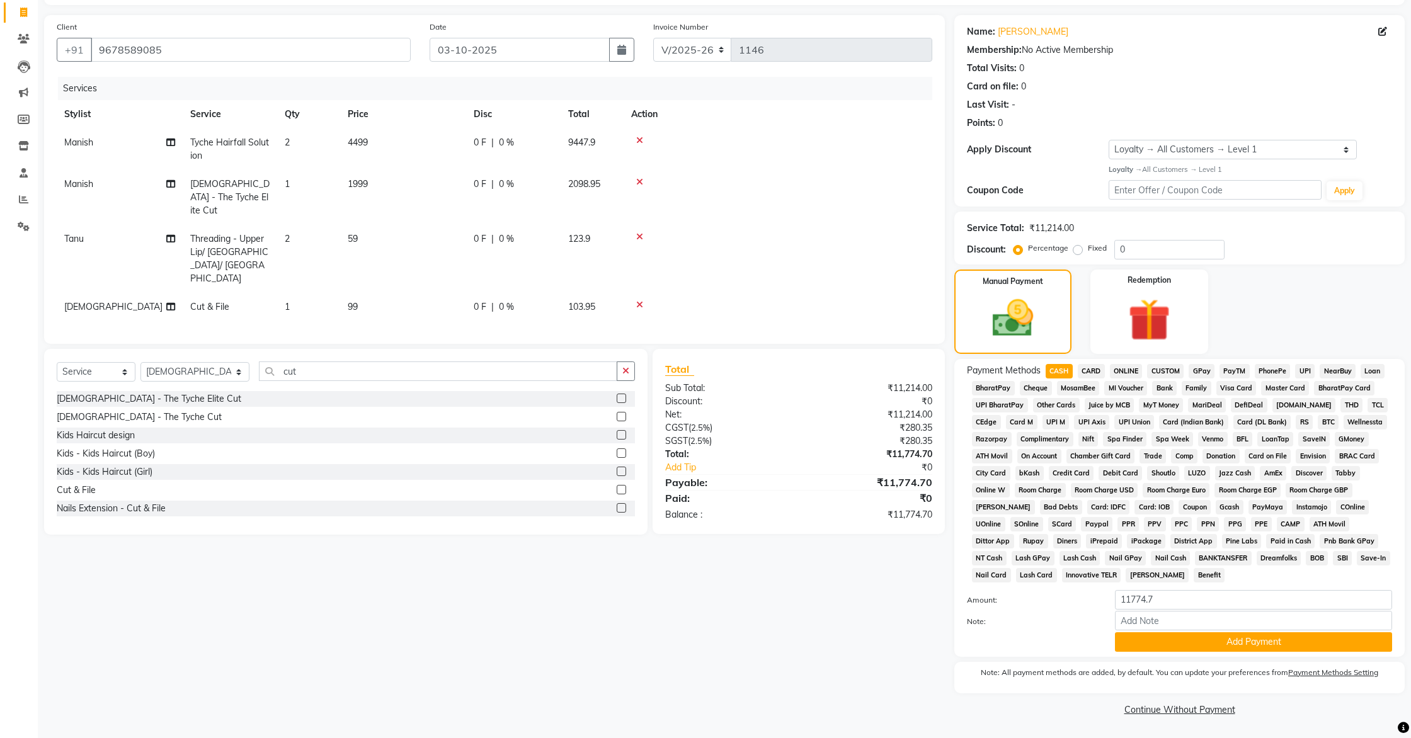
scroll to position [76, 0]
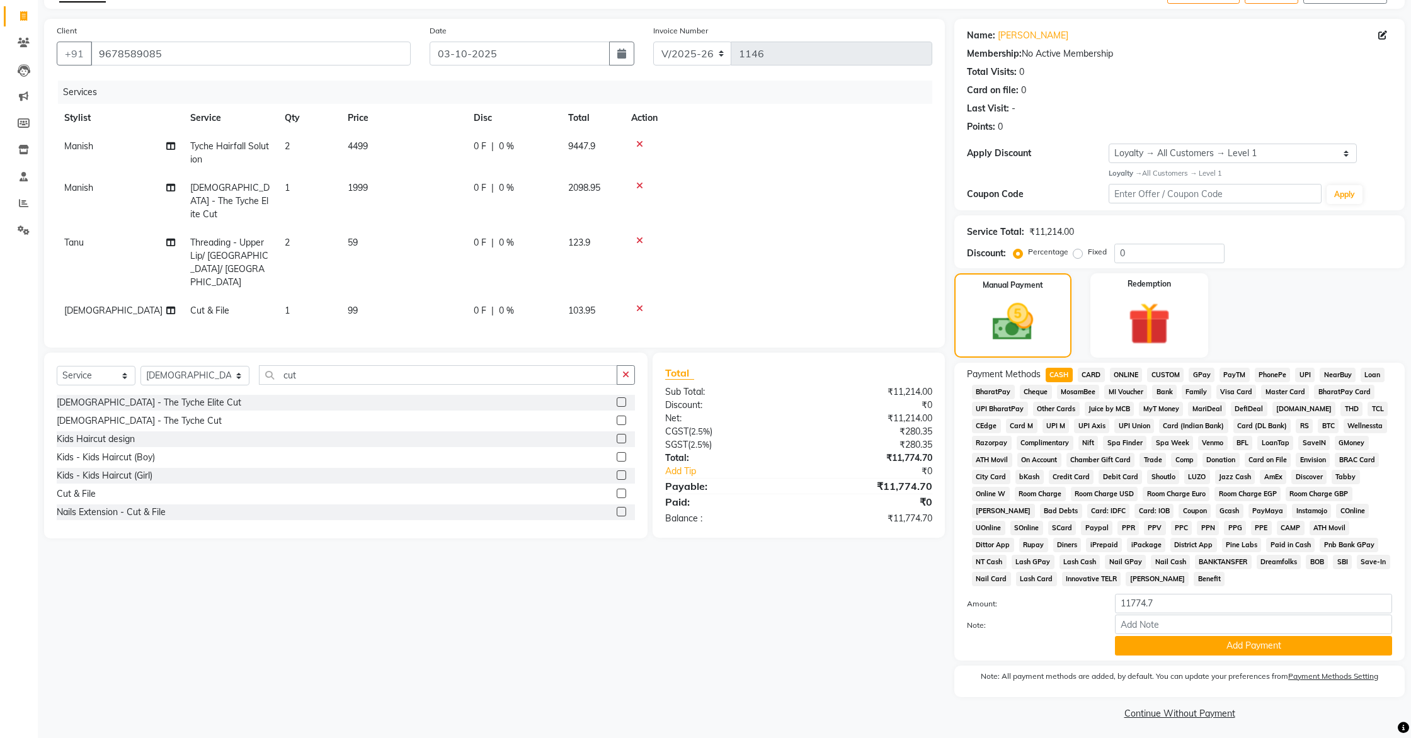
click at [1200, 369] on span "GPay" at bounding box center [1202, 375] width 26 height 14
click at [1175, 609] on input "11774.7" at bounding box center [1253, 604] width 277 height 20
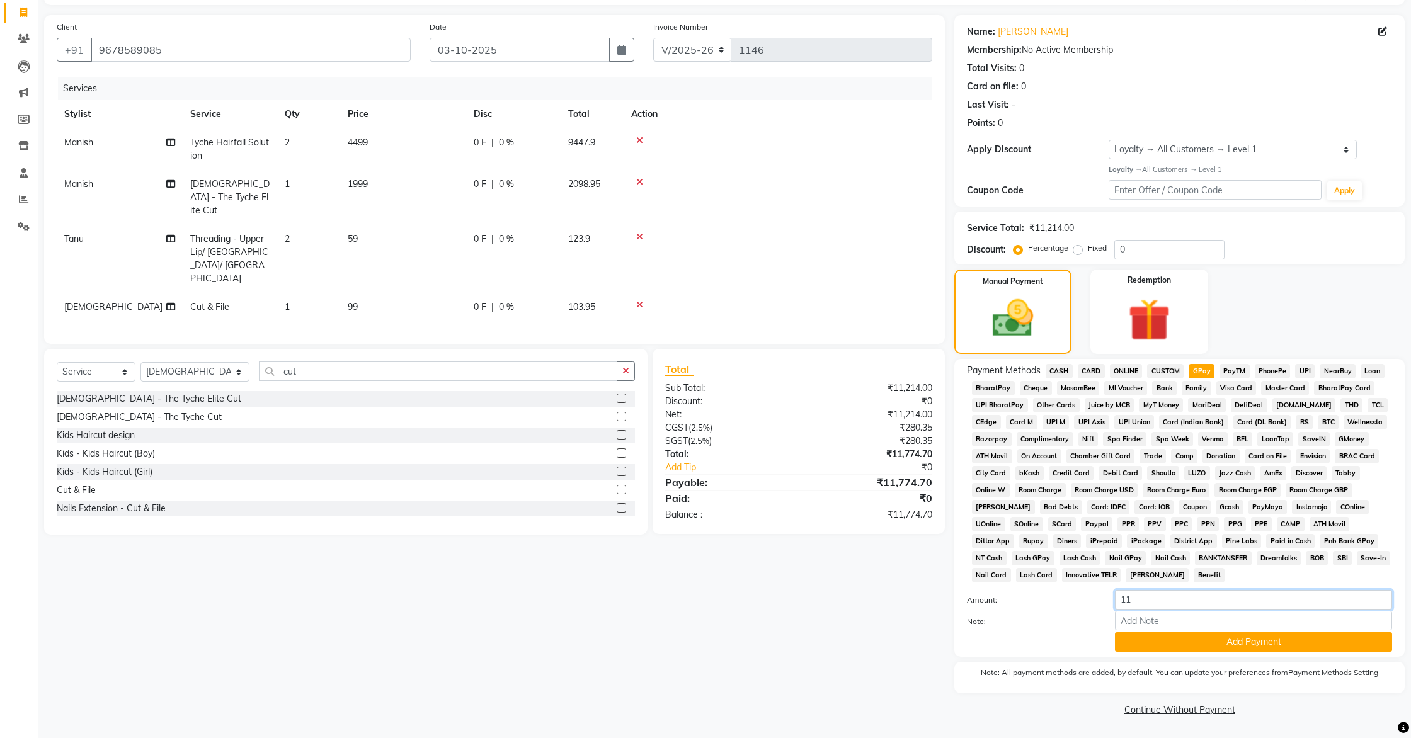
type input "1"
type input "275"
click at [1225, 644] on button "Add Payment" at bounding box center [1253, 642] width 277 height 20
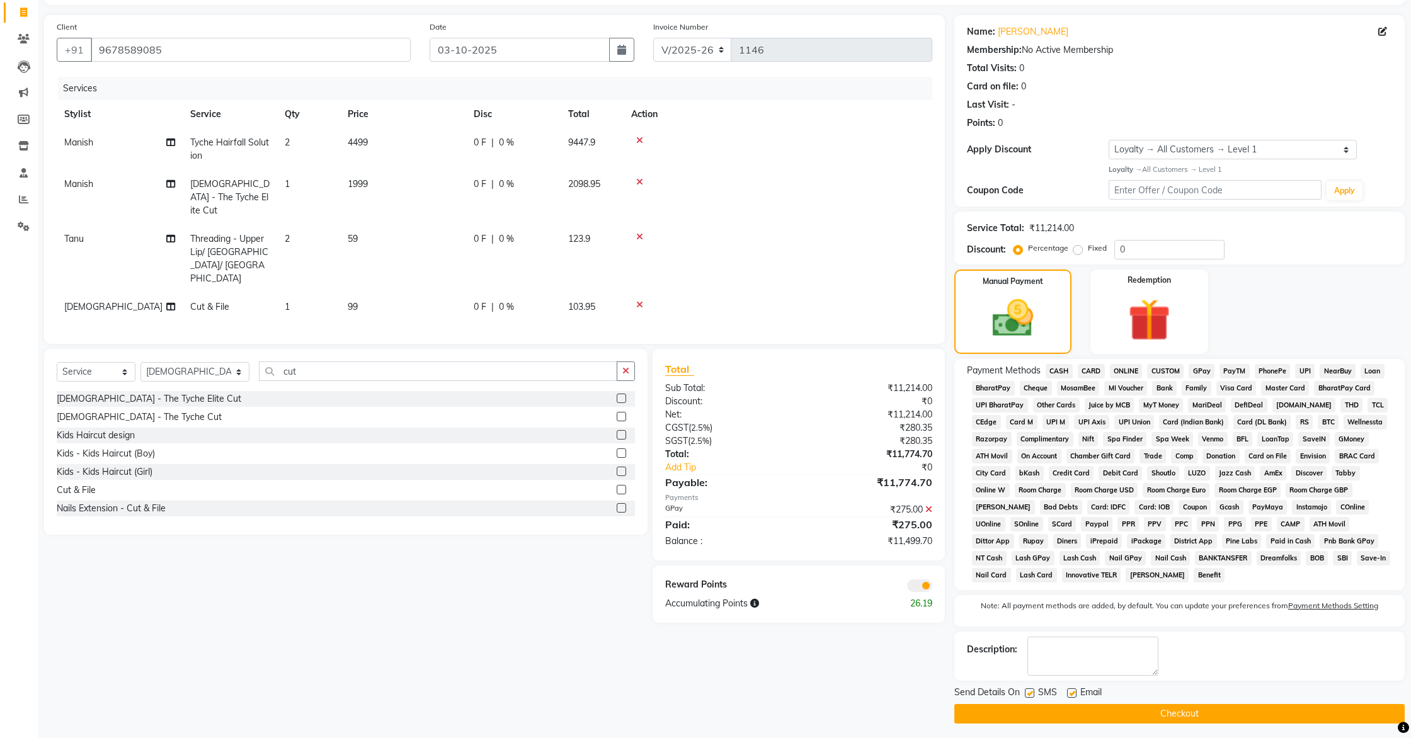
click at [1058, 372] on span "CASH" at bounding box center [1059, 371] width 27 height 14
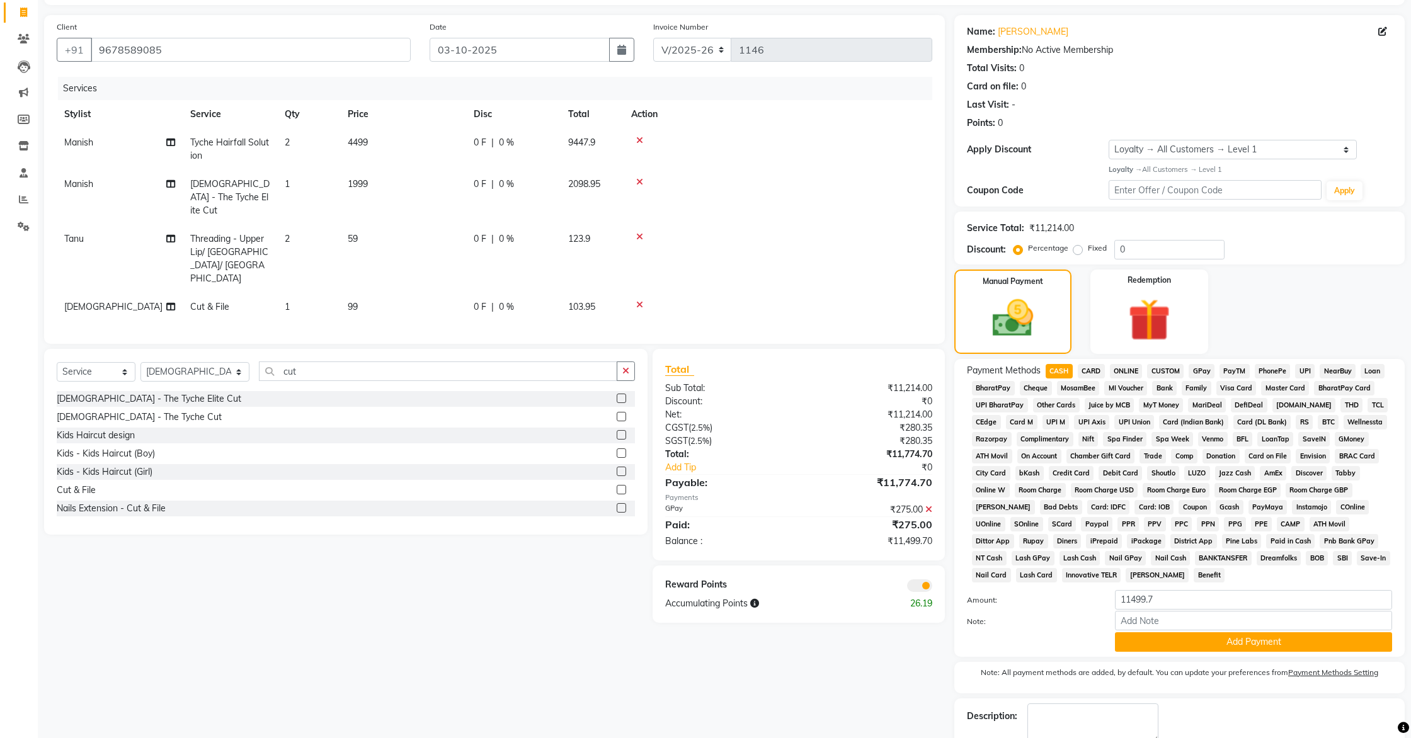
scroll to position [151, 0]
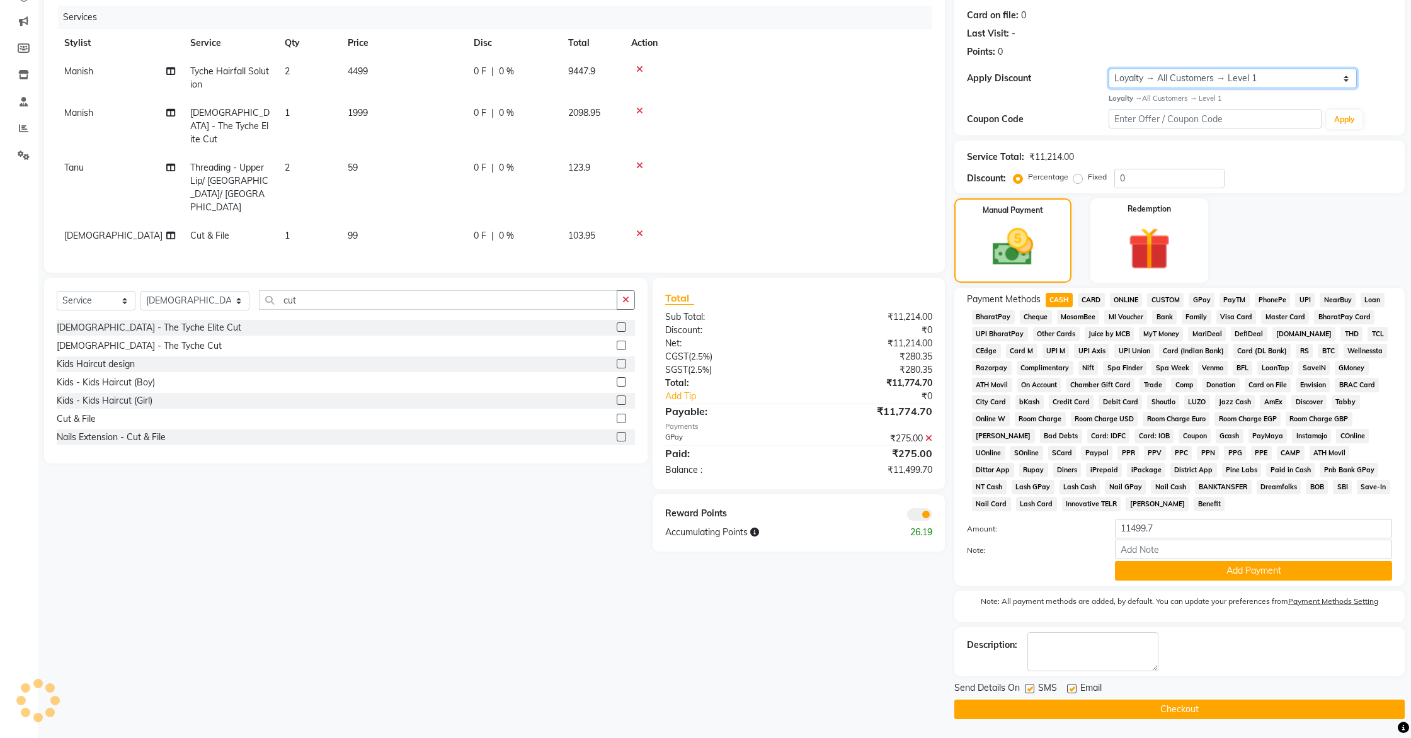
click at [1183, 86] on select "Select Loyalty → All Customers → Level 1" at bounding box center [1233, 79] width 248 height 20
select select "0:"
click at [1109, 84] on select "Select Loyalty → All Customers → Level 1" at bounding box center [1233, 79] width 248 height 20
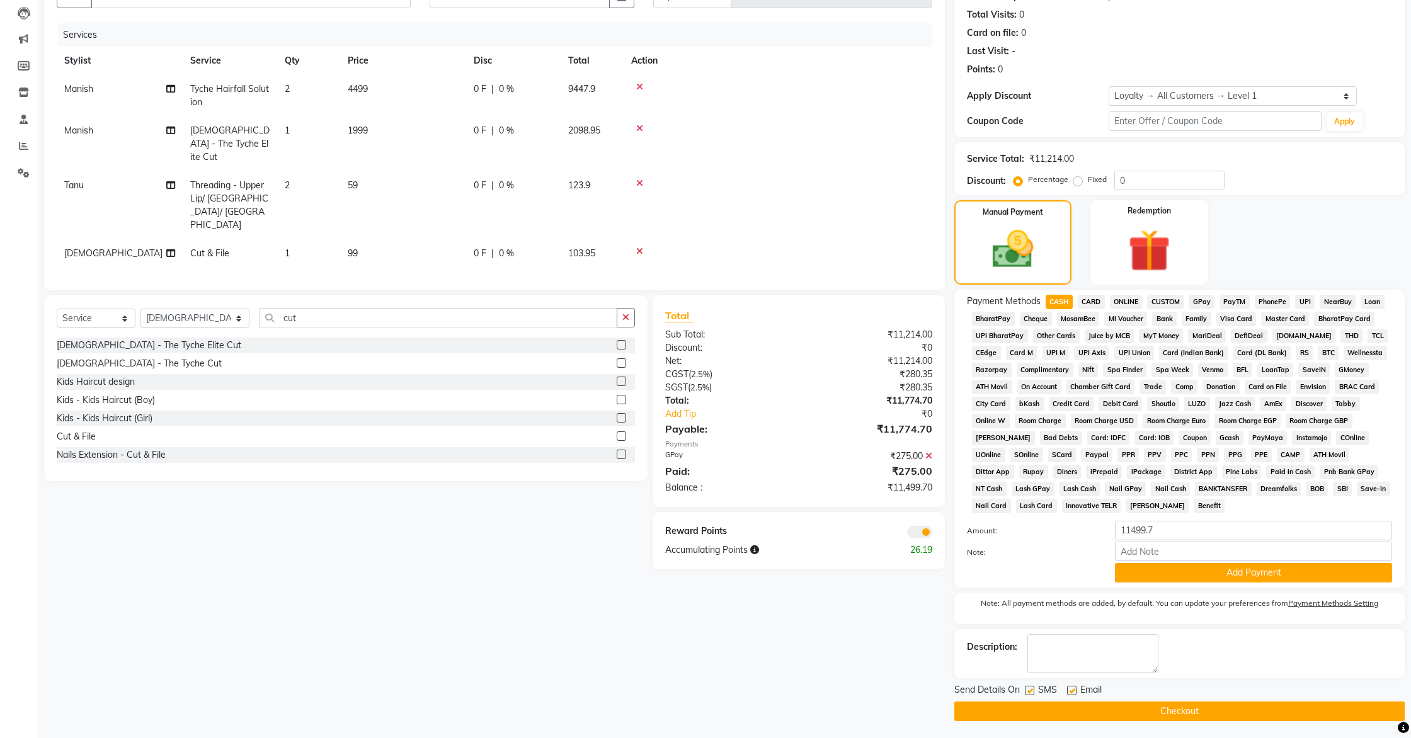
click at [1065, 720] on button "Checkout" at bounding box center [1179, 712] width 450 height 20
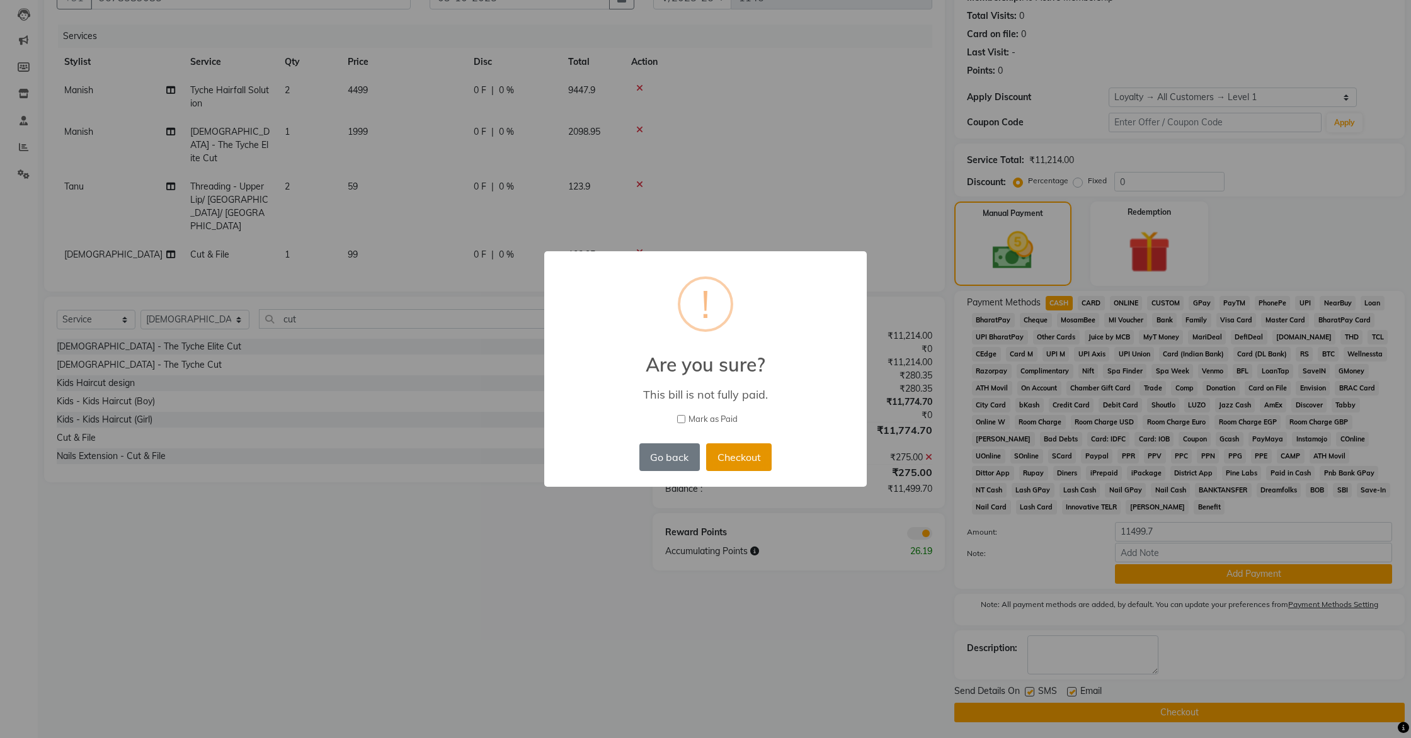
click at [729, 457] on button "Checkout" at bounding box center [739, 457] width 66 height 28
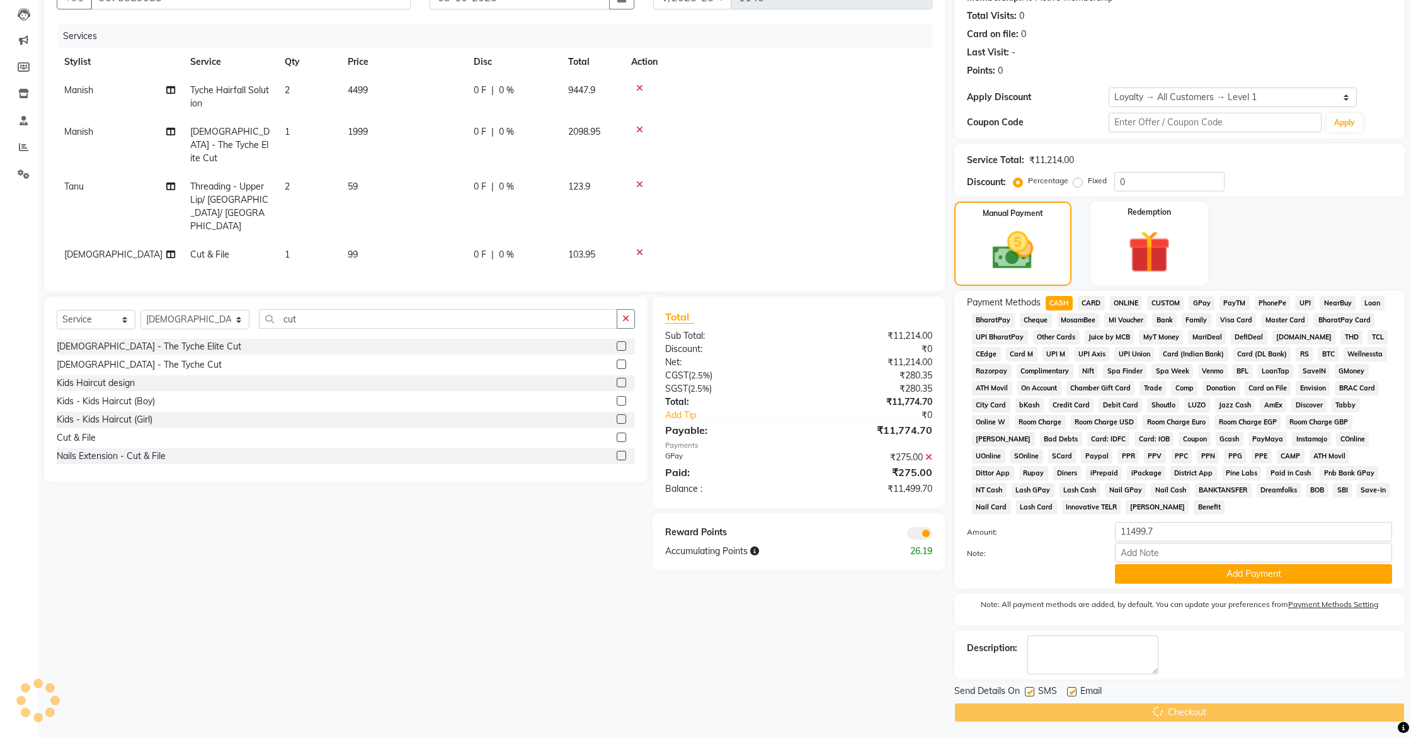
scroll to position [135, 0]
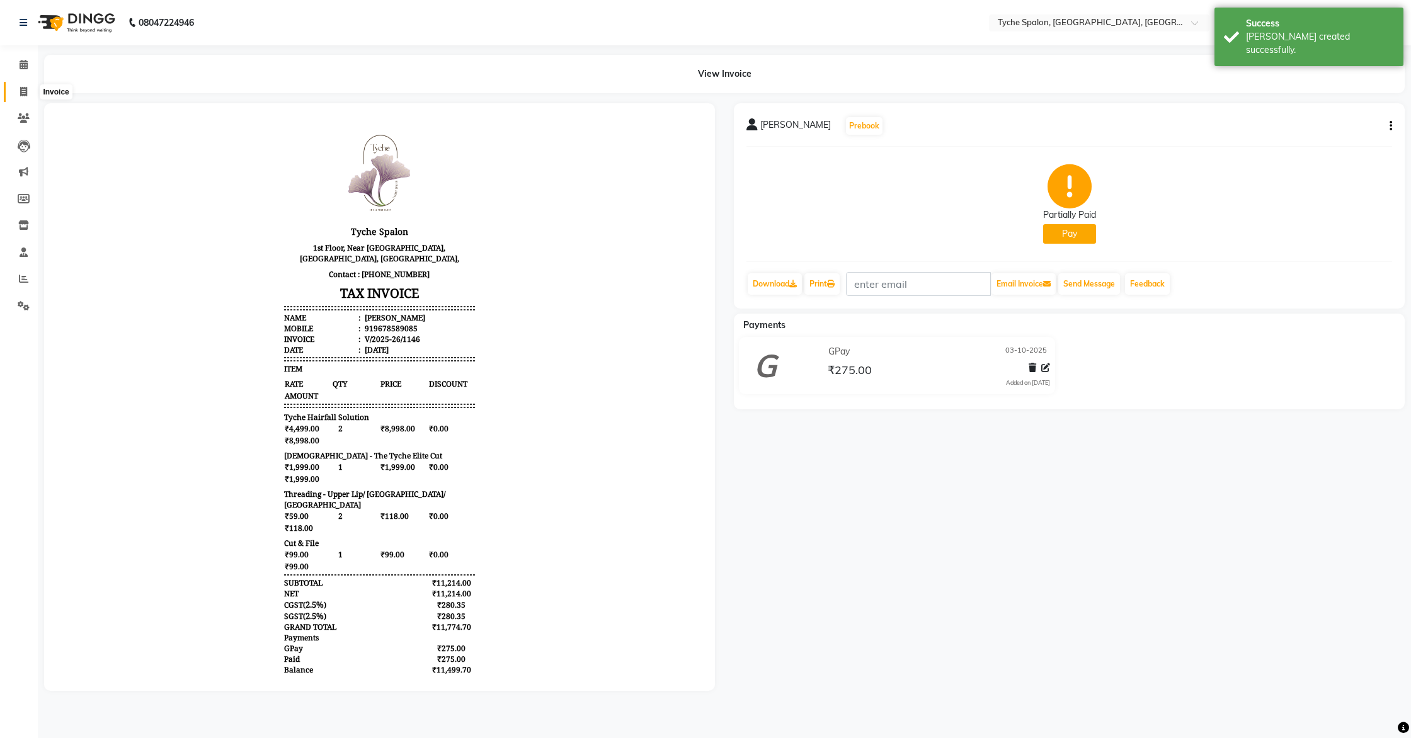
click at [27, 94] on span at bounding box center [24, 92] width 22 height 14
select select "service"
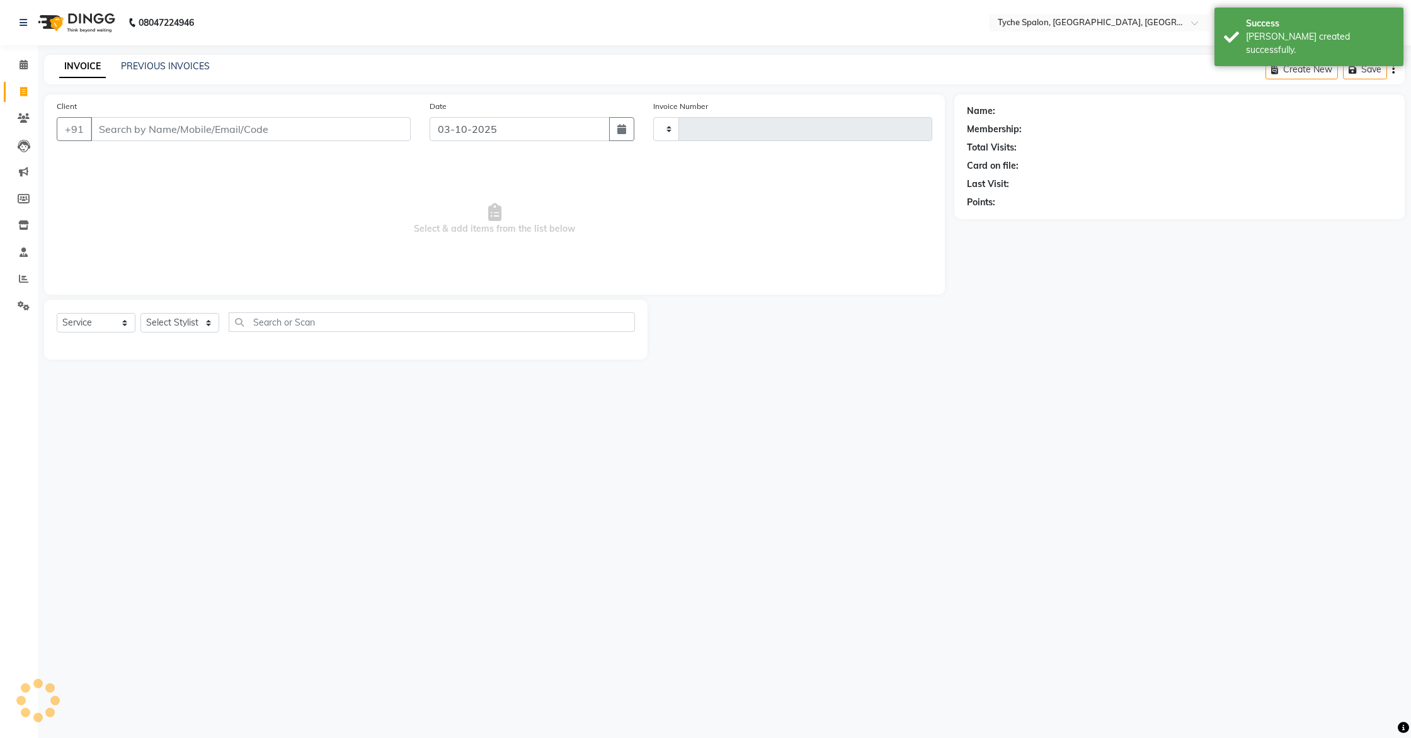
type input "1147"
select select "6320"
click at [162, 131] on input "Client" at bounding box center [251, 129] width 320 height 24
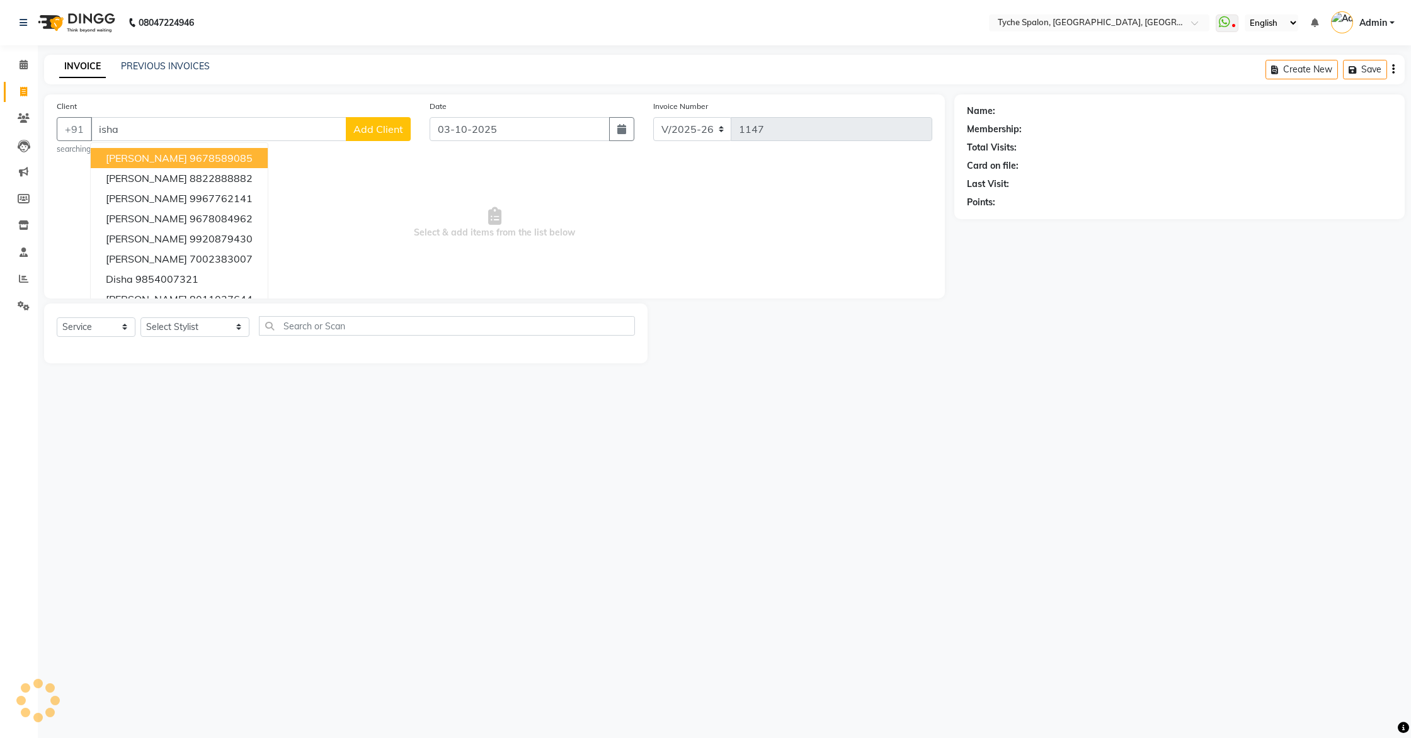
click at [190, 161] on ngb-highlight "9678589085" at bounding box center [221, 158] width 63 height 13
type input "9678589085"
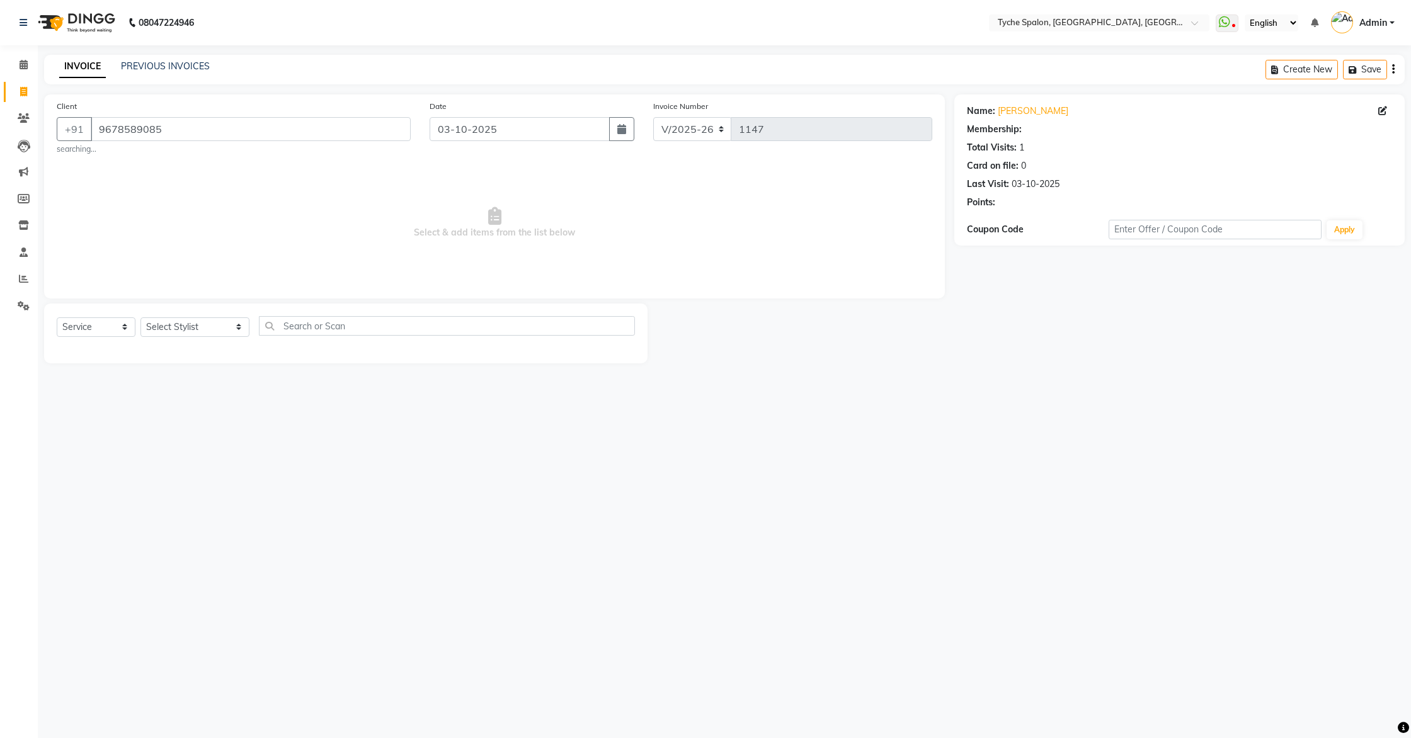
select select "1: Object"
click at [1092, 203] on button "Pay" at bounding box center [1087, 203] width 21 height 14
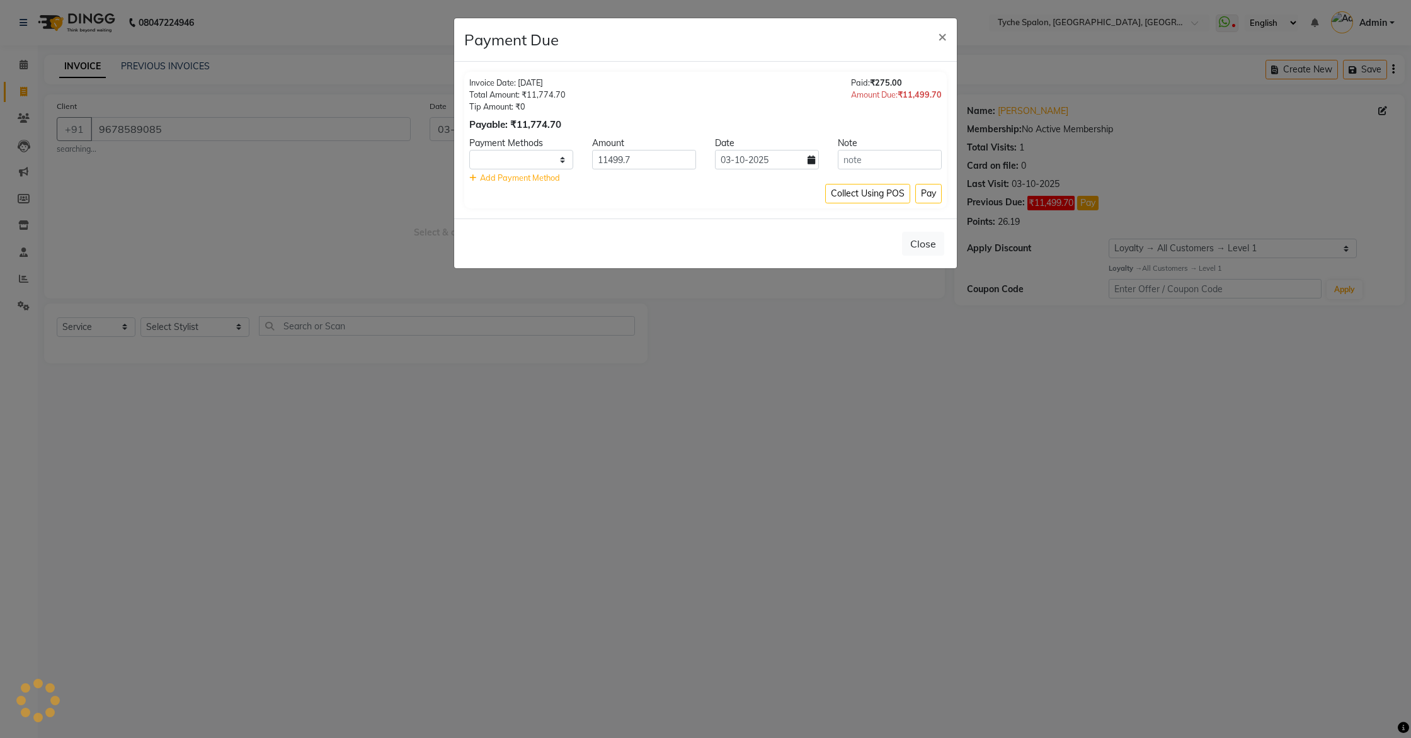
select select "1"
click at [540, 156] on select "CASH CARD ONLINE CUSTOM GPay PayTM PhonePe UPI NearBuy Loan BharatPay Cheque Mo…" at bounding box center [521, 160] width 104 height 20
click at [469, 150] on select "CASH CARD ONLINE CUSTOM GPay PayTM PhonePe UPI NearBuy Loan BharatPay Cheque Mo…" at bounding box center [521, 160] width 104 height 20
click at [933, 248] on button "Close" at bounding box center [923, 244] width 42 height 24
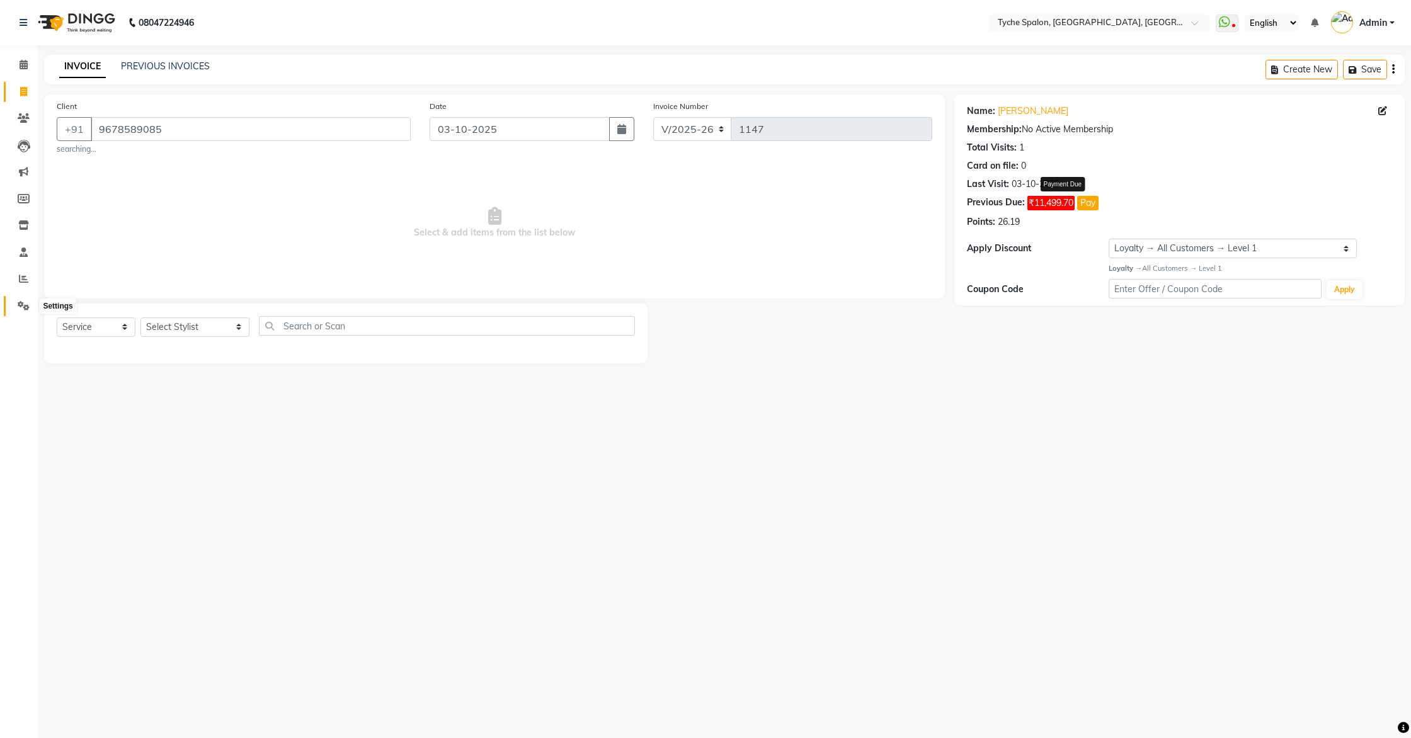
click at [26, 309] on icon at bounding box center [24, 305] width 12 height 9
click at [25, 275] on icon at bounding box center [23, 278] width 9 height 9
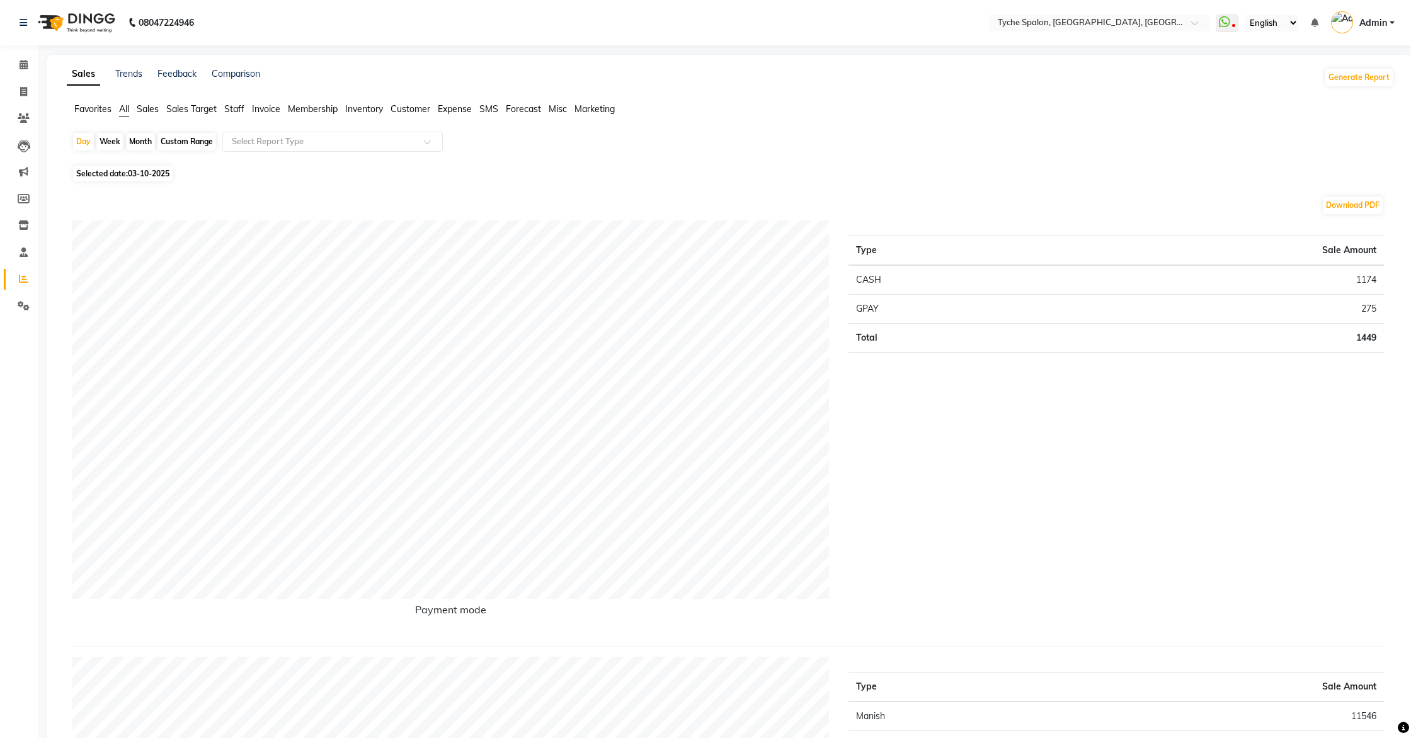
click at [149, 110] on span "Sales" at bounding box center [148, 108] width 22 height 11
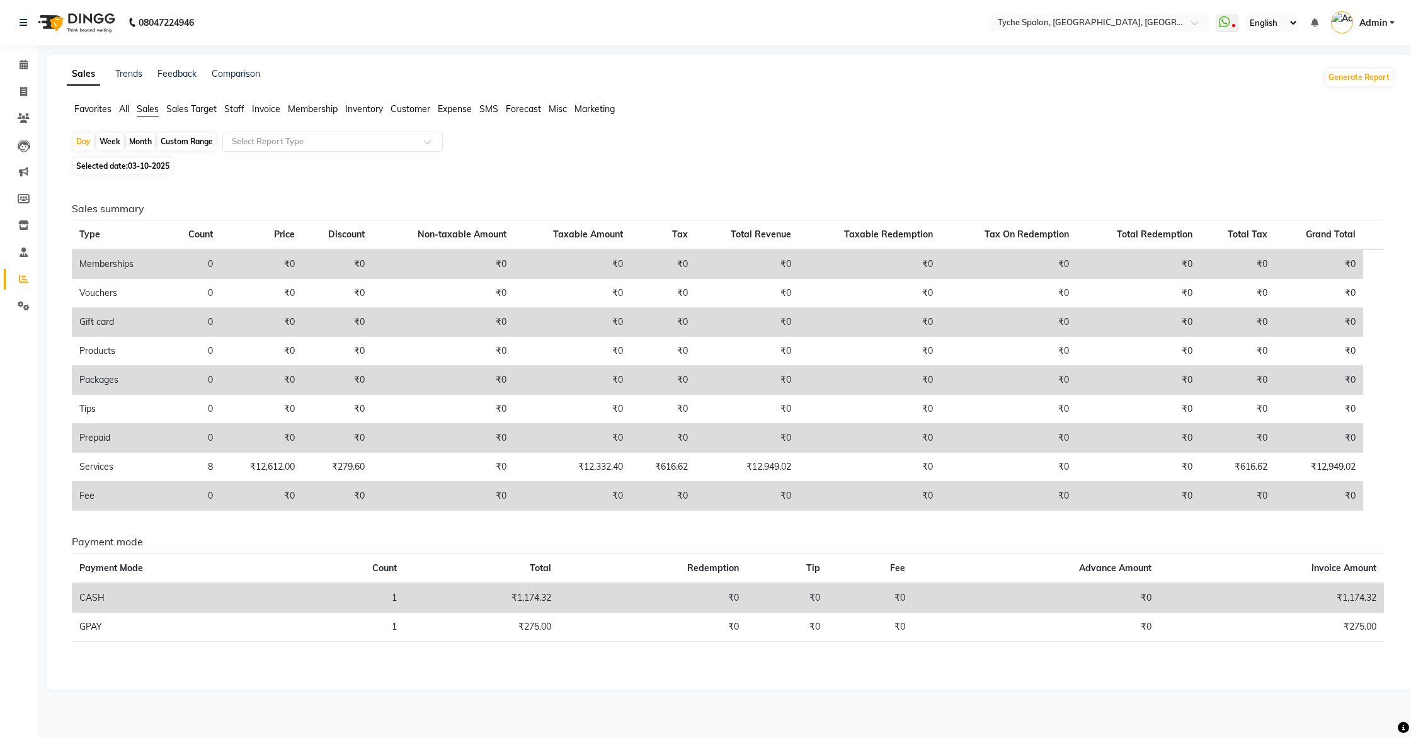
click at [139, 140] on div "Month" at bounding box center [140, 142] width 29 height 18
select select "10"
select select "2025"
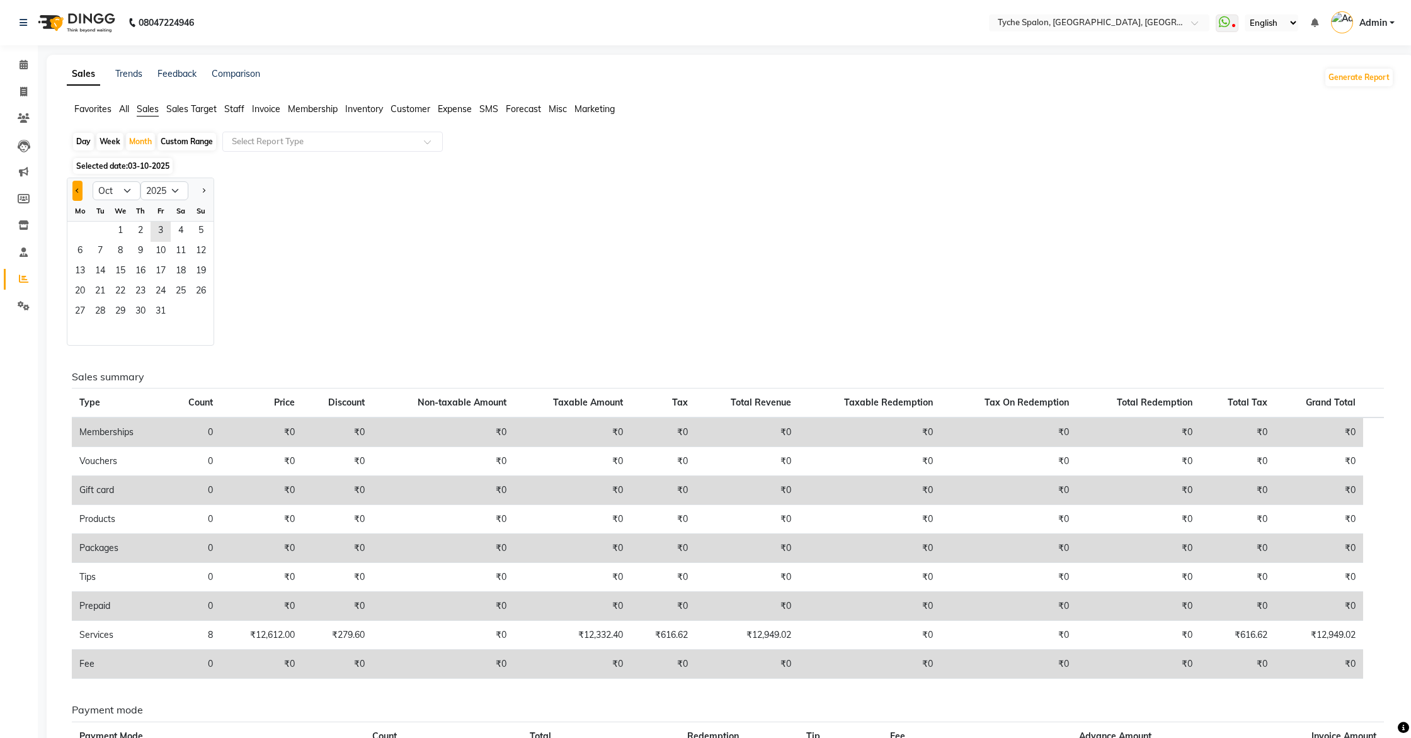
click at [79, 188] on button "Previous month" at bounding box center [77, 191] width 10 height 20
select select "9"
click at [79, 228] on span "1" at bounding box center [80, 232] width 20 height 20
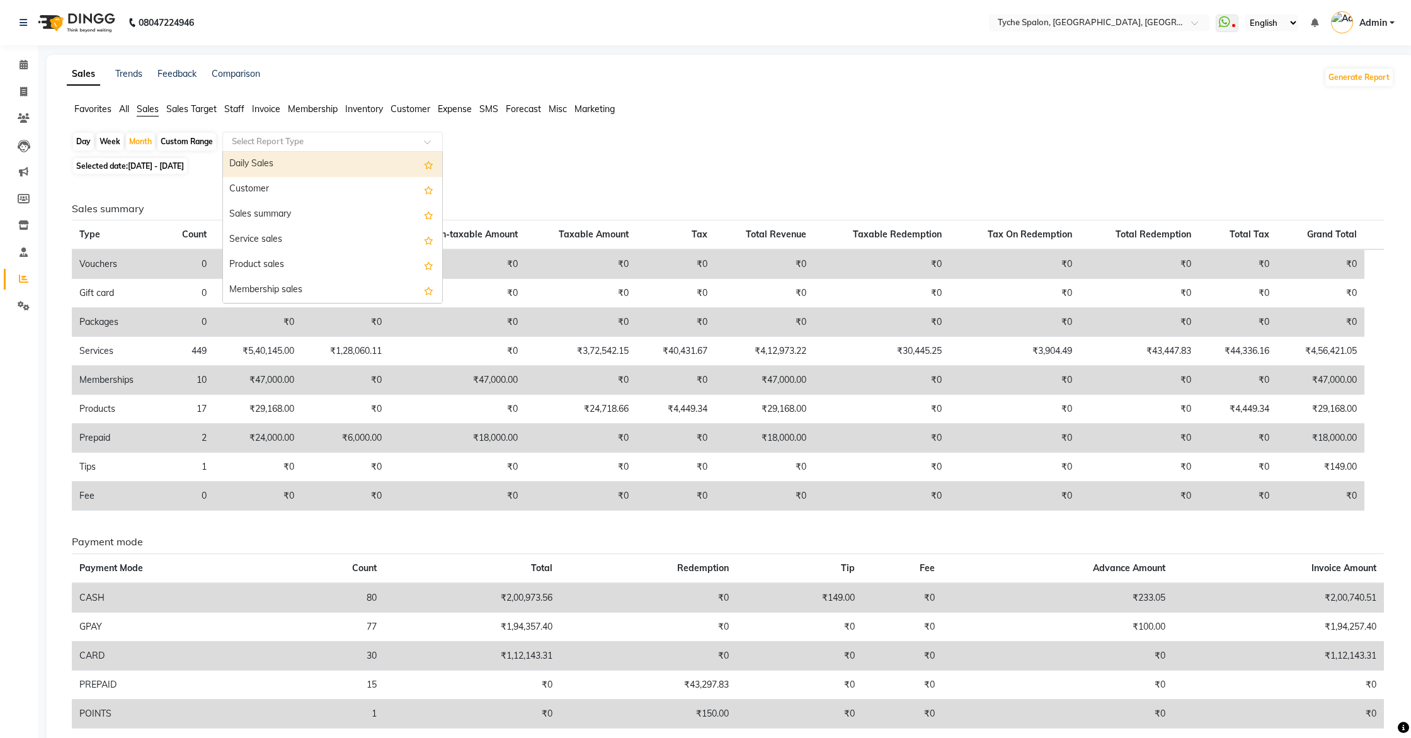
click at [266, 139] on input "text" at bounding box center [319, 141] width 181 height 13
click at [281, 239] on div "Service sales" at bounding box center [332, 239] width 219 height 25
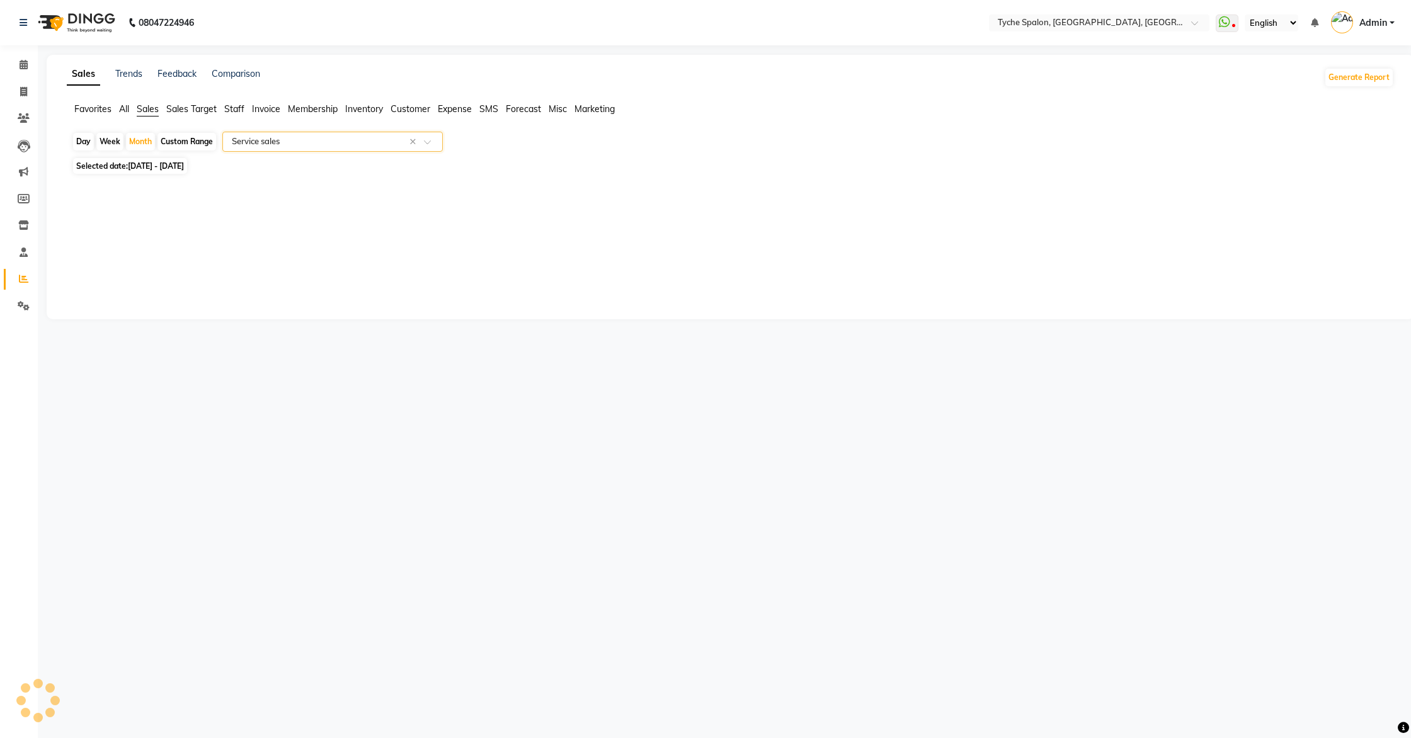
select select "full_report"
select select "pdf"
click at [258, 148] on div "Select Report Type × Service sales ×" at bounding box center [332, 142] width 220 height 20
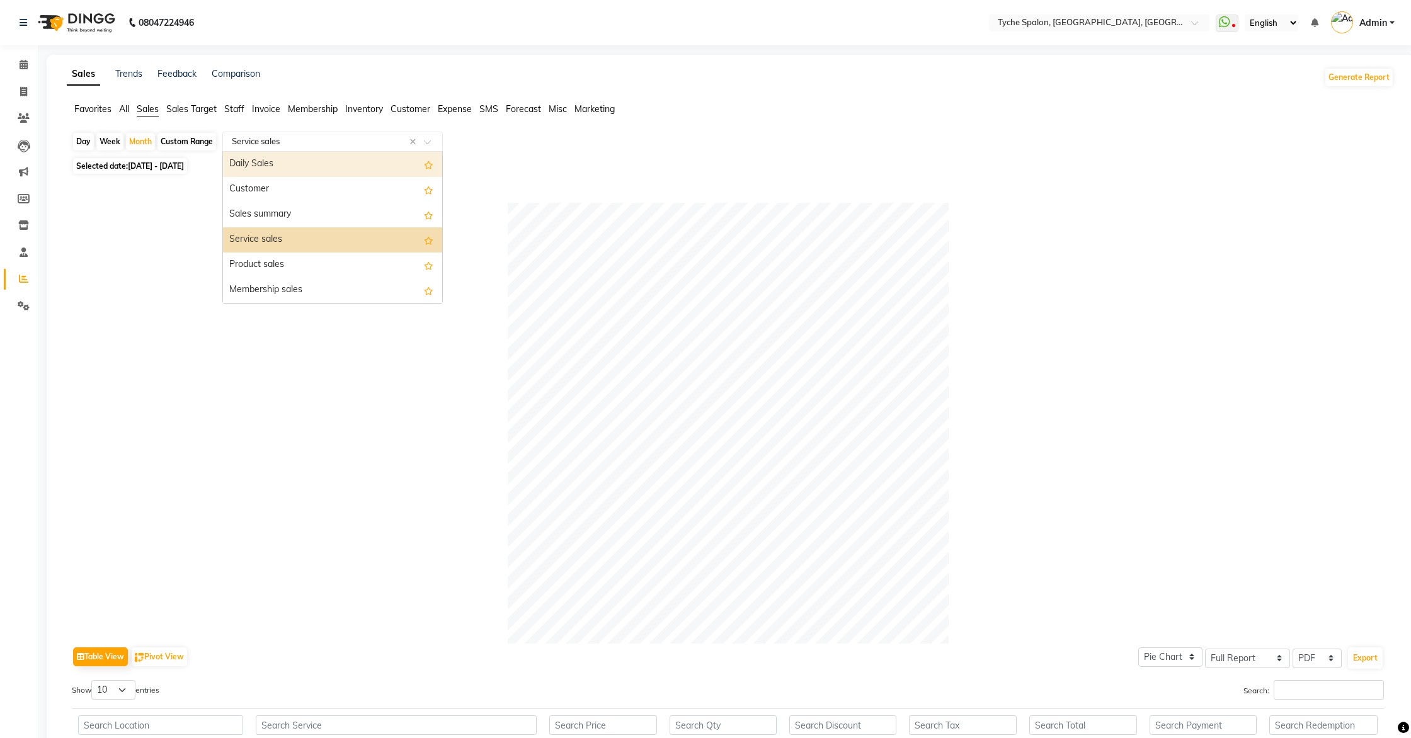
click at [258, 159] on div "Daily Sales" at bounding box center [332, 164] width 219 height 25
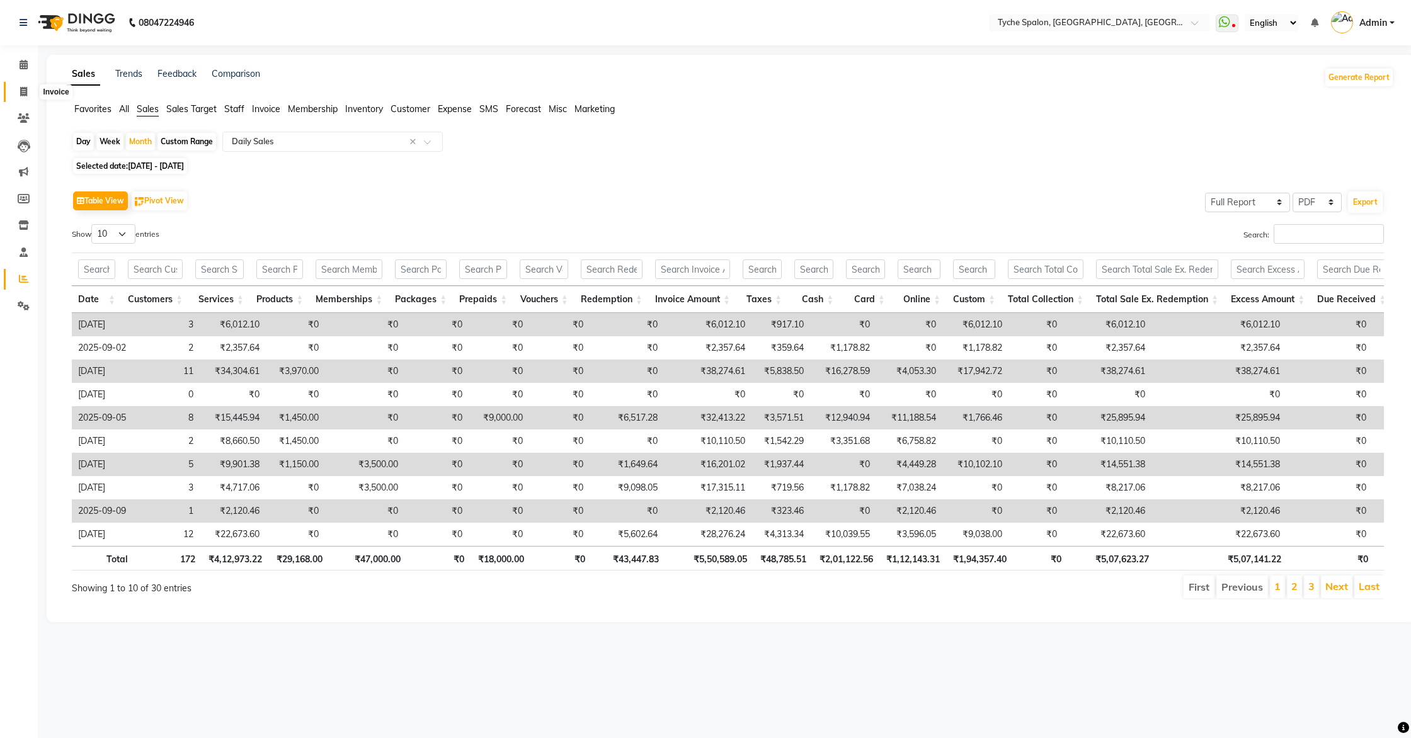
click at [21, 85] on span at bounding box center [24, 92] width 22 height 14
select select "service"
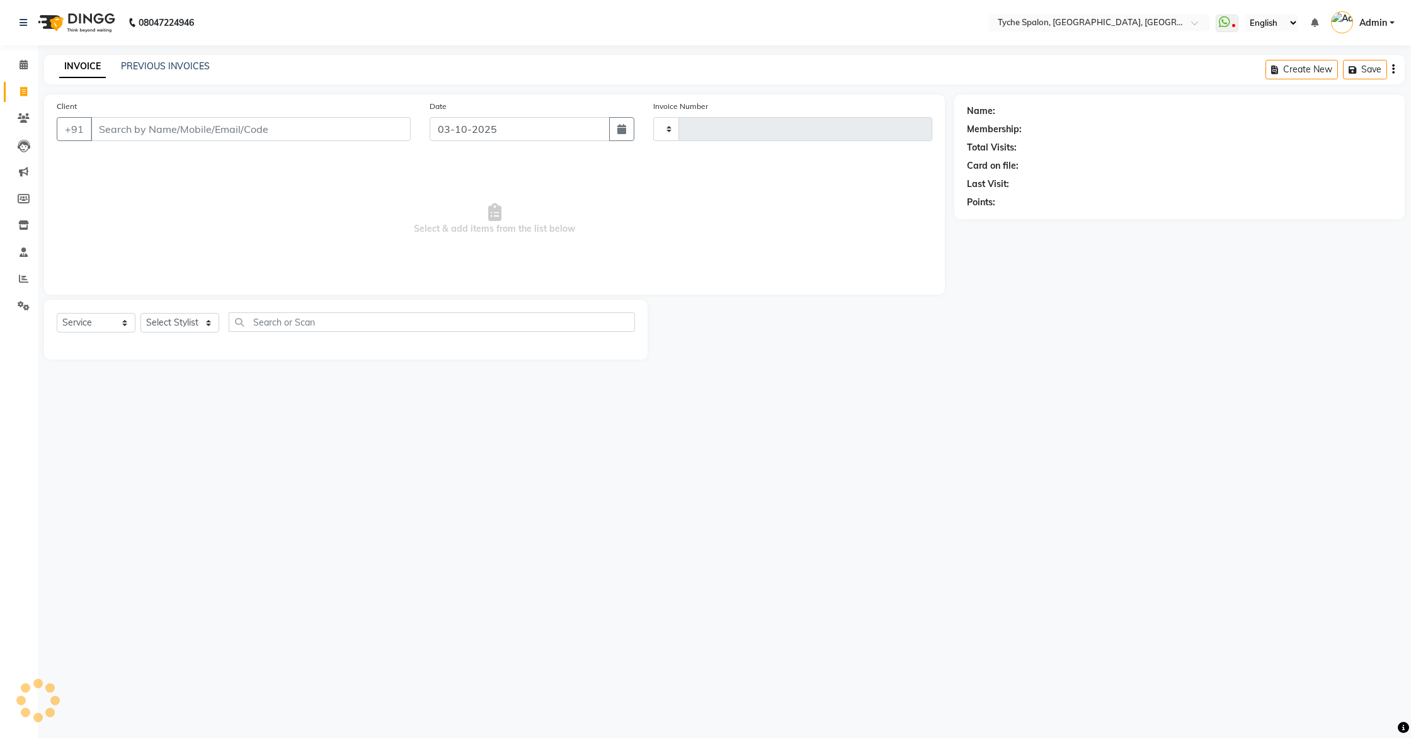
type input "1147"
select select "6320"
click at [181, 66] on link "PREVIOUS INVOICES" at bounding box center [165, 65] width 89 height 11
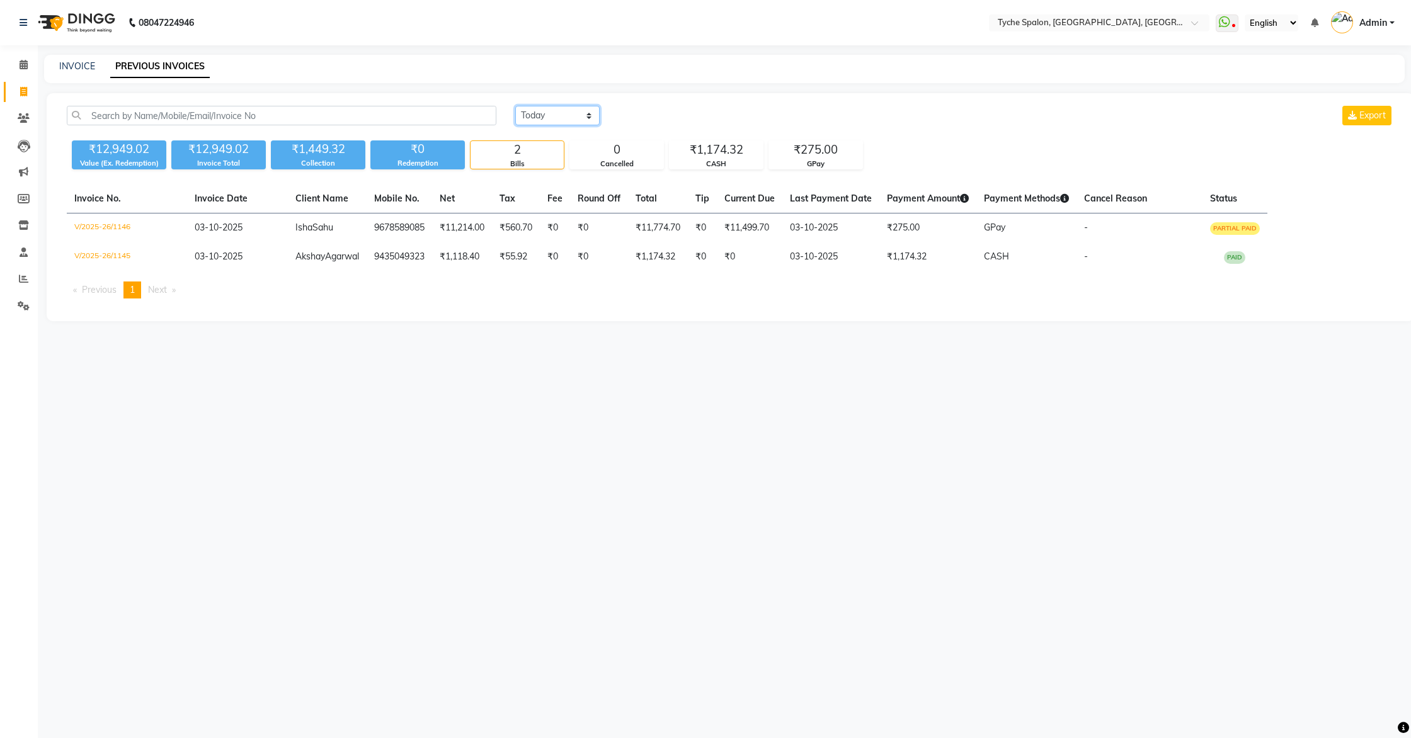
click at [560, 119] on select "[DATE] [DATE] Custom Range" at bounding box center [557, 116] width 84 height 20
select select "range"
click at [515, 106] on select "[DATE] [DATE] Custom Range" at bounding box center [557, 116] width 84 height 20
click at [645, 119] on input "03-10-2025" at bounding box center [660, 116] width 88 height 18
select select "10"
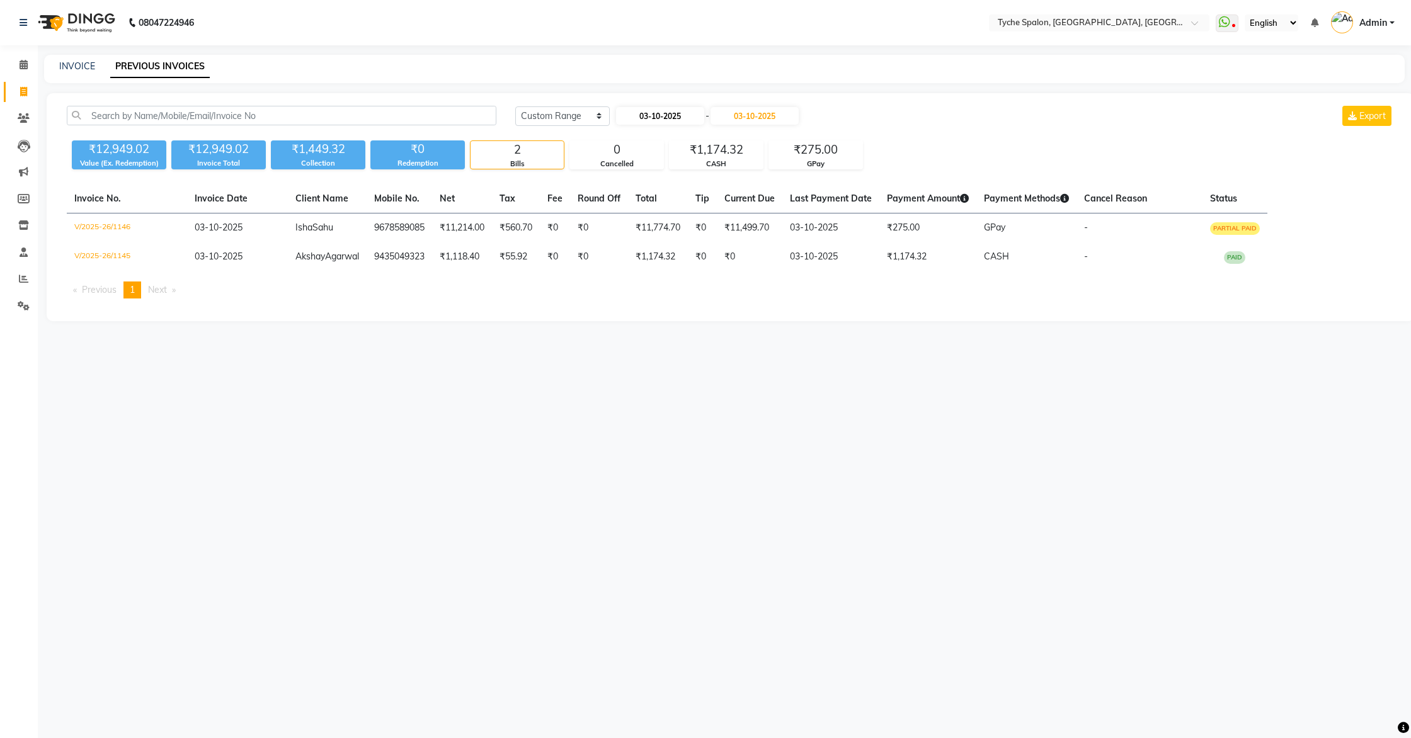
select select "2025"
click at [625, 139] on span "Previous month" at bounding box center [627, 139] width 5 height 5
select select "9"
click at [634, 180] on div "1" at bounding box center [629, 180] width 20 height 20
type input "01-09-2025"
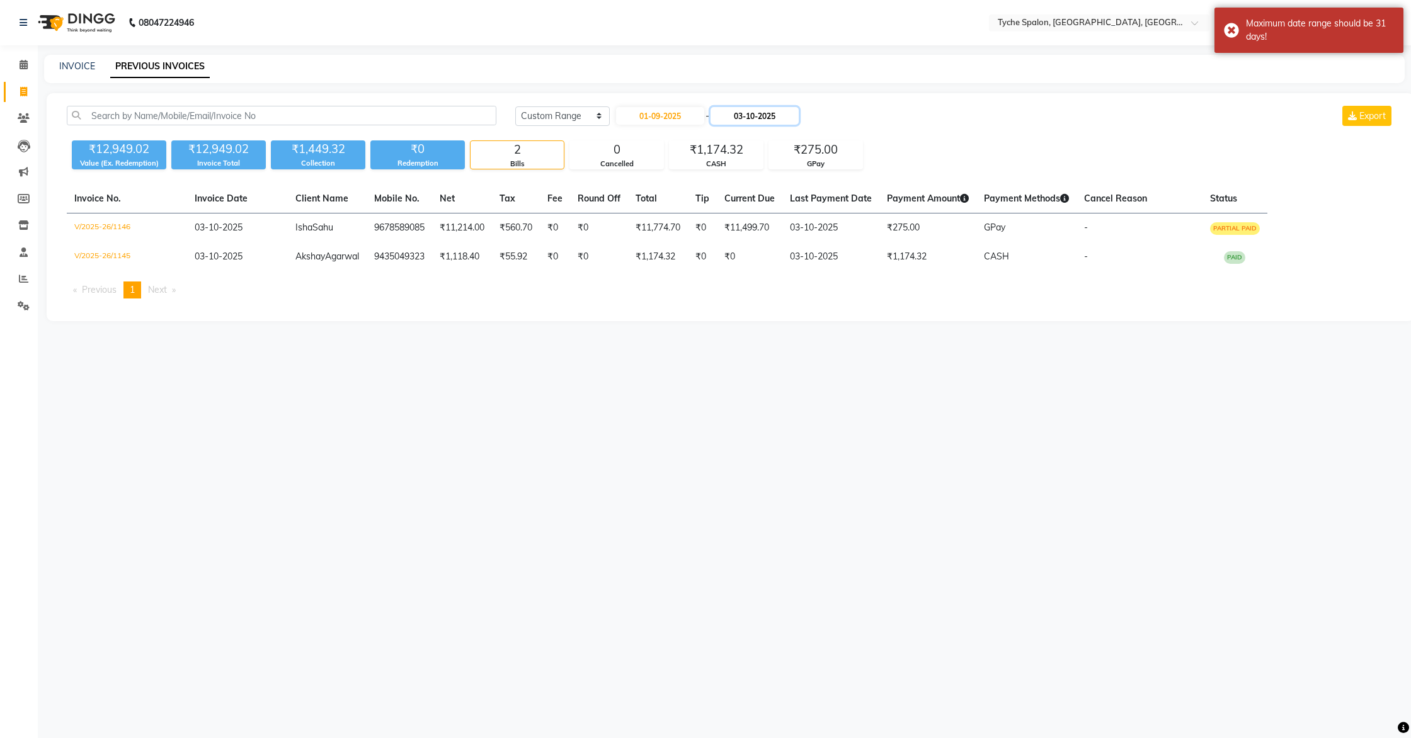
click at [734, 114] on input "03-10-2025" at bounding box center [754, 116] width 88 height 18
click at [724, 139] on span "Previous month" at bounding box center [721, 139] width 5 height 5
select select "9"
click at [748, 256] on div "30" at bounding box center [744, 261] width 20 height 20
type input "[DATE]"
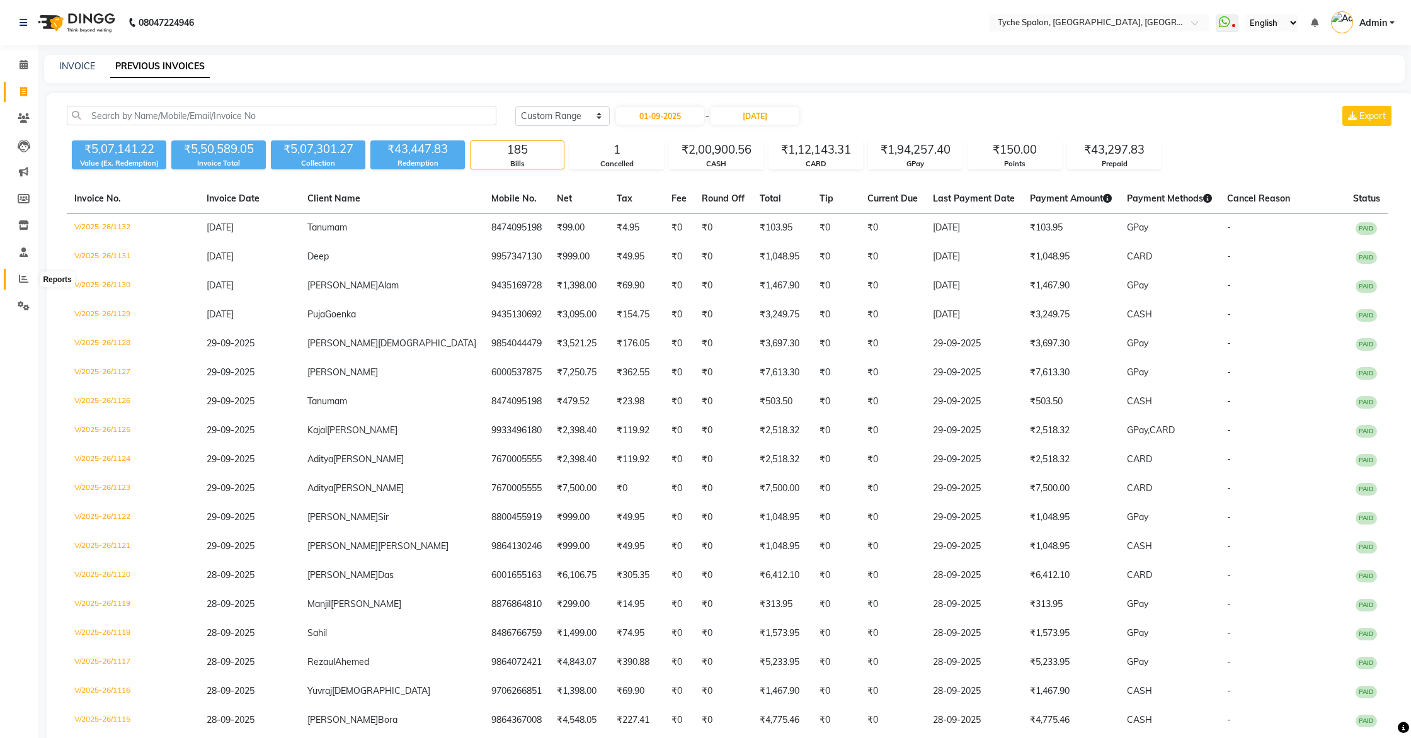
click at [21, 279] on icon at bounding box center [23, 278] width 9 height 9
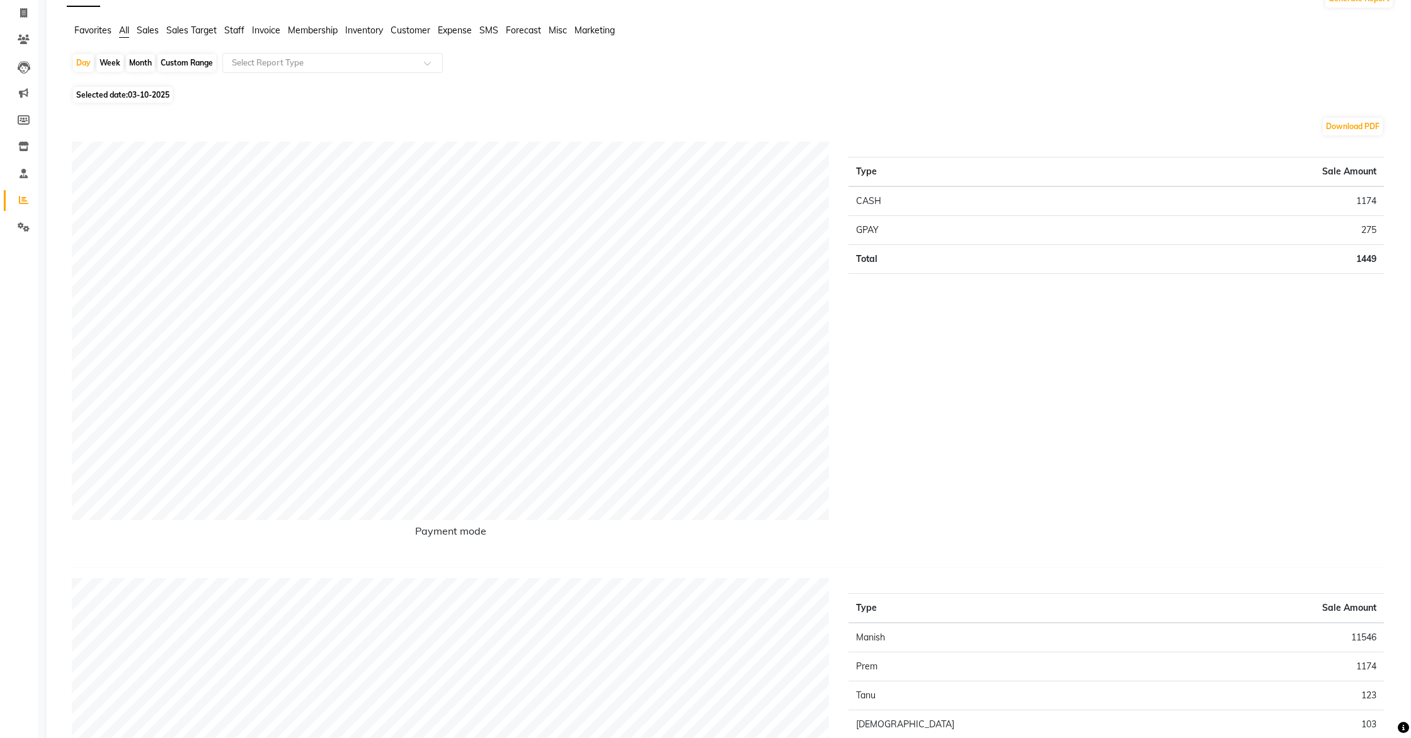
scroll to position [94, 0]
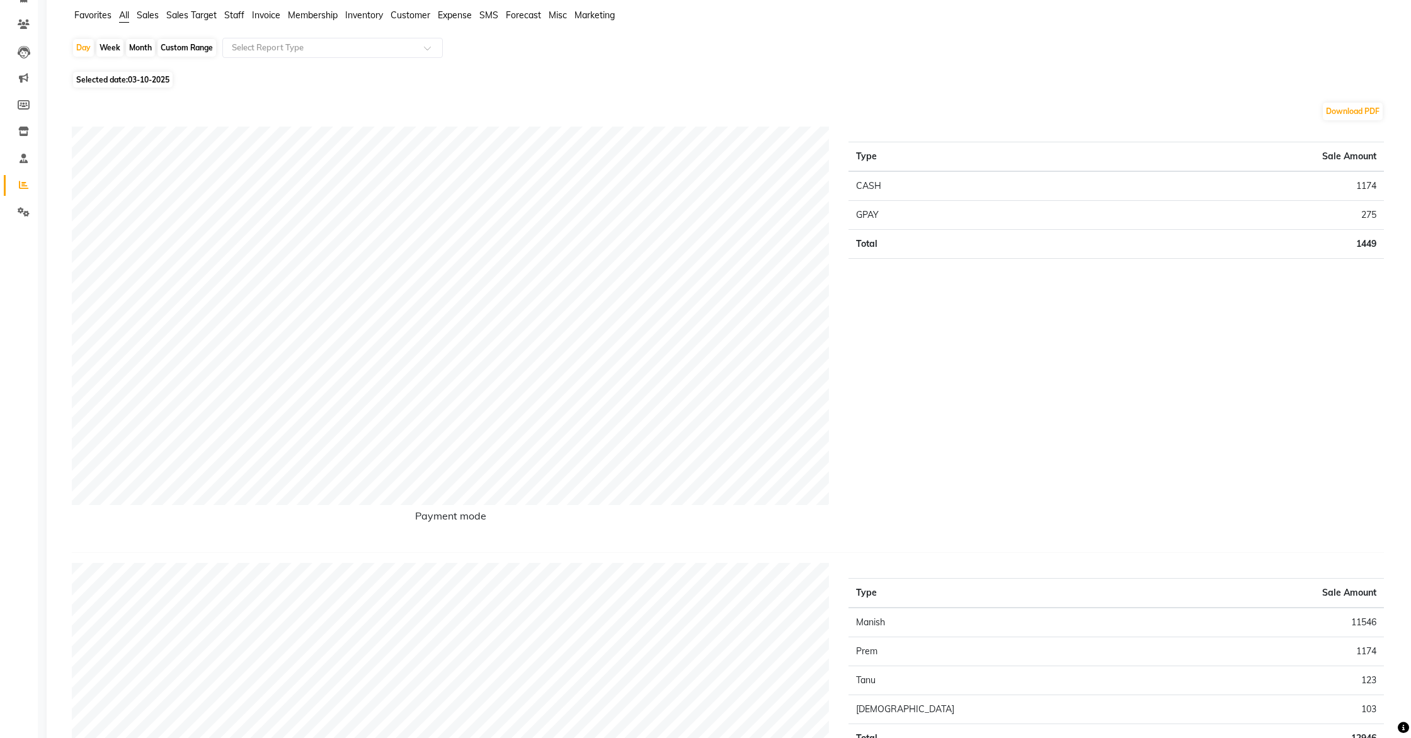
click at [138, 76] on span "03-10-2025" at bounding box center [149, 79] width 42 height 9
select select "10"
select select "2025"
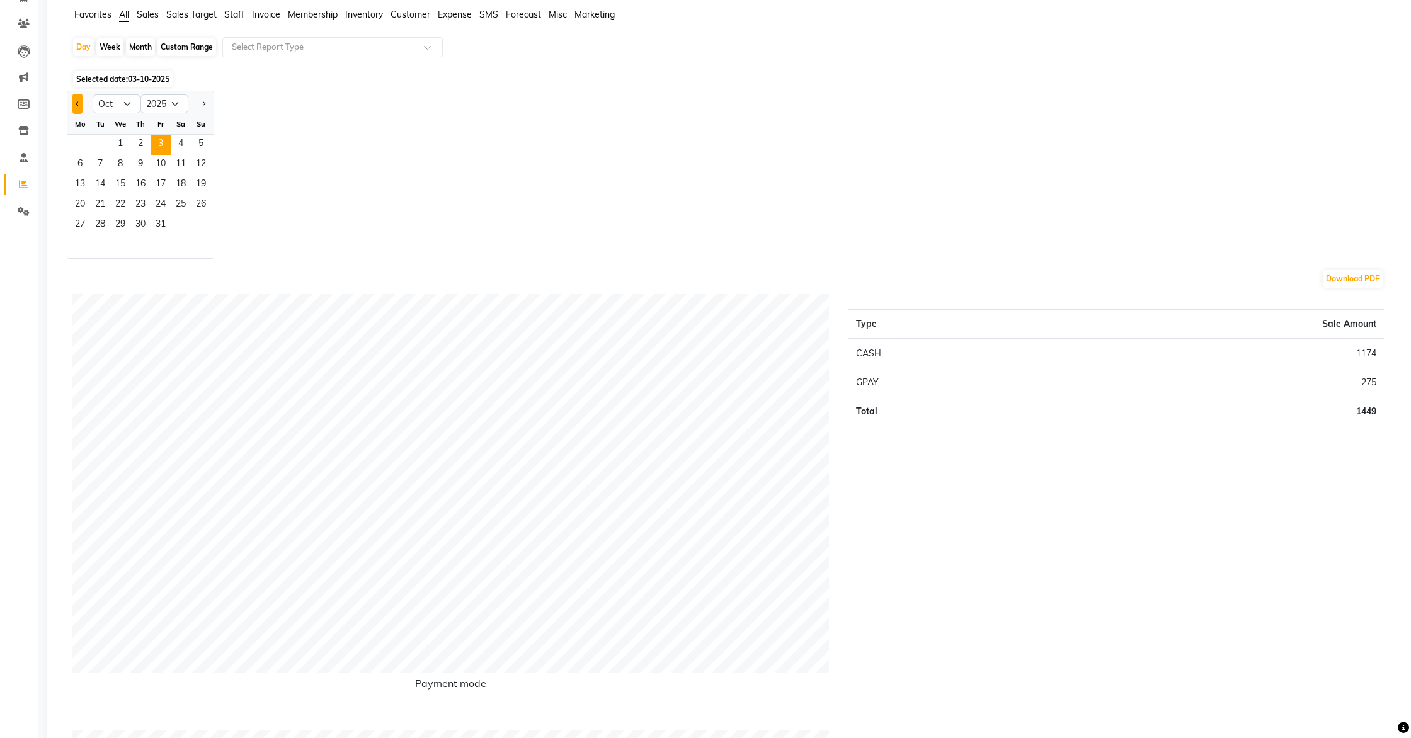
click at [76, 104] on span "Previous month" at bounding box center [78, 103] width 4 height 4
select select "9"
click at [76, 144] on span "1" at bounding box center [80, 145] width 20 height 20
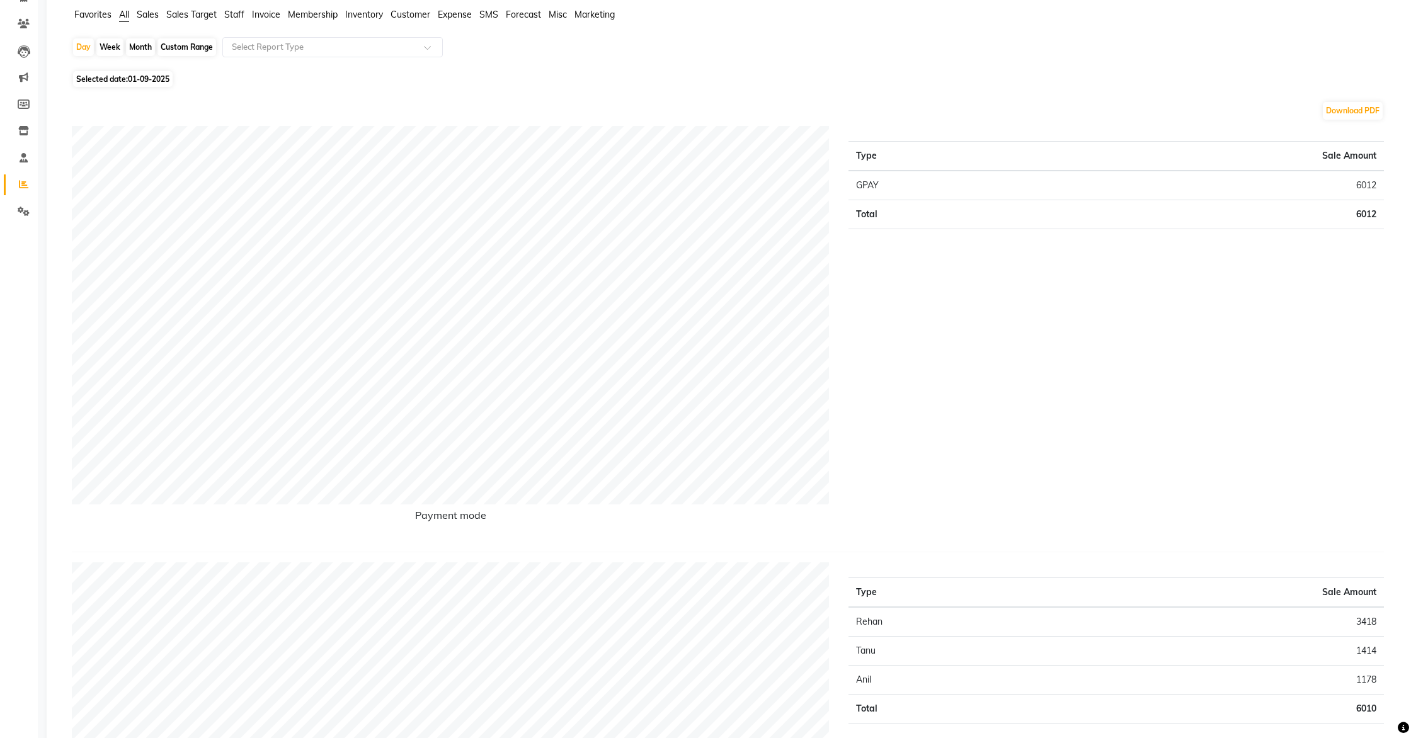
click at [139, 47] on div "Month" at bounding box center [140, 47] width 29 height 18
select select "9"
select select "2025"
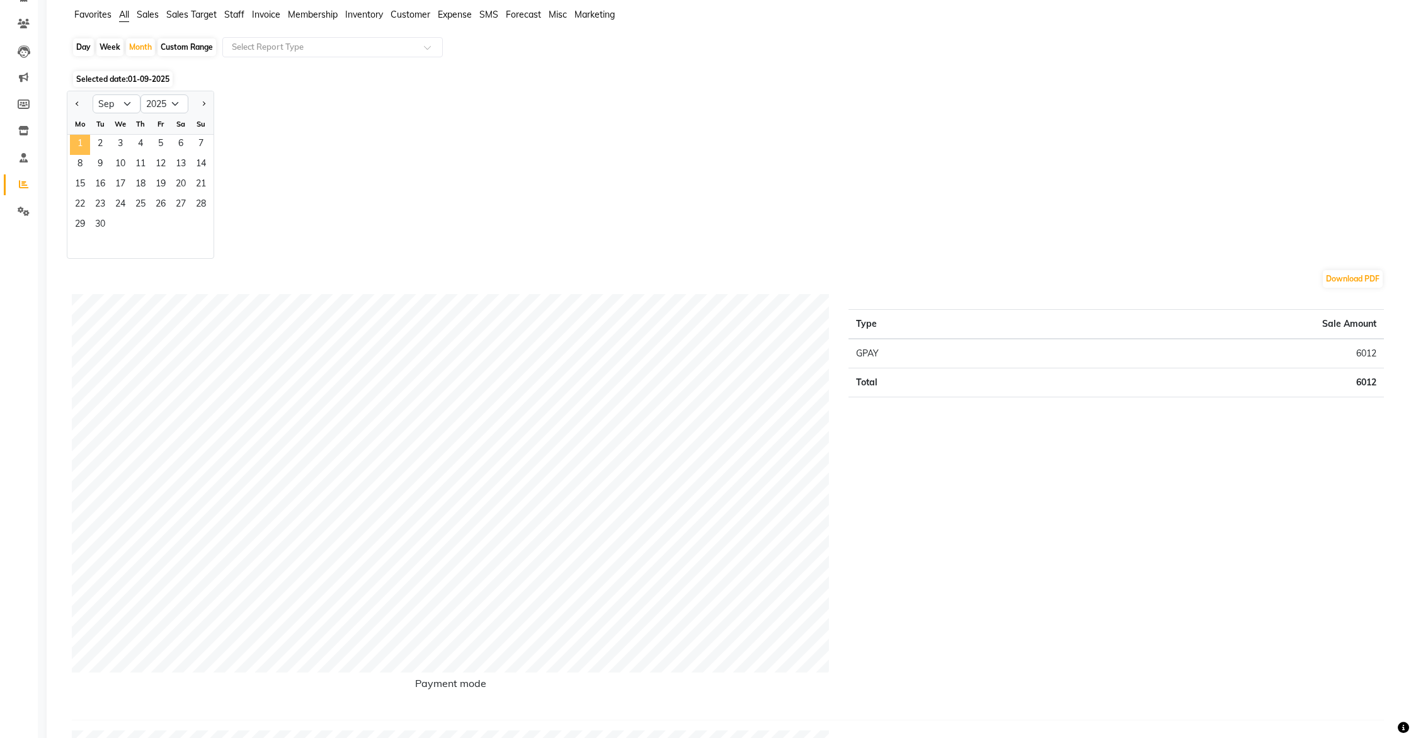
click at [81, 140] on span "1" at bounding box center [80, 145] width 20 height 20
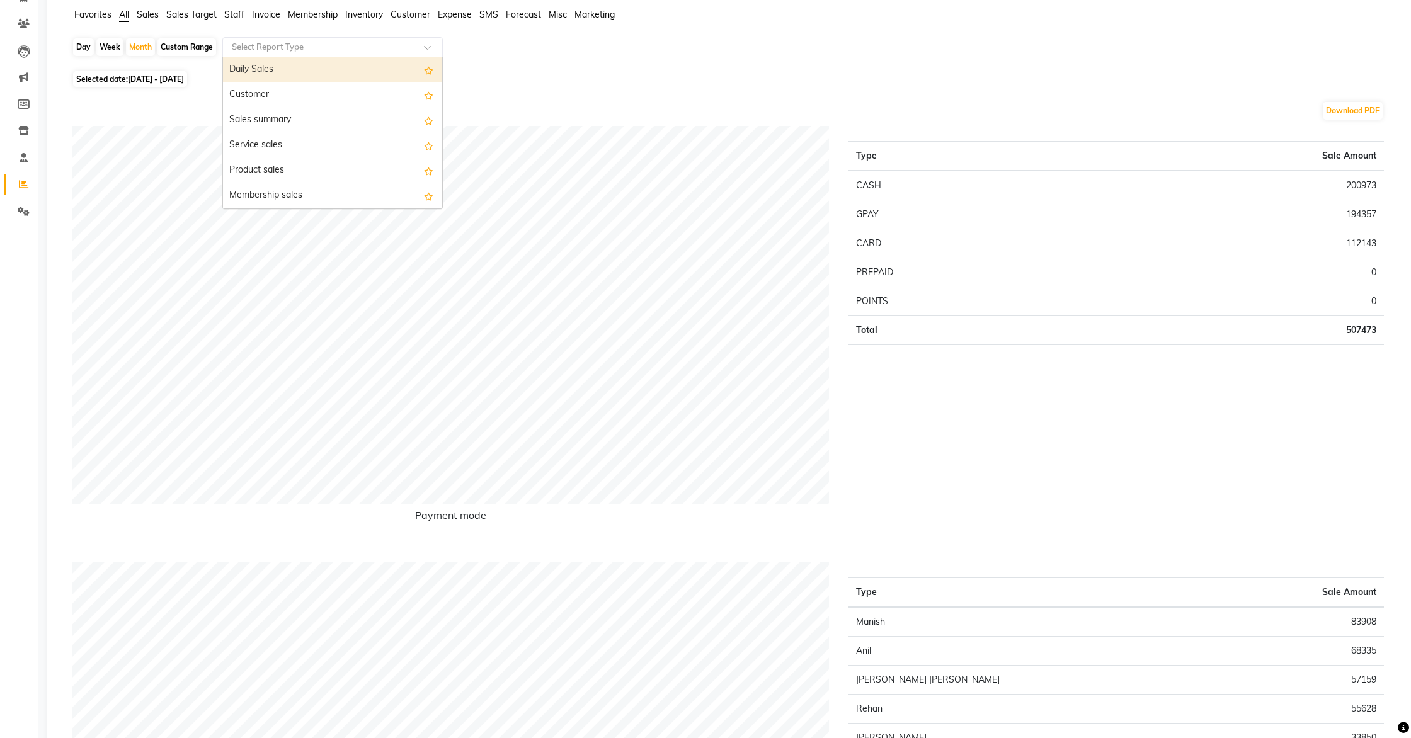
click at [299, 49] on input "text" at bounding box center [319, 47] width 181 height 13
click at [1348, 111] on button "Download PDF" at bounding box center [1353, 111] width 60 height 18
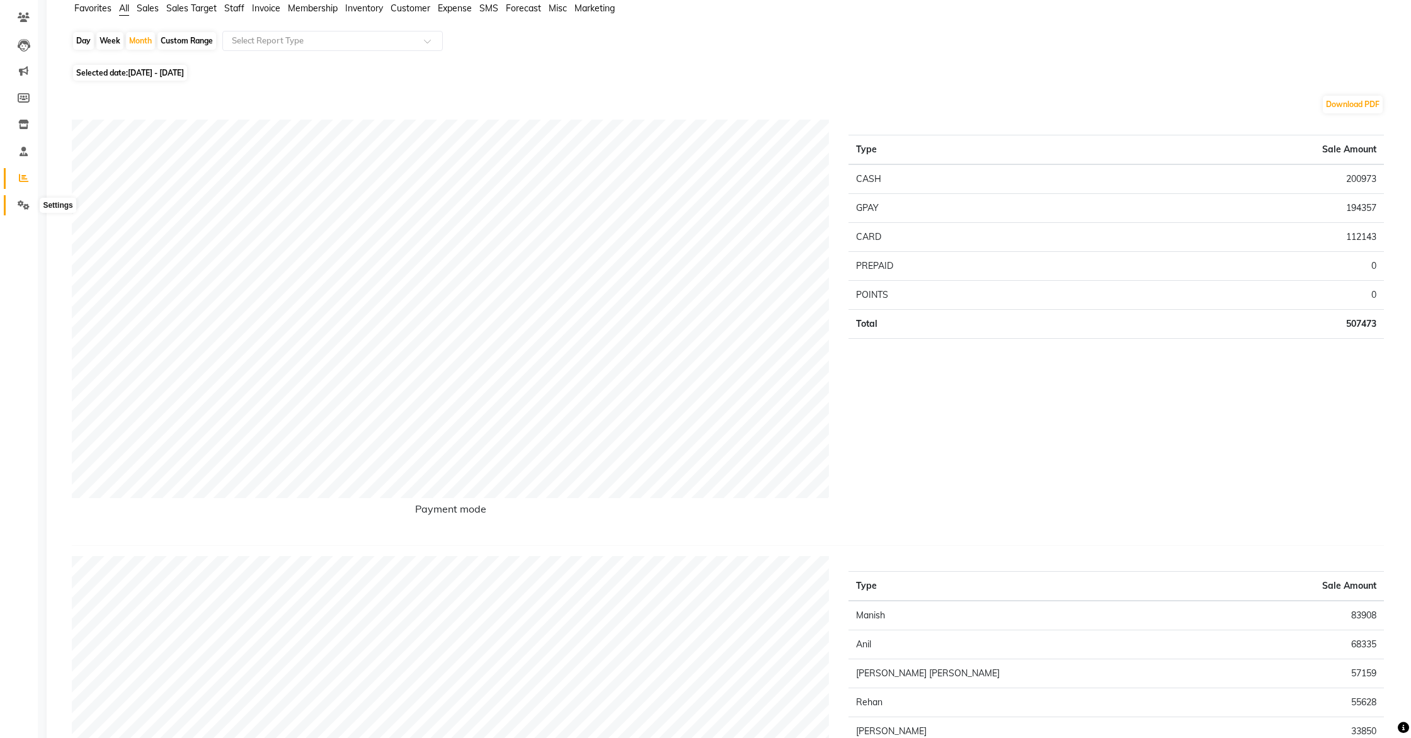
click at [25, 208] on icon at bounding box center [24, 204] width 12 height 9
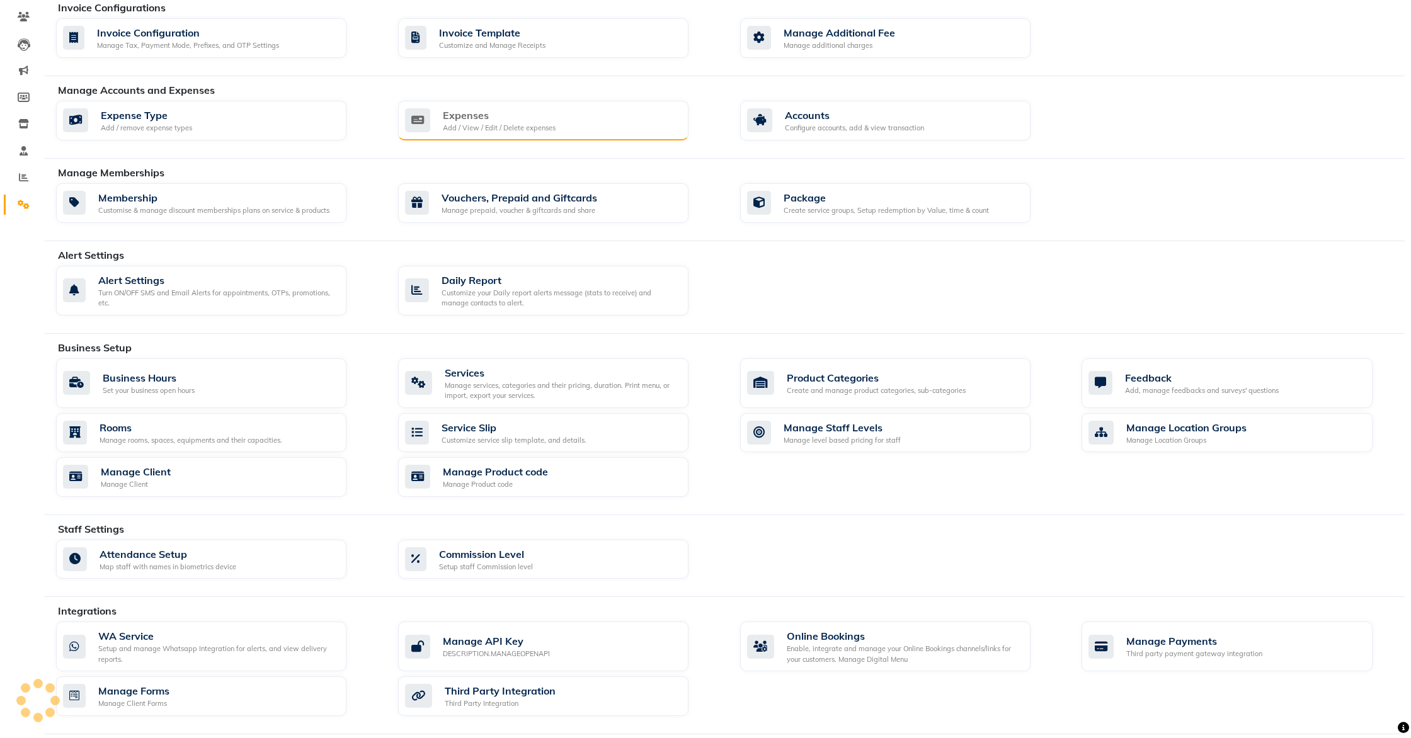
click at [493, 124] on div "Add / View / Edit / Delete expenses" at bounding box center [499, 128] width 113 height 11
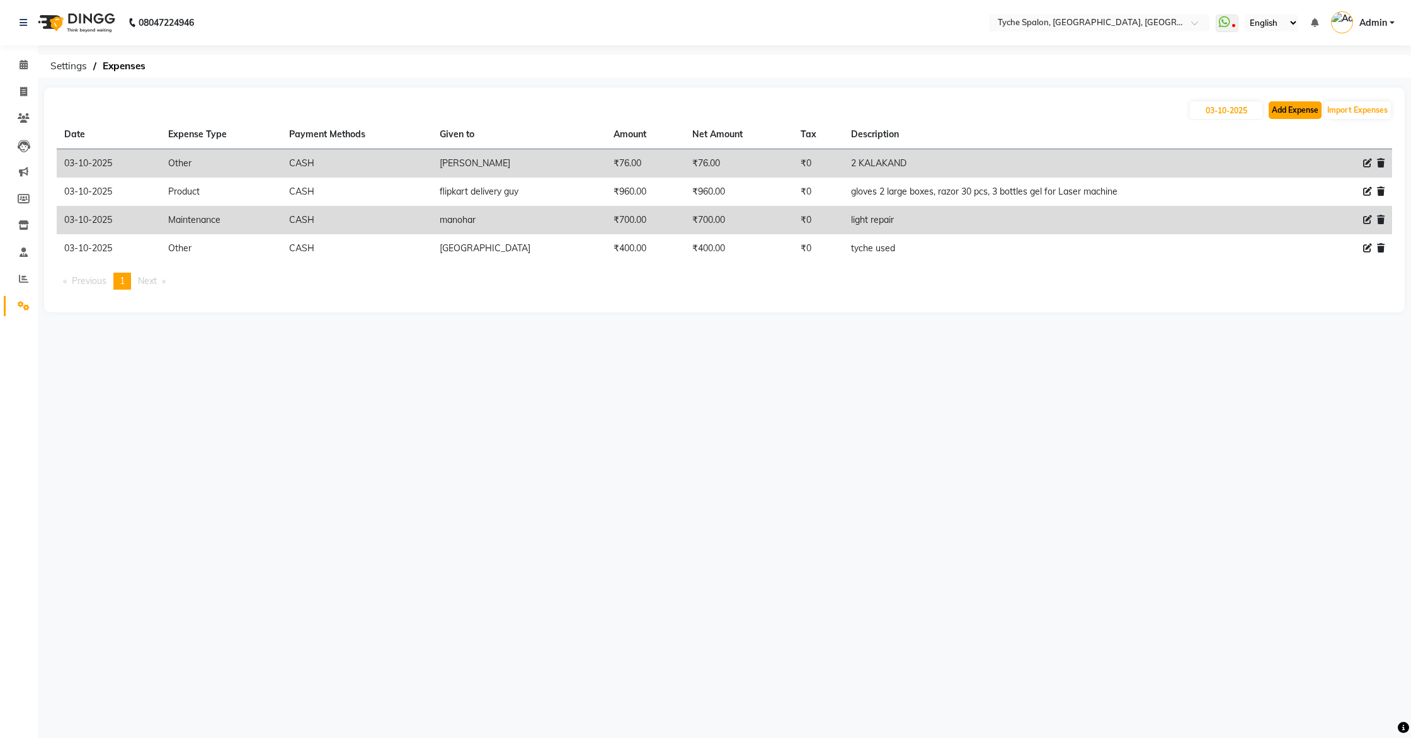
click at [1290, 103] on button "Add Expense" at bounding box center [1294, 110] width 53 height 18
select select "1"
select select "5315"
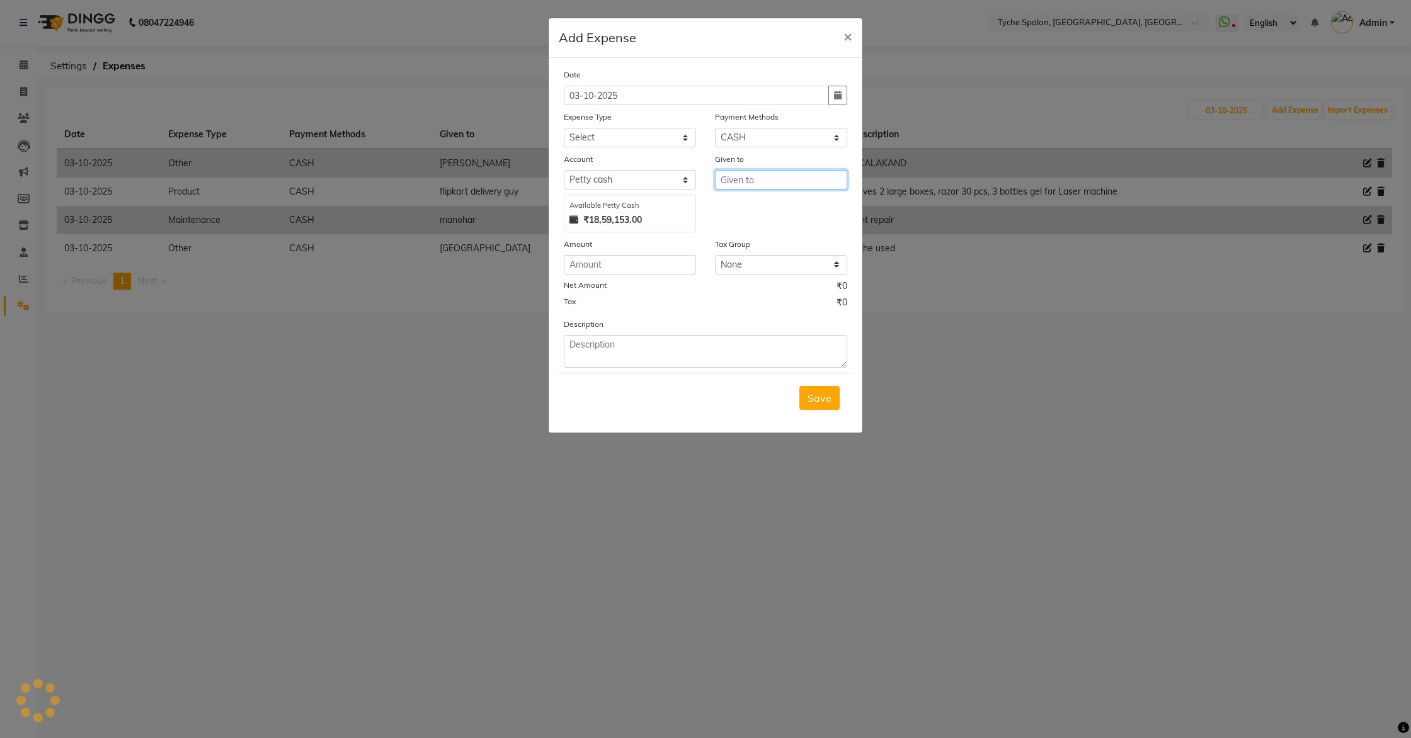
click at [771, 173] on input "text" at bounding box center [781, 180] width 132 height 20
type input "chai"
click at [671, 135] on select "Select Advance Salary Bank charges Car maintenance Cash transfer to bank Cash t…" at bounding box center [630, 138] width 132 height 20
select select "17"
click at [564, 128] on select "Select Advance Salary Bank charges Car maintenance Cash transfer to bank Cash t…" at bounding box center [630, 138] width 132 height 20
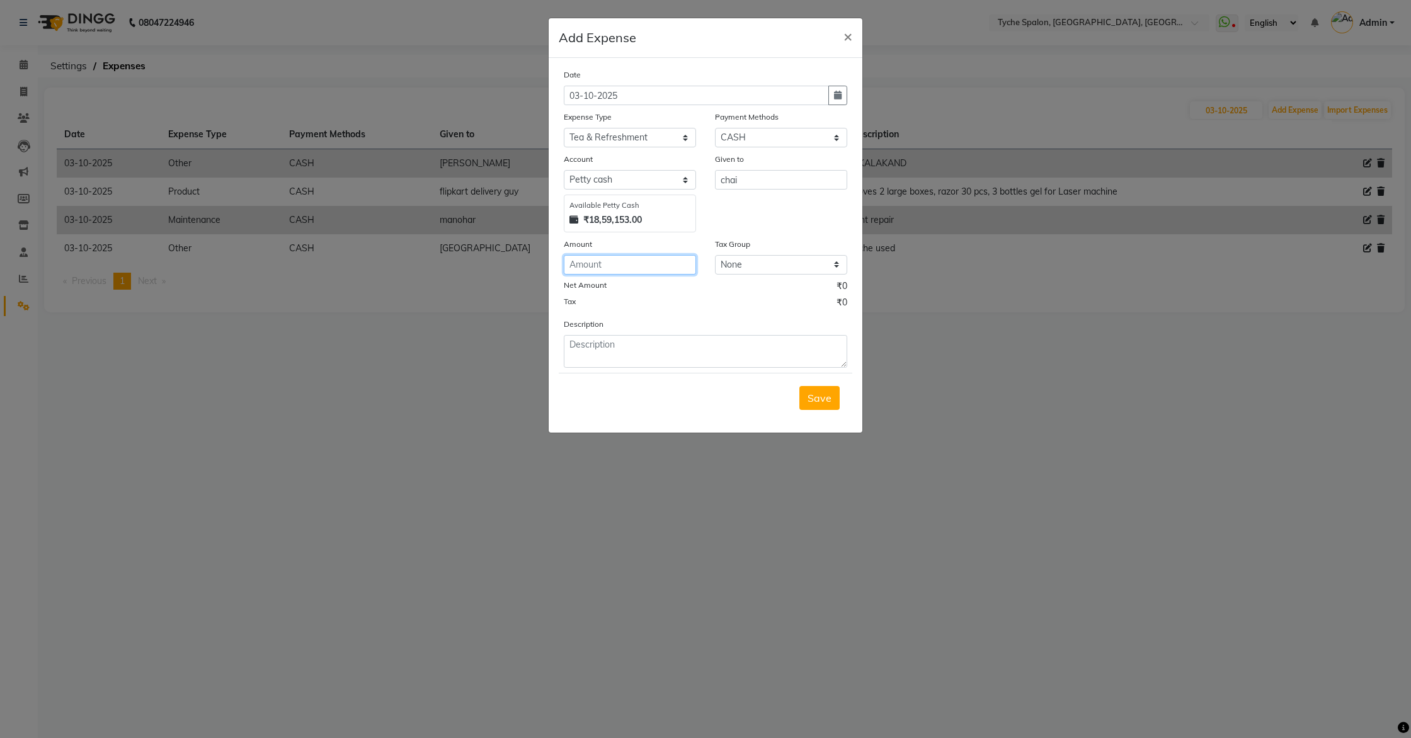
click at [581, 271] on input "number" at bounding box center [630, 265] width 132 height 20
type input "340"
click at [832, 401] on button "Save" at bounding box center [819, 398] width 40 height 24
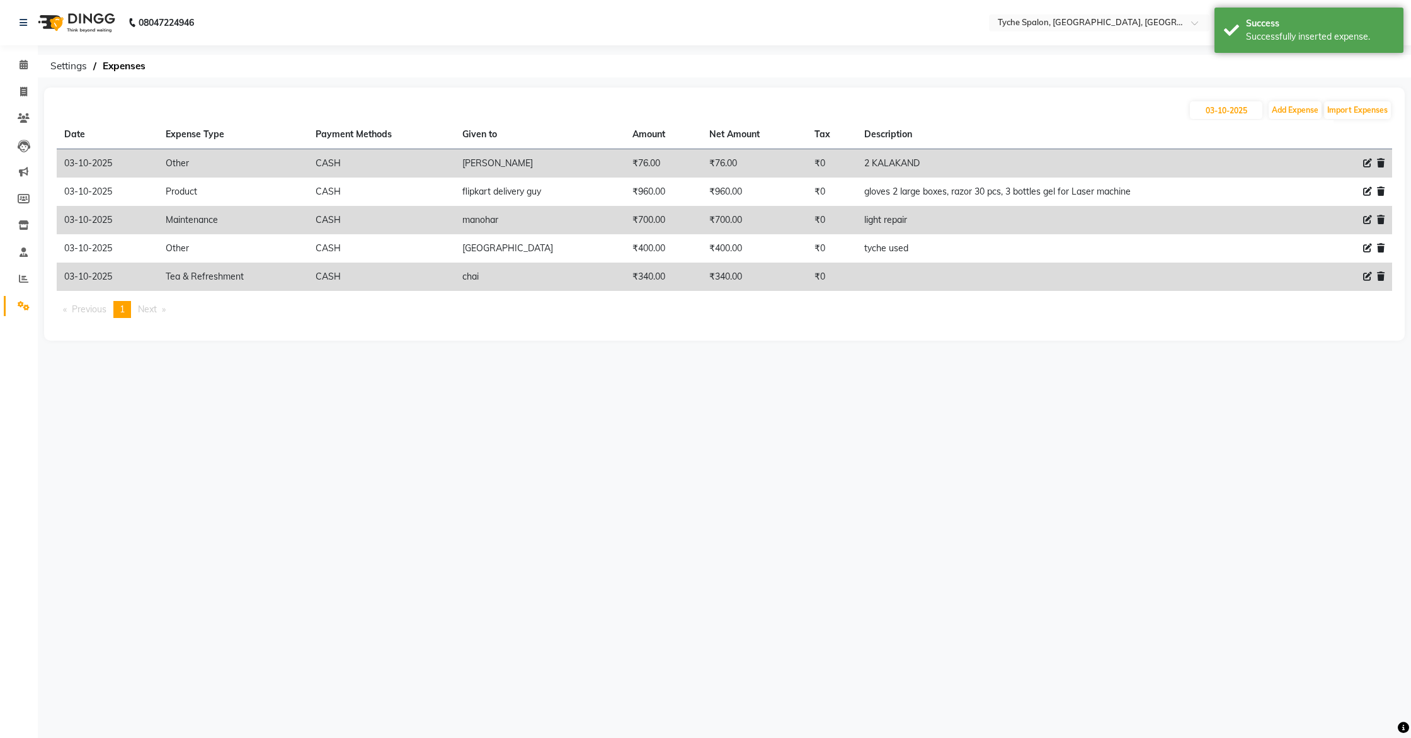
click at [1369, 278] on icon at bounding box center [1367, 276] width 9 height 9
select select "17"
select select "1"
select select "5315"
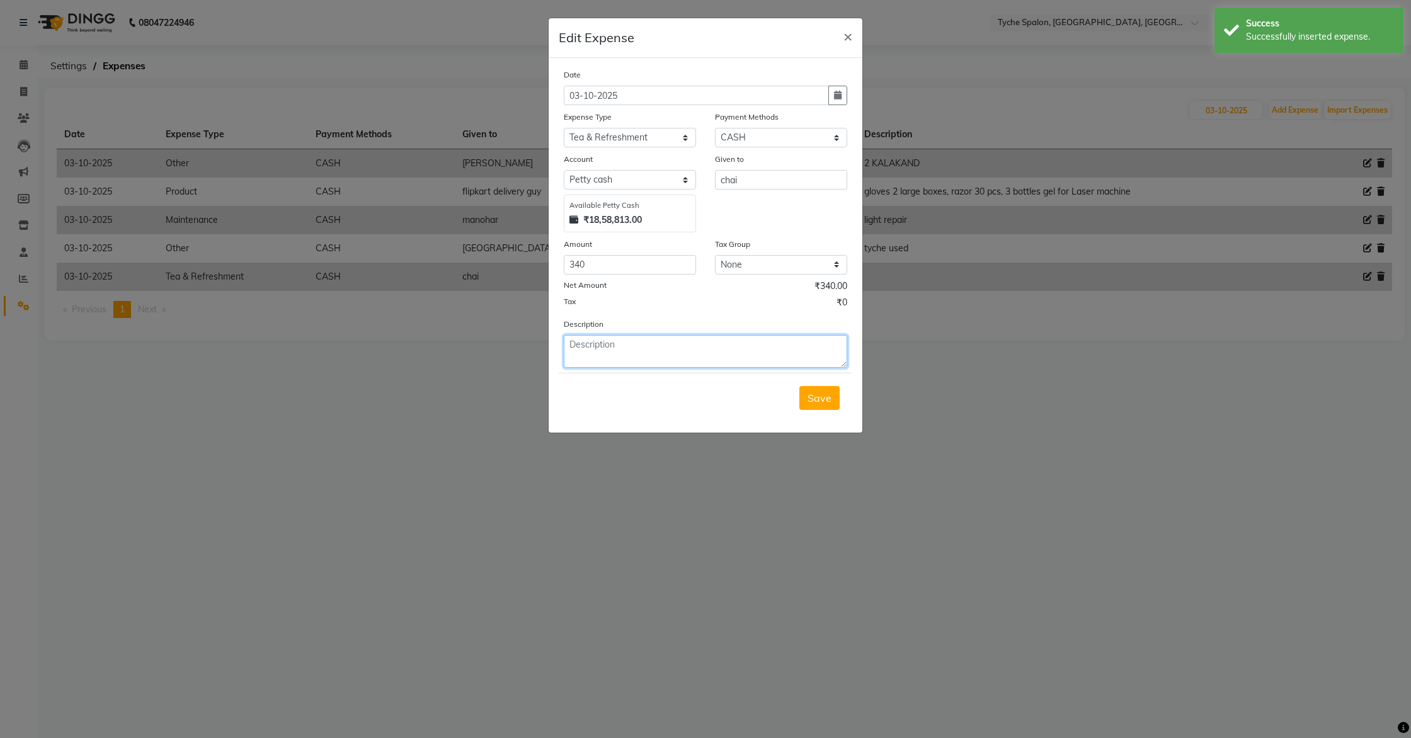
click at [586, 340] on textarea at bounding box center [705, 351] width 283 height 33
type textarea "tea for all staff plus 40 pending paid [DATE]"
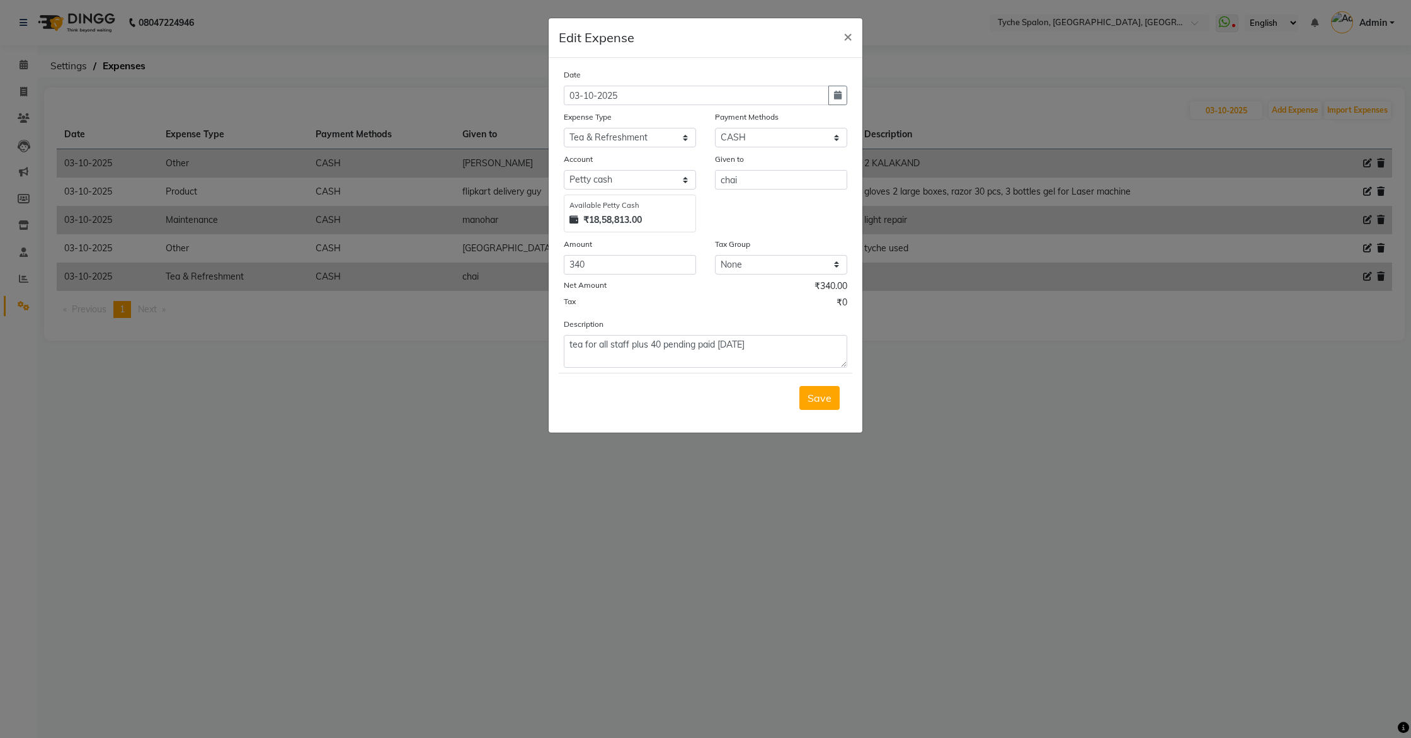
click at [818, 399] on span "Save" at bounding box center [819, 398] width 24 height 13
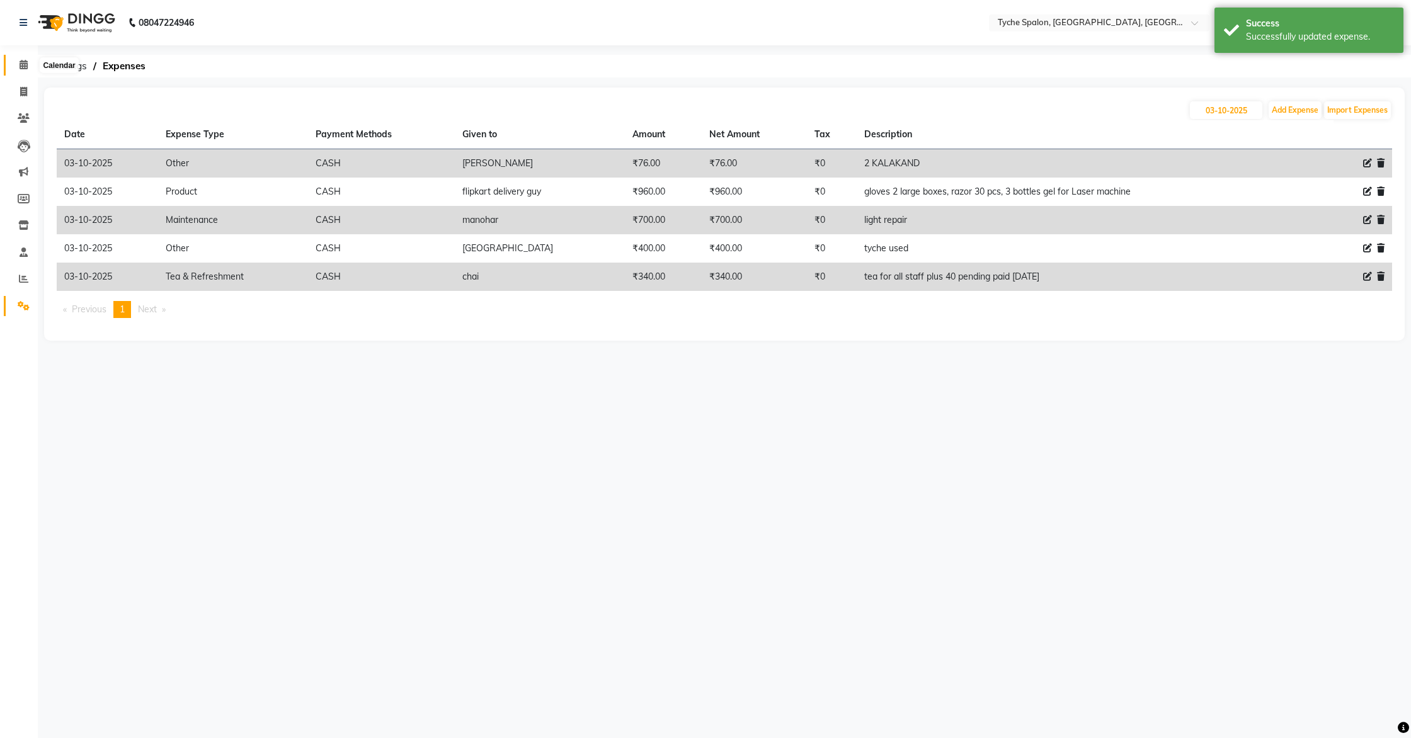
click at [33, 64] on span at bounding box center [24, 65] width 22 height 14
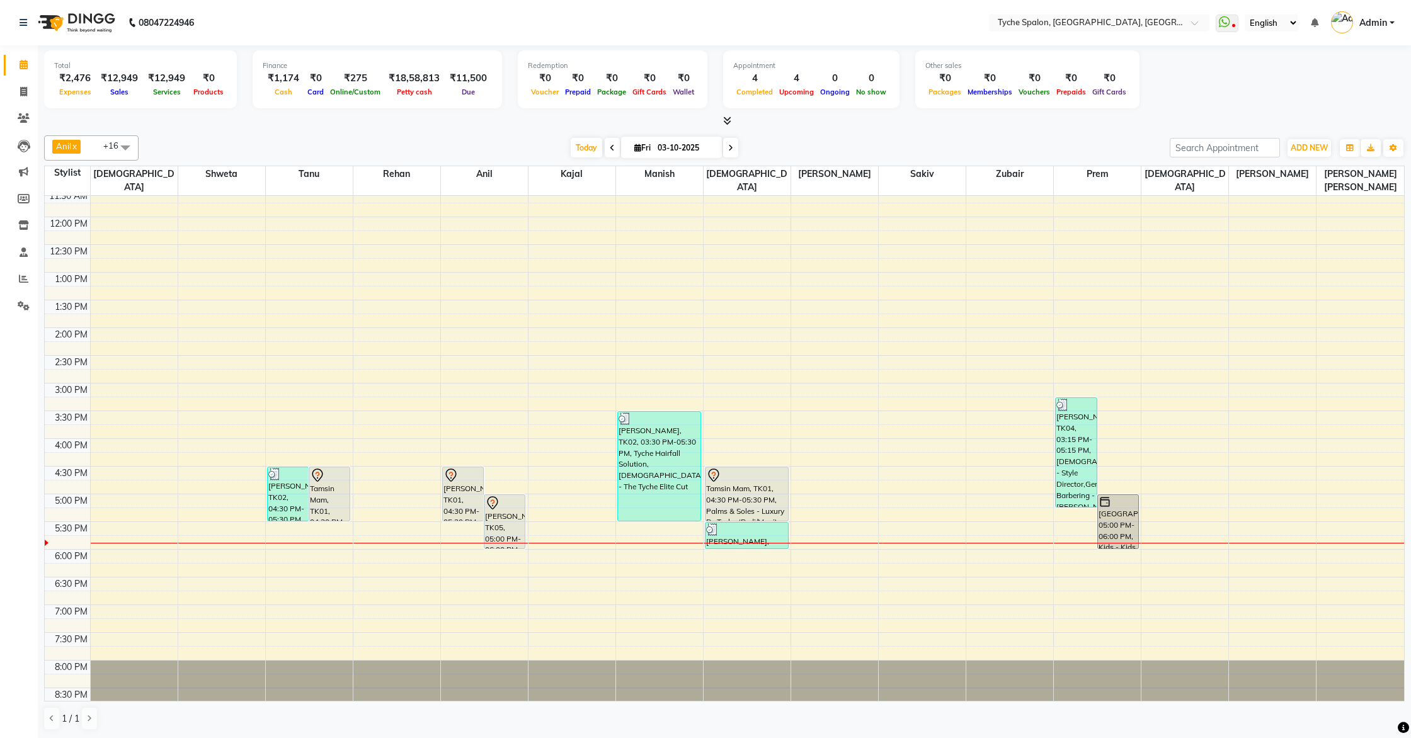
scroll to position [201, 0]
click at [26, 93] on icon at bounding box center [23, 91] width 7 height 9
select select "6320"
select select "service"
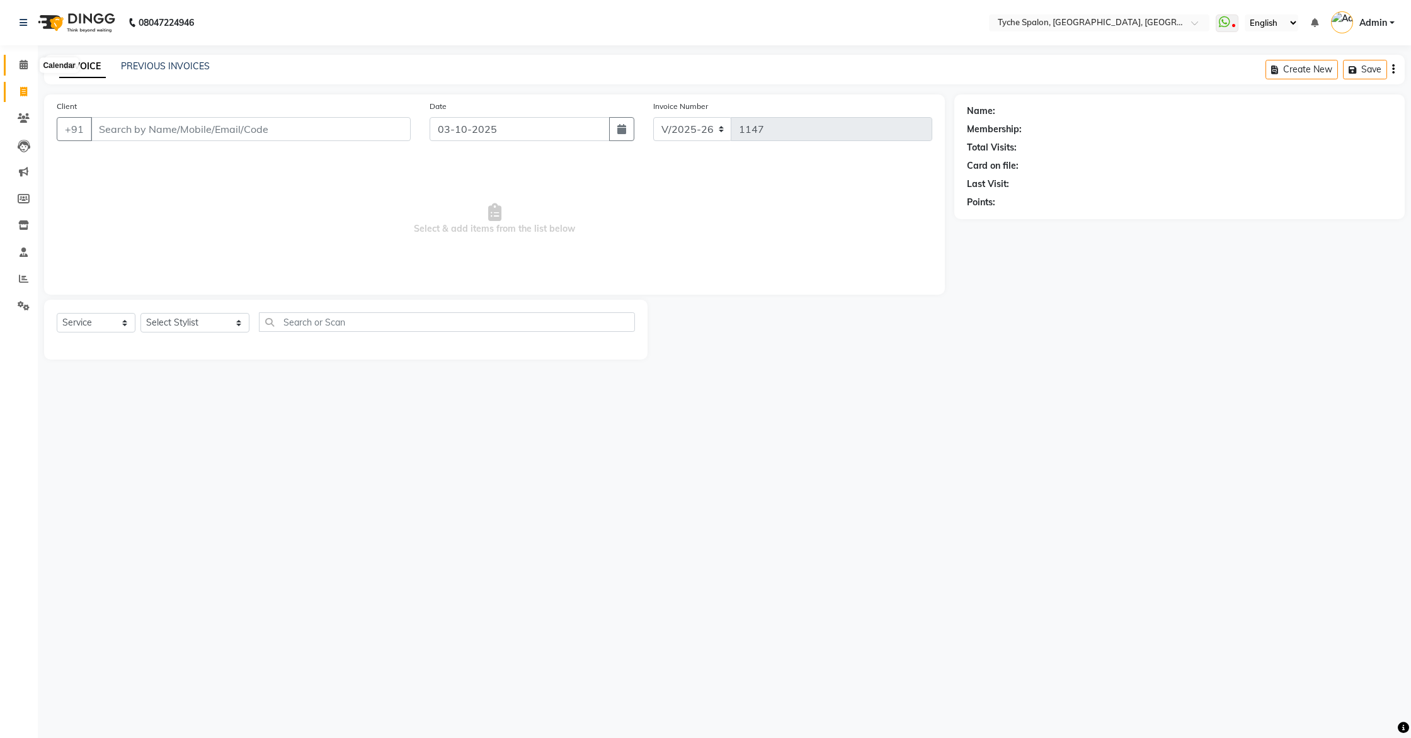
click at [23, 66] on icon at bounding box center [24, 64] width 8 height 9
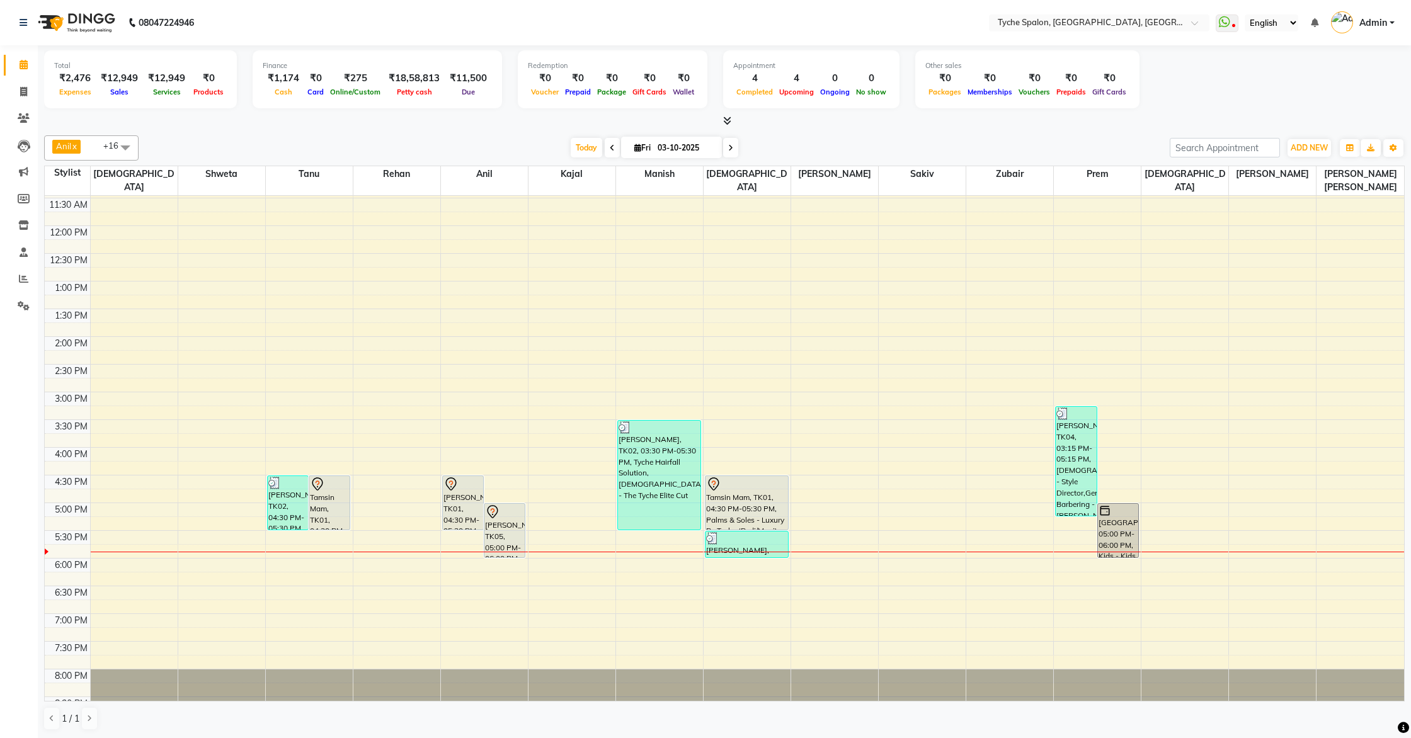
scroll to position [198, 0]
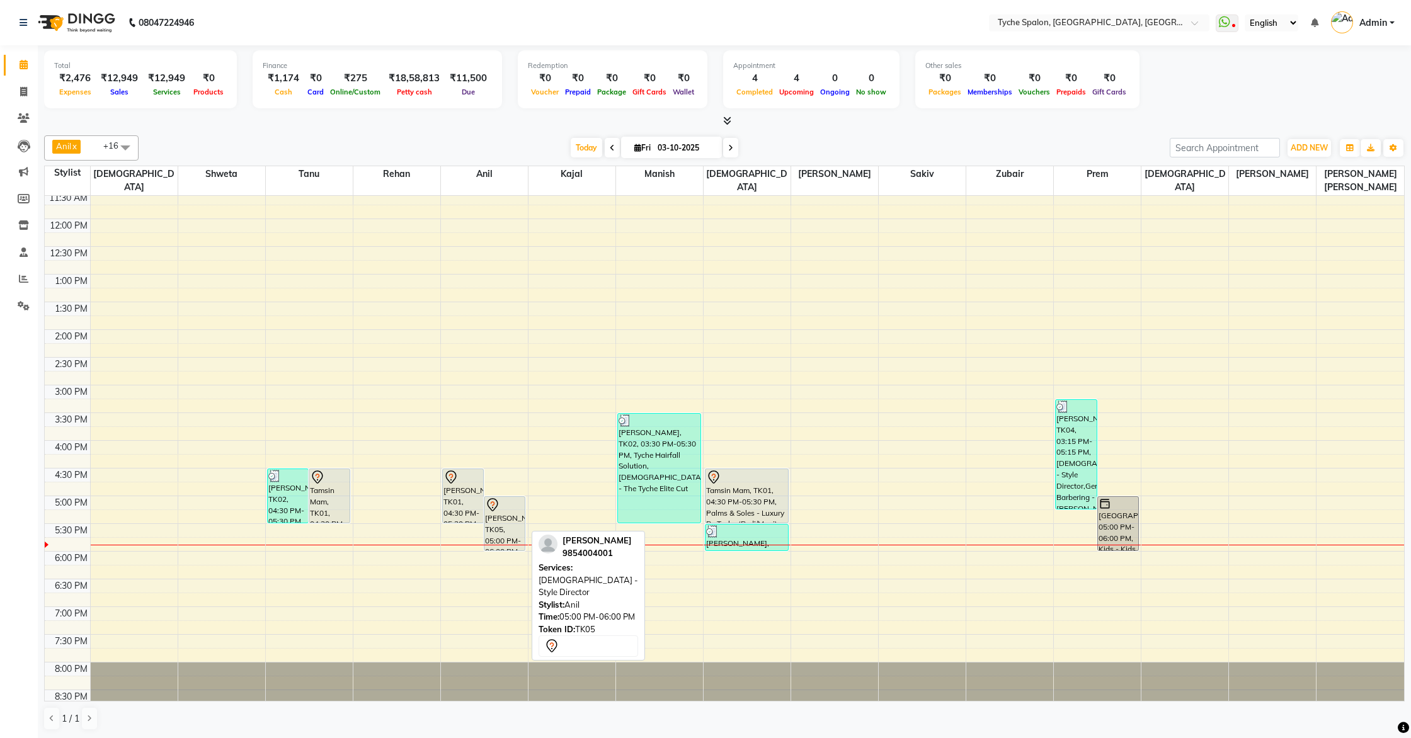
click at [505, 507] on div "[PERSON_NAME], TK05, 05:00 PM-06:00 PM, [DEMOGRAPHIC_DATA] - Style Director" at bounding box center [504, 524] width 40 height 54
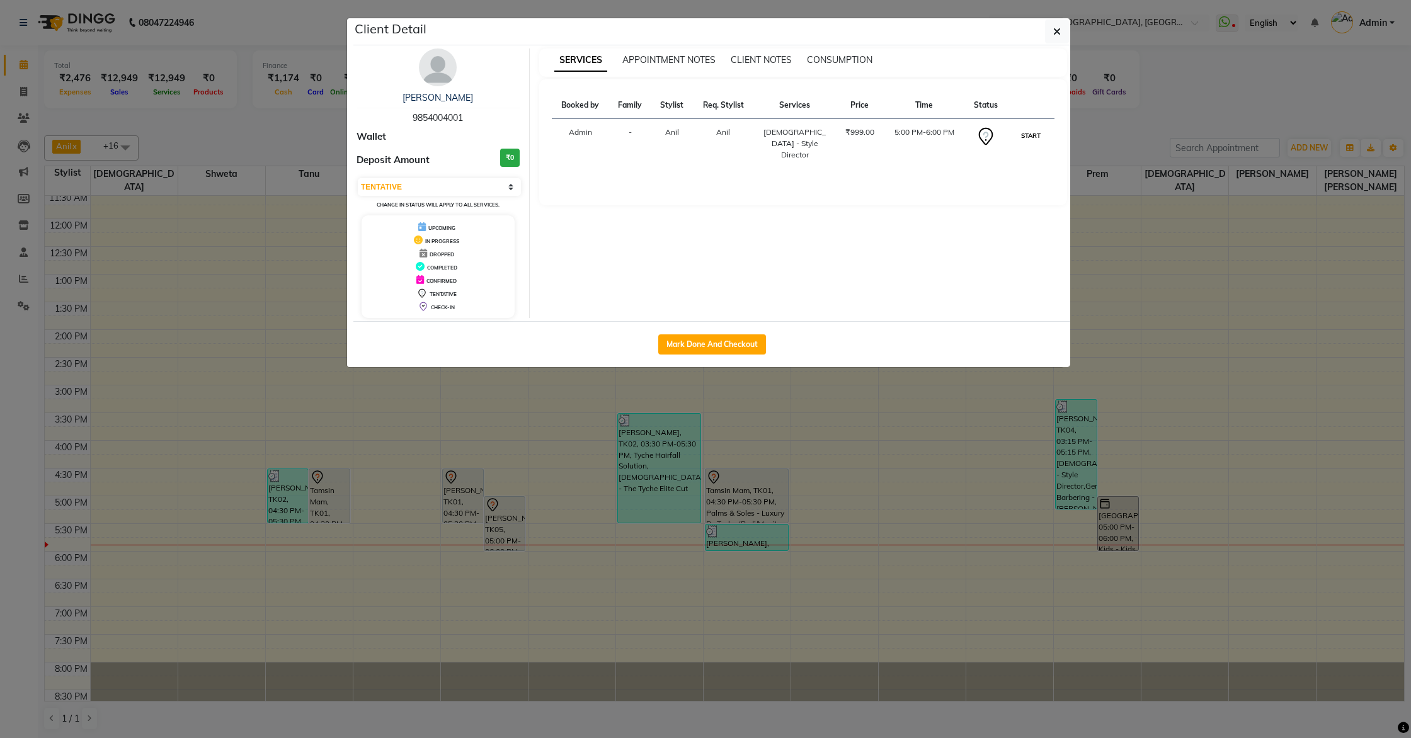
click at [1027, 136] on button "START" at bounding box center [1031, 136] width 26 height 16
select select "1"
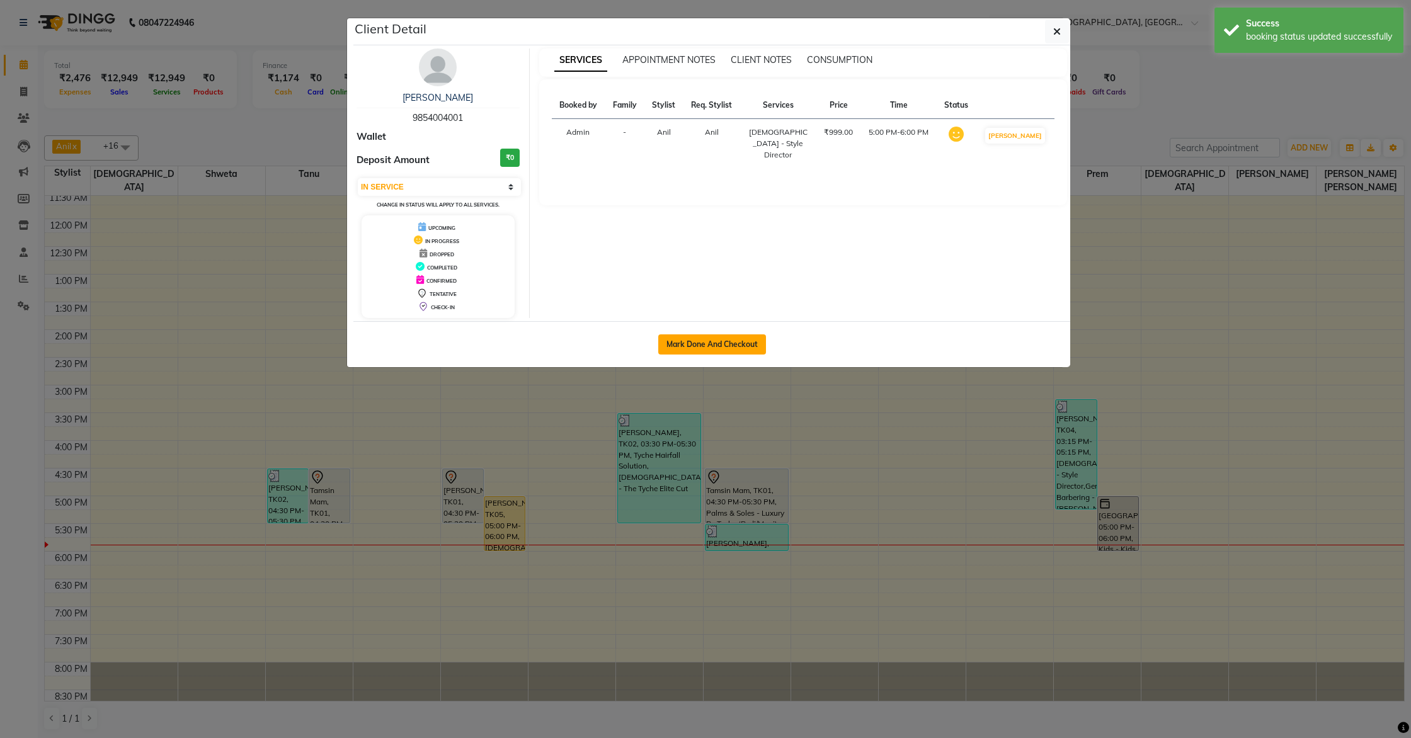
click at [695, 341] on button "Mark Done And Checkout" at bounding box center [712, 344] width 108 height 20
select select "service"
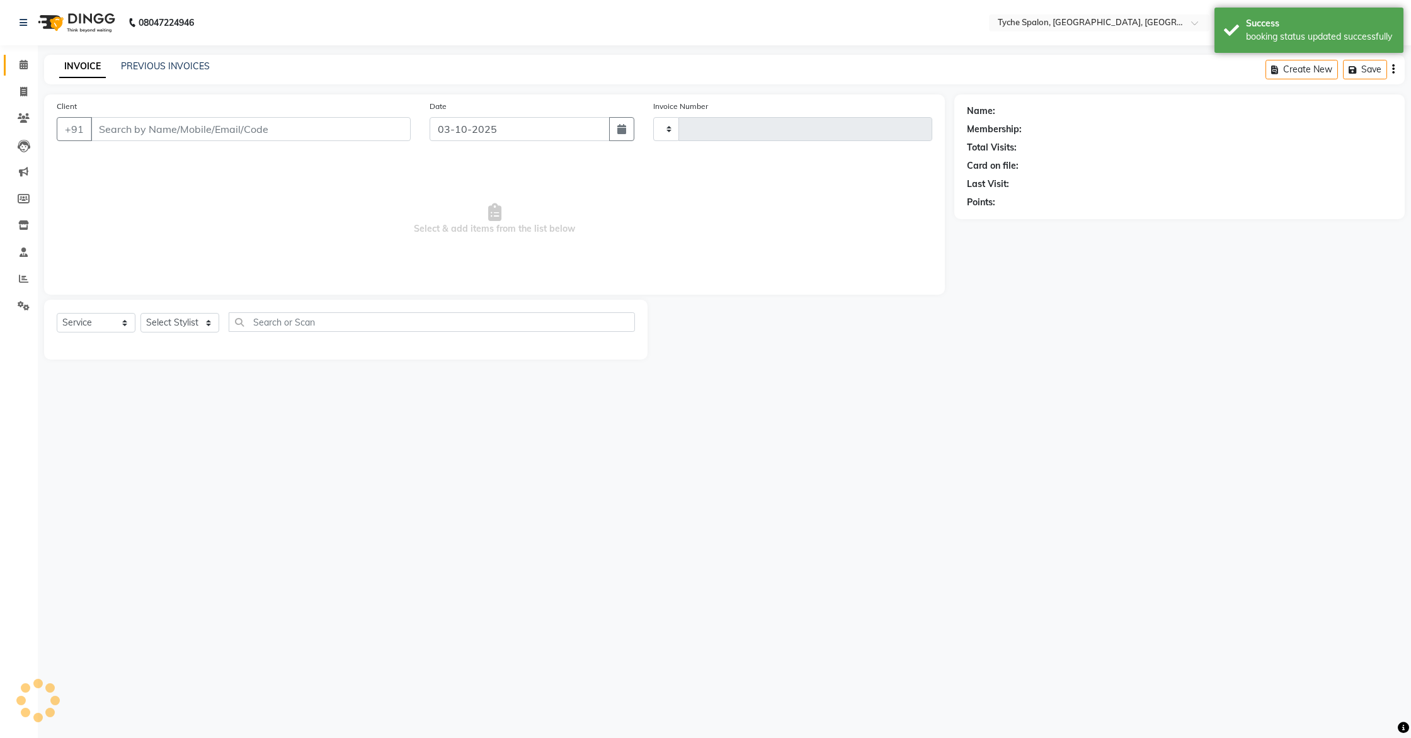
type input "1147"
select select "6320"
select select "3"
type input "9854004001"
select select "48422"
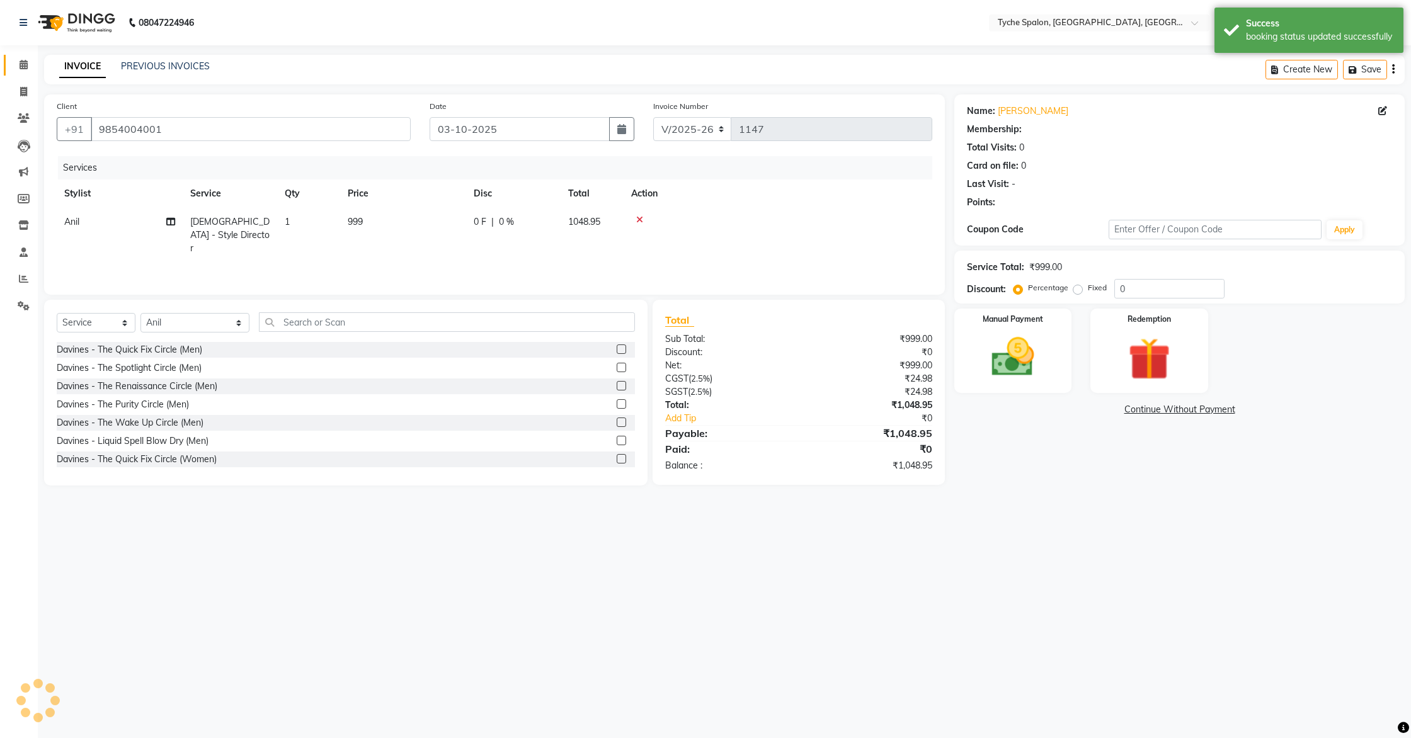
select select "1: Object"
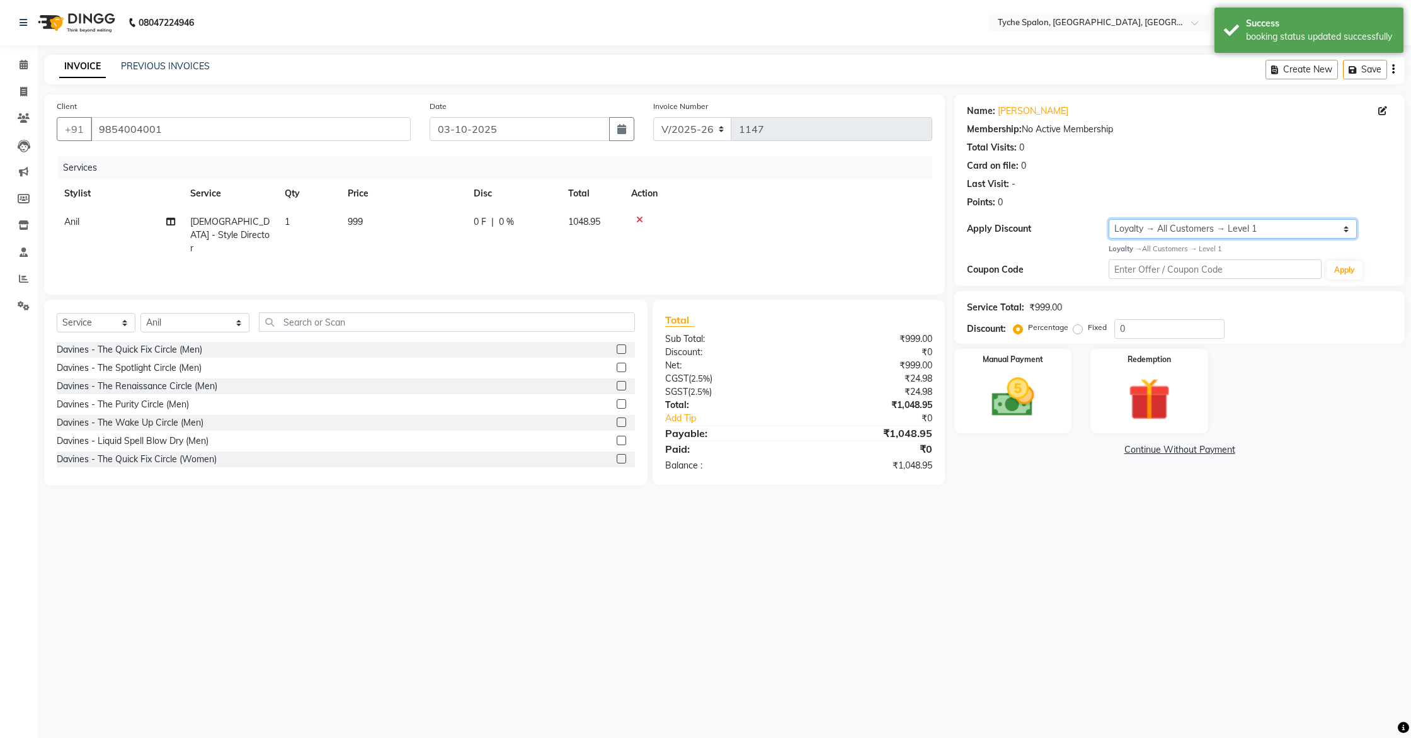
click at [1180, 229] on select "Select Loyalty → All Customers → Level 1" at bounding box center [1233, 229] width 248 height 20
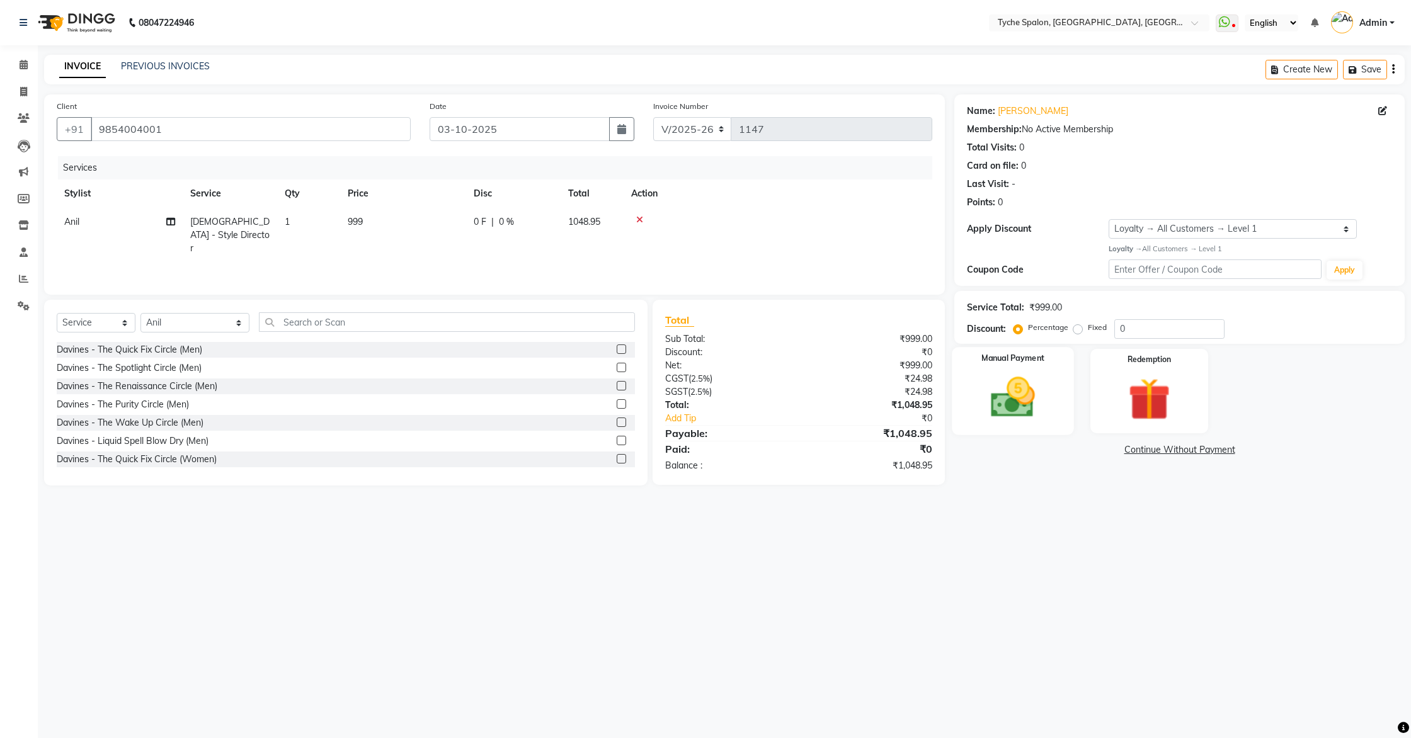
click at [1033, 404] on img at bounding box center [1013, 397] width 72 height 51
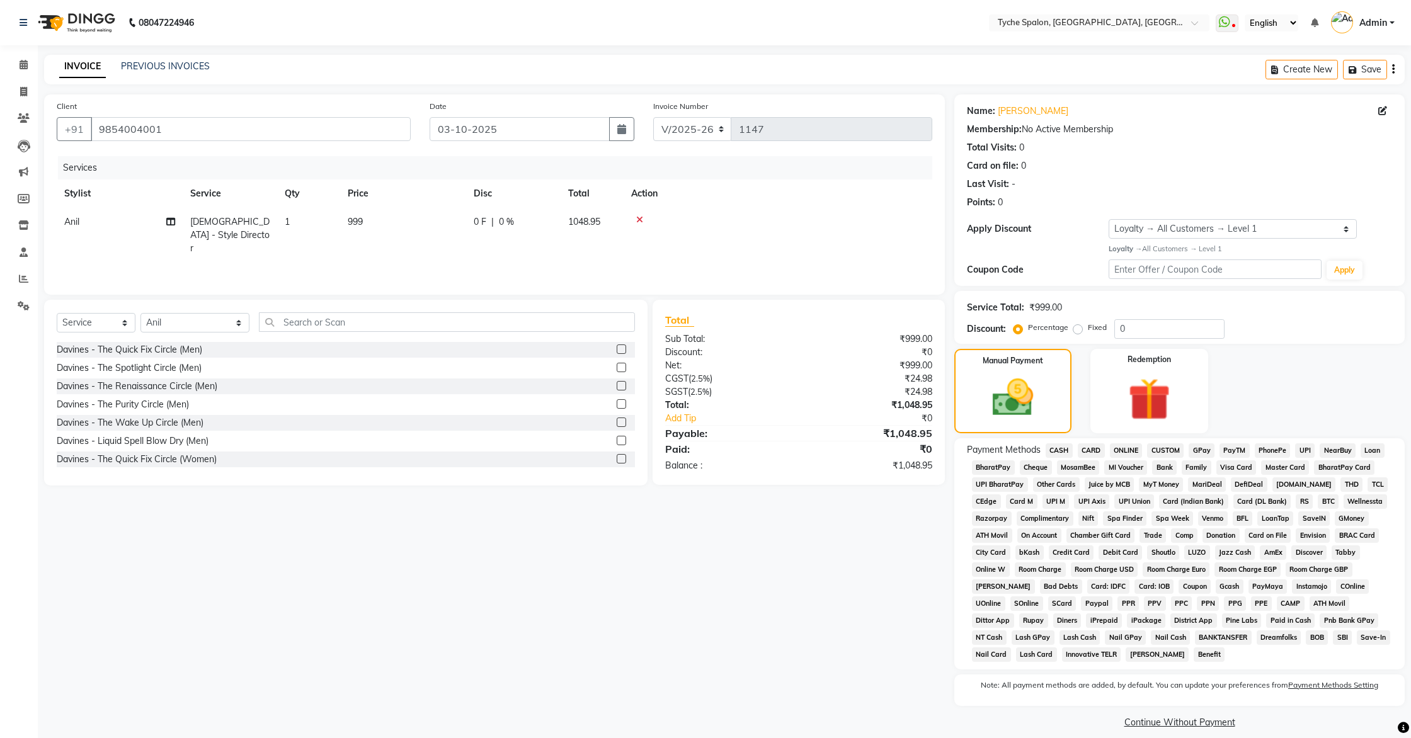
click at [1057, 450] on span "CASH" at bounding box center [1059, 450] width 27 height 14
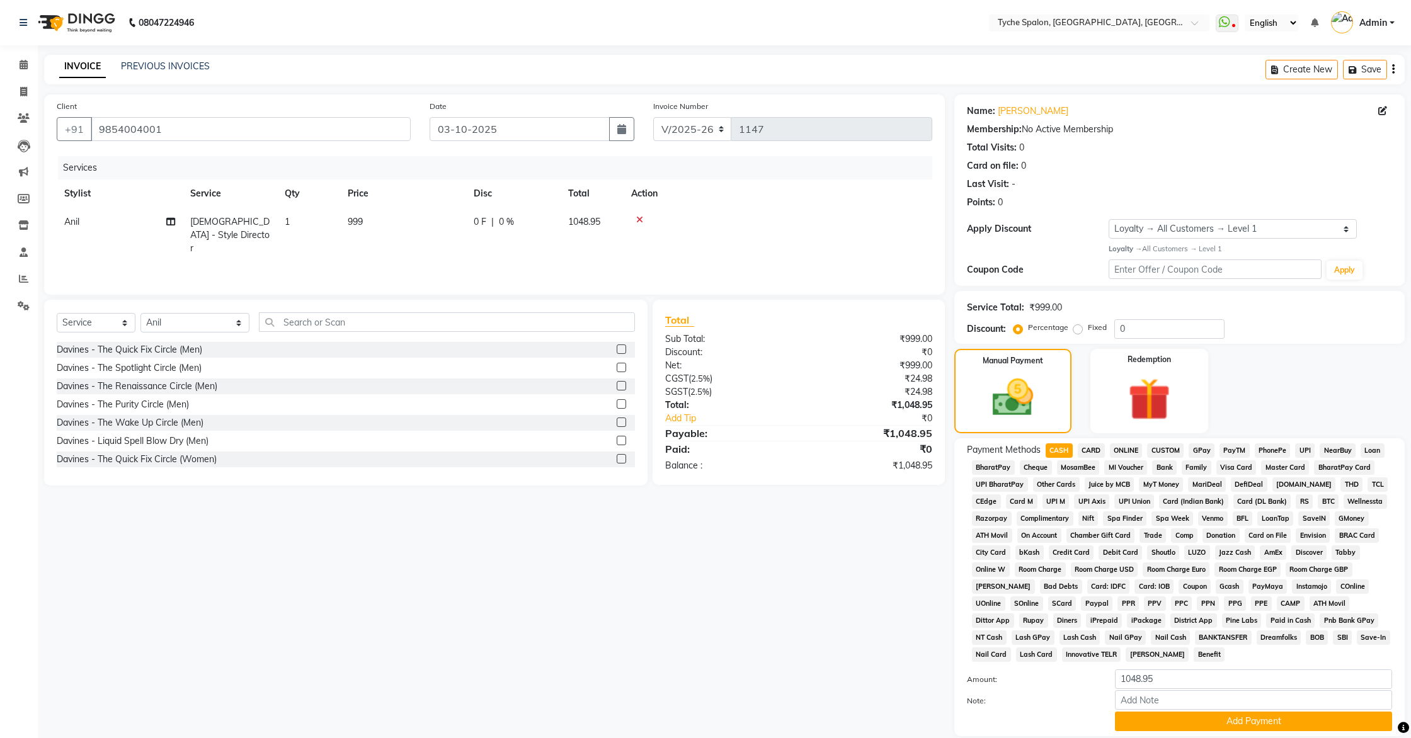
scroll to position [79, 0]
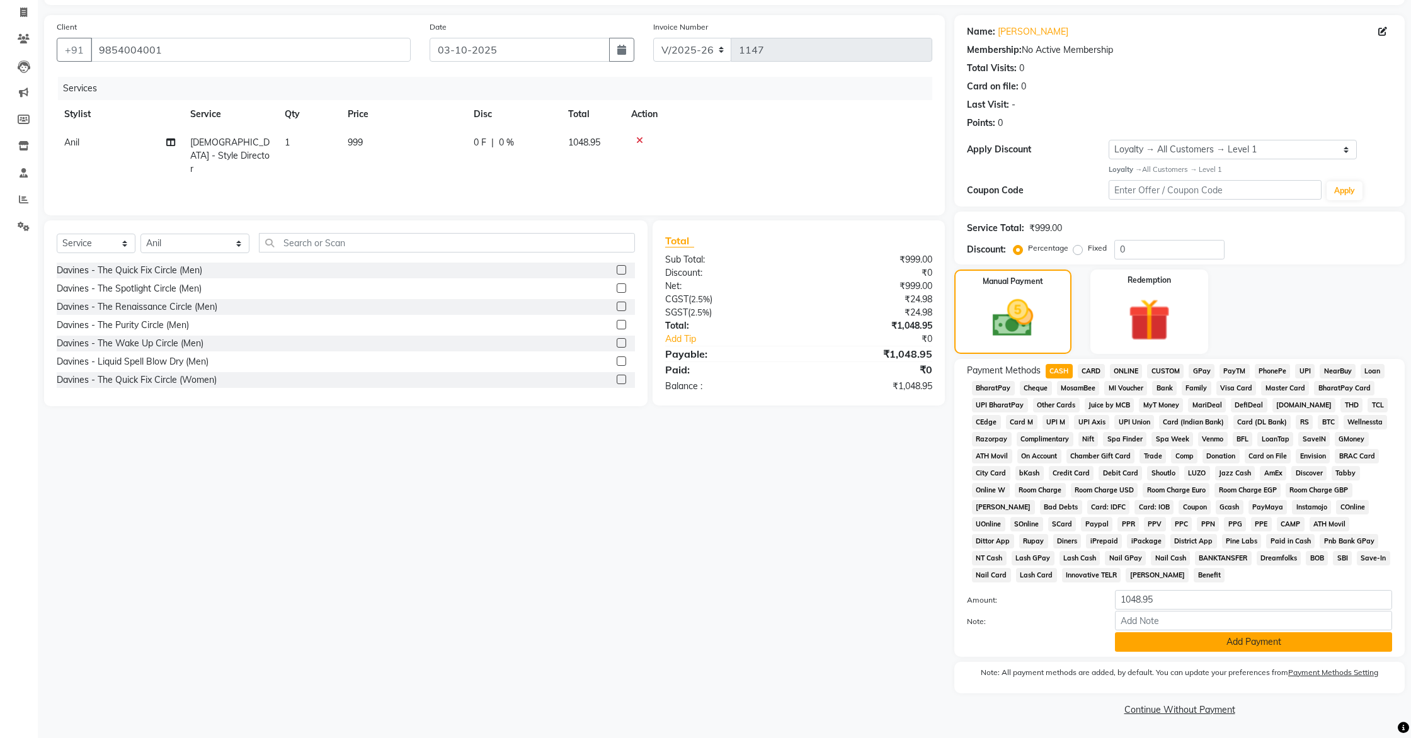
click at [1159, 639] on button "Add Payment" at bounding box center [1253, 642] width 277 height 20
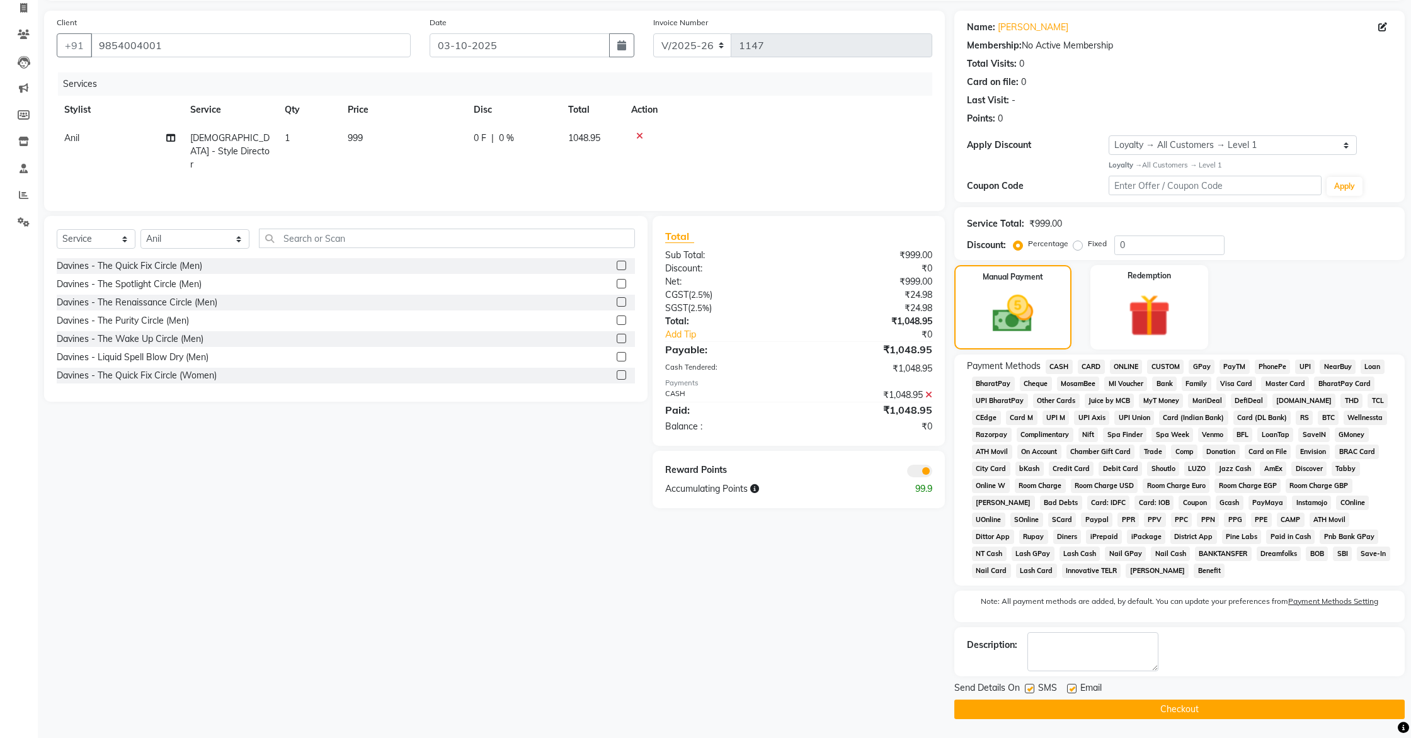
scroll to position [83, 0]
click at [1092, 716] on button "Checkout" at bounding box center [1179, 710] width 450 height 20
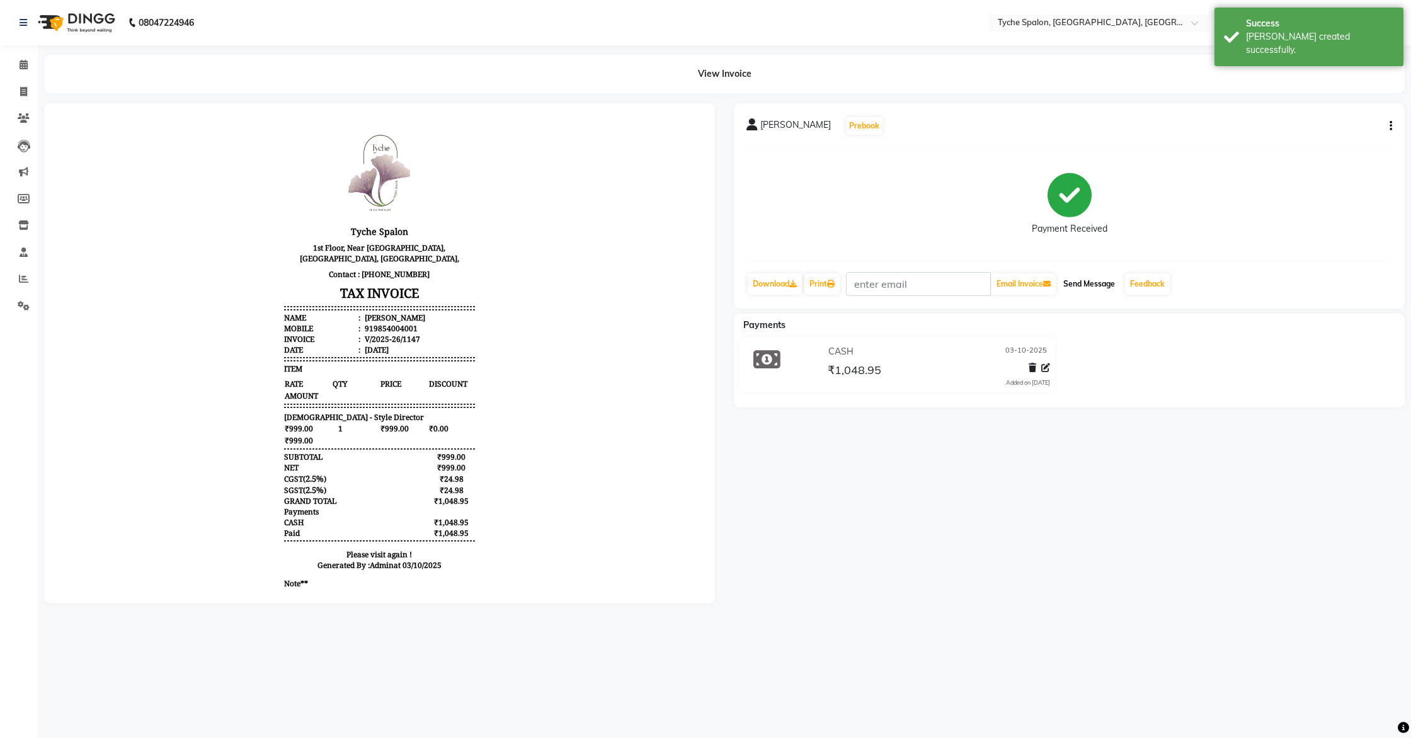
click at [1090, 283] on button "Send Message" at bounding box center [1089, 283] width 62 height 21
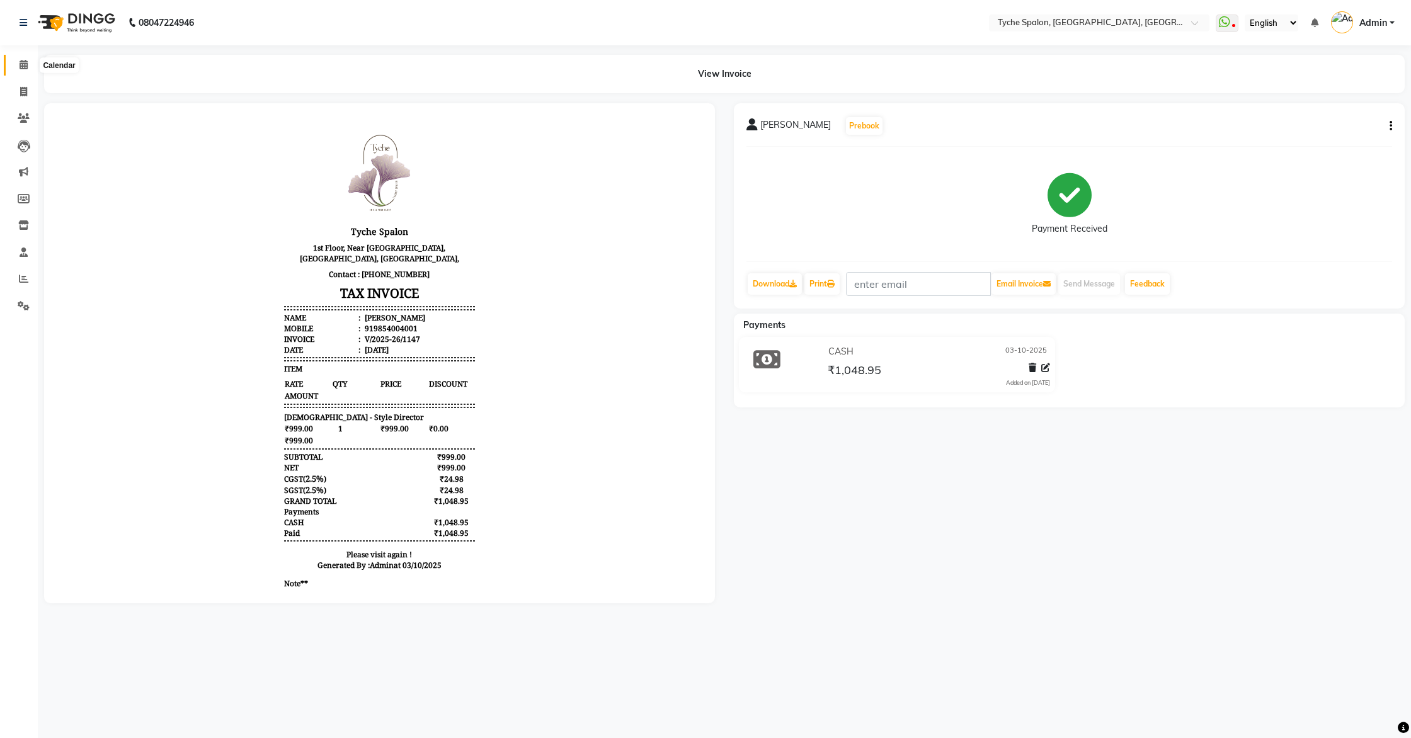
click at [18, 62] on span at bounding box center [24, 65] width 22 height 14
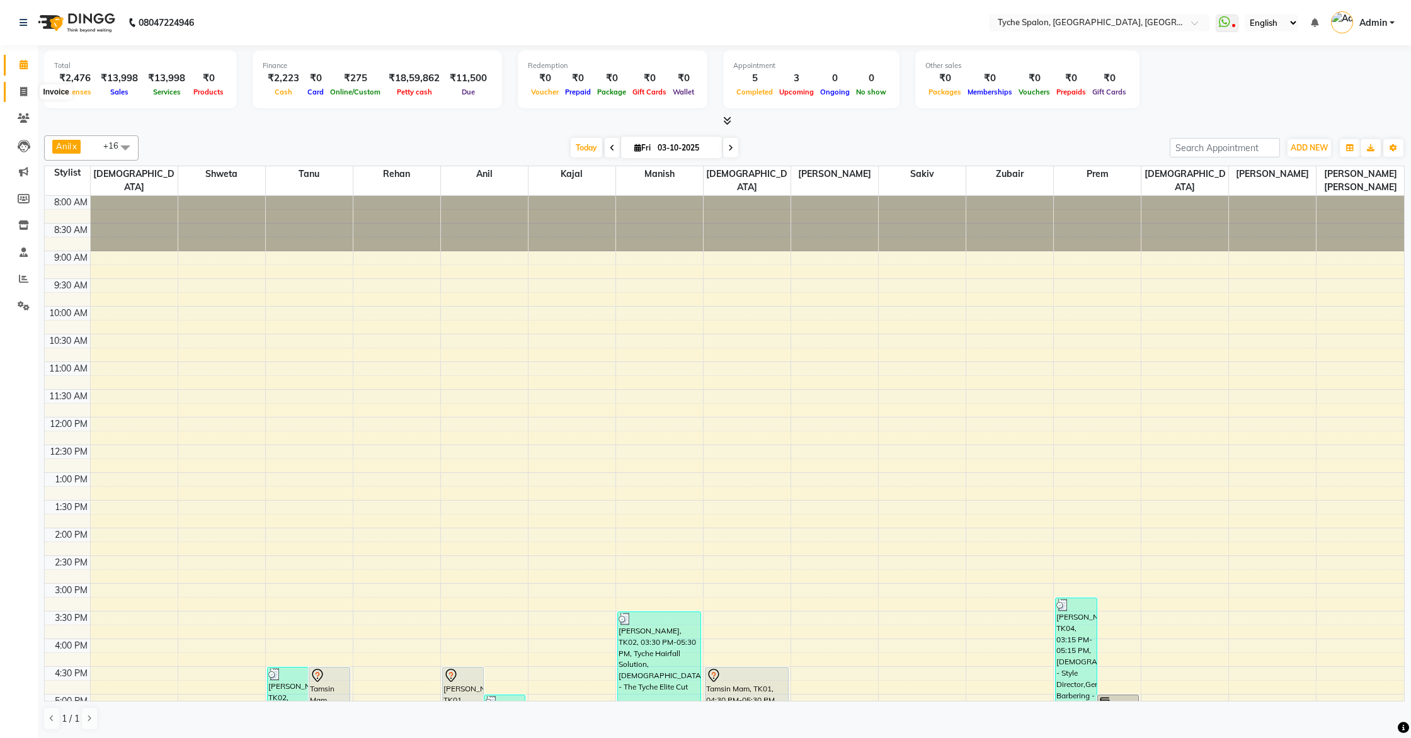
click at [22, 90] on icon at bounding box center [23, 91] width 7 height 9
select select "6320"
select select "service"
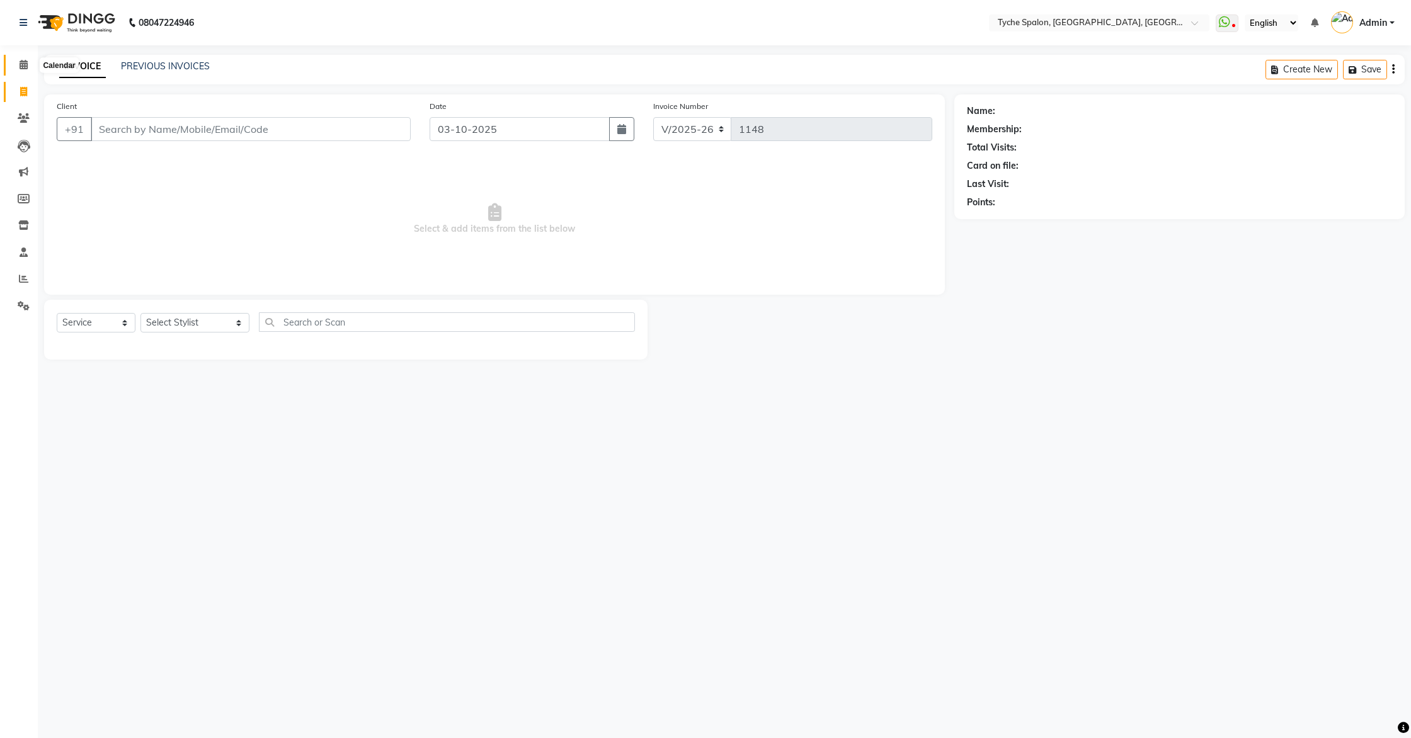
click at [23, 65] on icon at bounding box center [24, 64] width 8 height 9
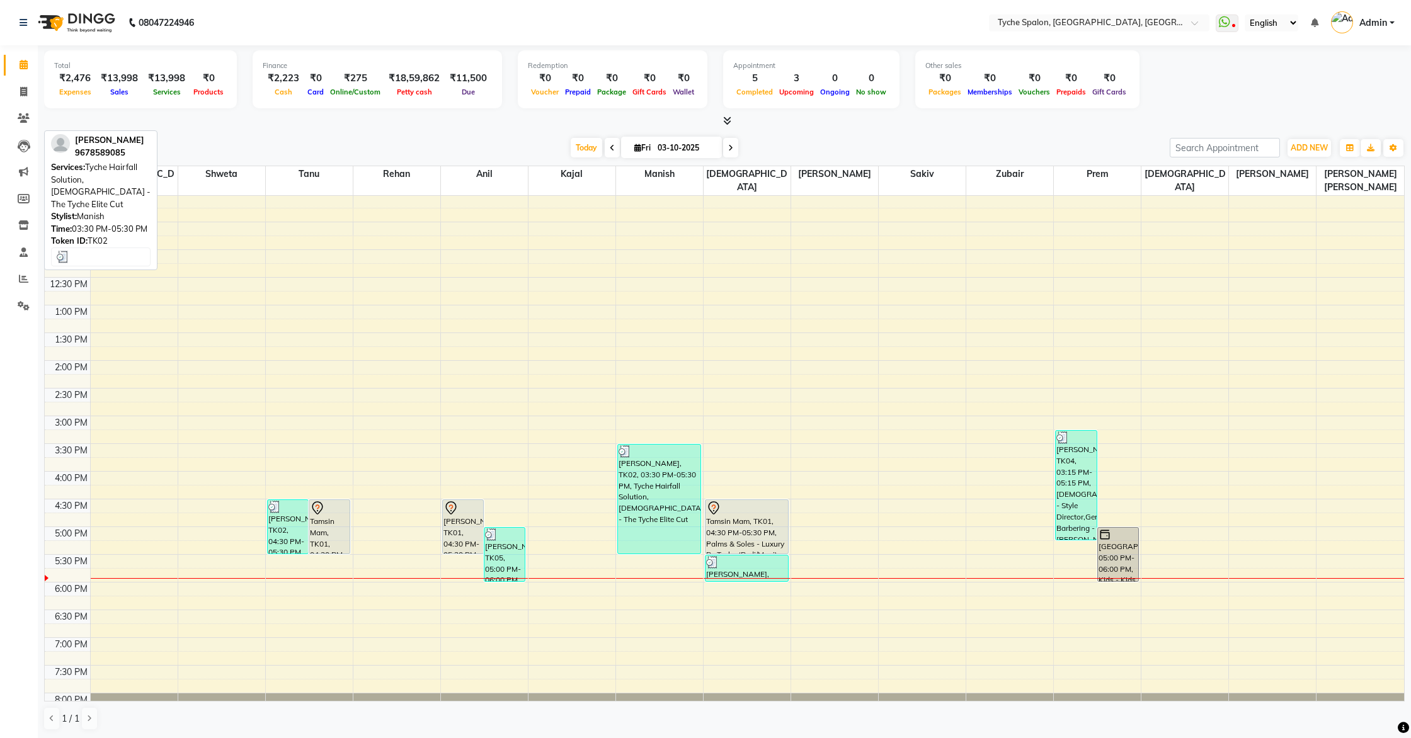
scroll to position [201, 0]
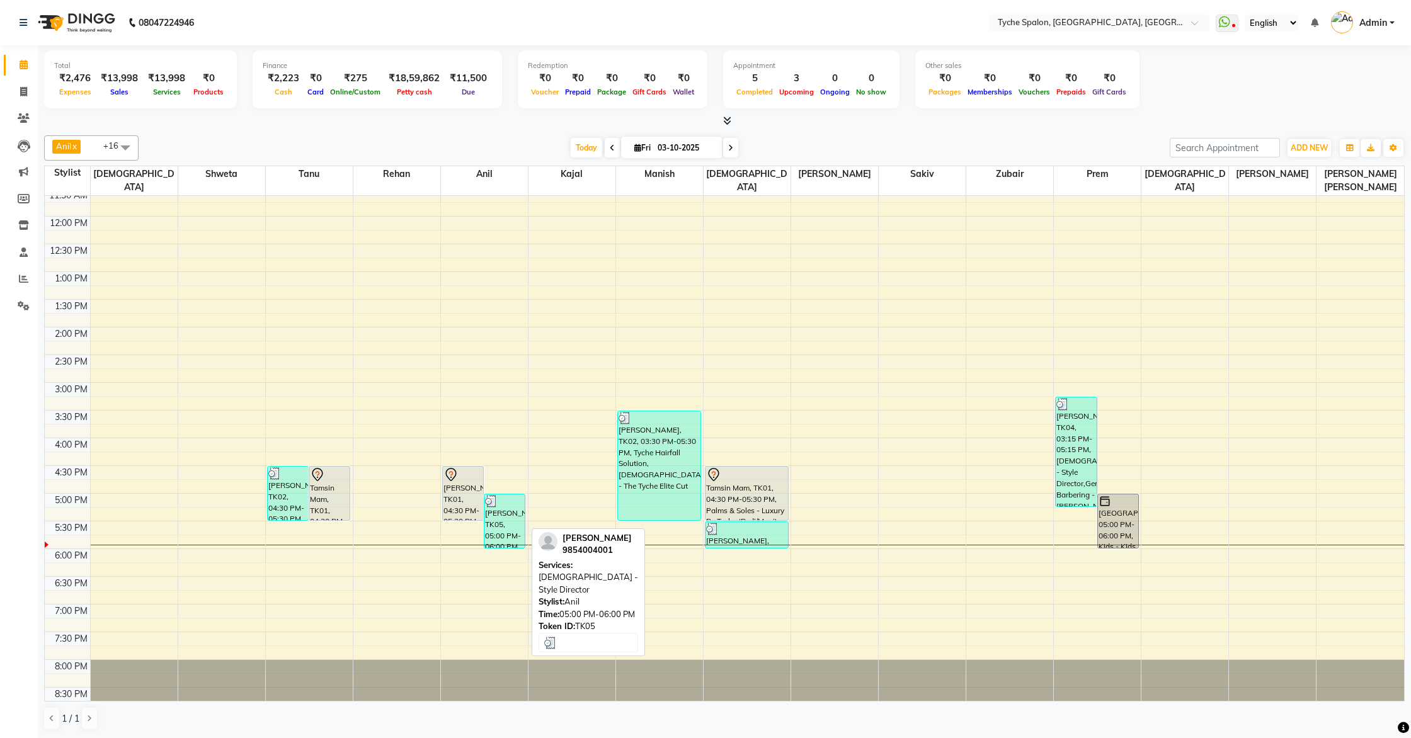
click at [490, 513] on div "[PERSON_NAME], TK05, 05:00 PM-06:00 PM, [DEMOGRAPHIC_DATA] - Style Director" at bounding box center [504, 521] width 40 height 54
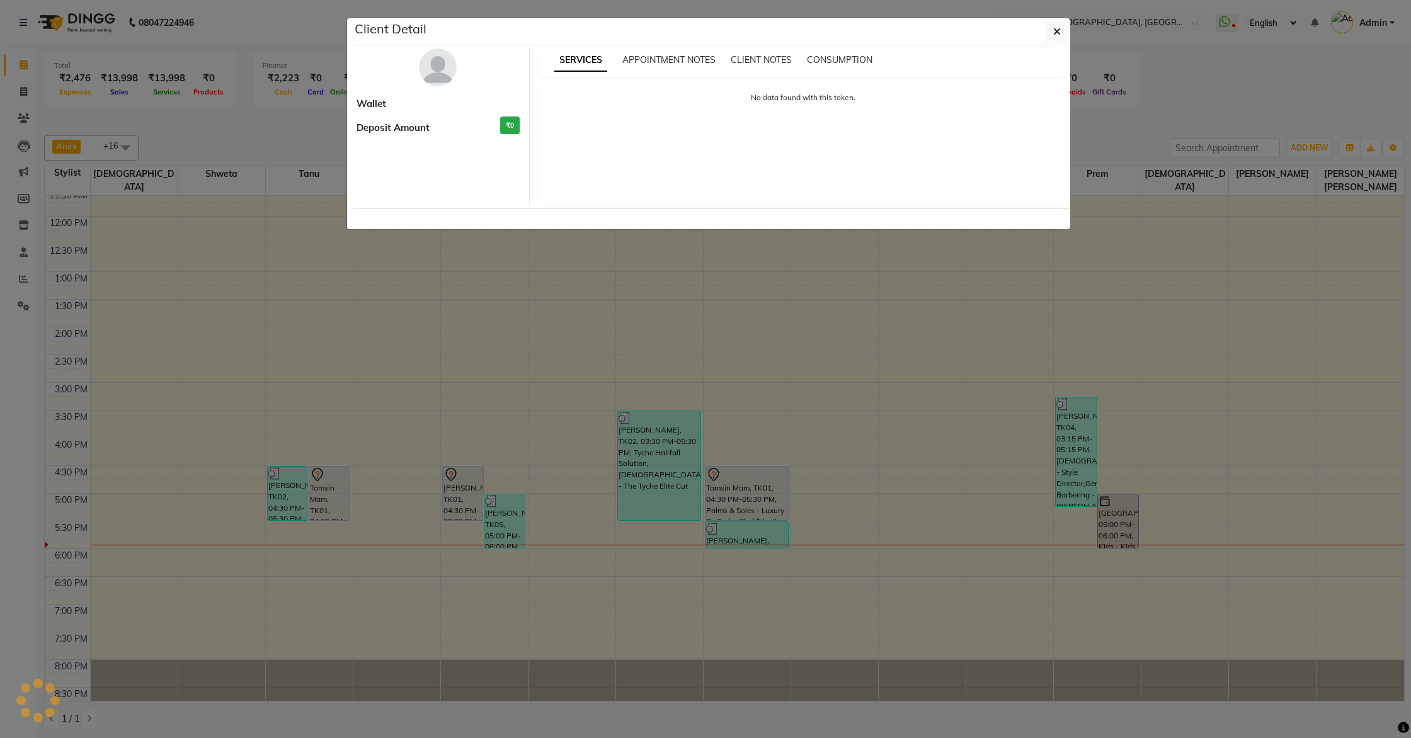
select select "3"
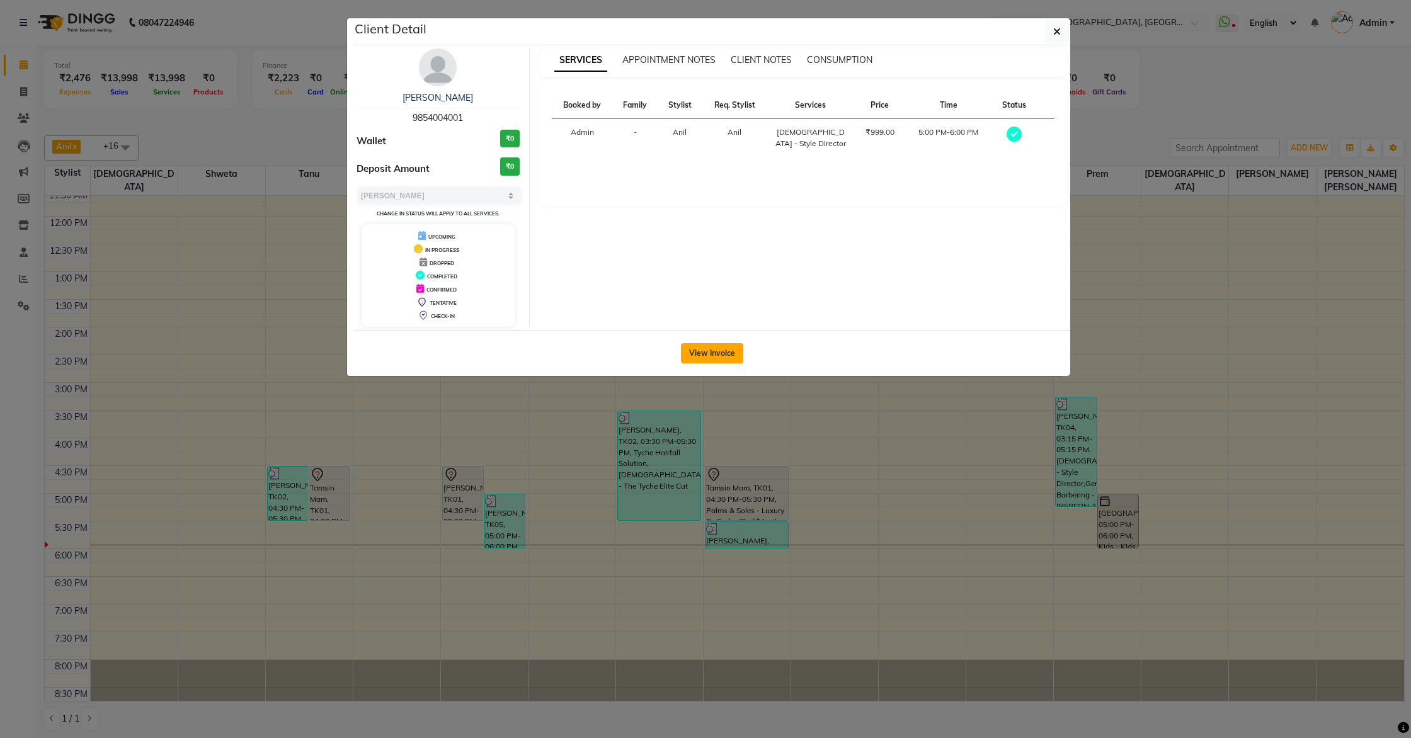
click at [706, 350] on button "View Invoice" at bounding box center [712, 353] width 62 height 20
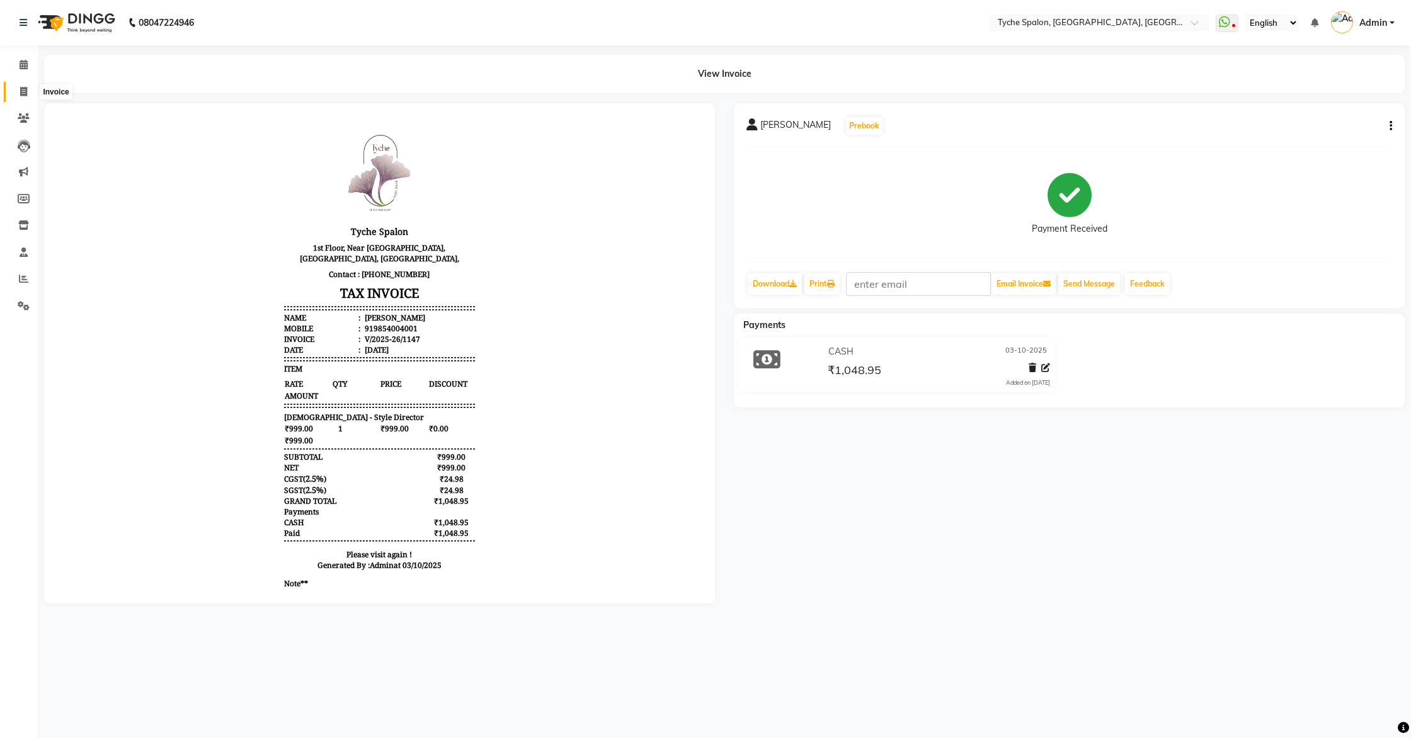
click at [19, 88] on span at bounding box center [24, 92] width 22 height 14
select select "service"
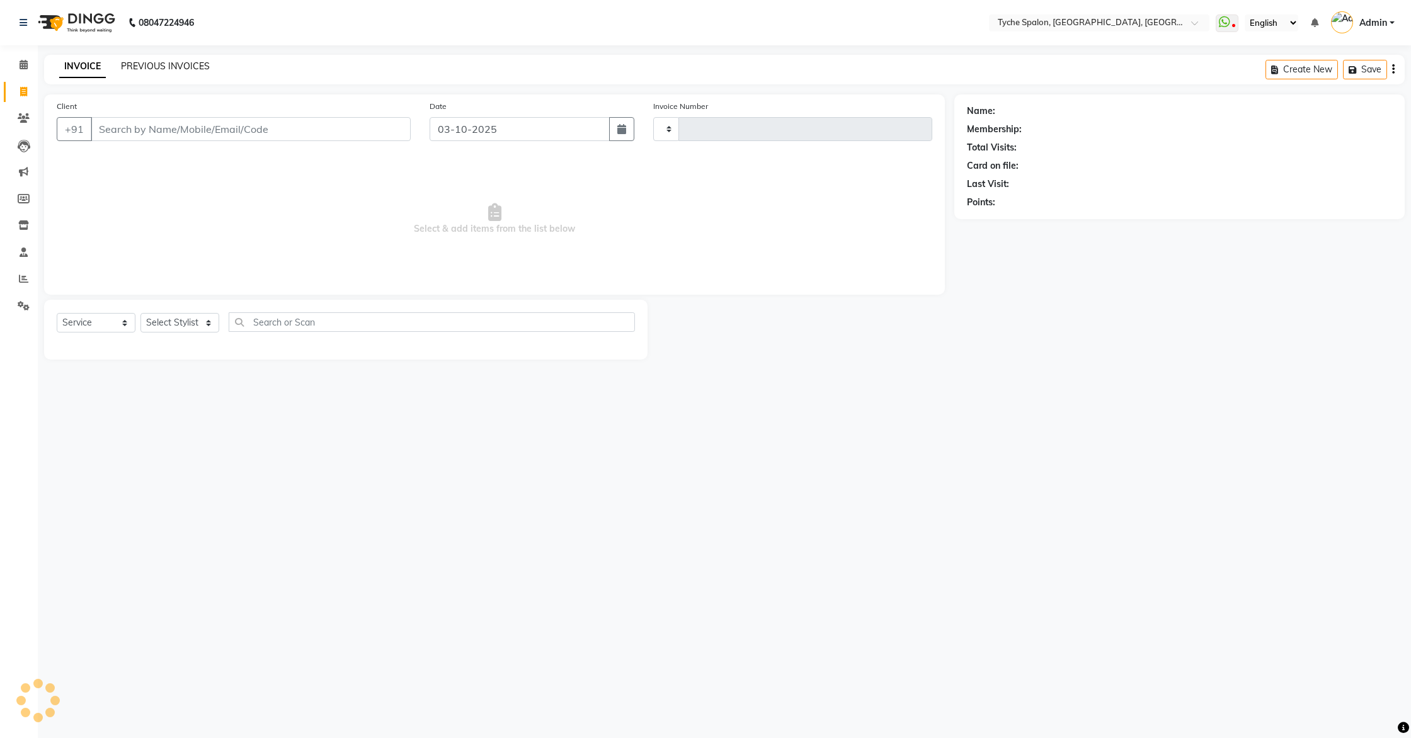
type input "1148"
select select "6320"
click at [155, 60] on link "PREVIOUS INVOICES" at bounding box center [165, 65] width 89 height 11
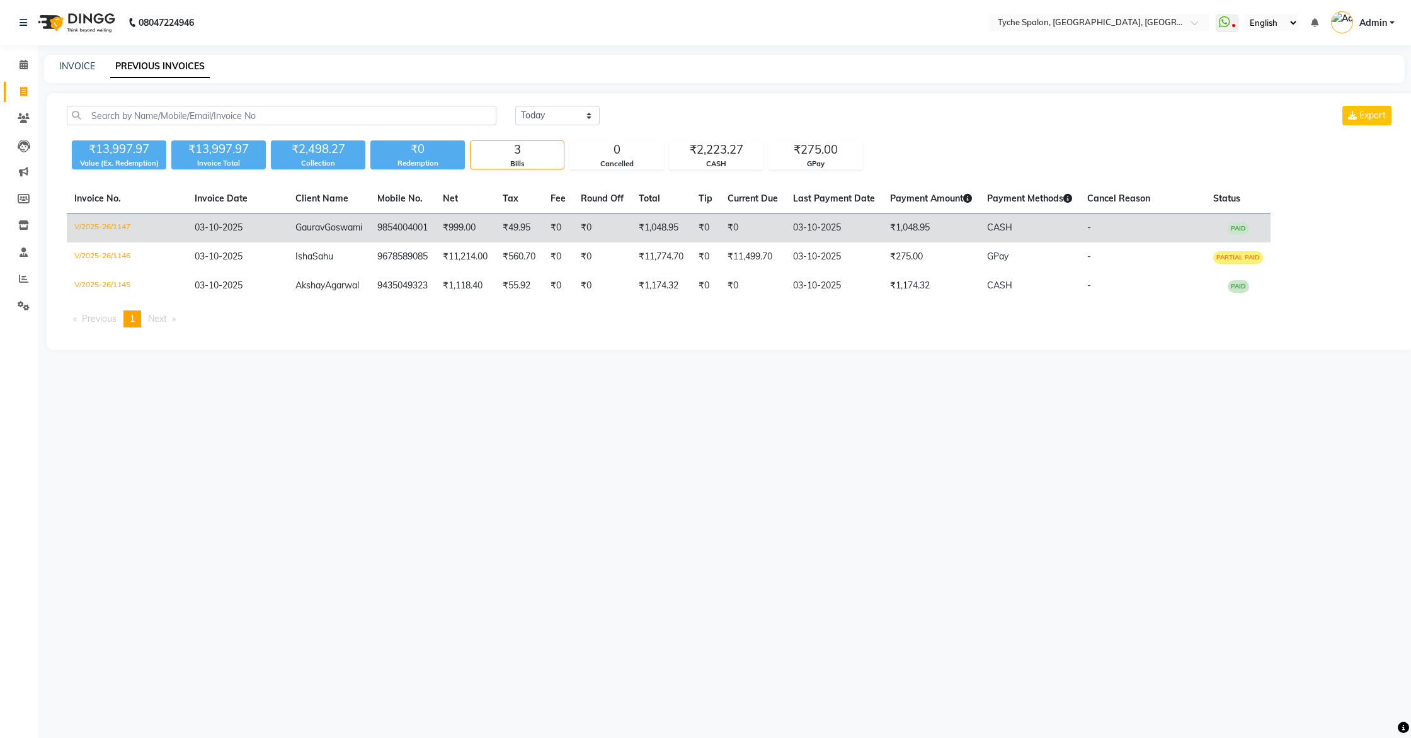
click at [562, 233] on td "₹0" at bounding box center [558, 229] width 30 height 30
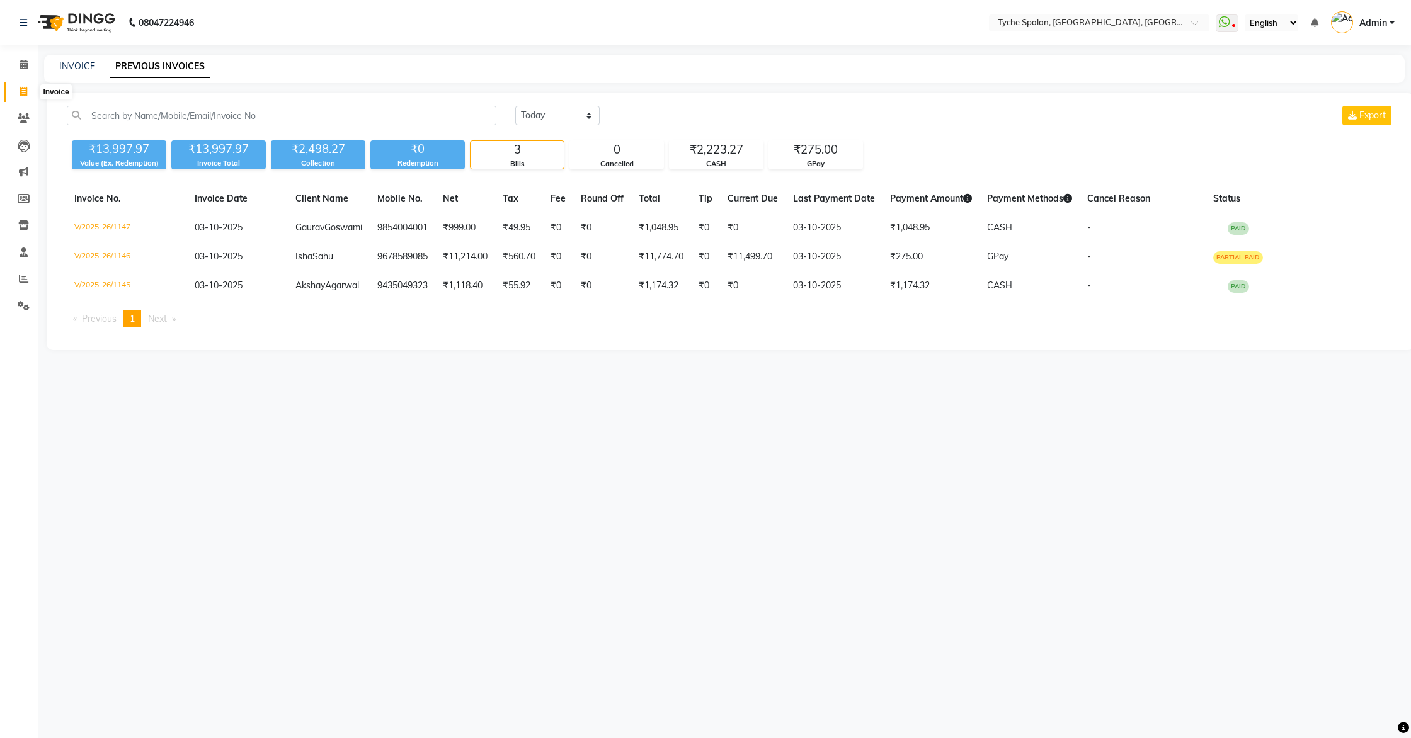
click at [17, 98] on span at bounding box center [24, 92] width 22 height 14
select select "service"
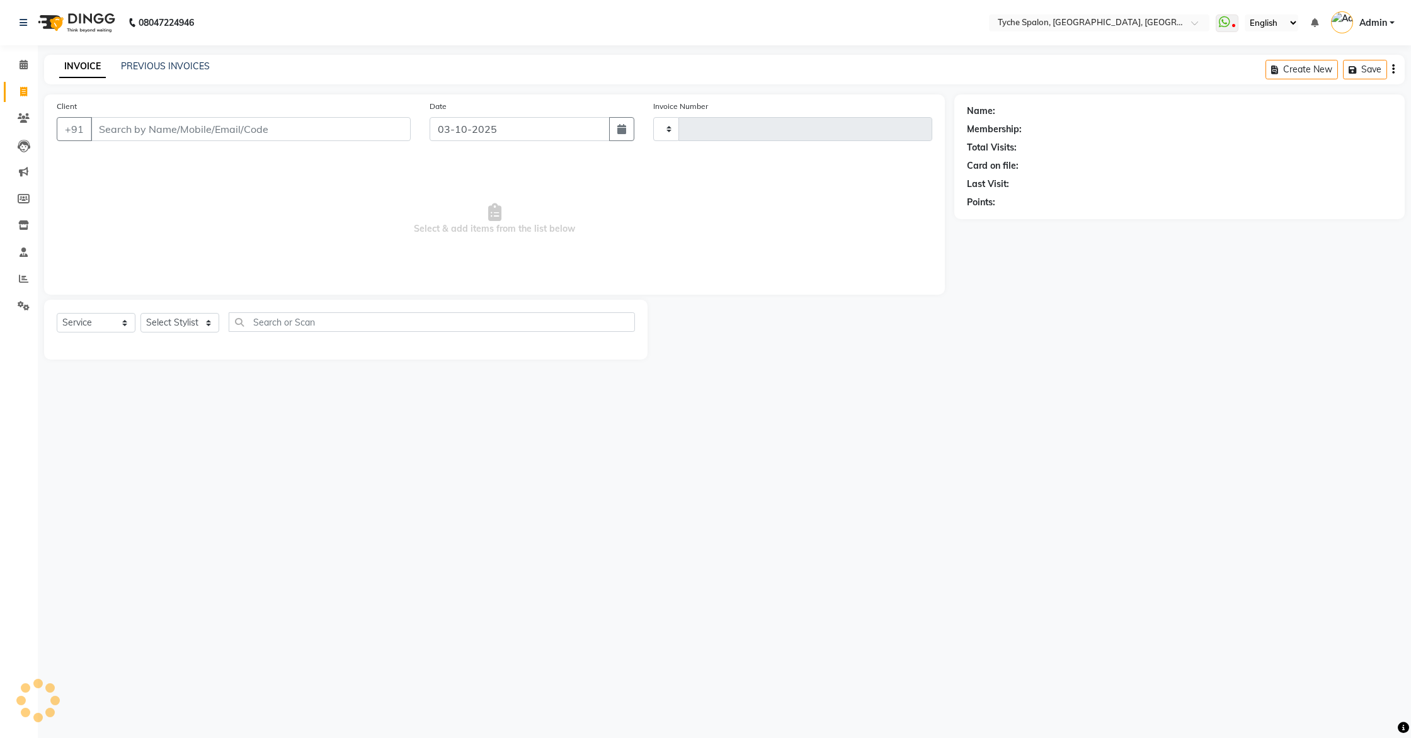
type input "1148"
select select "6320"
click at [186, 326] on select "Select Stylist" at bounding box center [179, 323] width 79 height 20
select select "48422"
click at [140, 313] on select "Select Stylist [PERSON_NAME] [PERSON_NAME] [PERSON_NAME] [PERSON_NAME] [PERSON_…" at bounding box center [194, 323] width 109 height 20
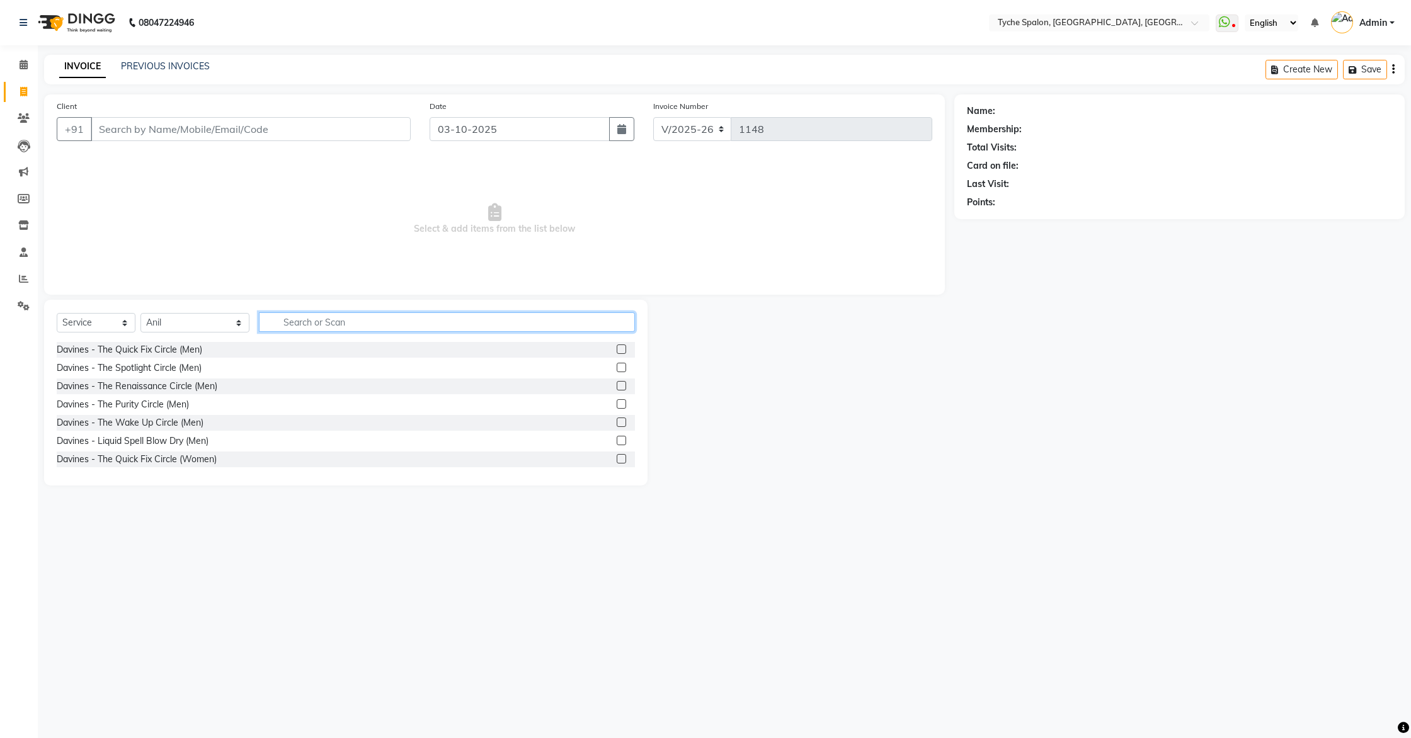
click at [259, 319] on input "text" at bounding box center [447, 322] width 377 height 20
type input "exten"
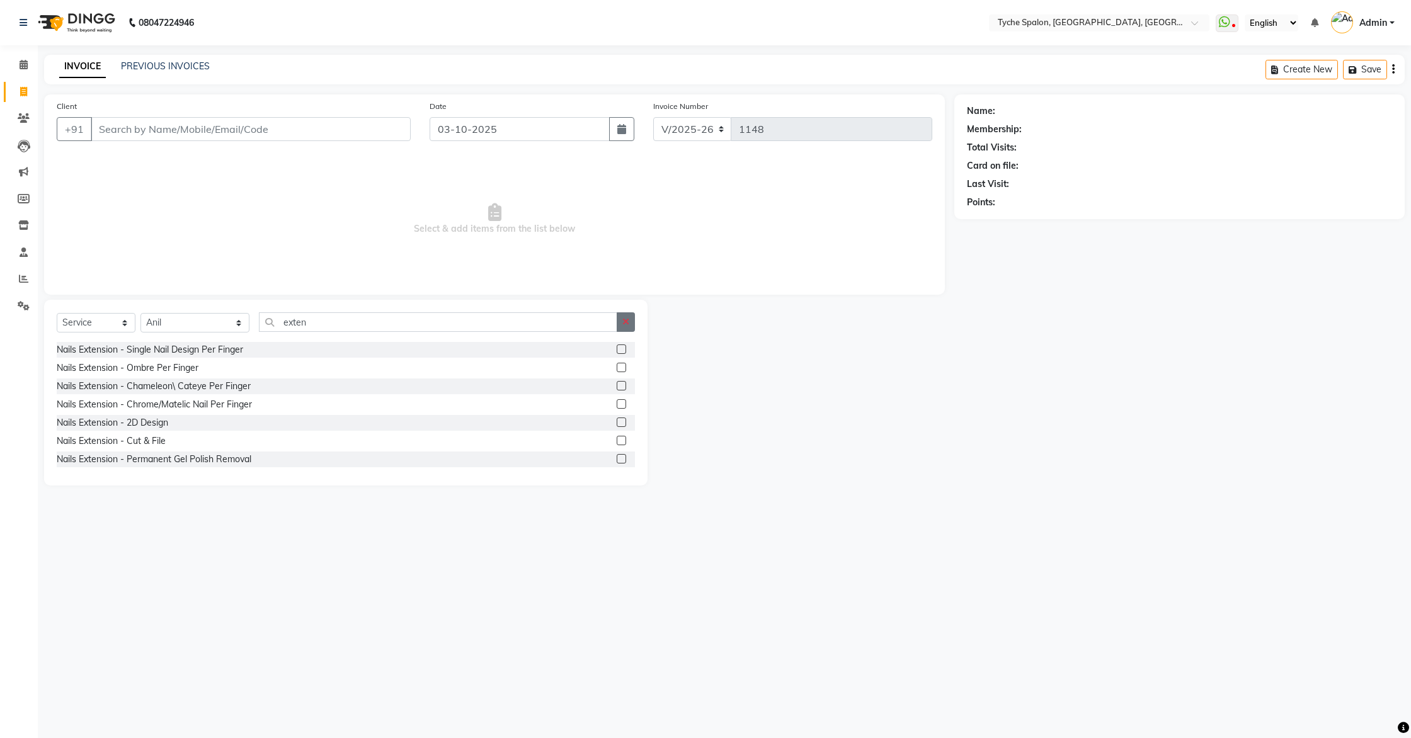
click at [627, 320] on icon "button" at bounding box center [625, 321] width 7 height 9
click at [20, 87] on span at bounding box center [24, 92] width 22 height 14
select select "service"
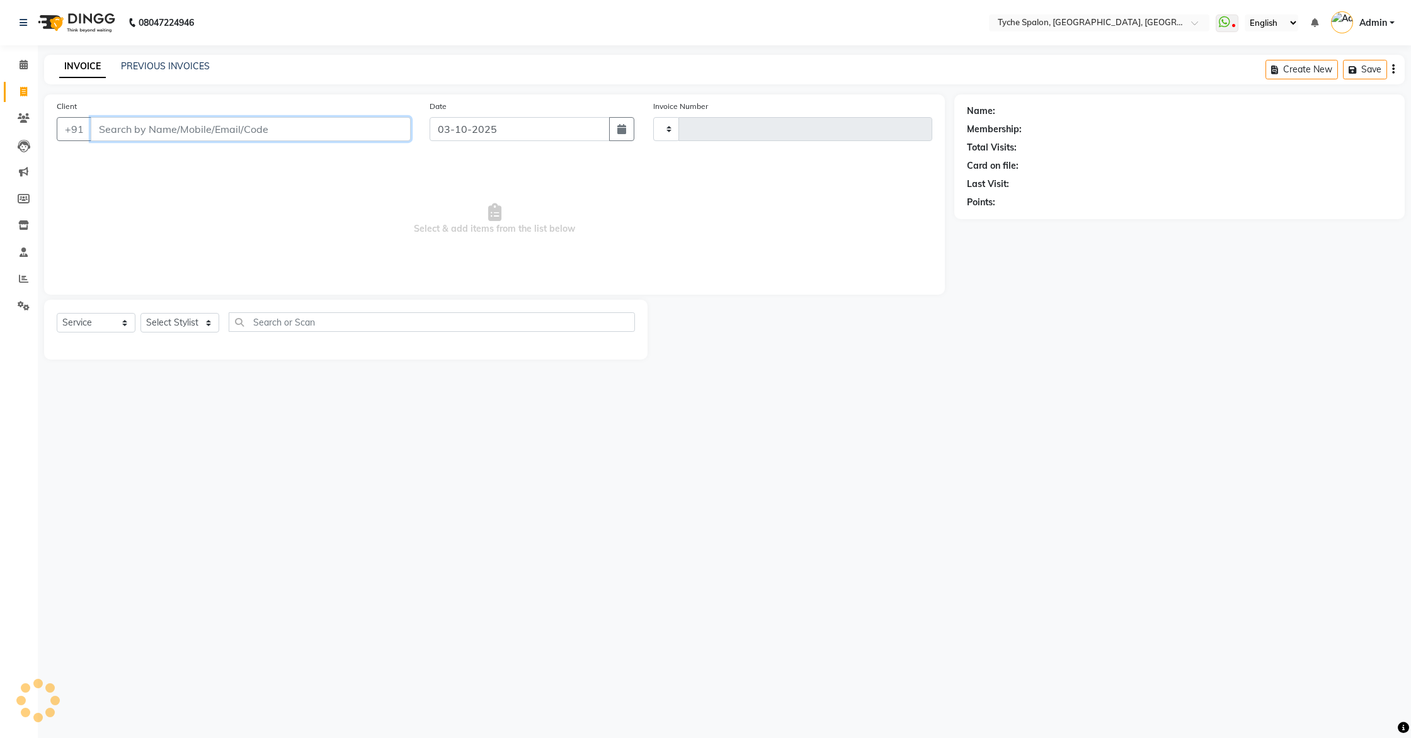
type input "1148"
select select "6320"
click at [144, 77] on div "INVOICE PREVIOUS INVOICES Create New Save" at bounding box center [724, 70] width 1360 height 30
click at [154, 69] on link "PREVIOUS INVOICES" at bounding box center [165, 65] width 89 height 11
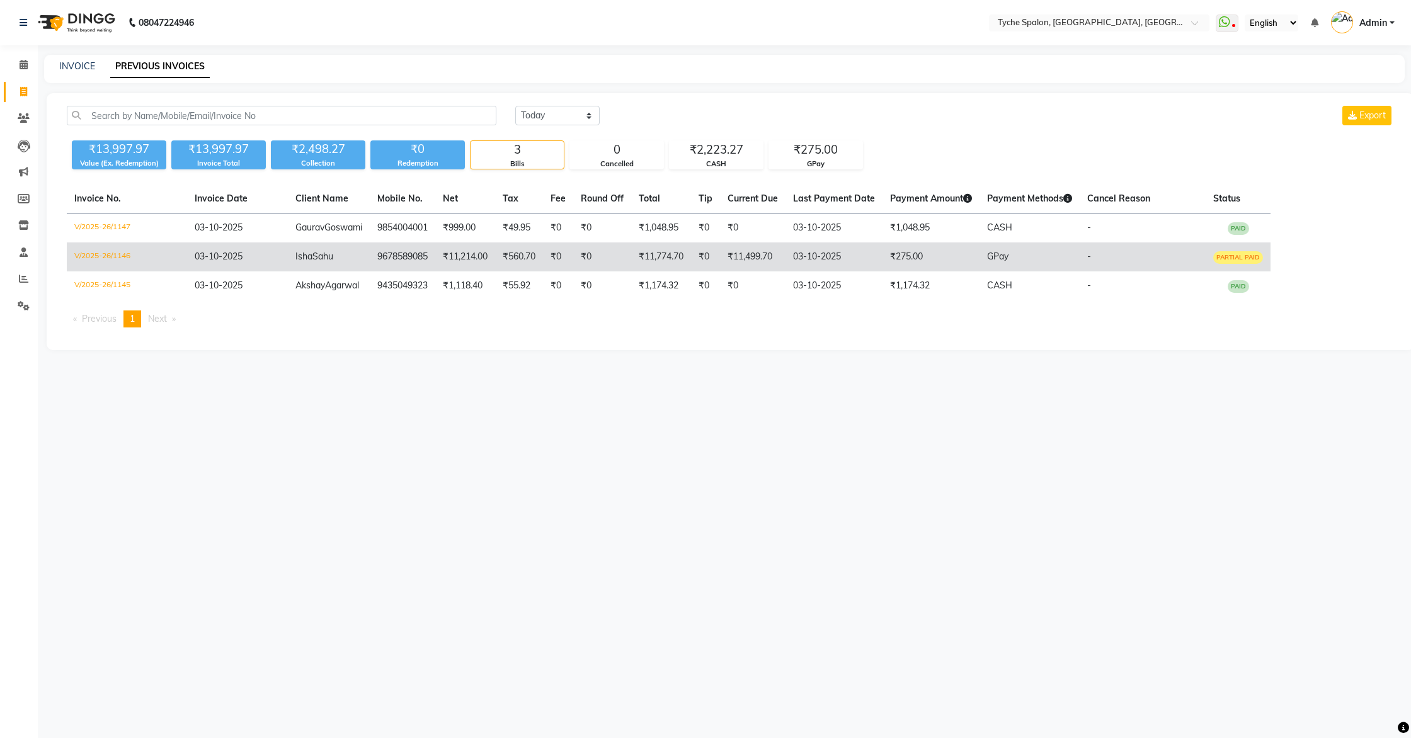
click at [316, 265] on td "[PERSON_NAME]" at bounding box center [329, 256] width 82 height 29
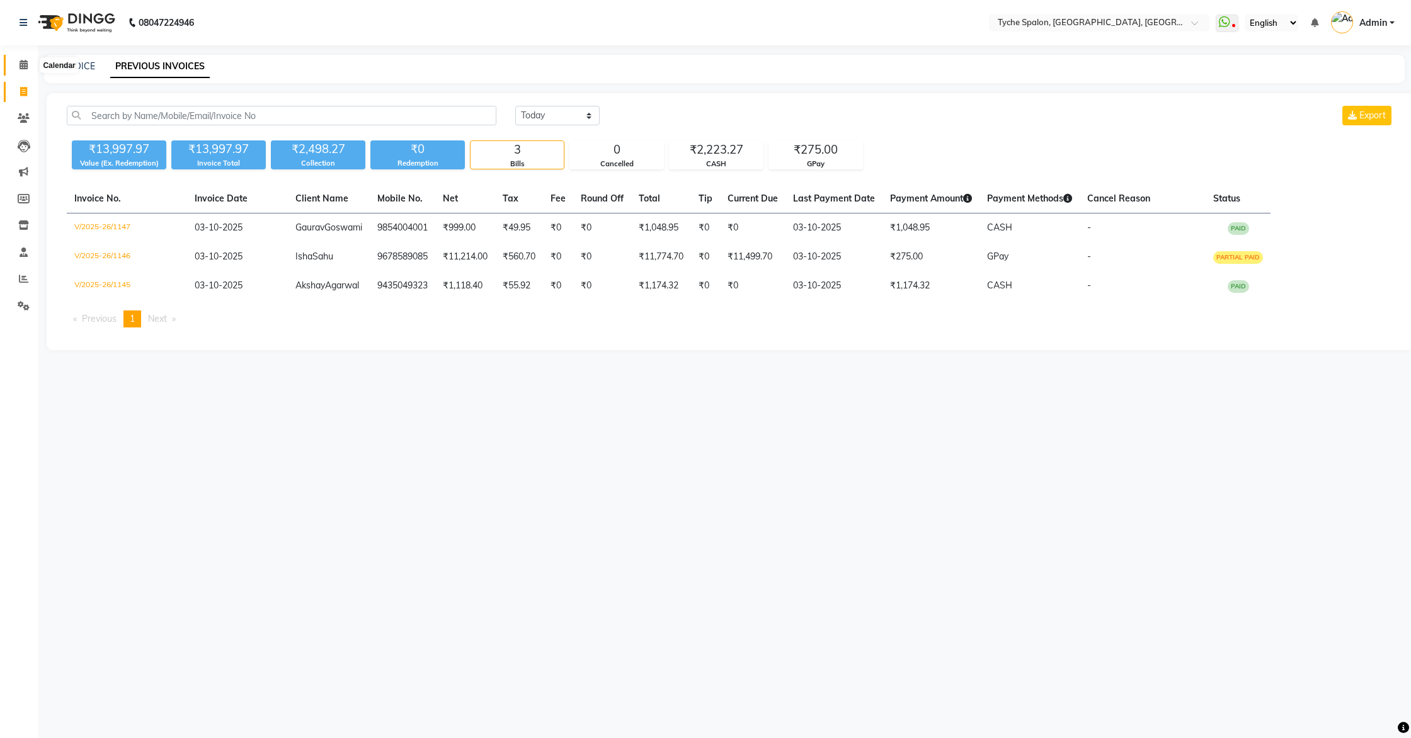
click at [22, 70] on span at bounding box center [24, 65] width 22 height 14
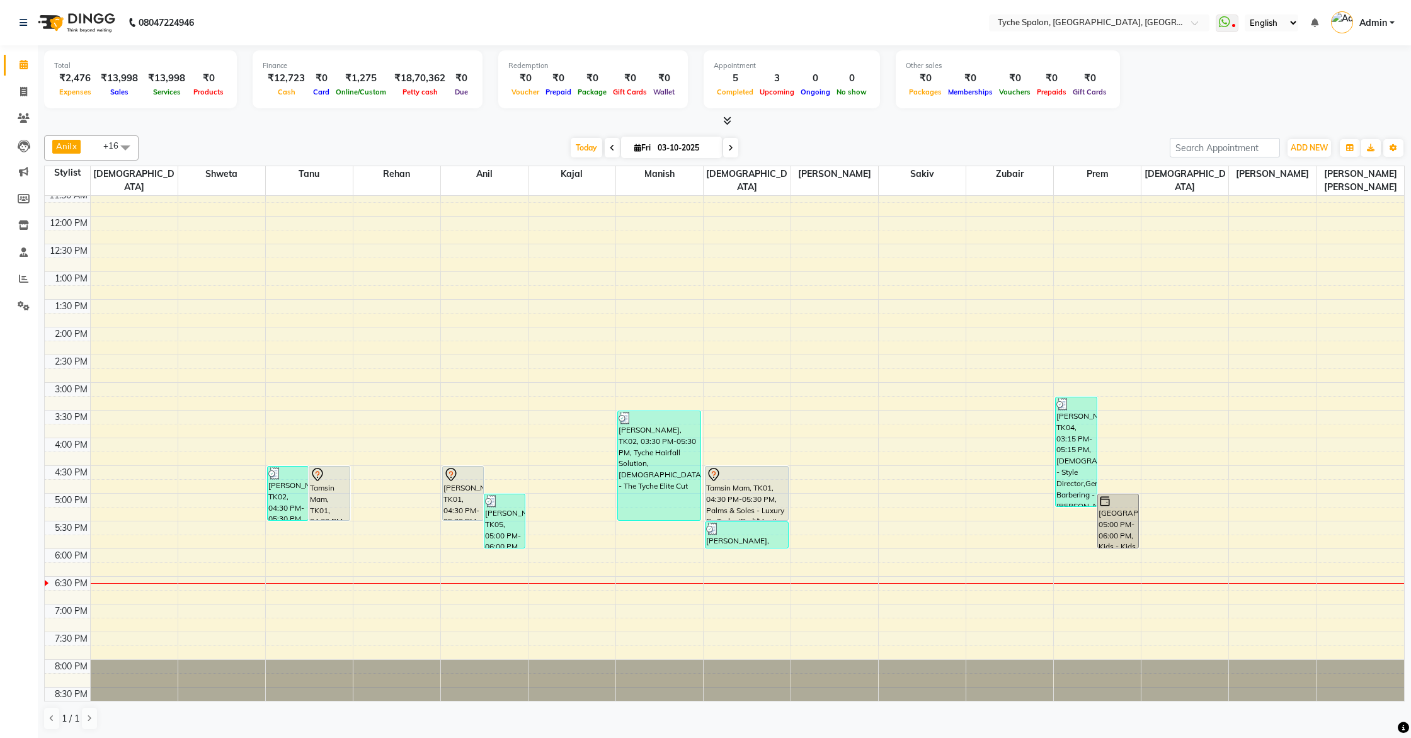
scroll to position [1, 0]
click at [1308, 152] on button "ADD NEW Toggle Dropdown" at bounding box center [1308, 148] width 43 height 18
click at [1276, 171] on button "Add Appointment" at bounding box center [1281, 170] width 100 height 16
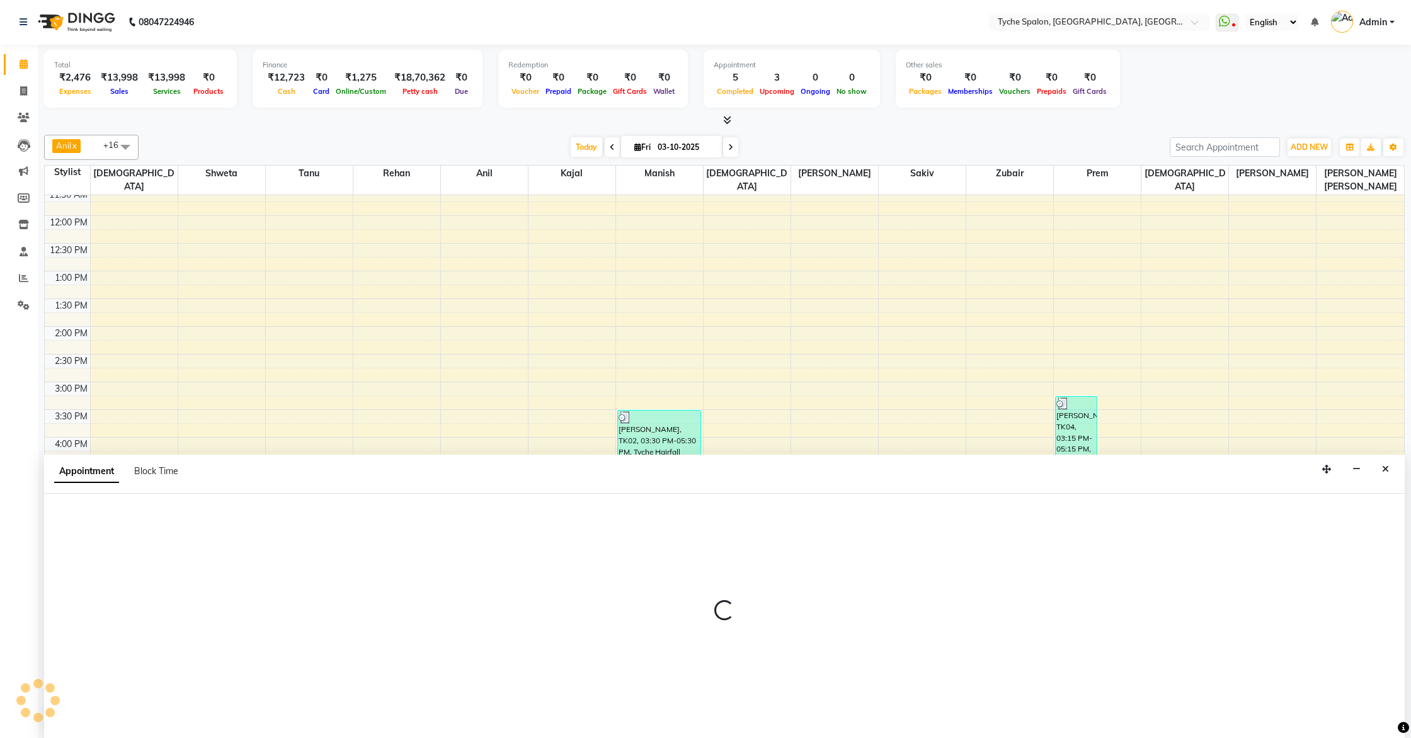
select select "540"
select select "tentative"
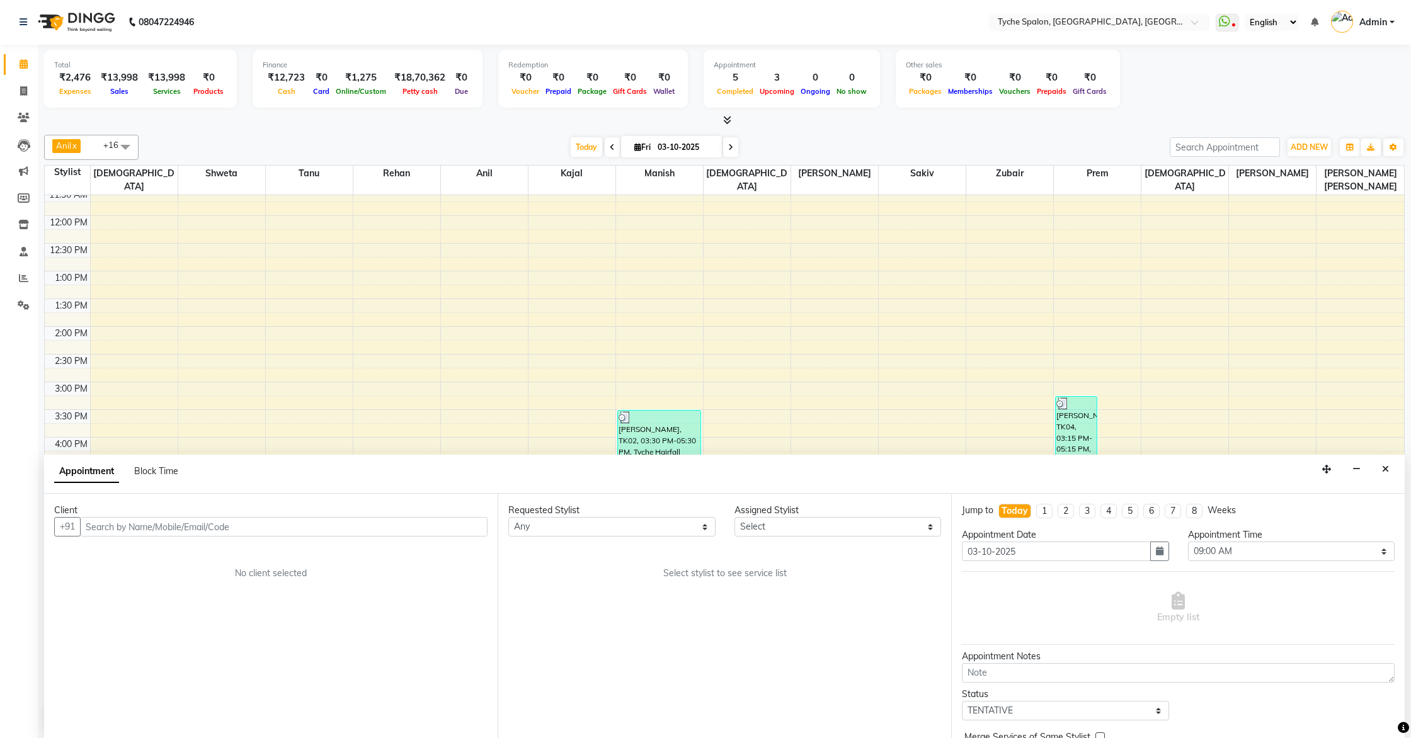
click at [187, 522] on input "text" at bounding box center [284, 527] width 408 height 20
type input "a"
click at [23, 86] on icon at bounding box center [23, 90] width 7 height 9
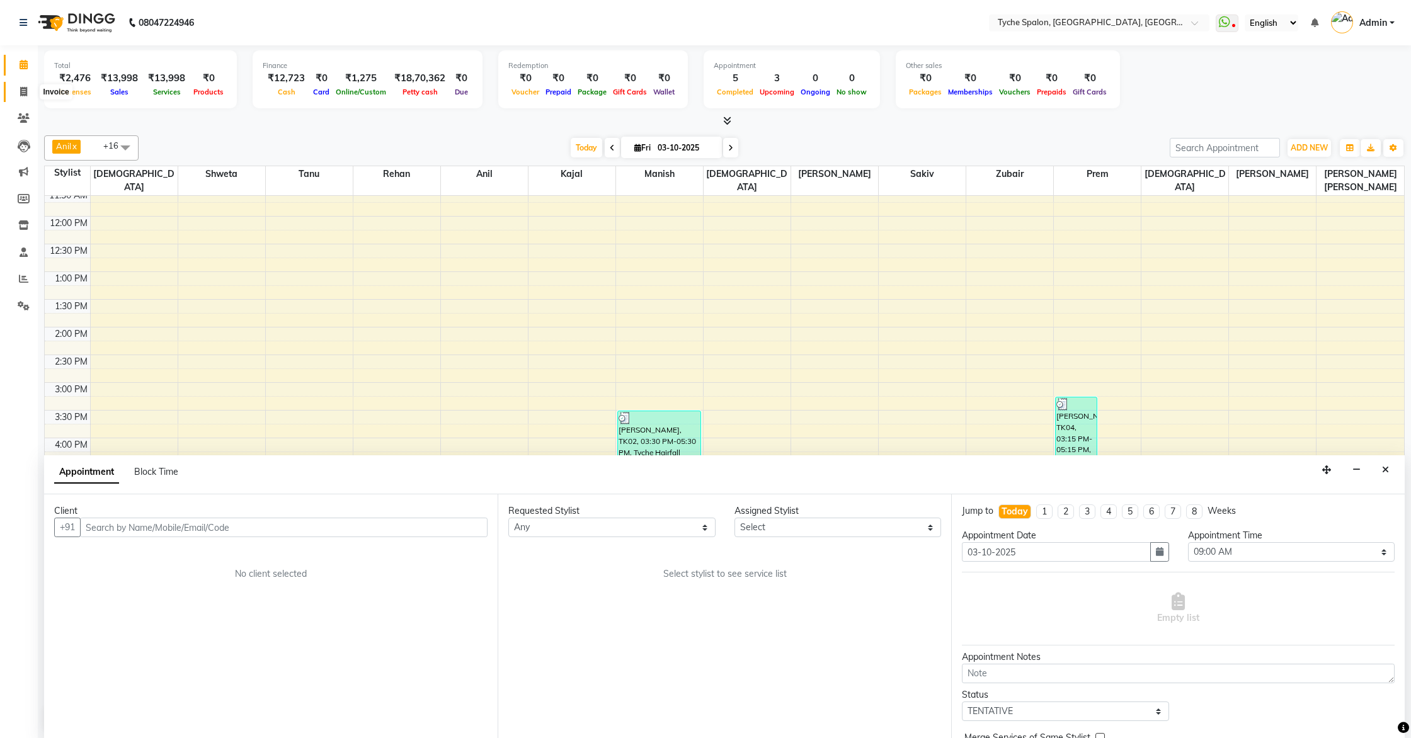
select select "service"
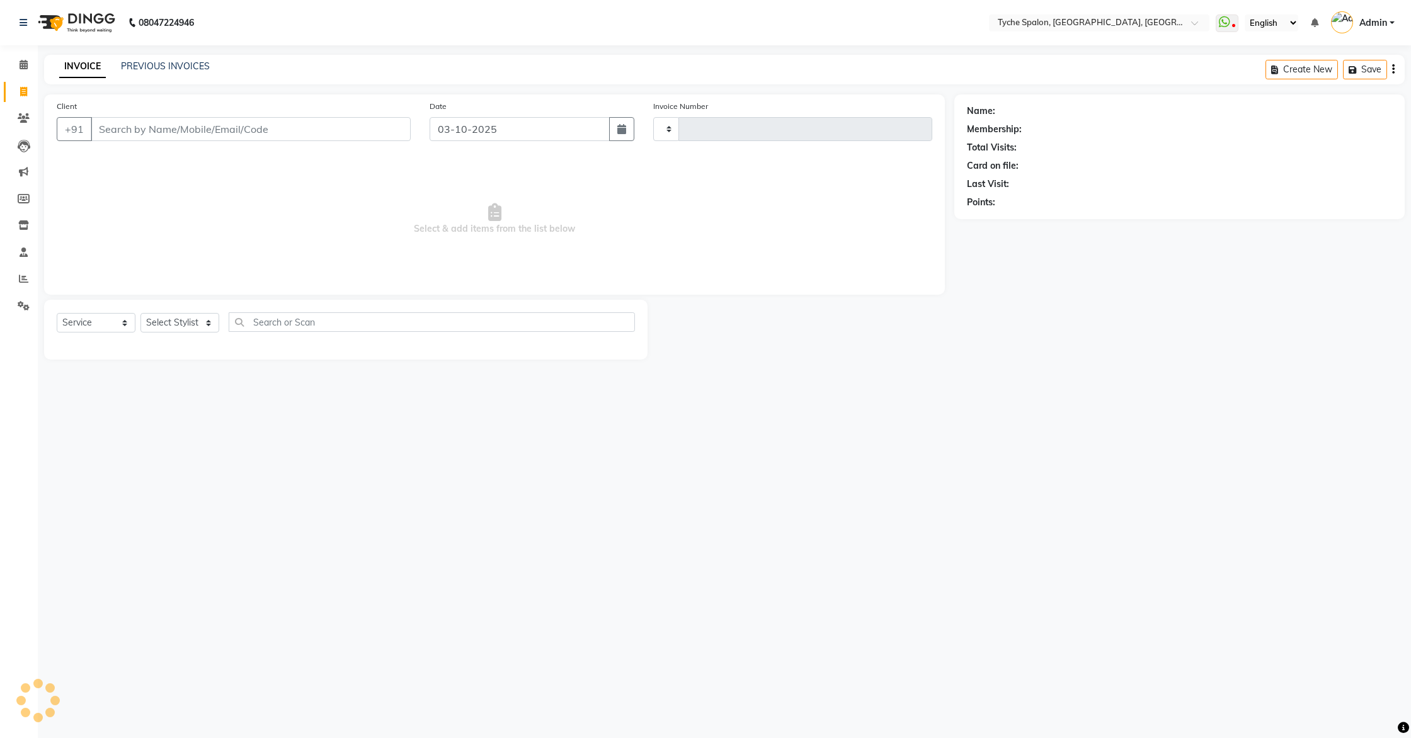
type input "1148"
select select "6320"
click at [290, 135] on input "Client" at bounding box center [251, 129] width 320 height 24
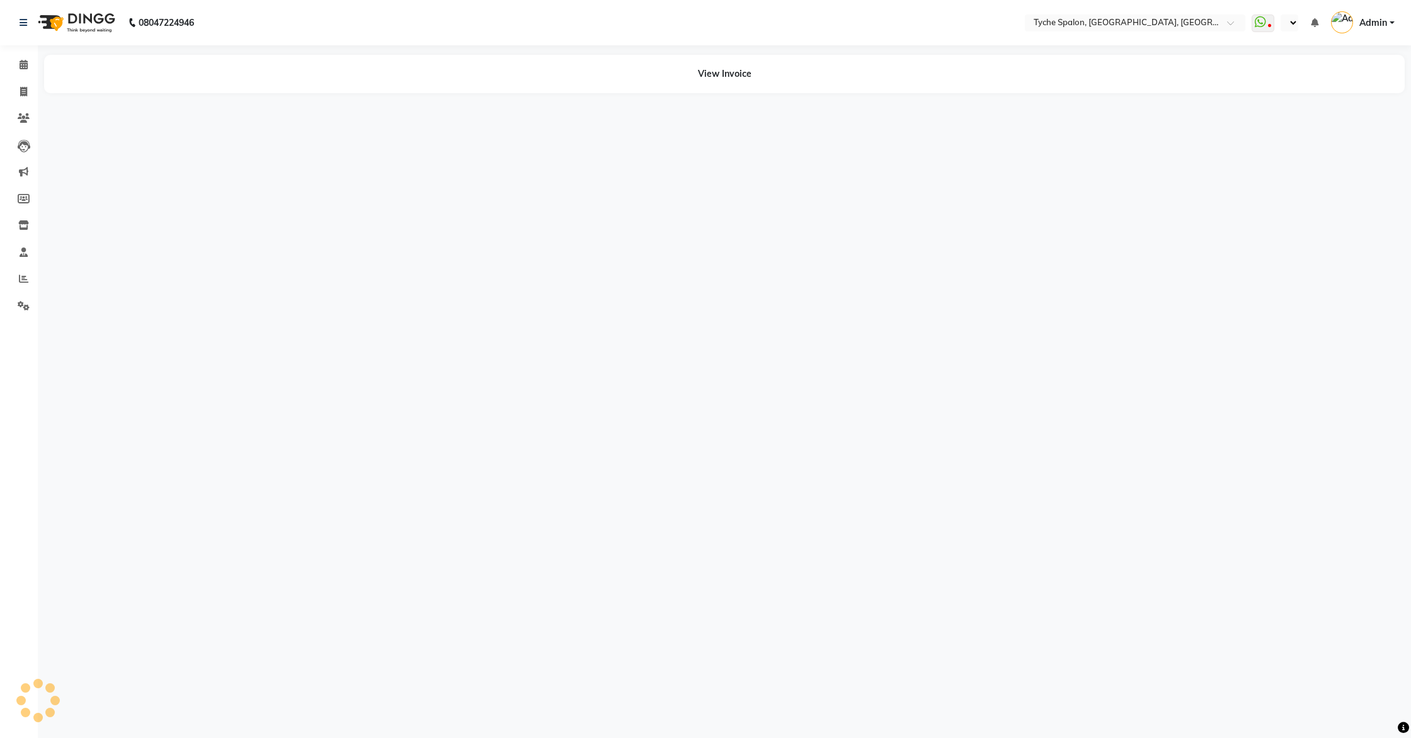
select select "en"
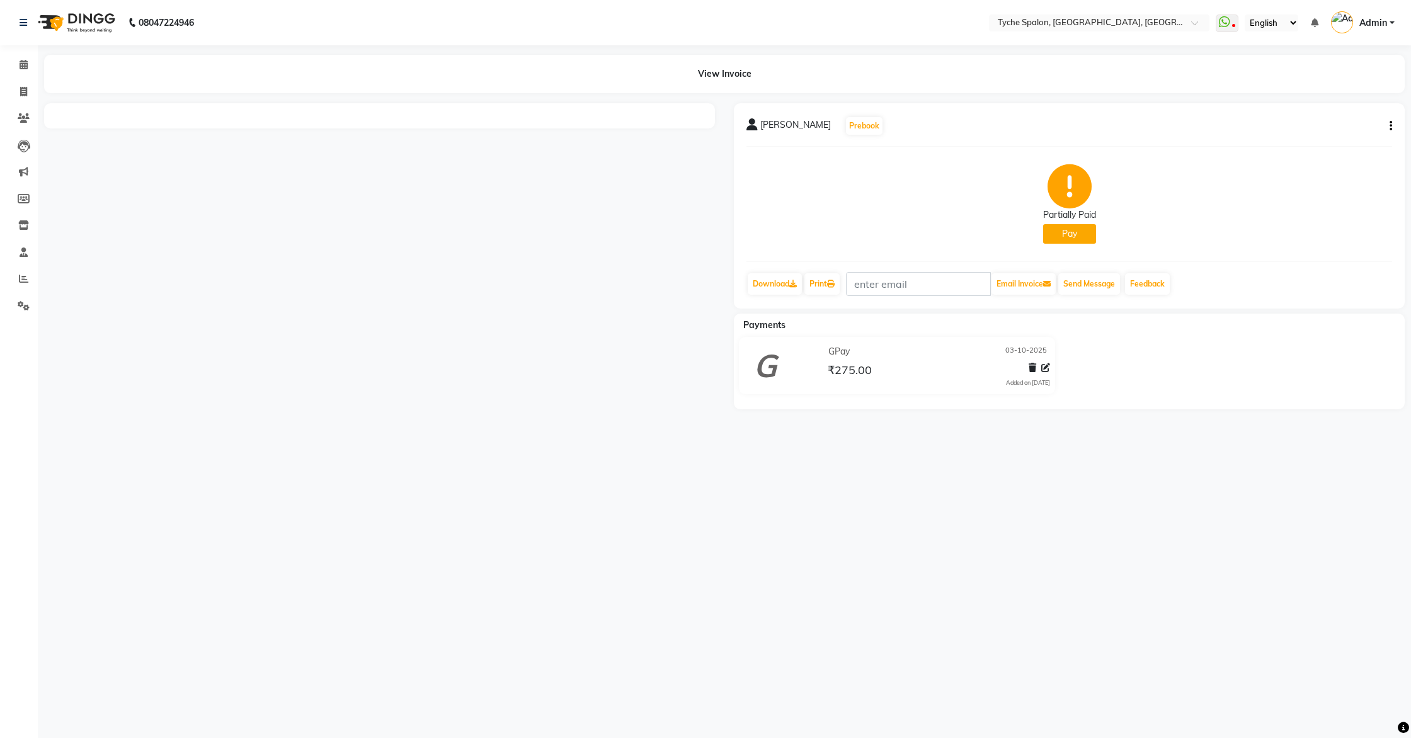
click at [1062, 236] on button "Pay" at bounding box center [1069, 234] width 53 height 20
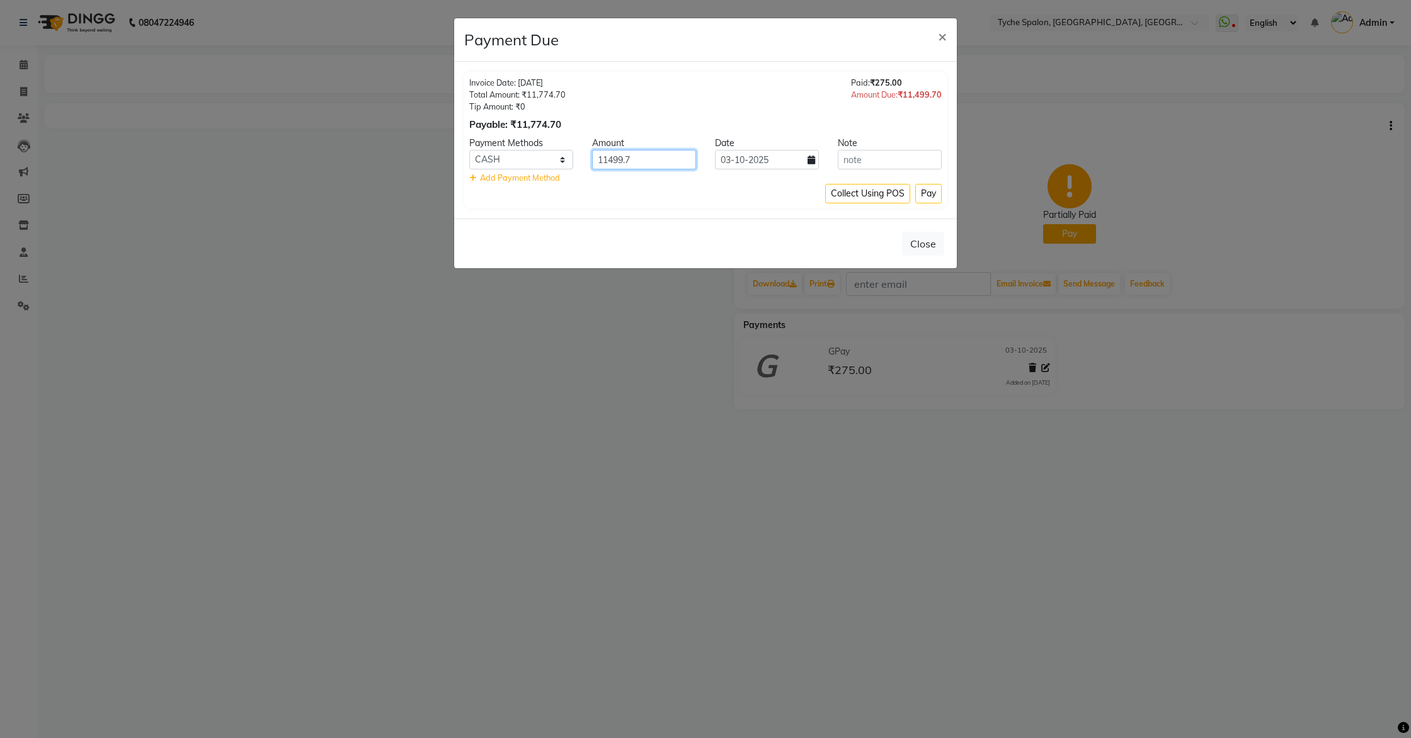
drag, startPoint x: 637, startPoint y: 161, endPoint x: 602, endPoint y: 159, distance: 35.3
click at [603, 159] on input "11499.7" at bounding box center [644, 160] width 104 height 20
type input "10500"
click at [543, 154] on select "CASH CARD ONLINE CUSTOM GPay PayTM PhonePe UPI NearBuy Loan BharatPay Cheque Mo…" at bounding box center [521, 160] width 104 height 20
click at [469, 150] on select "CASH CARD ONLINE CUSTOM GPay PayTM PhonePe UPI NearBuy Loan BharatPay Cheque Mo…" at bounding box center [521, 160] width 104 height 20
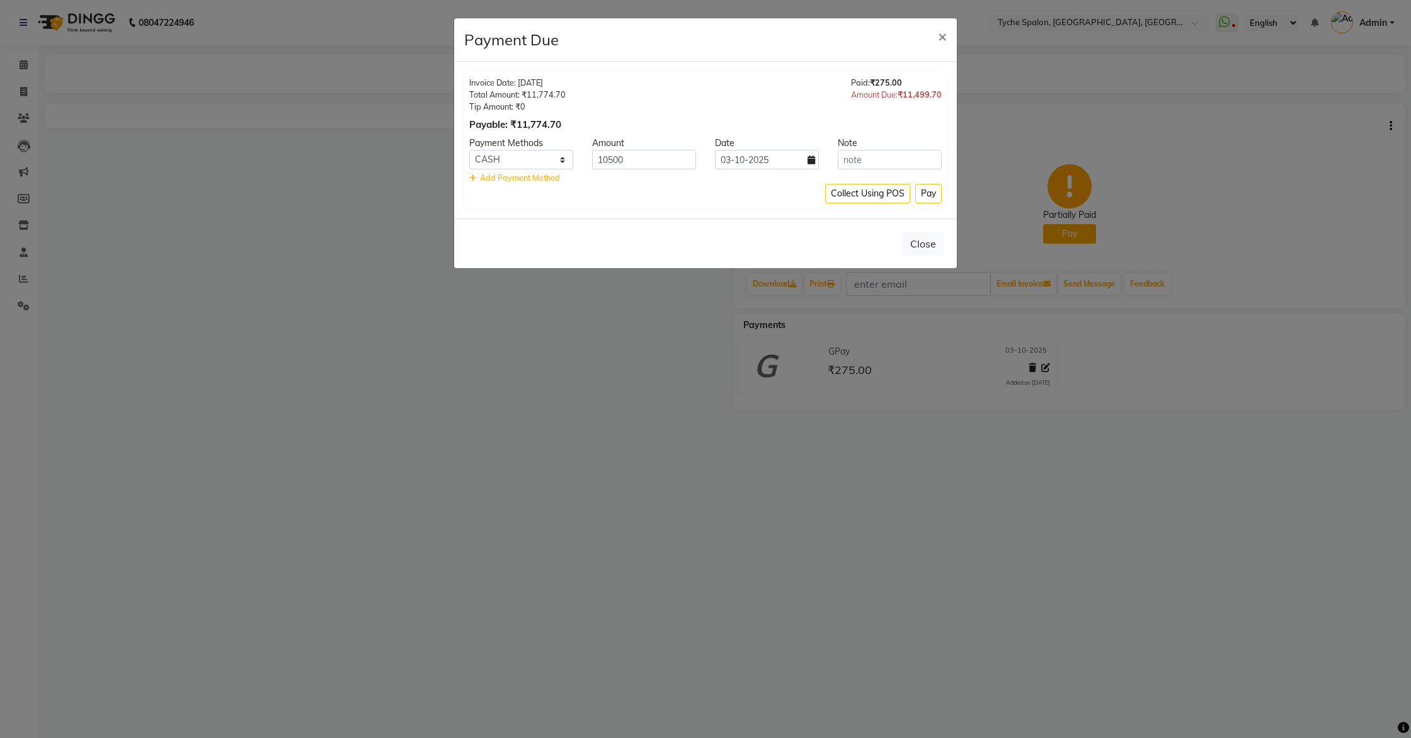
click at [658, 179] on div "Add Payment Method" at bounding box center [705, 178] width 472 height 12
click at [921, 193] on button "Pay" at bounding box center [928, 194] width 26 height 20
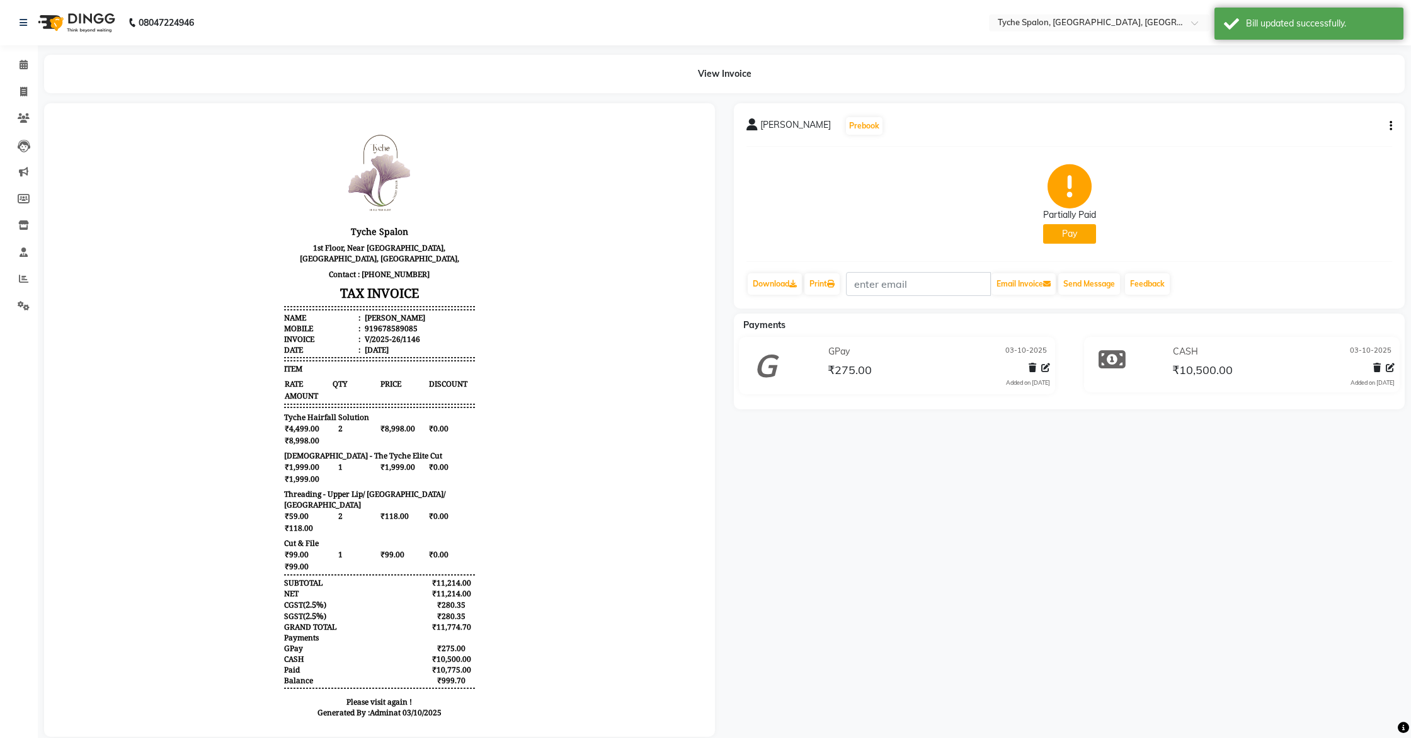
click at [1069, 227] on button "Pay" at bounding box center [1069, 234] width 53 height 20
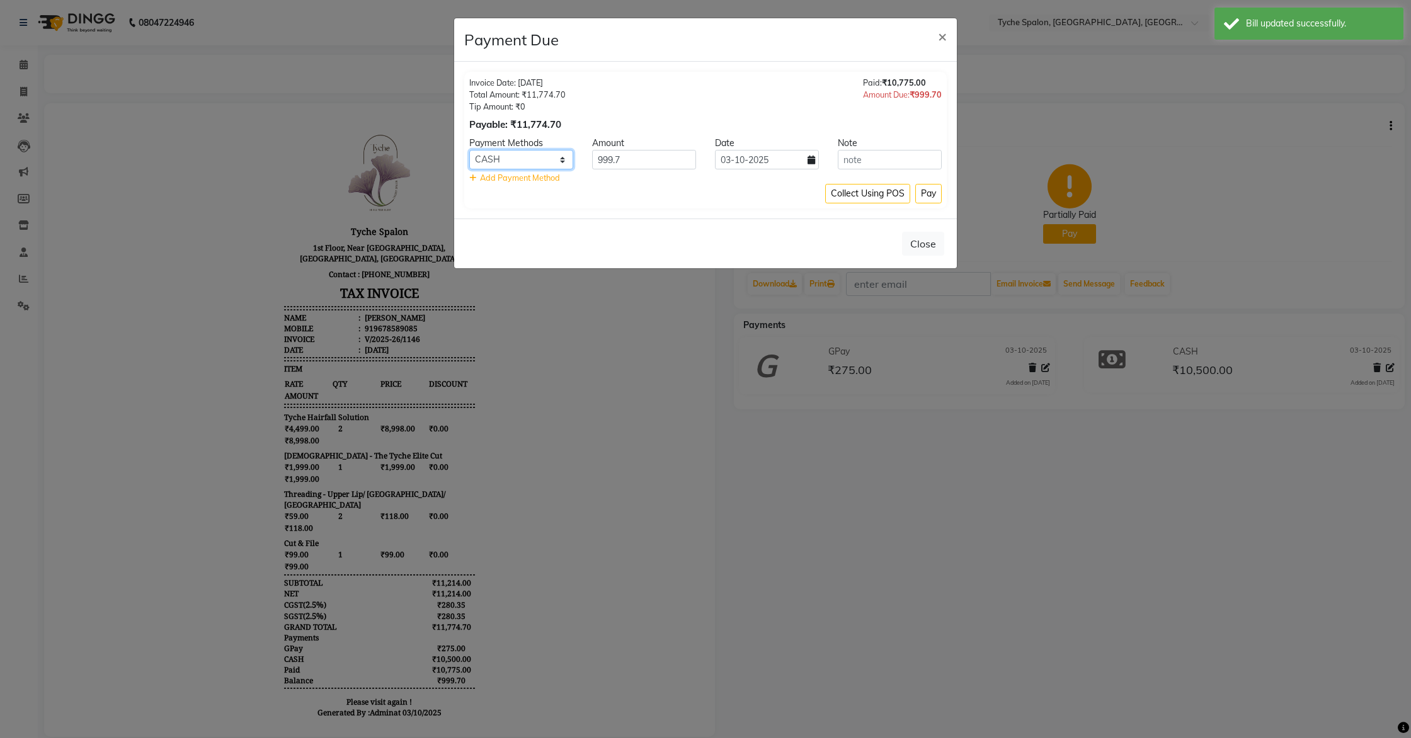
click at [545, 164] on select "CASH CARD ONLINE CUSTOM GPay PayTM PhonePe UPI NearBuy Loan BharatPay Cheque Mo…" at bounding box center [521, 160] width 104 height 20
select select "5"
click at [469, 150] on select "CASH CARD ONLINE CUSTOM GPay PayTM PhonePe UPI NearBuy Loan BharatPay Cheque Mo…" at bounding box center [521, 160] width 104 height 20
click at [930, 198] on button "Pay" at bounding box center [928, 194] width 26 height 20
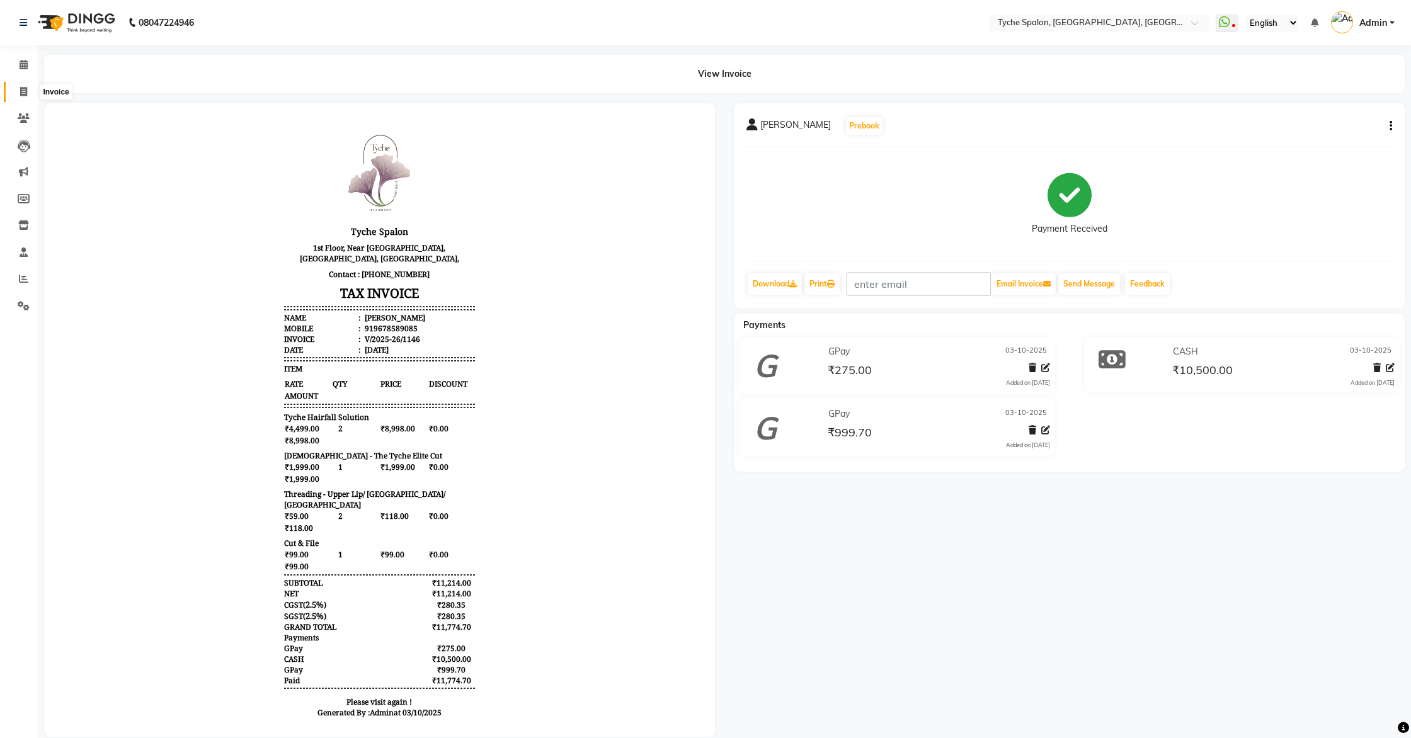
click at [13, 97] on span at bounding box center [24, 92] width 22 height 14
select select "service"
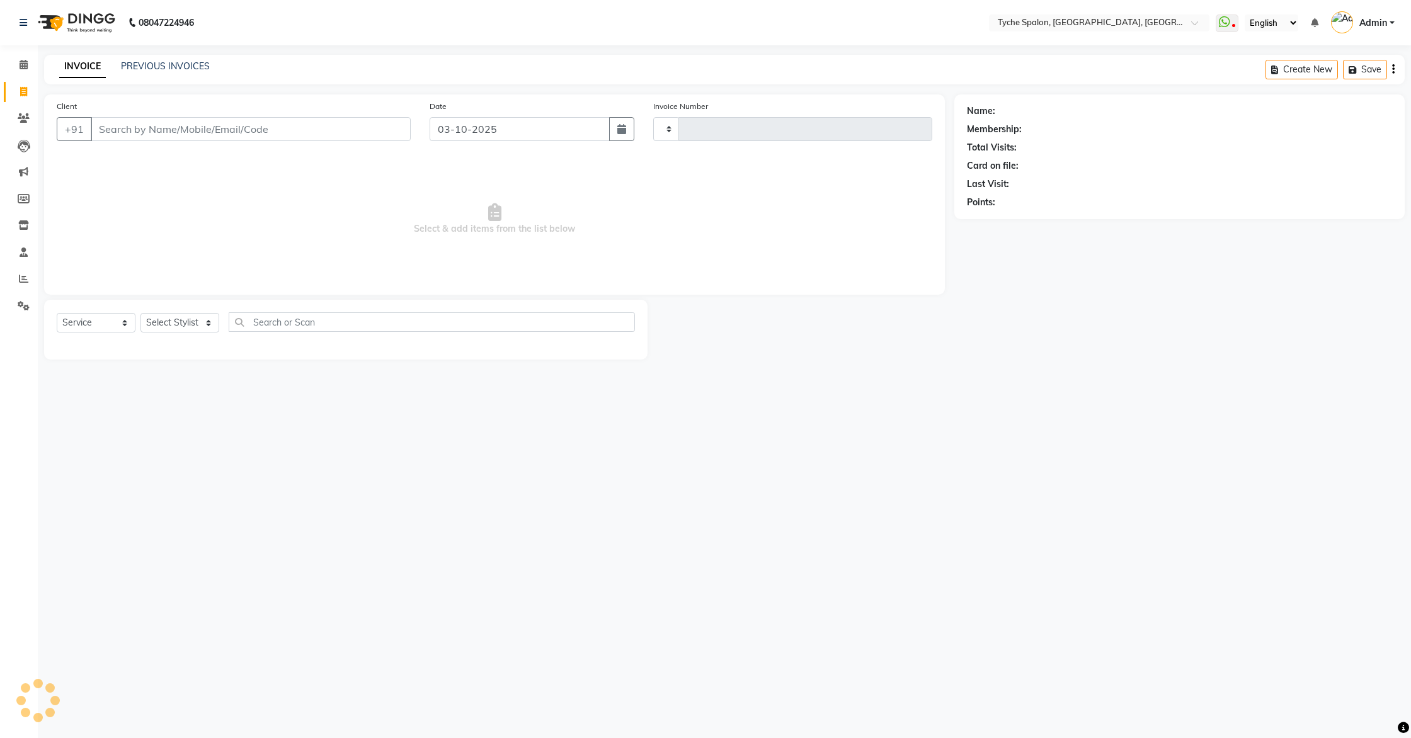
type input "1148"
select select "6320"
click at [185, 68] on link "PREVIOUS INVOICES" at bounding box center [165, 65] width 89 height 11
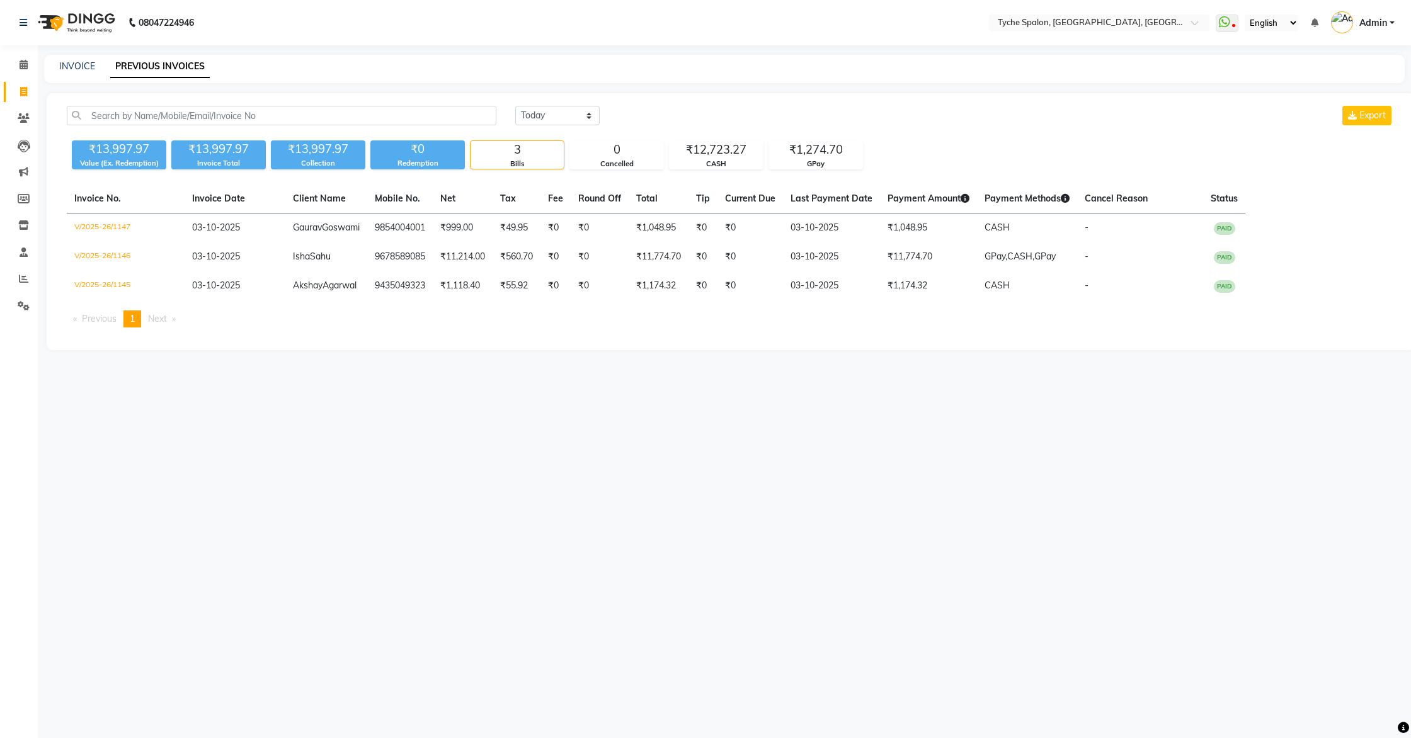
click at [79, 74] on div "INVOICE PREVIOUS INVOICES" at bounding box center [724, 69] width 1360 height 28
click at [80, 69] on link "INVOICE" at bounding box center [77, 65] width 36 height 11
select select "service"
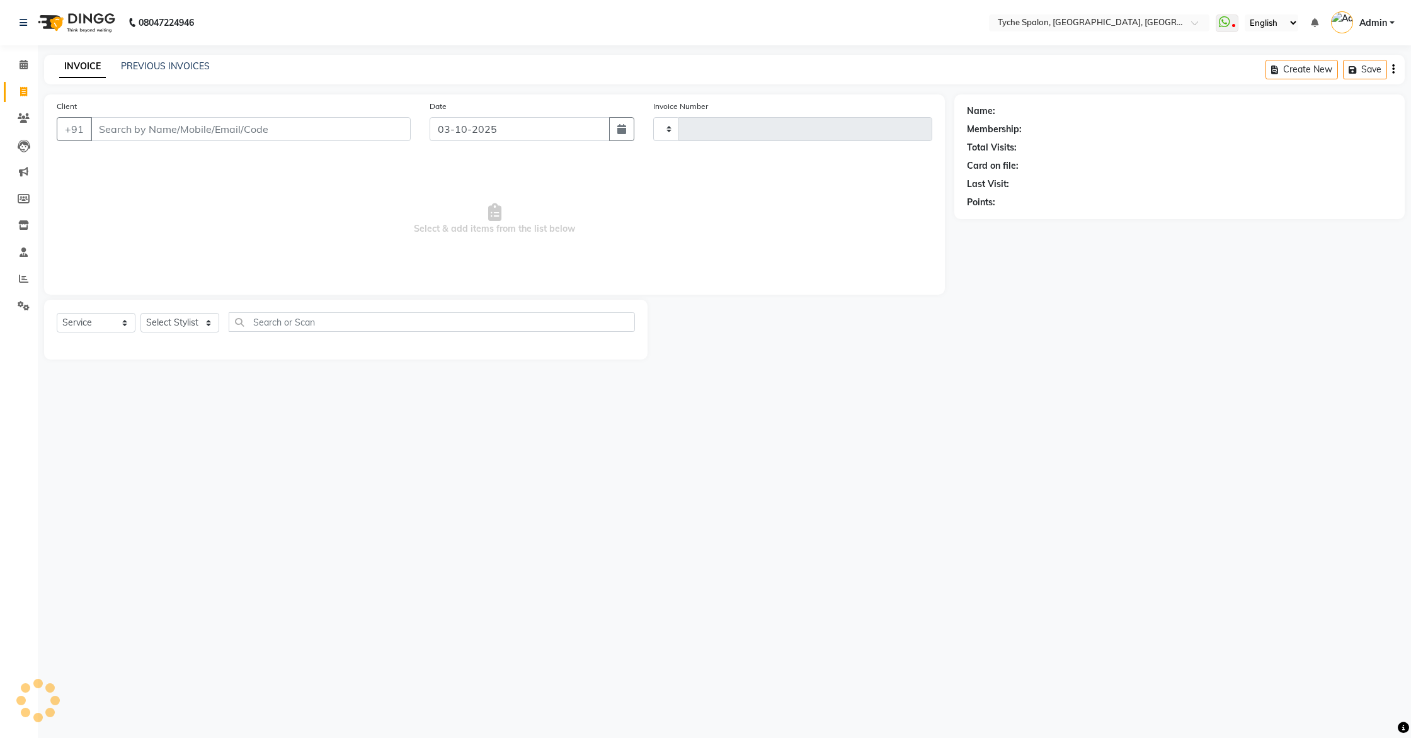
type input "1148"
select select "6320"
click at [23, 69] on span at bounding box center [24, 65] width 22 height 14
